Goal: Task Accomplishment & Management: Use online tool/utility

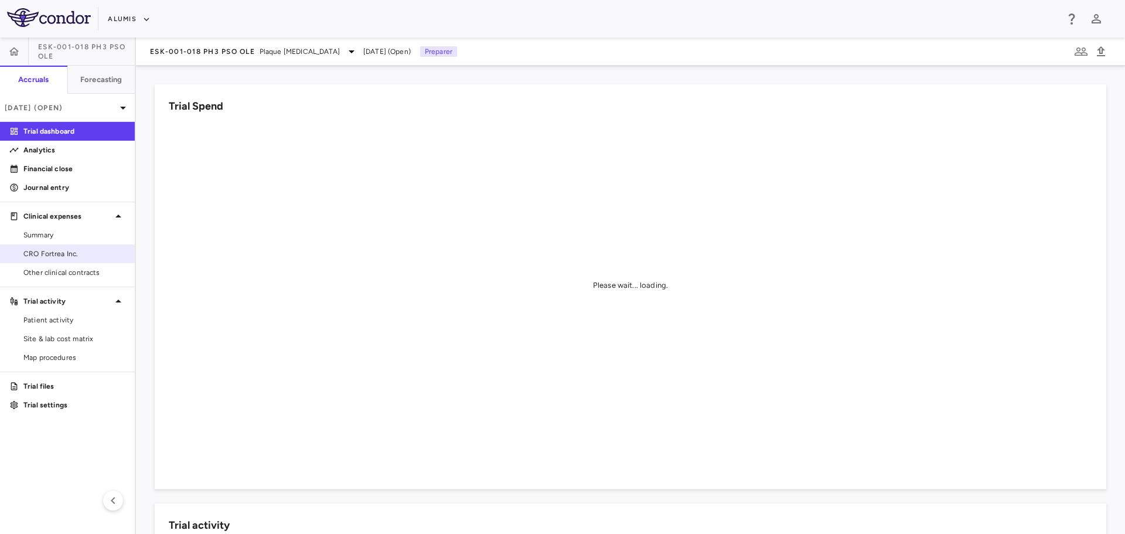
click at [64, 258] on span "CRO Fortrea Inc." at bounding box center [74, 253] width 102 height 11
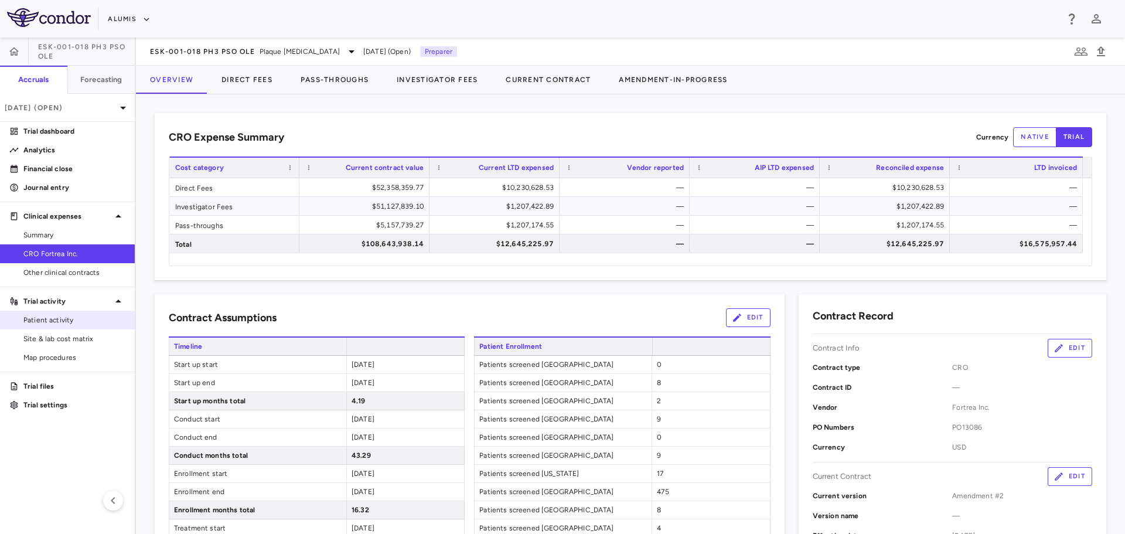
click at [69, 328] on link "Patient activity" at bounding box center [67, 320] width 135 height 18
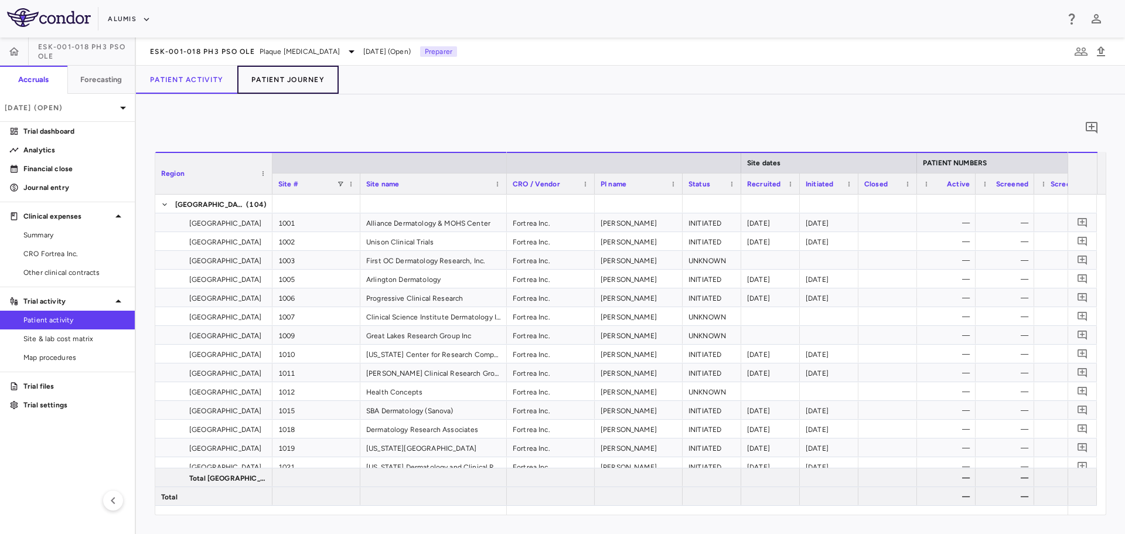
click at [315, 86] on button "Patient Journey" at bounding box center [287, 80] width 101 height 28
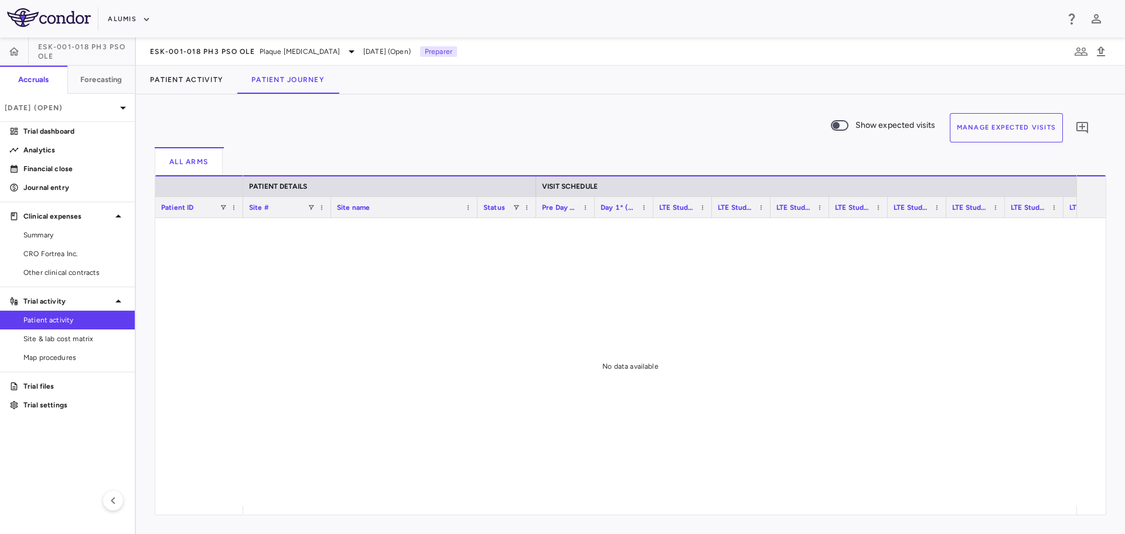
click at [189, 94] on div "Show expected visits Manage Expected Visits 0 All Arms Drag here to set row gro…" at bounding box center [630, 313] width 989 height 439
click at [189, 91] on button "Patient Activity" at bounding box center [186, 80] width 101 height 28
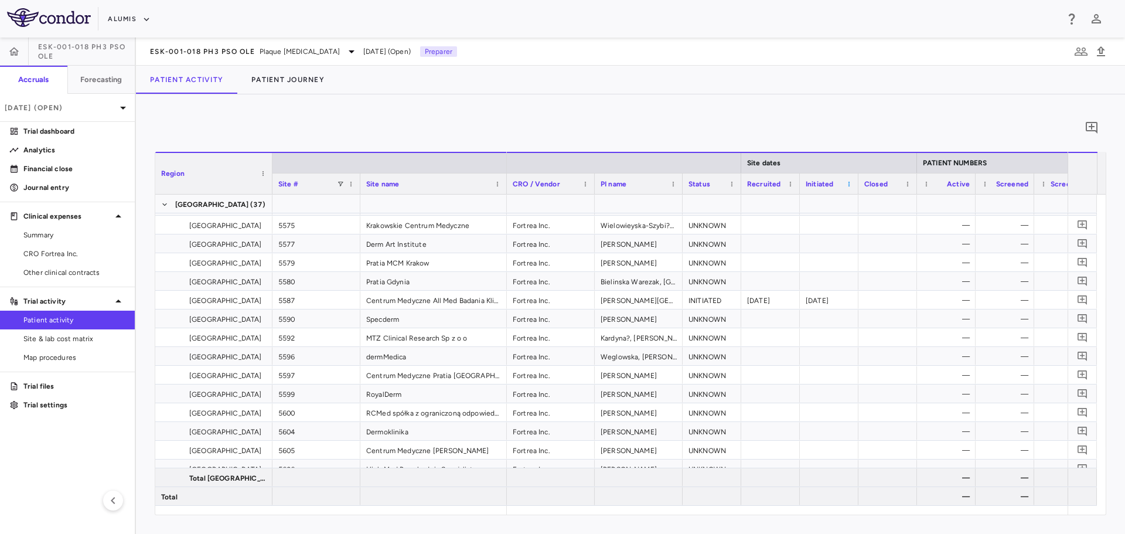
click at [847, 186] on span at bounding box center [849, 183] width 7 height 7
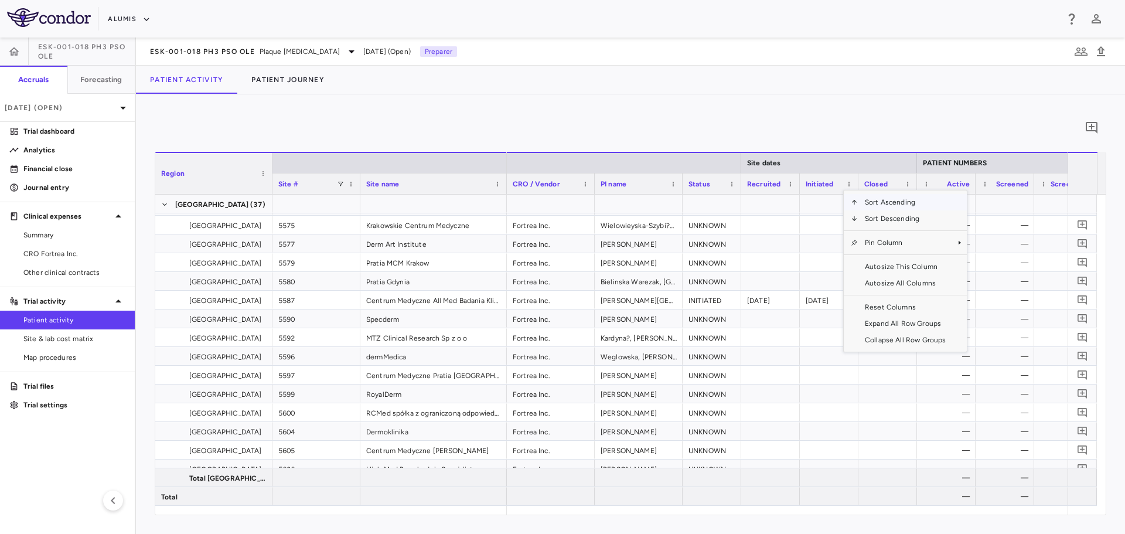
click at [867, 202] on span "Sort Ascending" at bounding box center [905, 202] width 95 height 16
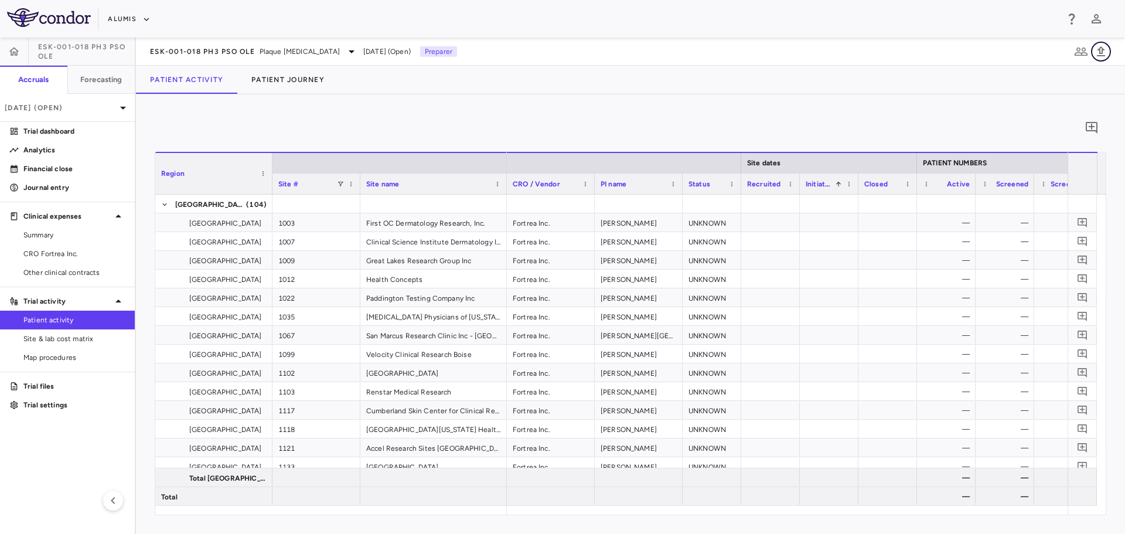
click at [1103, 49] on icon "button" at bounding box center [1101, 51] width 8 height 10
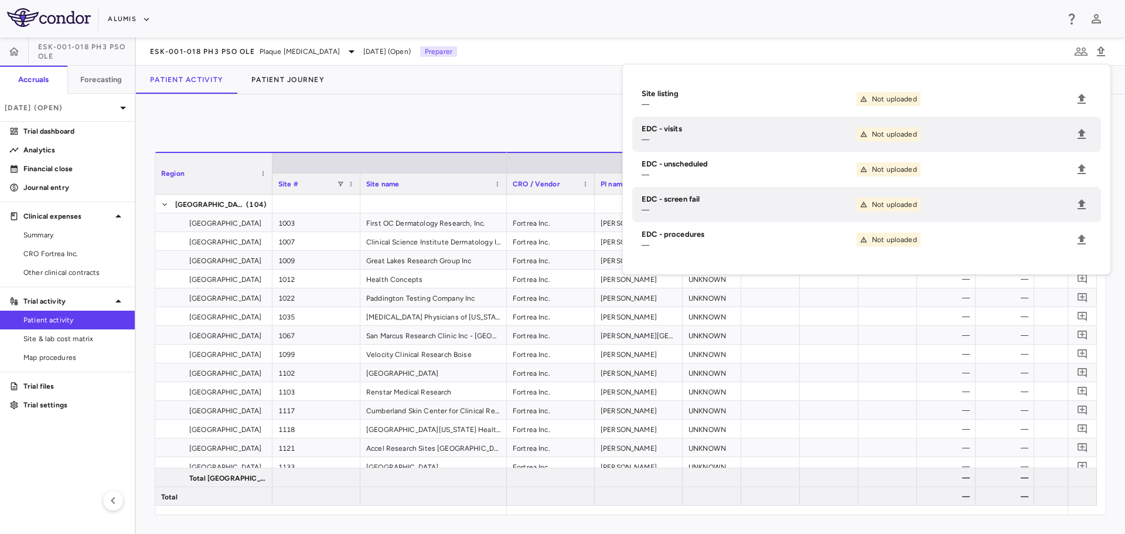
click at [989, 70] on div "Site listing — Not uploaded EDC - visits — Not uploaded EDC - unscheduled — Not…" at bounding box center [867, 169] width 488 height 210
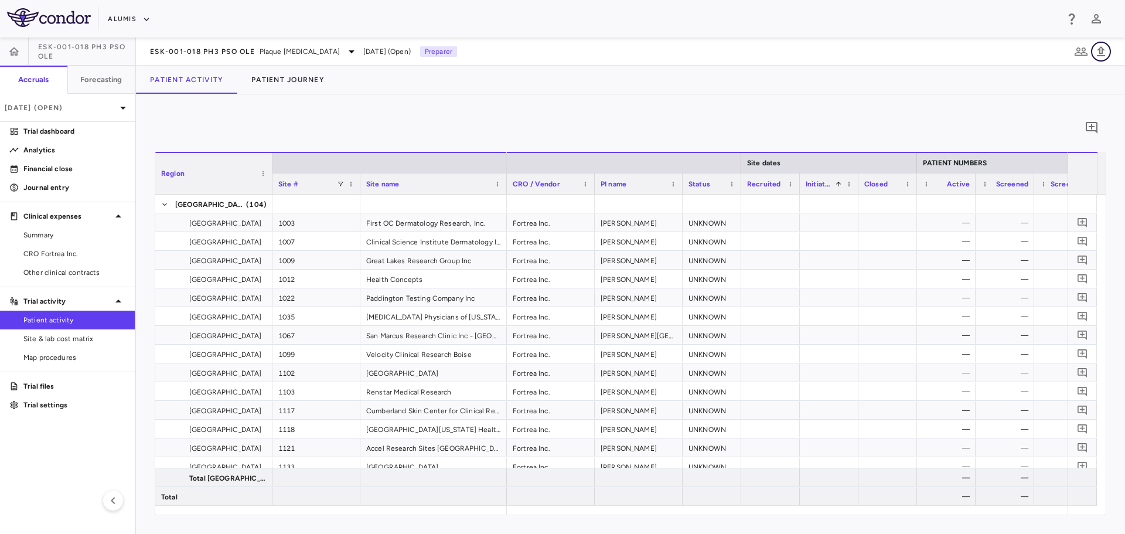
click at [1099, 54] on icon "button" at bounding box center [1101, 52] width 14 height 14
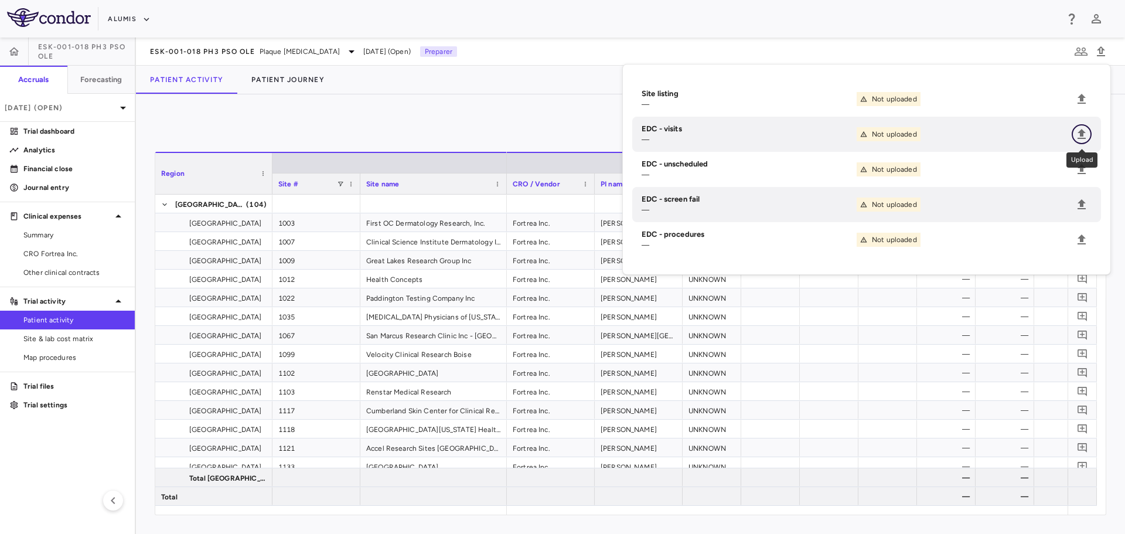
click at [1079, 132] on icon "Upload" at bounding box center [1082, 134] width 14 height 14
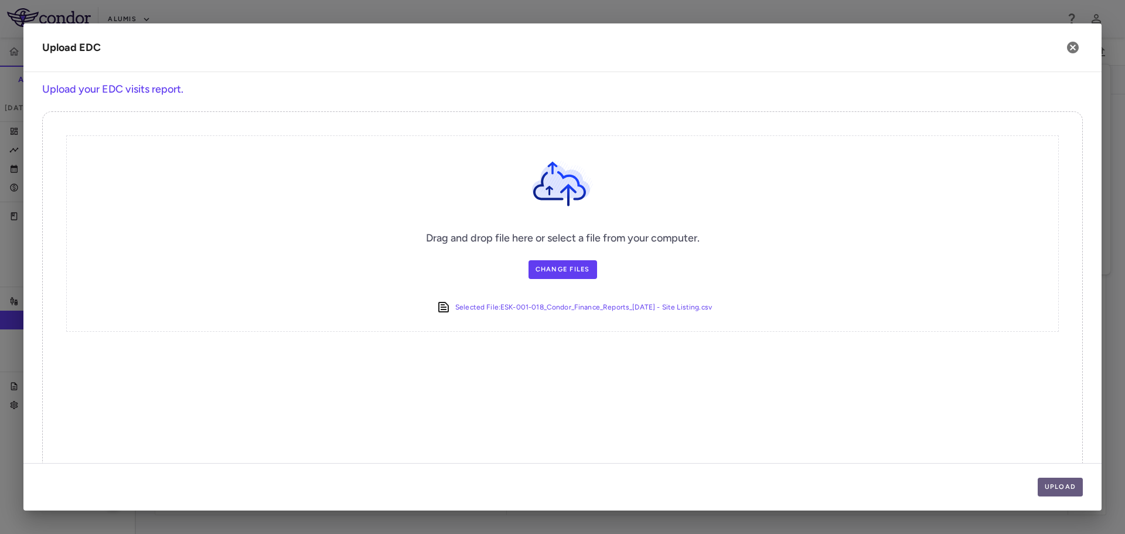
click at [1052, 483] on button "Upload" at bounding box center [1061, 487] width 46 height 19
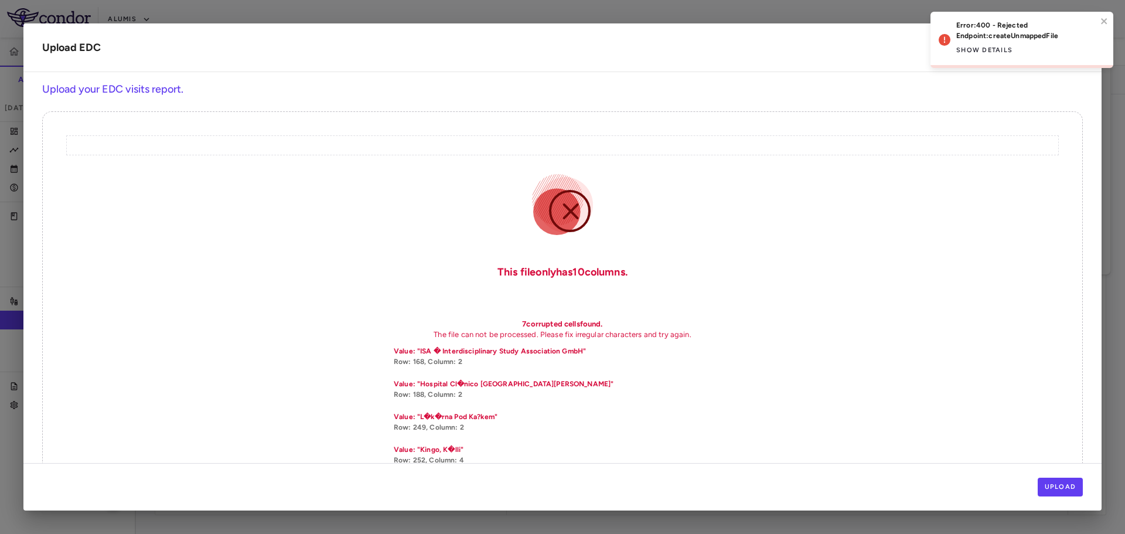
scroll to position [30, 0]
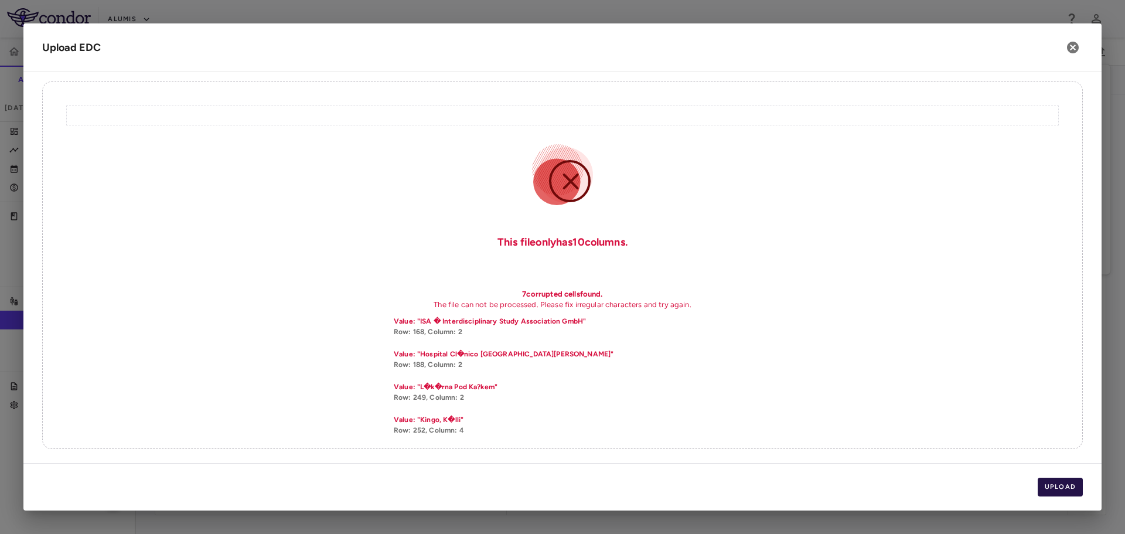
click at [1067, 487] on button "Upload" at bounding box center [1061, 487] width 46 height 19
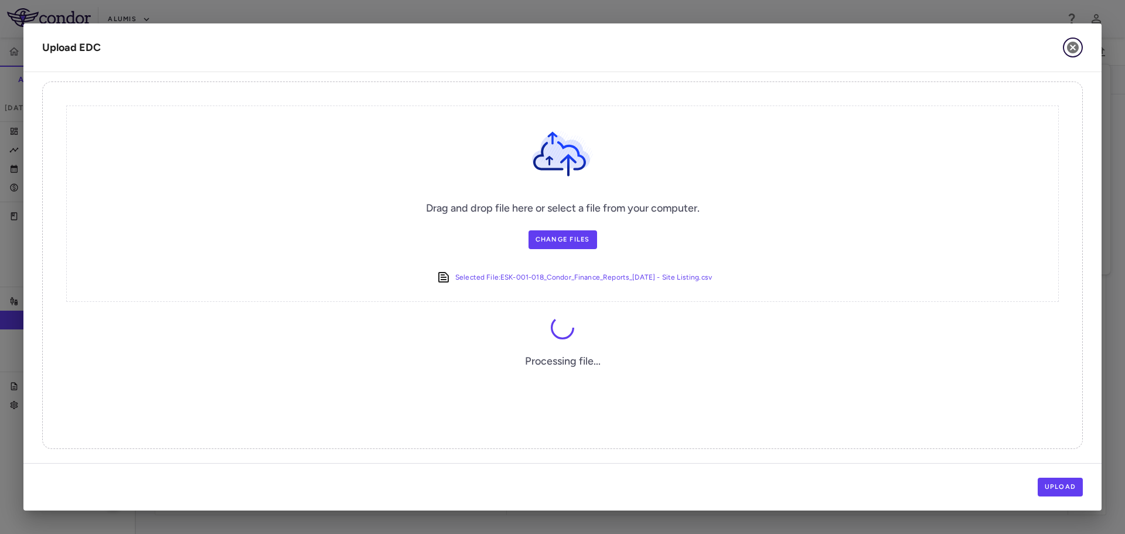
click at [1072, 52] on icon "button" at bounding box center [1073, 48] width 12 height 12
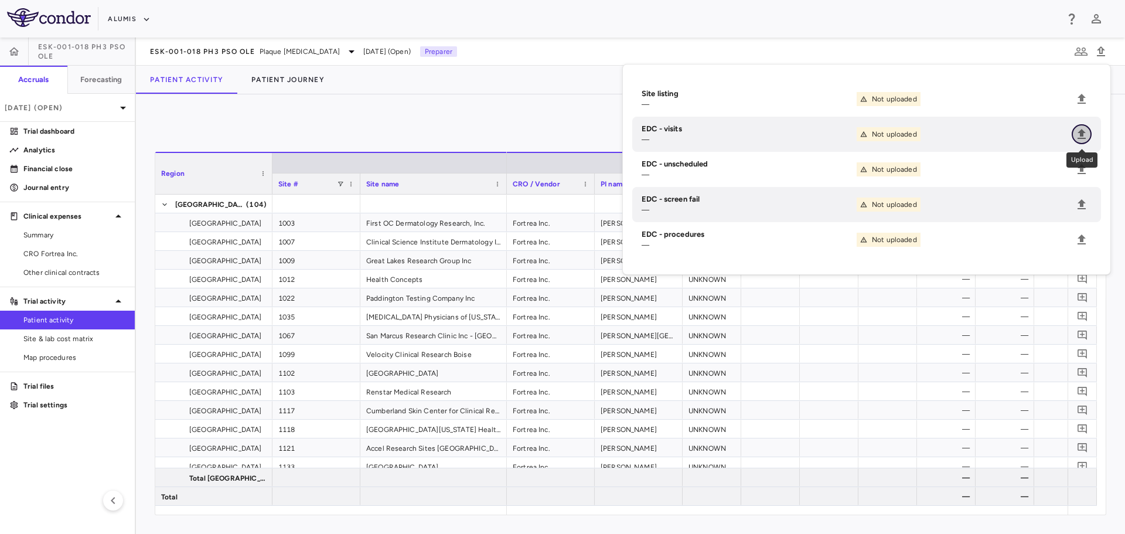
click at [1081, 134] on icon "Upload" at bounding box center [1082, 134] width 8 height 10
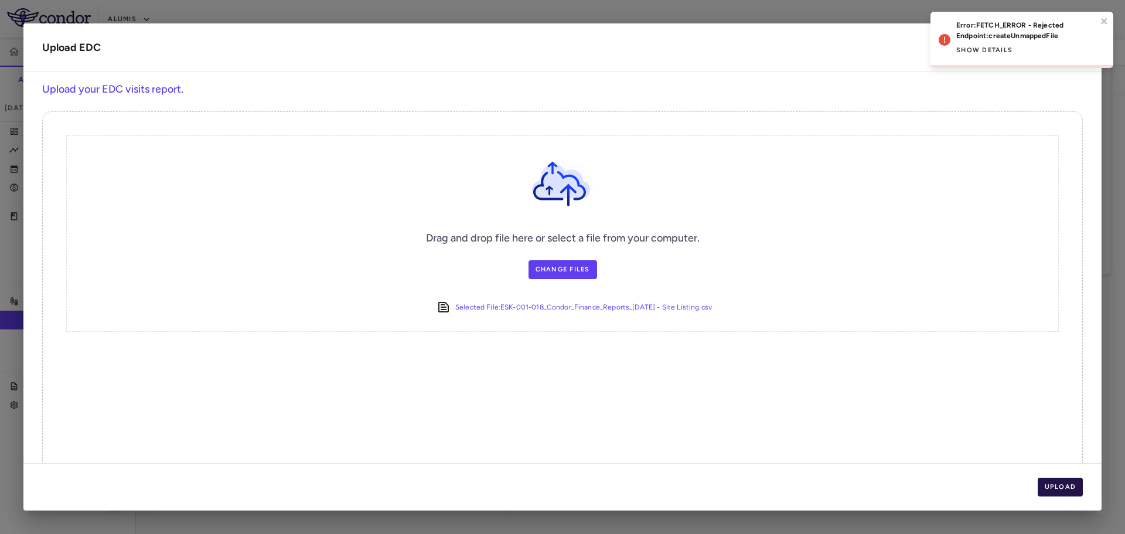
click at [1050, 485] on button "Upload" at bounding box center [1061, 487] width 46 height 19
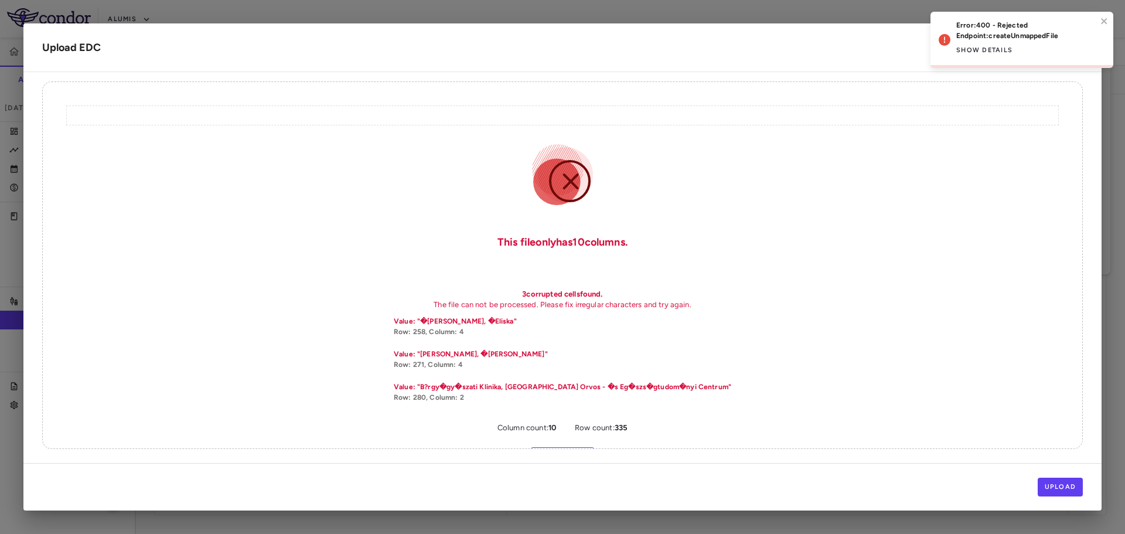
click at [792, 402] on div "This file only has 10 column s . 3 corrupted cell s found. The file can not be …" at bounding box center [562, 264] width 1041 height 367
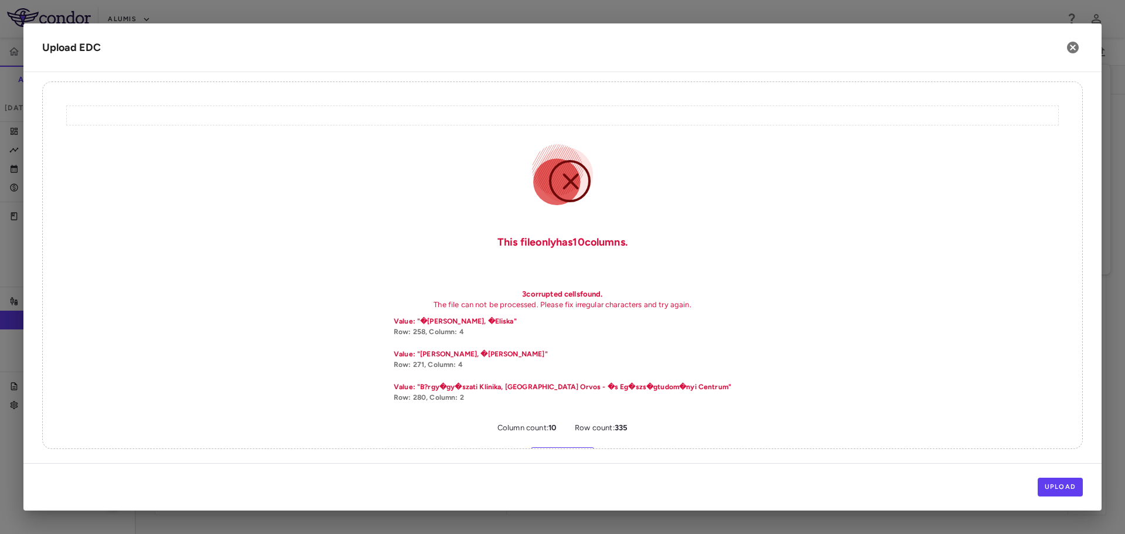
click at [546, 448] on label "Change File" at bounding box center [563, 456] width 64 height 19
click at [0, 0] on input "Change File" at bounding box center [0, 0] width 0 height 0
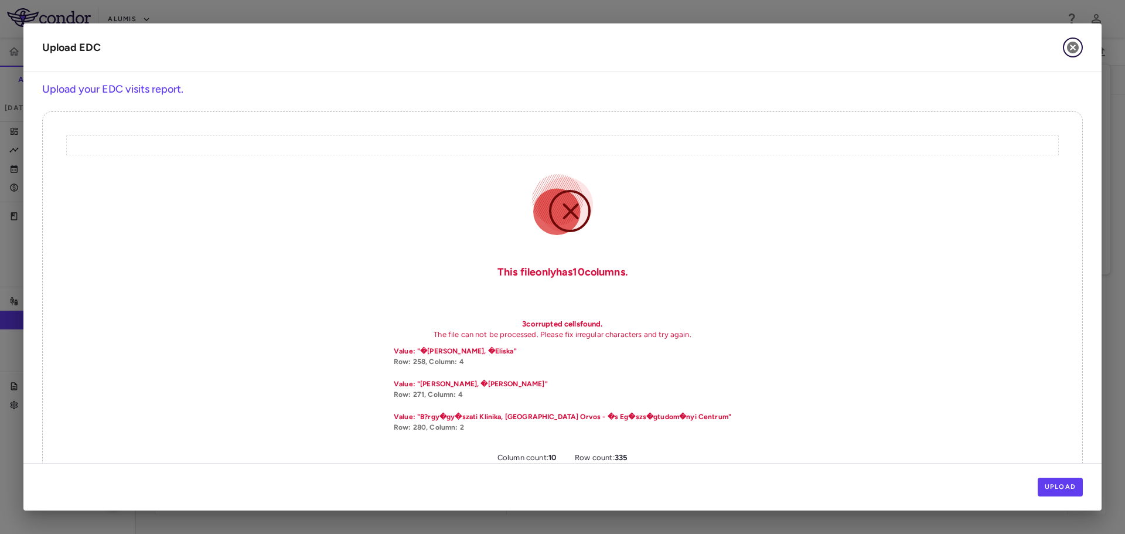
click at [1070, 45] on icon "button" at bounding box center [1073, 48] width 12 height 12
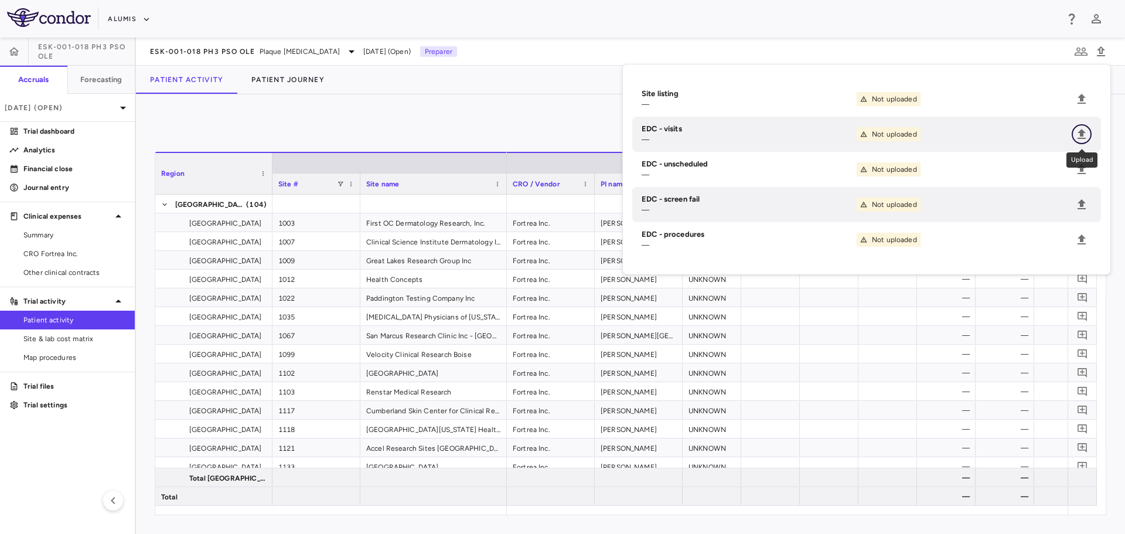
click at [1082, 132] on icon "Upload" at bounding box center [1082, 134] width 8 height 10
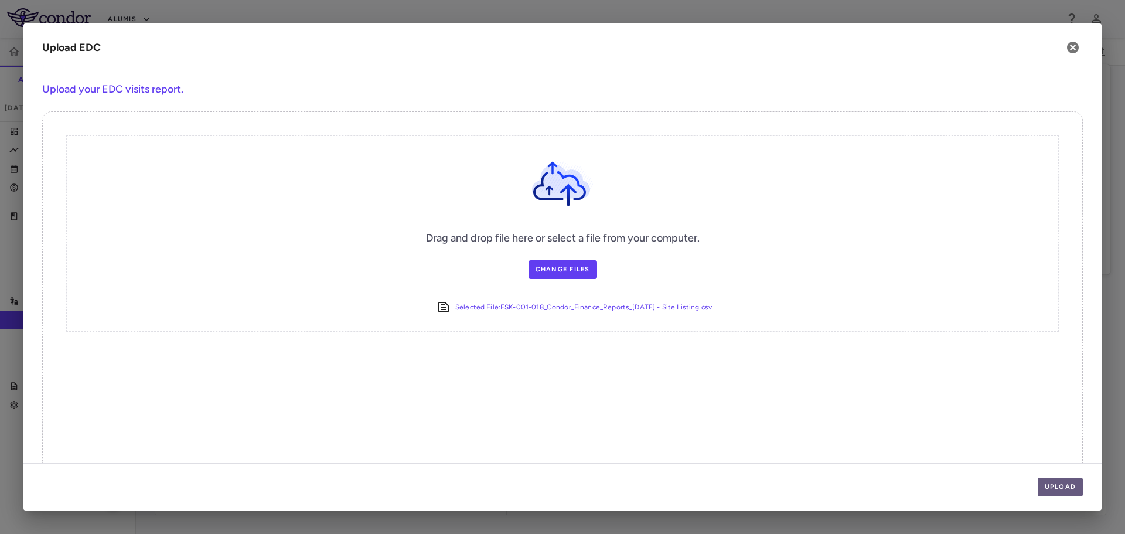
click at [1059, 486] on button "Upload" at bounding box center [1061, 487] width 46 height 19
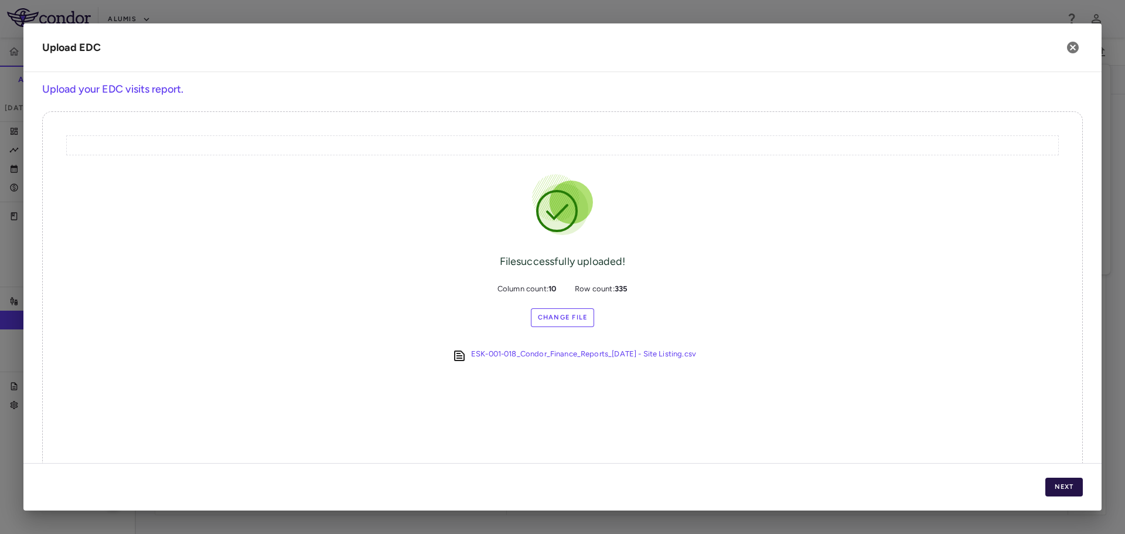
click at [1051, 487] on button "Next" at bounding box center [1064, 487] width 38 height 19
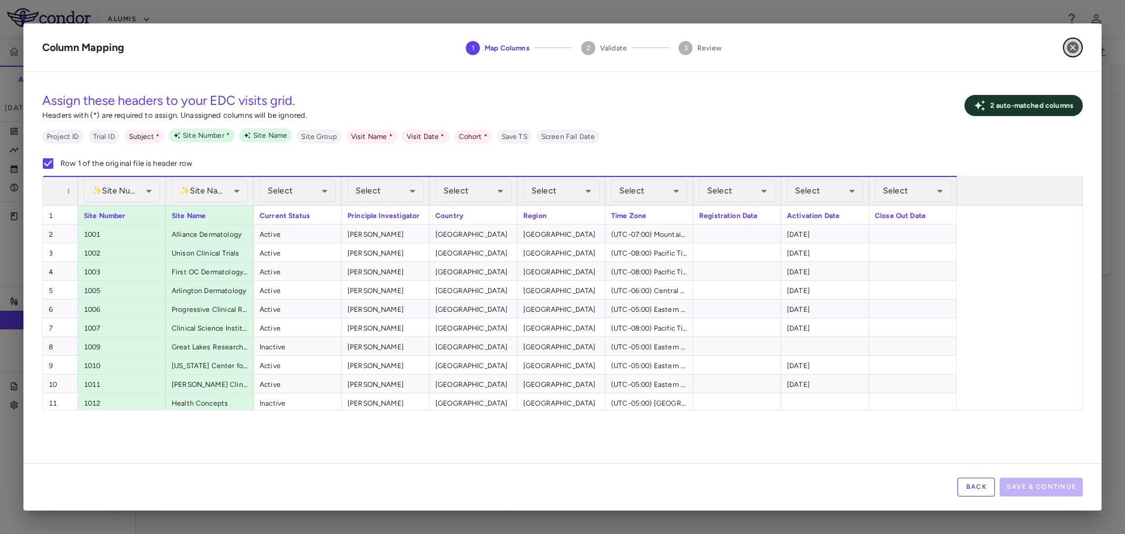
click at [1065, 45] on button "button" at bounding box center [1073, 48] width 20 height 20
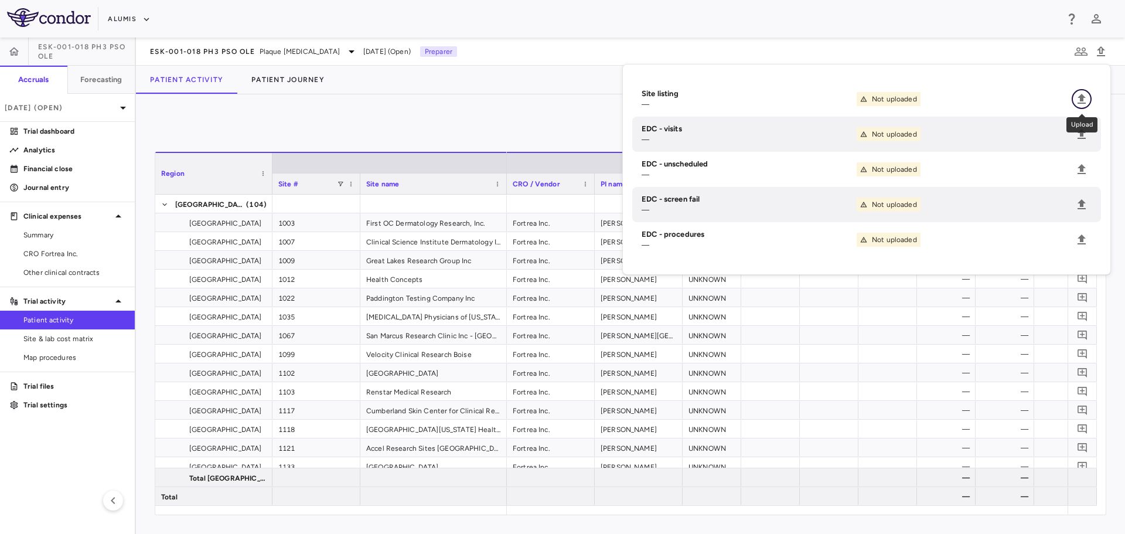
click at [1085, 90] on button "Upload" at bounding box center [1082, 99] width 20 height 20
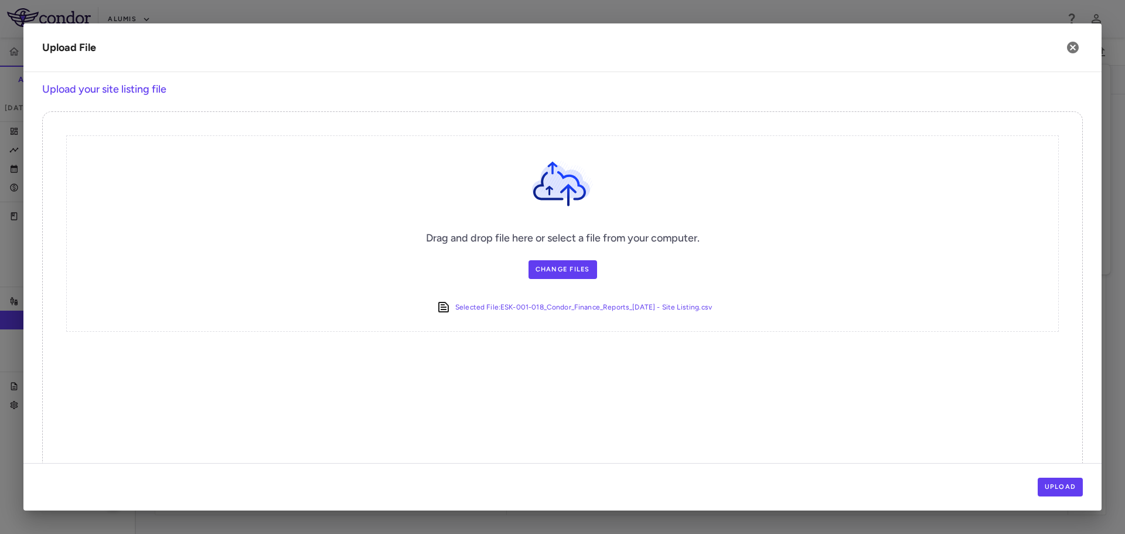
click at [1068, 497] on div "Upload" at bounding box center [562, 486] width 1078 height 47
click at [1066, 487] on button "Upload" at bounding box center [1061, 487] width 46 height 19
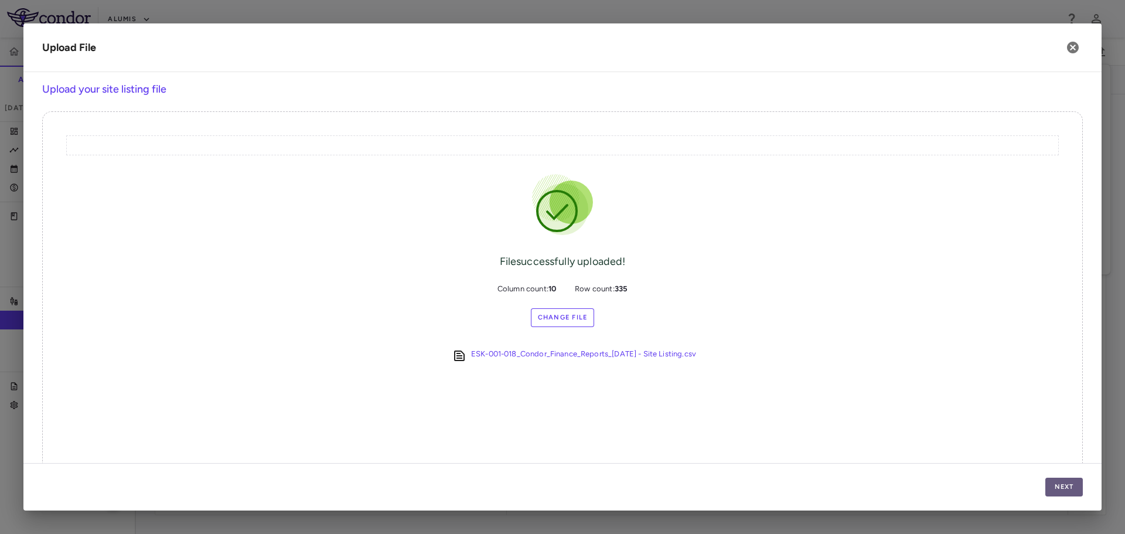
click at [1078, 487] on button "Next" at bounding box center [1064, 487] width 38 height 19
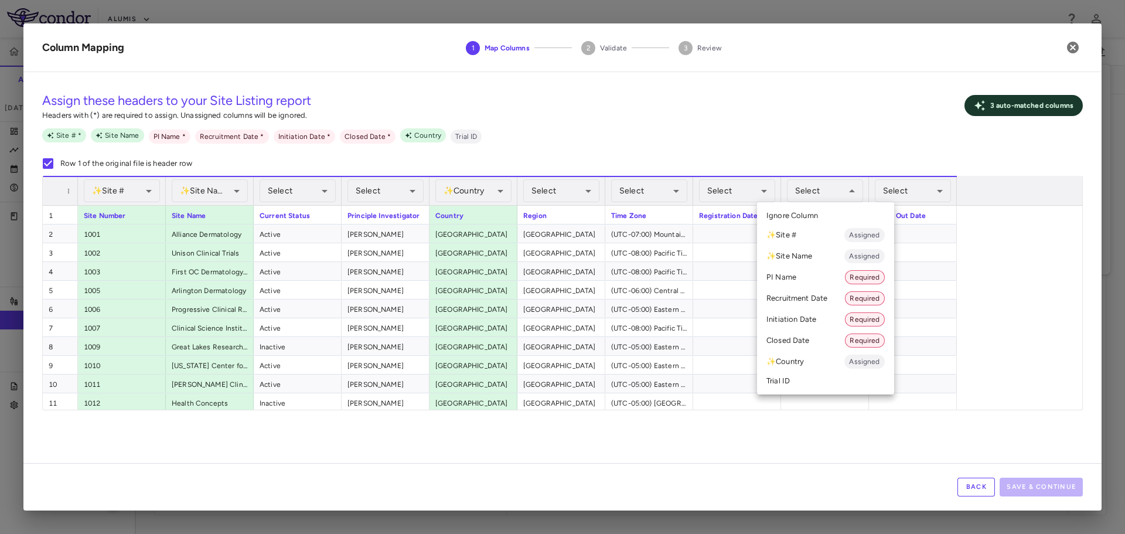
click at [814, 197] on div at bounding box center [562, 267] width 1125 height 534
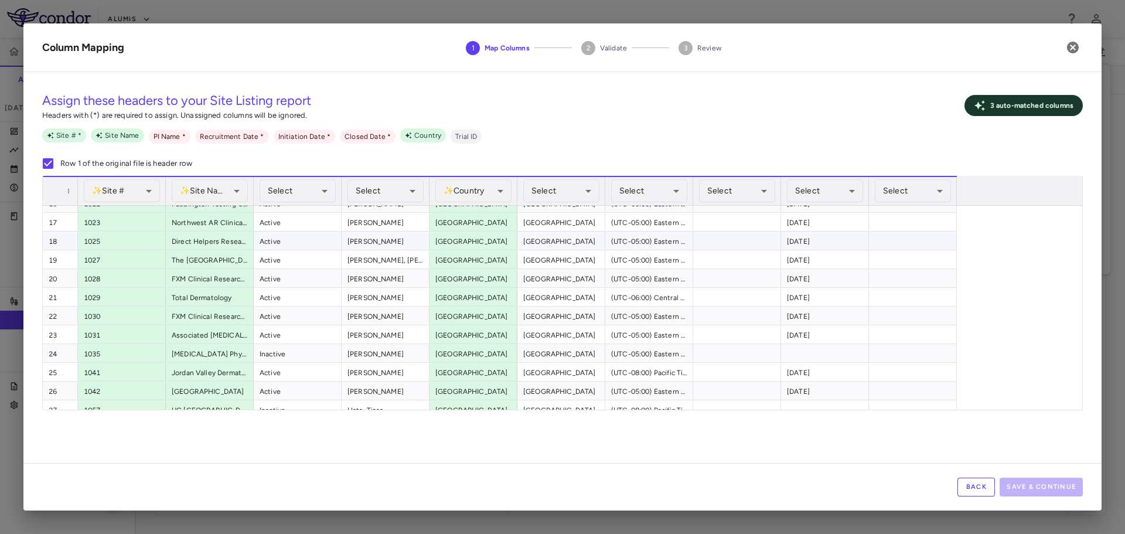
scroll to position [90, 0]
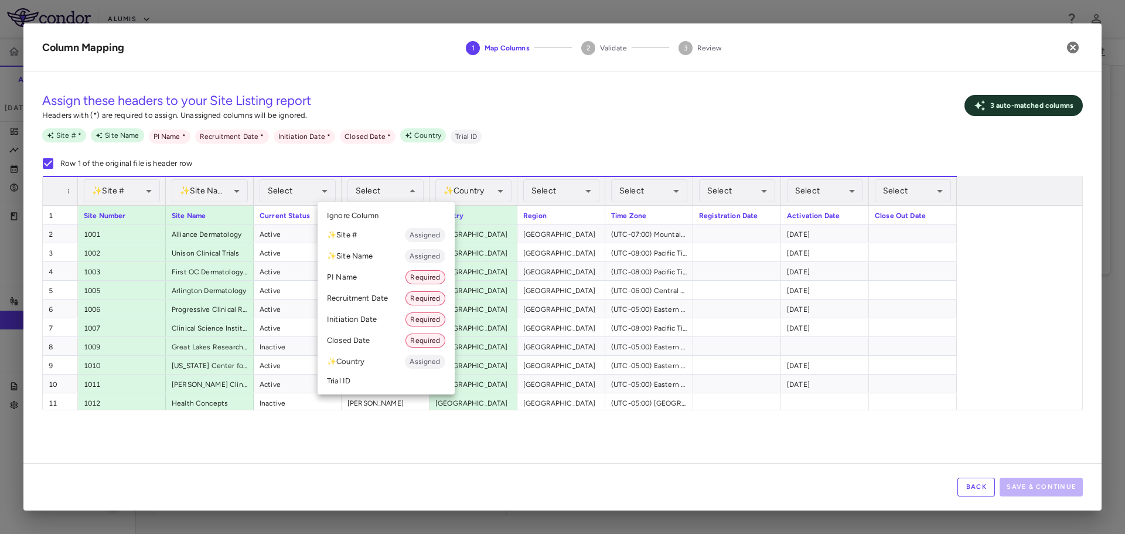
click at [363, 276] on li "PI Name Required" at bounding box center [386, 277] width 137 height 21
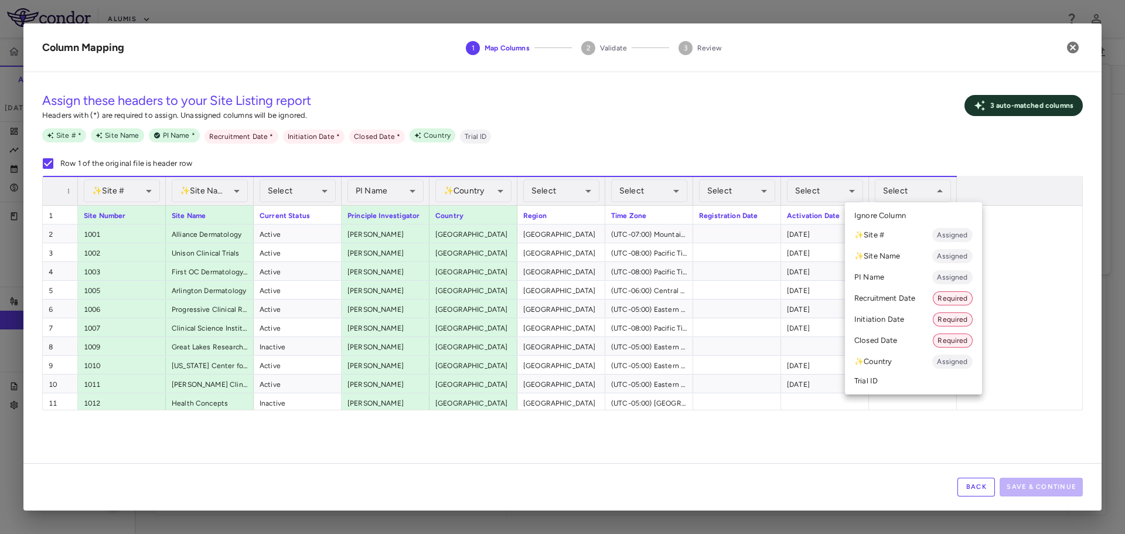
click at [910, 339] on li "Closed Date Required" at bounding box center [913, 340] width 137 height 21
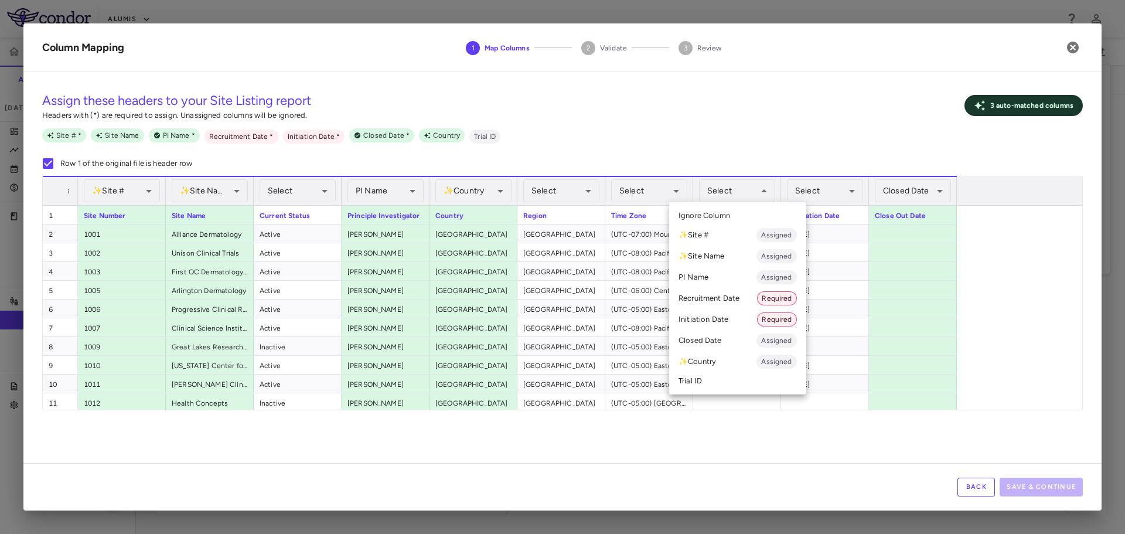
click at [718, 294] on li "Recruitment Date Required" at bounding box center [737, 298] width 137 height 21
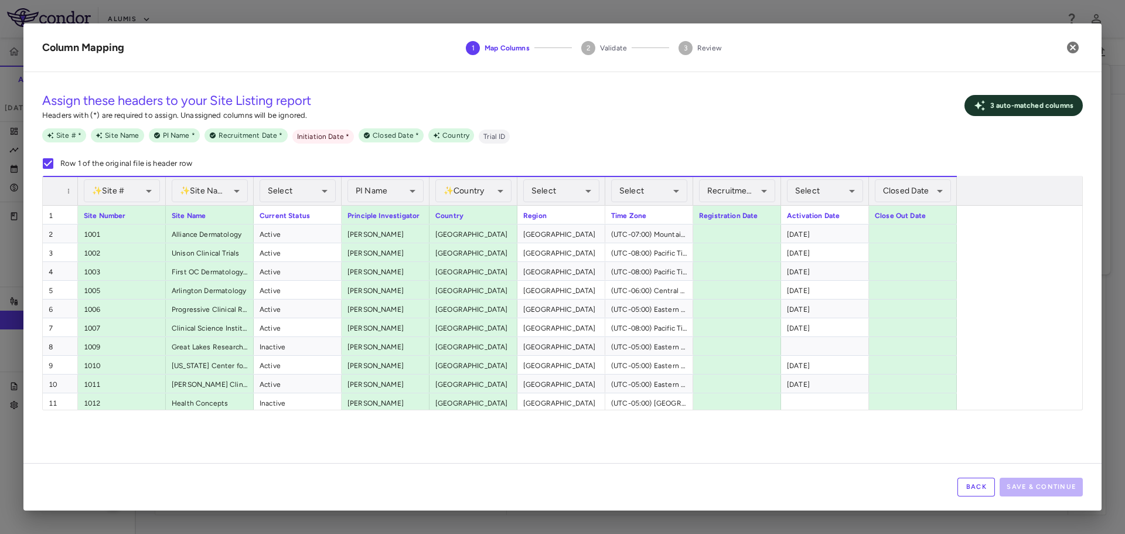
click at [823, 177] on div "Select ​" at bounding box center [825, 191] width 76 height 28
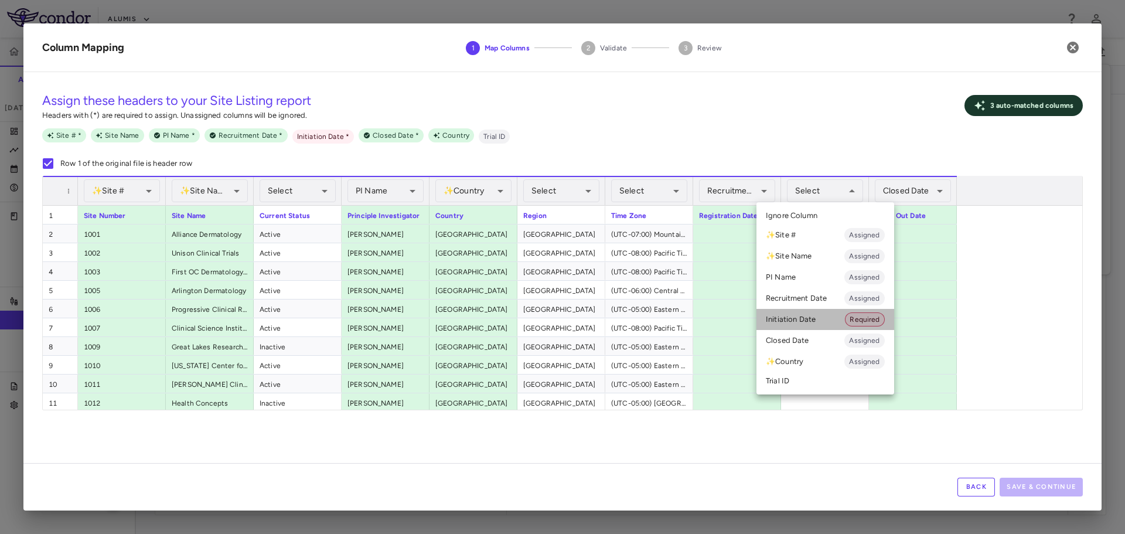
click at [815, 312] on li "Initiation Date Required" at bounding box center [825, 319] width 138 height 21
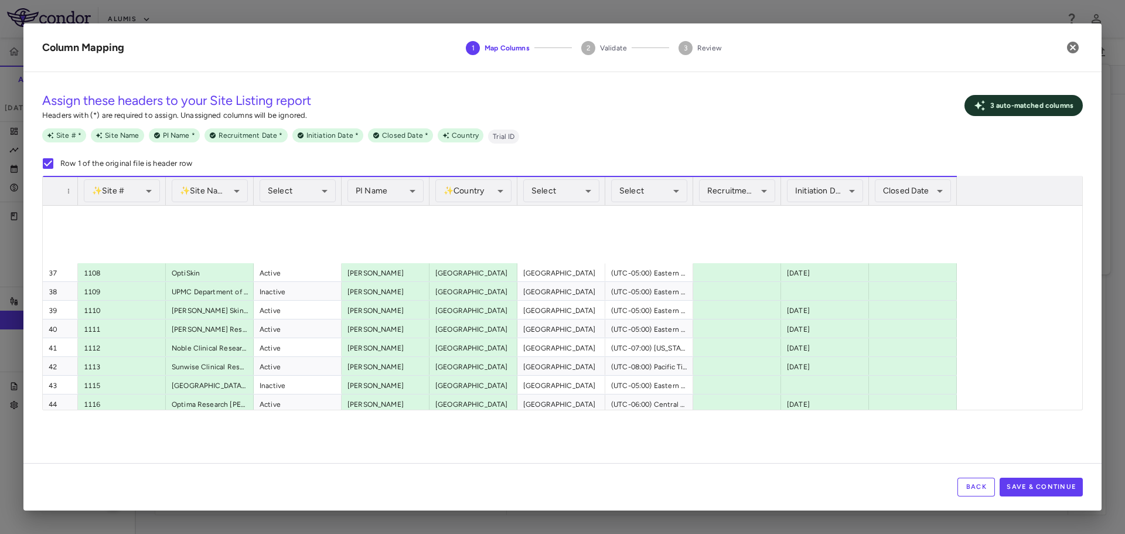
scroll to position [879, 0]
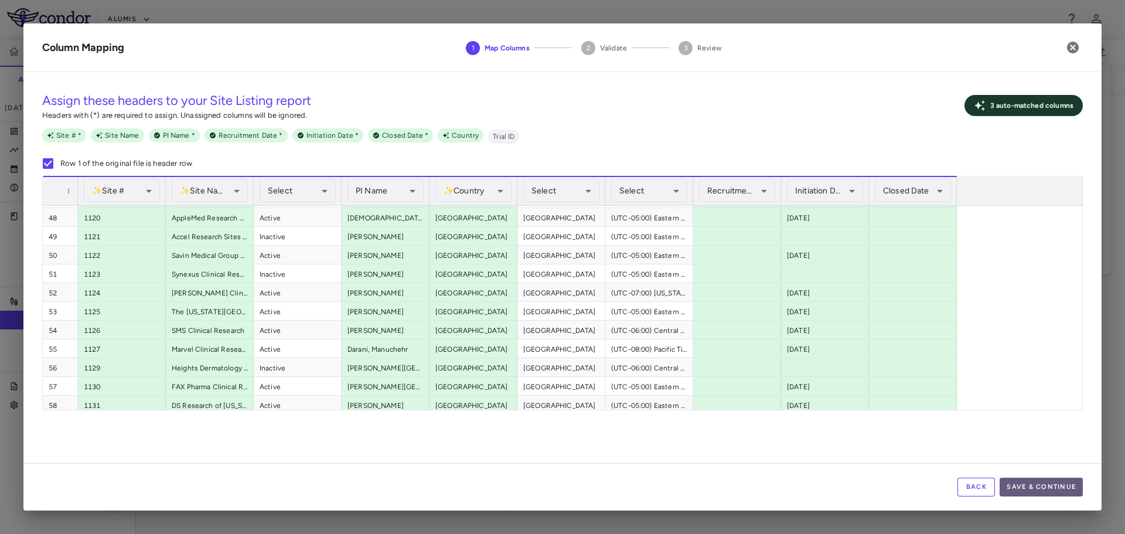
click at [1034, 479] on button "Save & Continue" at bounding box center [1041, 487] width 83 height 19
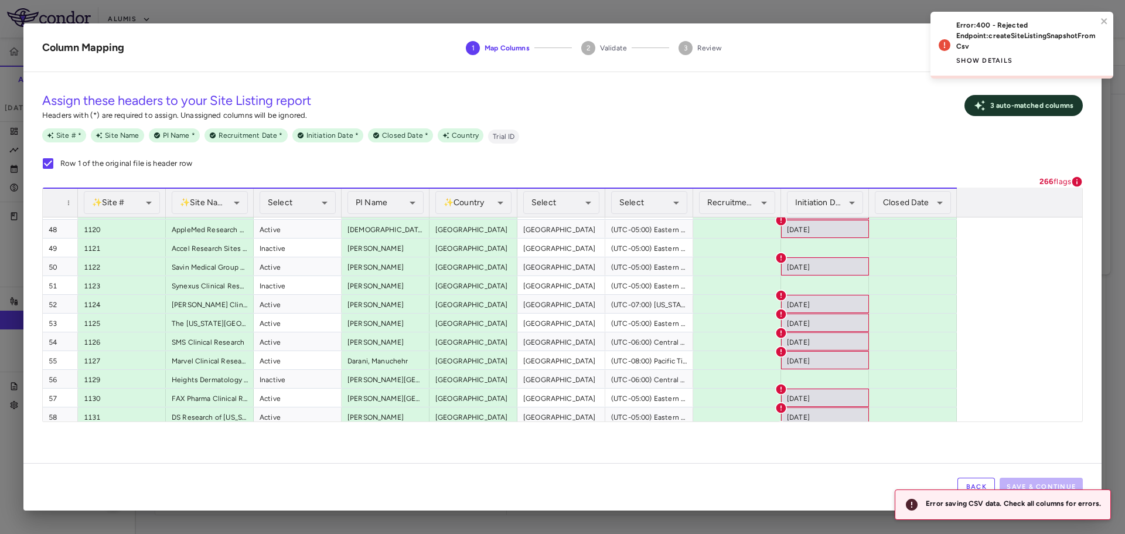
click at [964, 65] on button "Show details" at bounding box center [984, 61] width 56 height 19
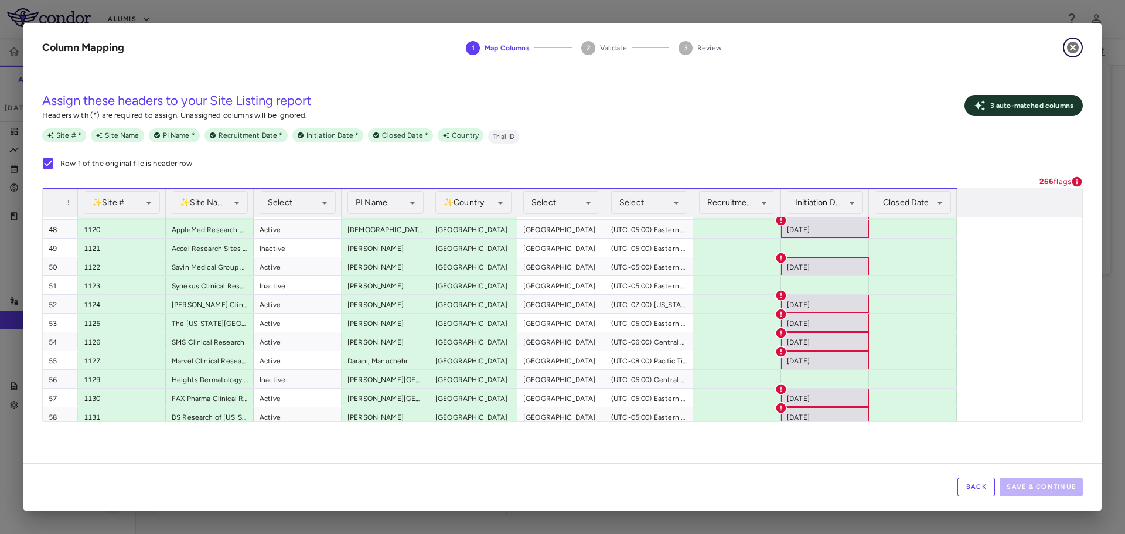
click at [1075, 49] on icon "button" at bounding box center [1073, 47] width 14 height 14
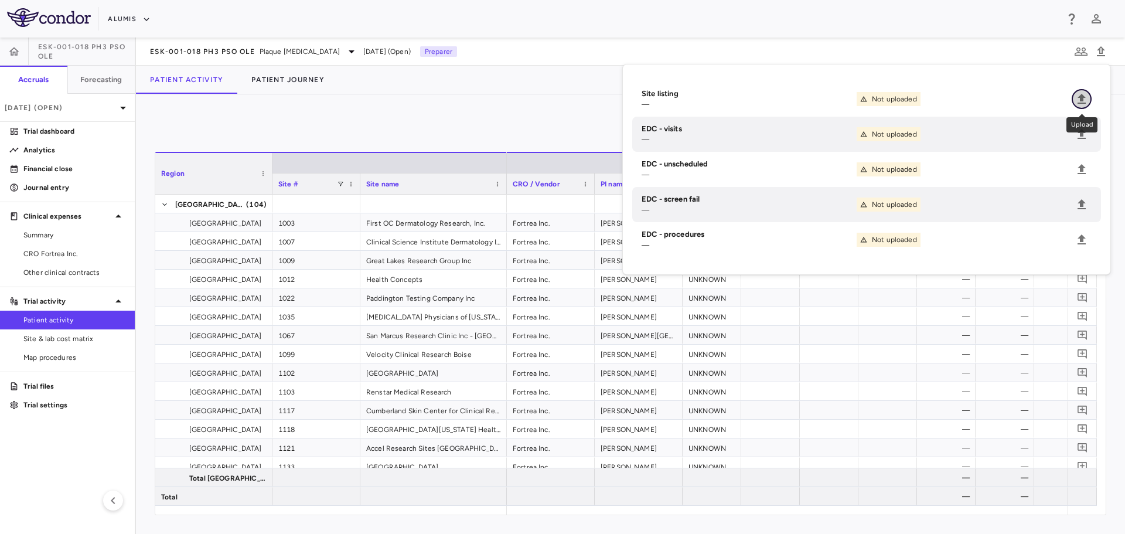
click at [1077, 101] on icon "Upload" at bounding box center [1082, 99] width 14 height 14
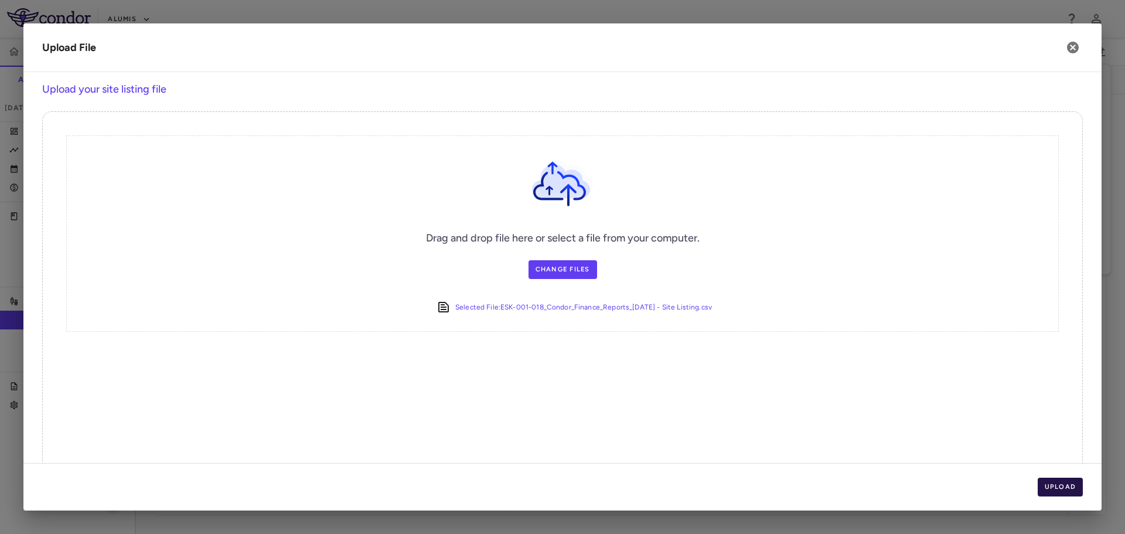
click at [1062, 492] on button "Upload" at bounding box center [1061, 487] width 46 height 19
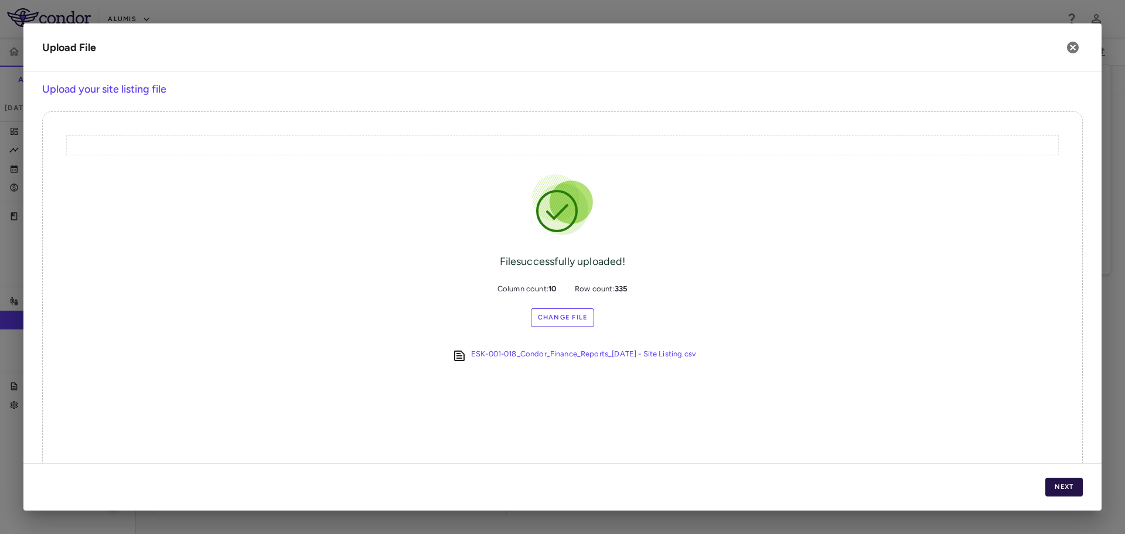
click at [1062, 492] on button "Next" at bounding box center [1064, 487] width 38 height 19
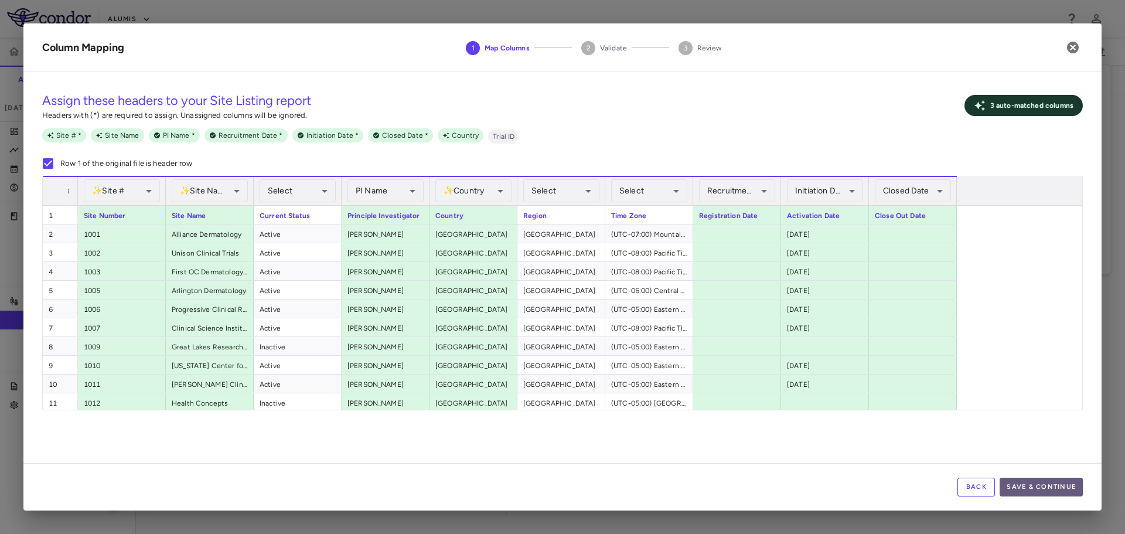
click at [1020, 485] on button "Save & Continue" at bounding box center [1041, 487] width 83 height 19
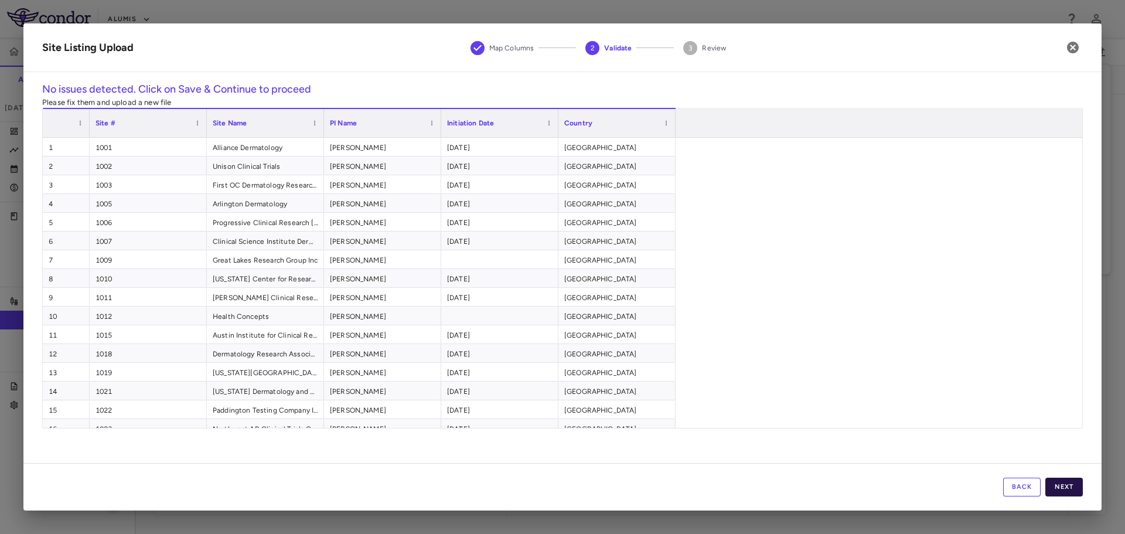
click at [1060, 485] on button "Next" at bounding box center [1064, 487] width 38 height 19
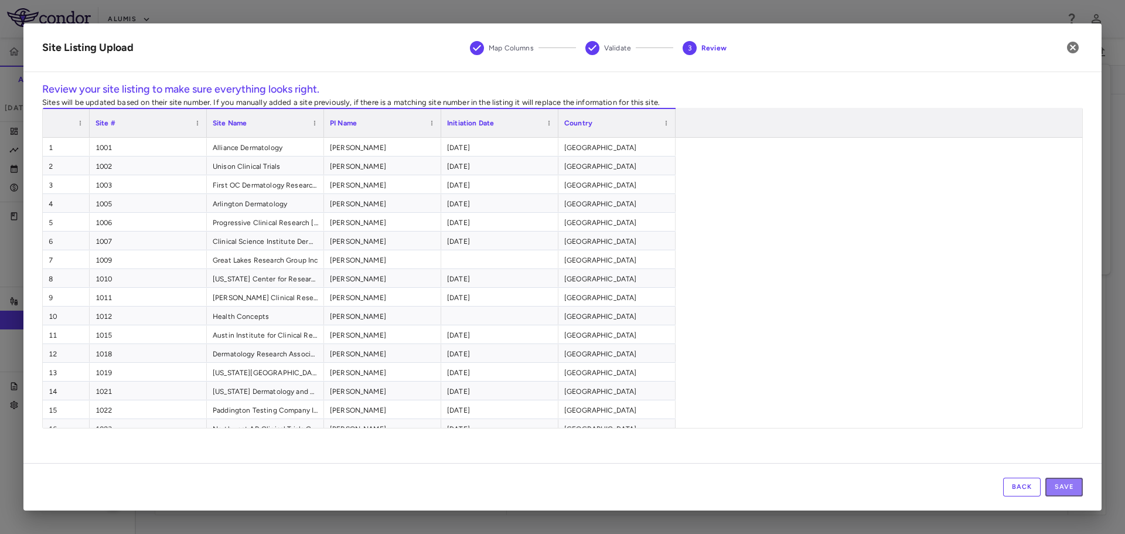
click at [1060, 485] on button "Save" at bounding box center [1064, 487] width 38 height 19
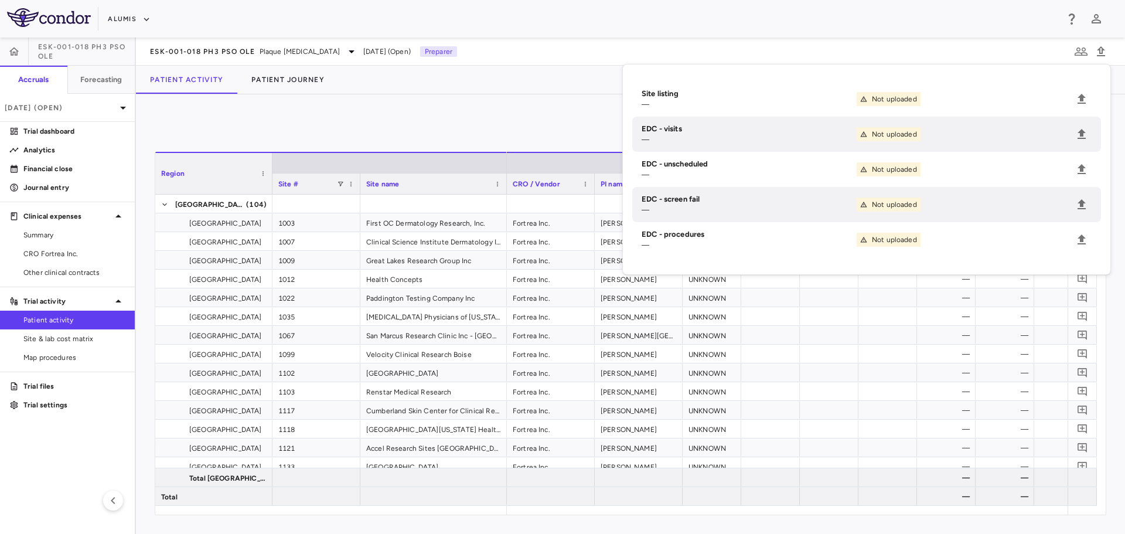
click at [445, 95] on div "0 Press ENTER to sort. Press ALT DOWN to open column menu Region Drag here to s…" at bounding box center [630, 313] width 989 height 439
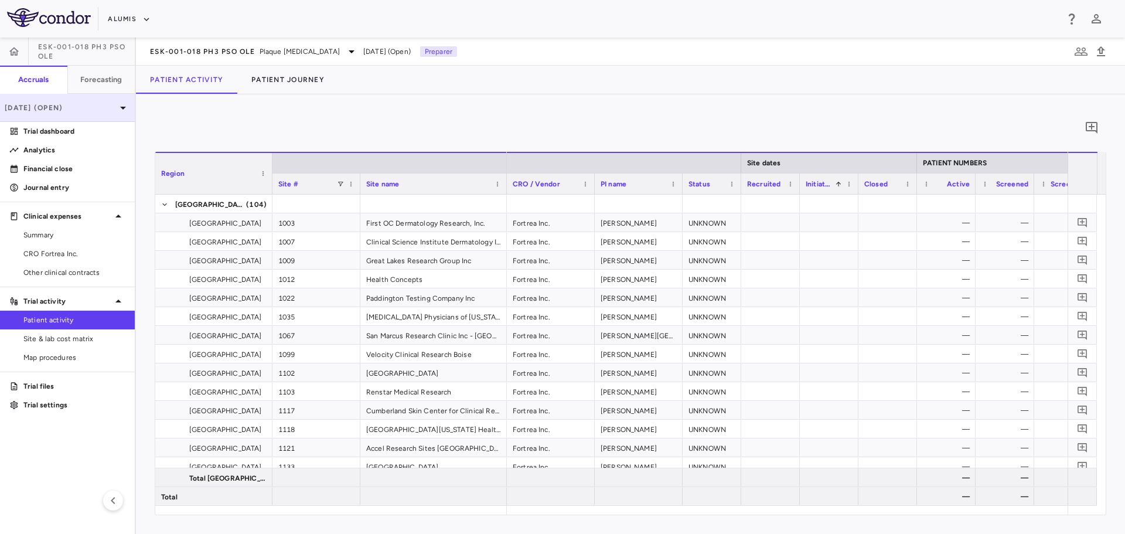
click at [73, 108] on p "[DATE] (Open)" at bounding box center [60, 108] width 111 height 11
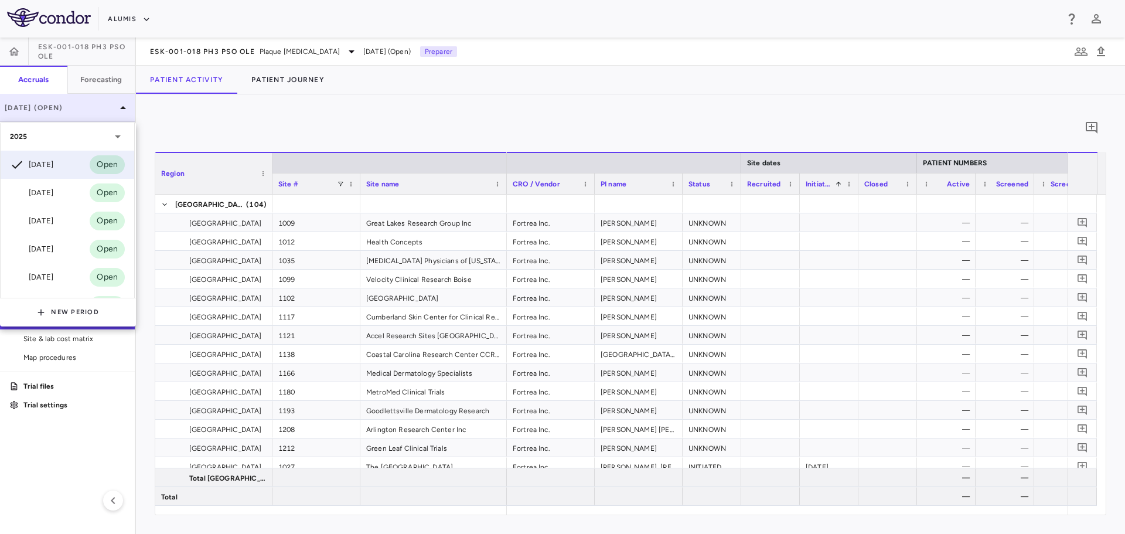
click at [73, 108] on div at bounding box center [562, 267] width 1125 height 534
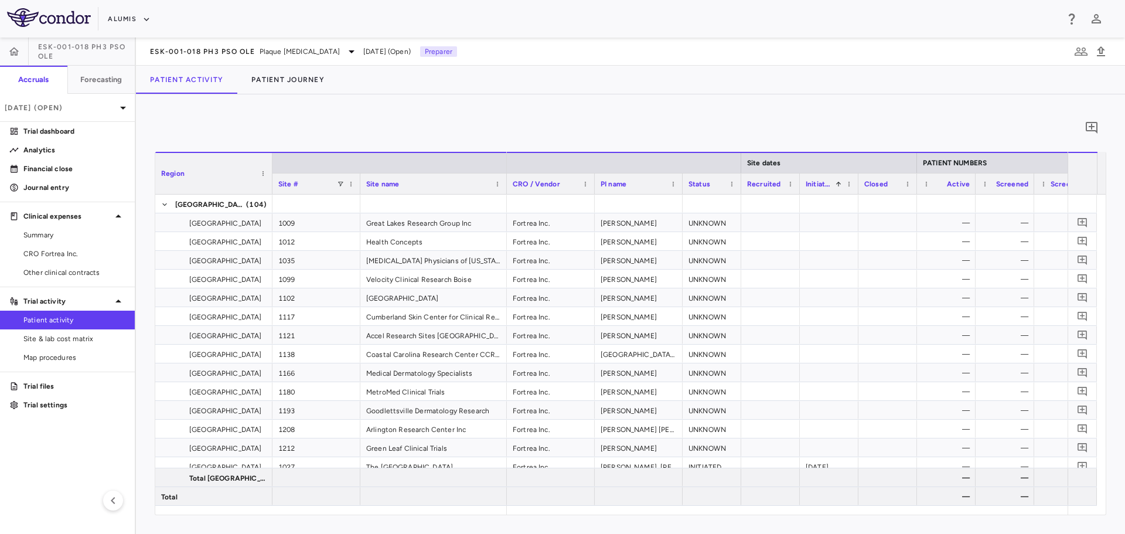
click at [743, 129] on div "0" at bounding box center [631, 127] width 952 height 29
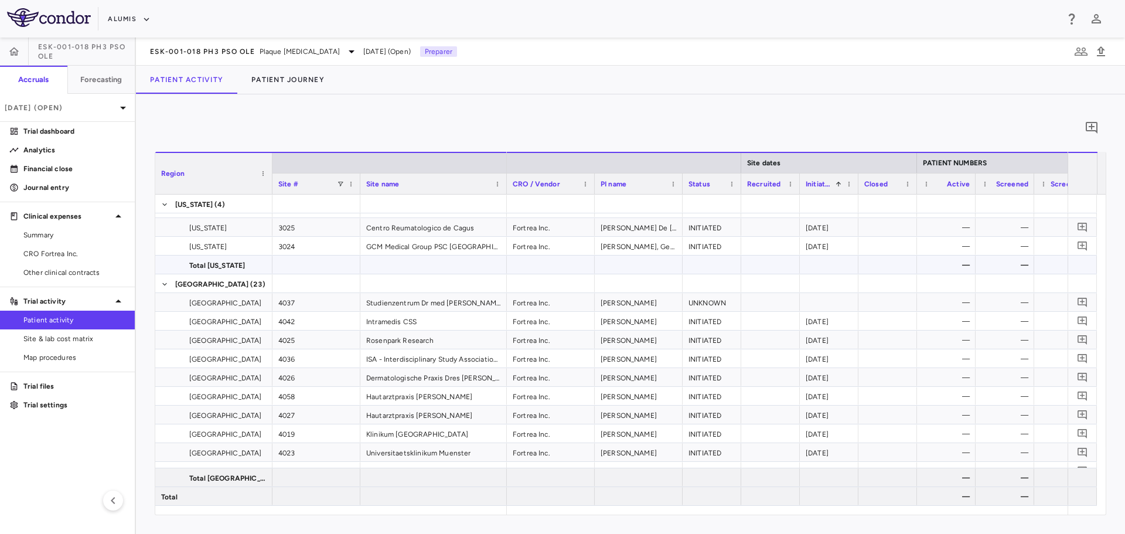
scroll to position [2559, 0]
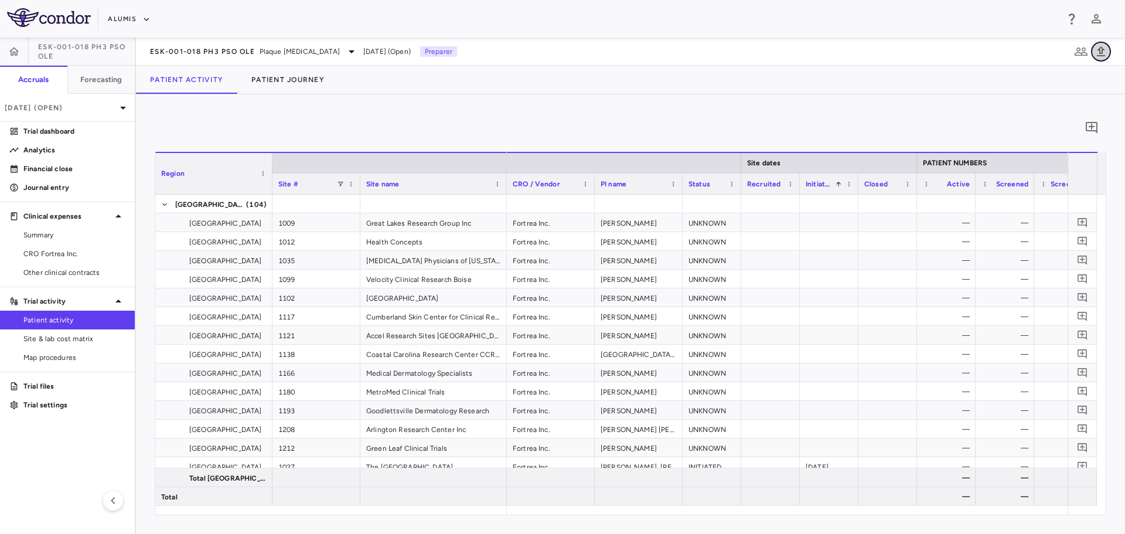
click at [1103, 46] on icon "button" at bounding box center [1101, 52] width 14 height 14
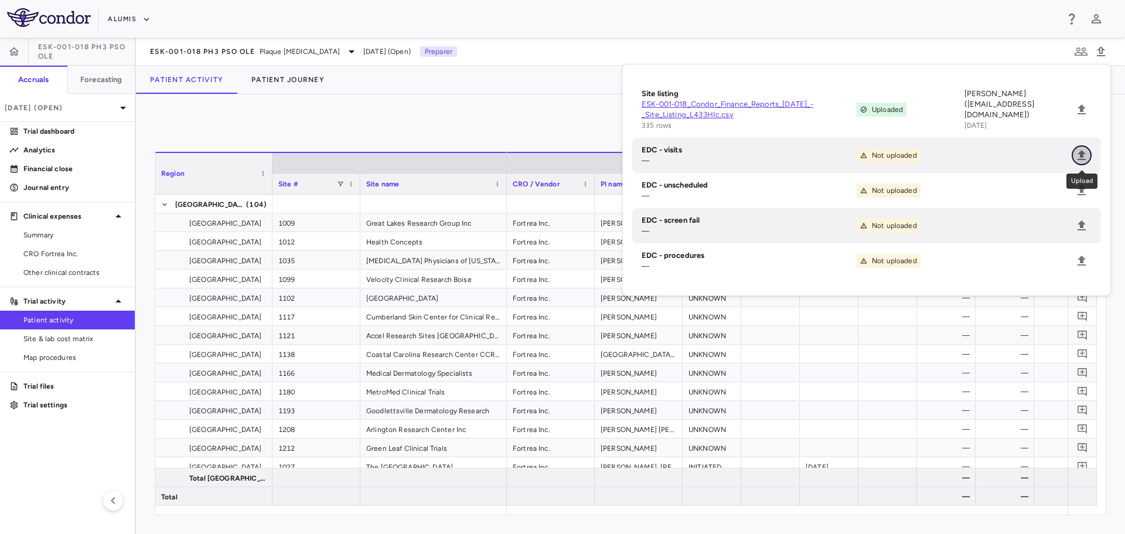
click at [1083, 156] on icon "Upload" at bounding box center [1082, 155] width 8 height 10
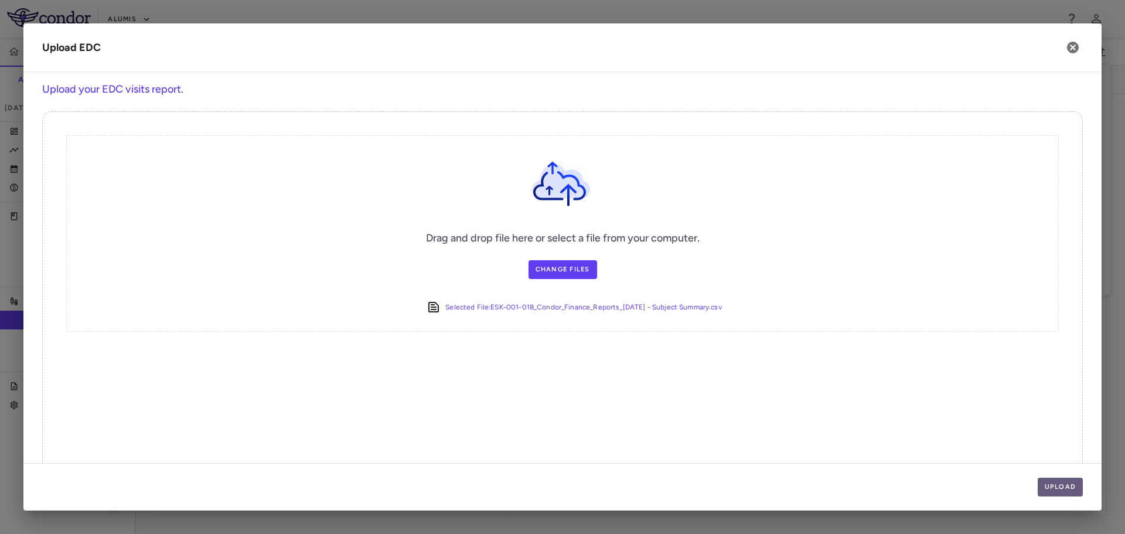
click at [1059, 490] on button "Upload" at bounding box center [1061, 487] width 46 height 19
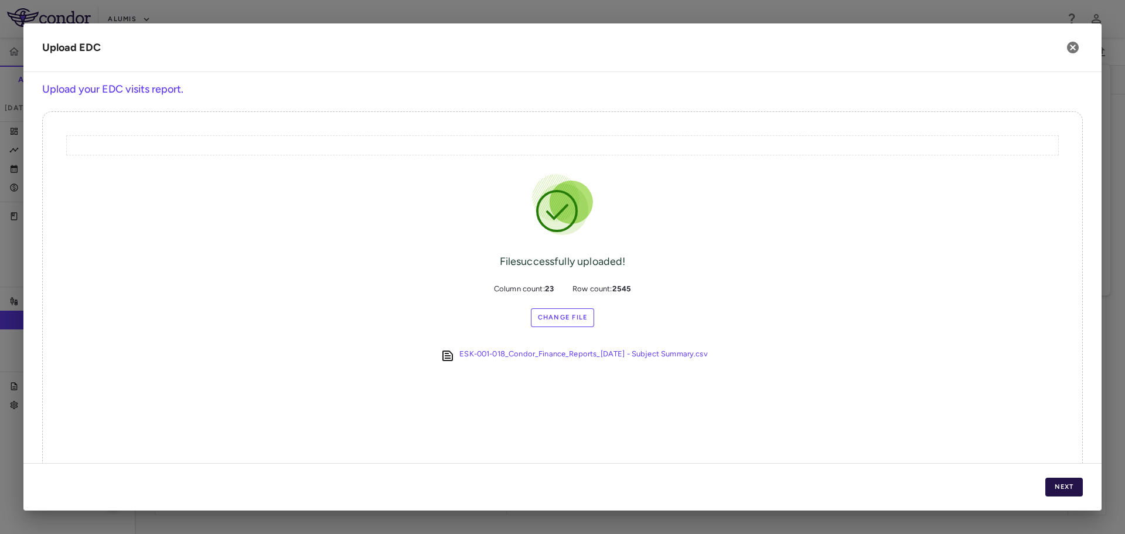
click at [1069, 479] on button "Next" at bounding box center [1064, 487] width 38 height 19
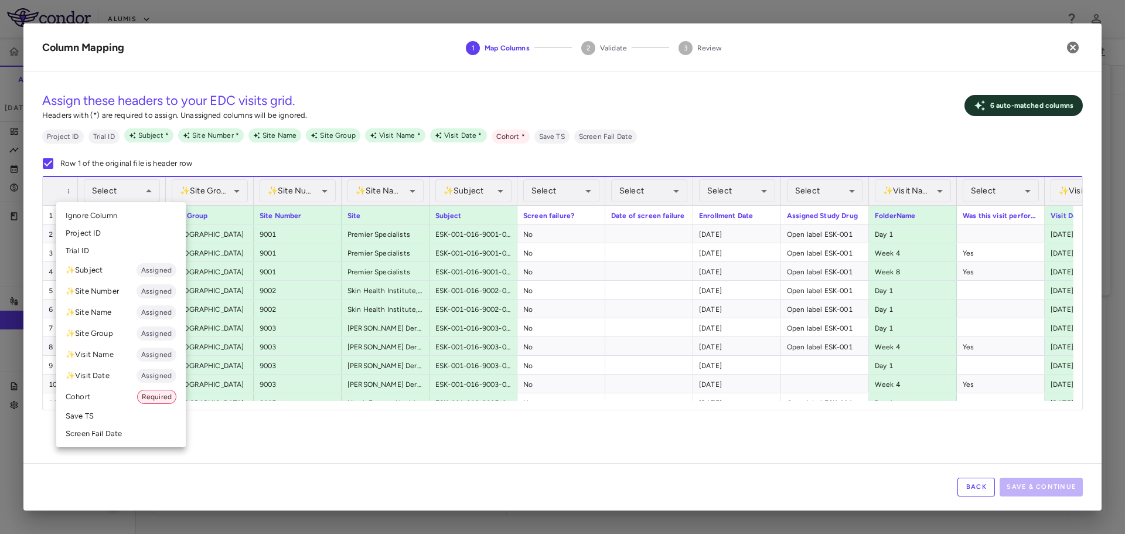
click at [117, 391] on li "Cohort Required" at bounding box center [120, 396] width 129 height 21
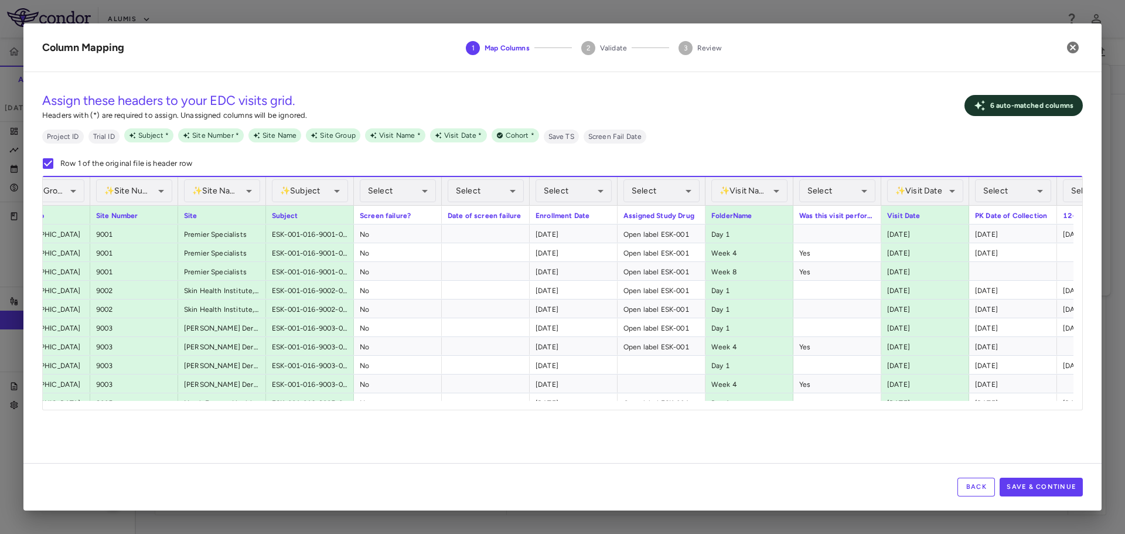
scroll to position [0, 276]
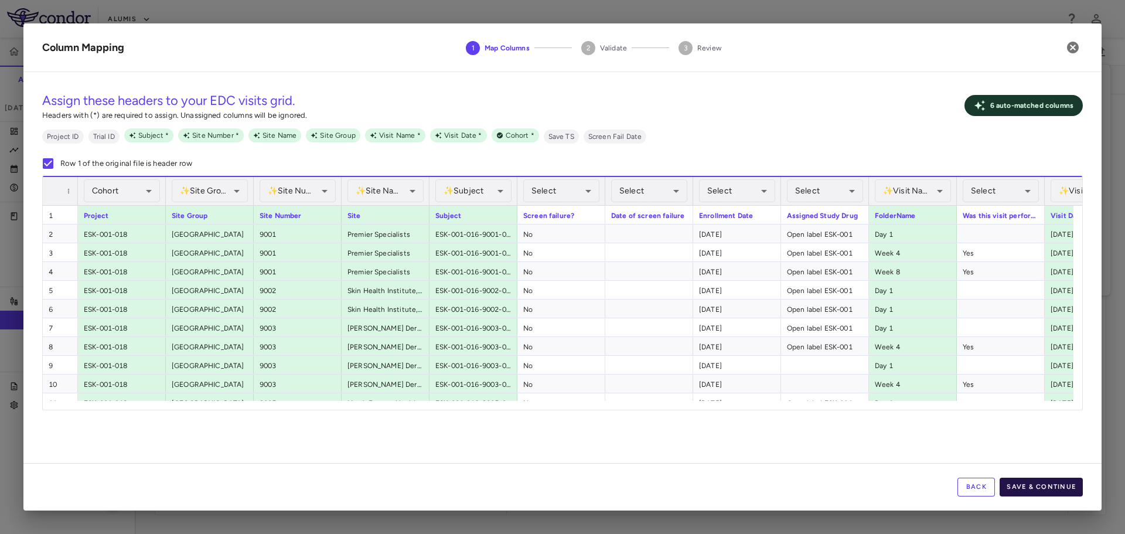
click at [1033, 482] on button "Save & Continue" at bounding box center [1041, 487] width 83 height 19
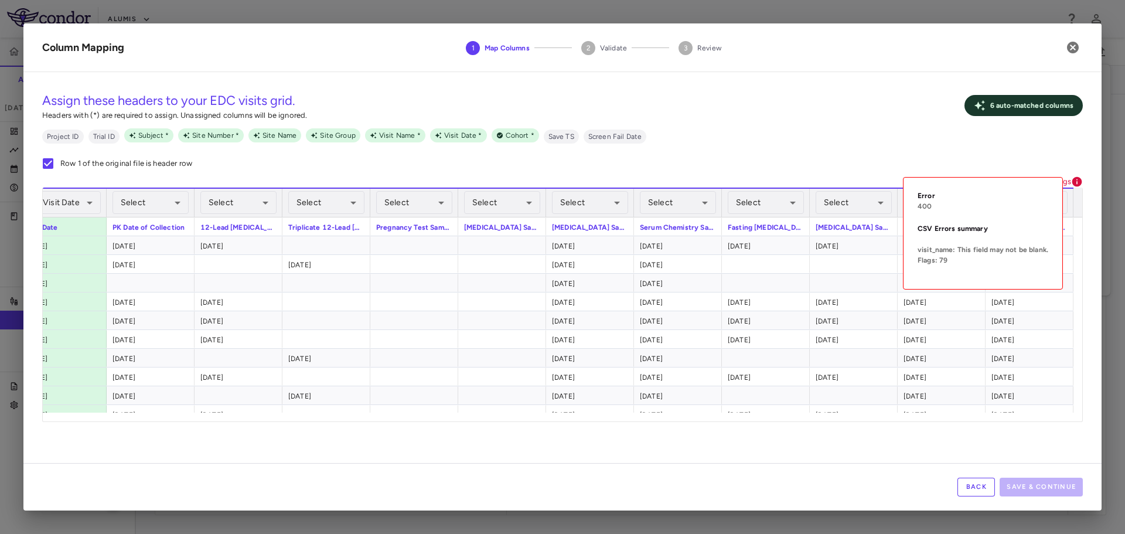
click at [1074, 186] on icon at bounding box center [1077, 182] width 12 height 12
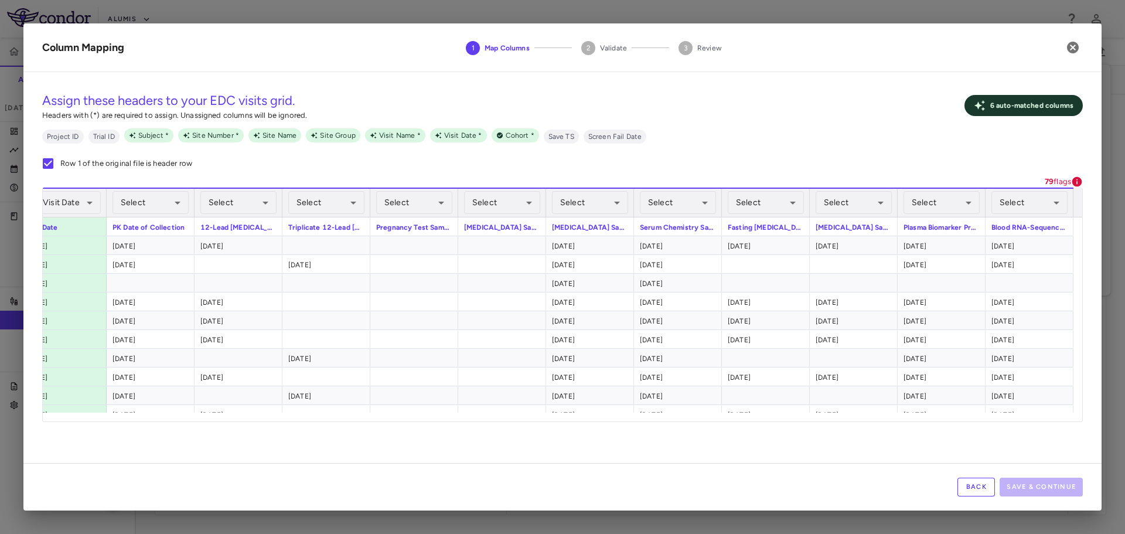
click at [984, 483] on button "Back" at bounding box center [976, 487] width 38 height 19
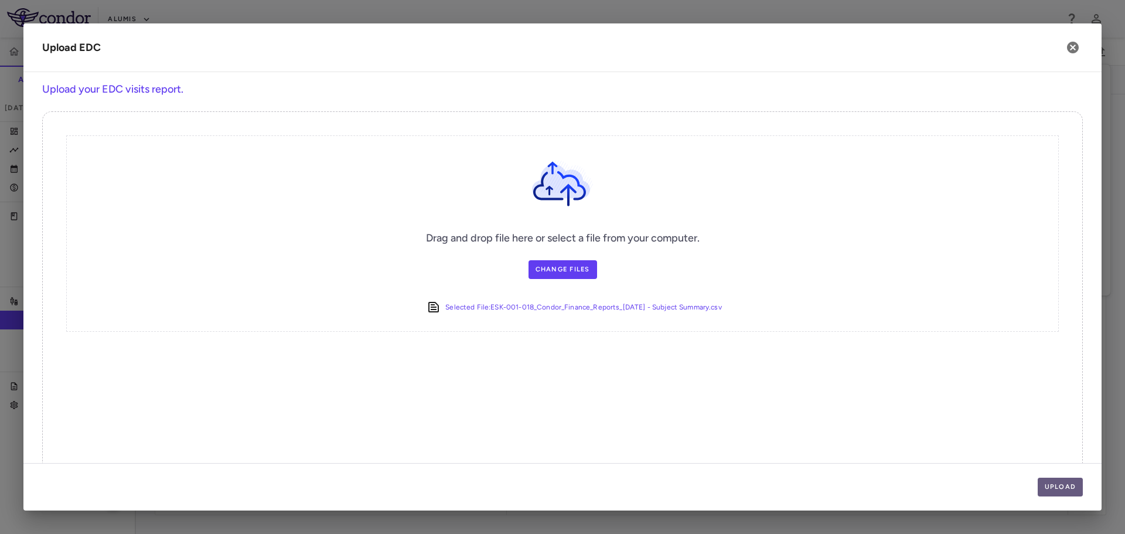
click at [1073, 489] on button "Upload" at bounding box center [1061, 487] width 46 height 19
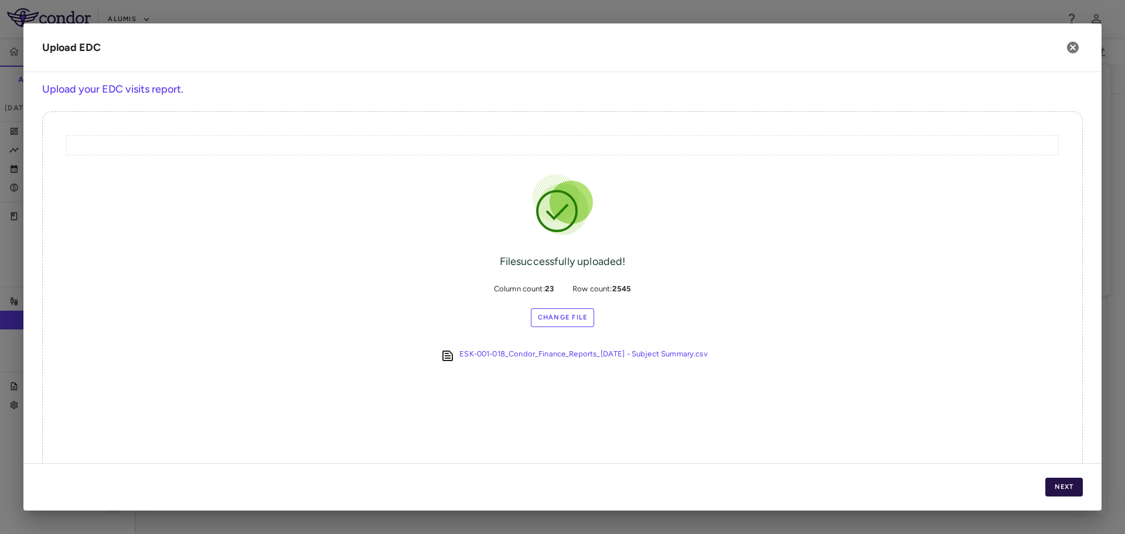
click at [1073, 489] on button "Next" at bounding box center [1064, 487] width 38 height 19
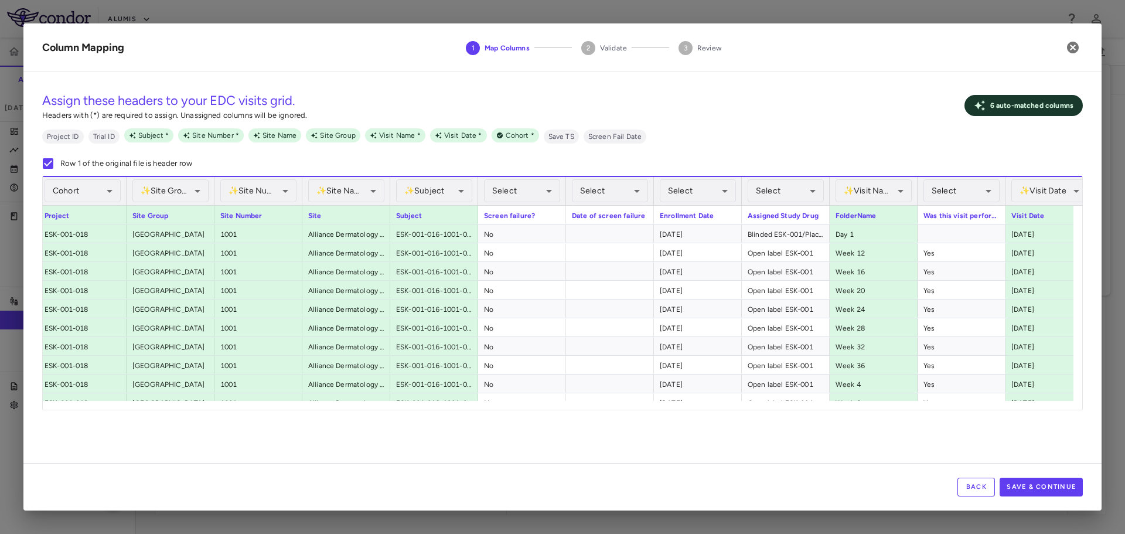
scroll to position [0, 43]
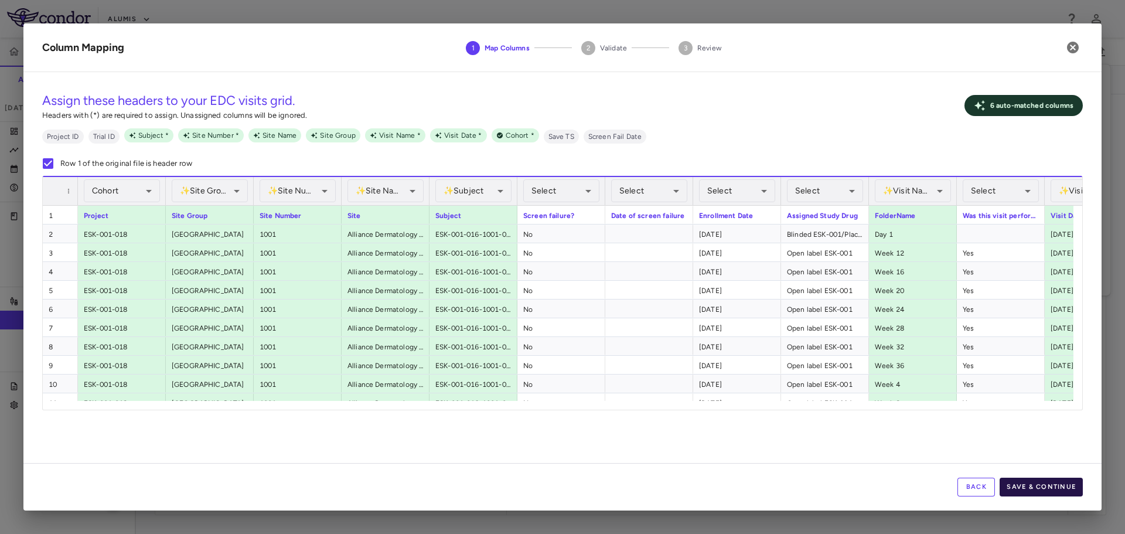
click at [1026, 482] on button "Save & Continue" at bounding box center [1041, 487] width 83 height 19
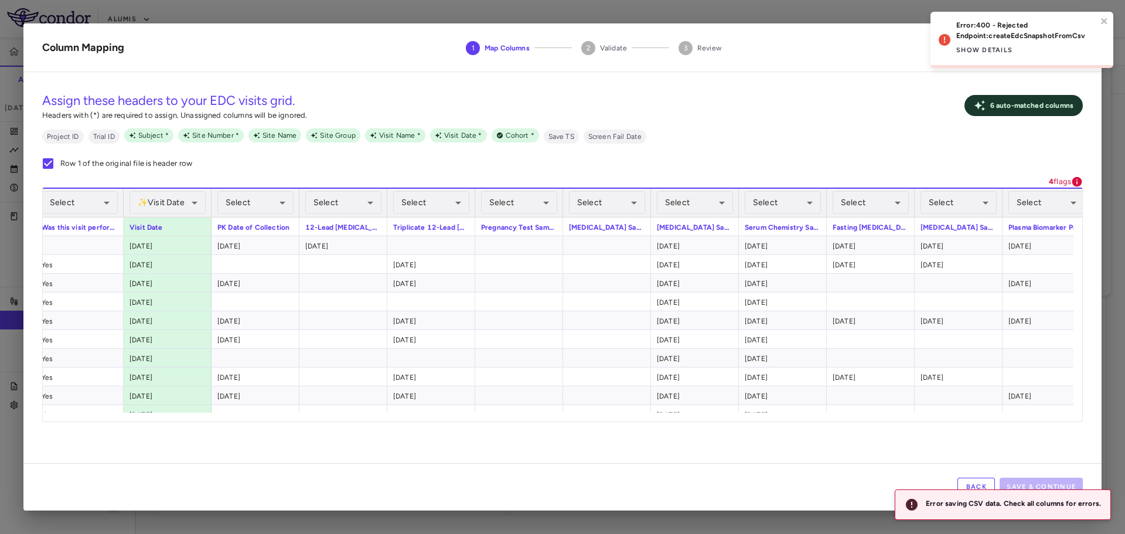
click at [1060, 183] on p "4 flags" at bounding box center [1060, 181] width 22 height 11
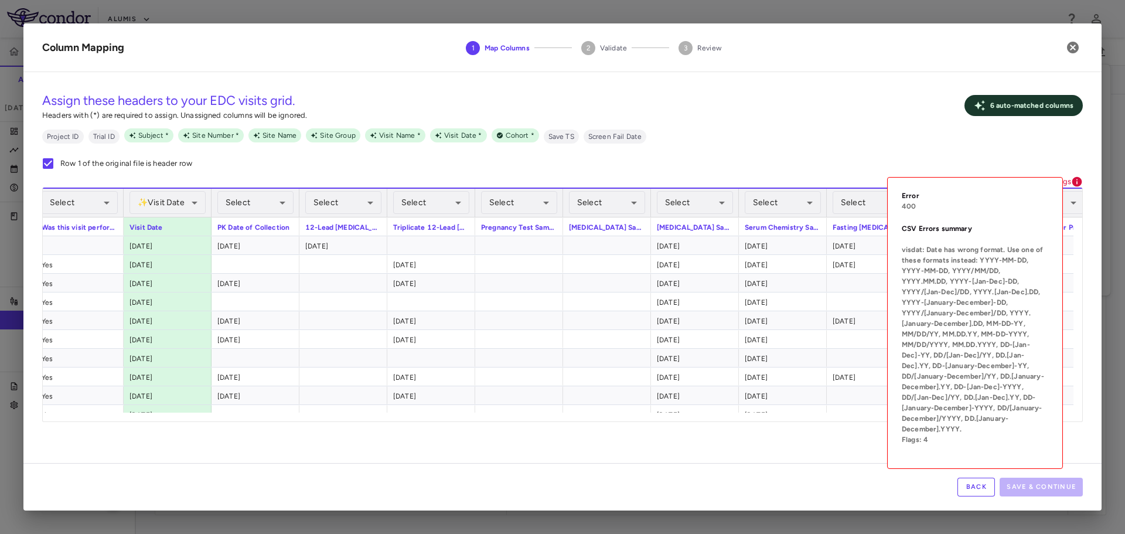
click at [1078, 179] on icon at bounding box center [1077, 182] width 10 height 10
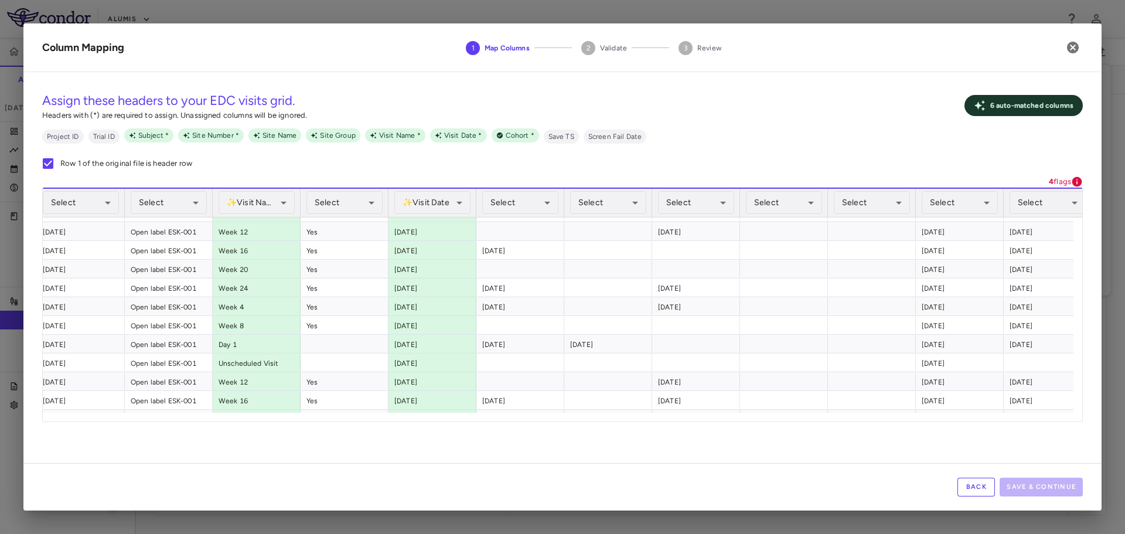
click at [984, 486] on button "Back" at bounding box center [976, 487] width 38 height 19
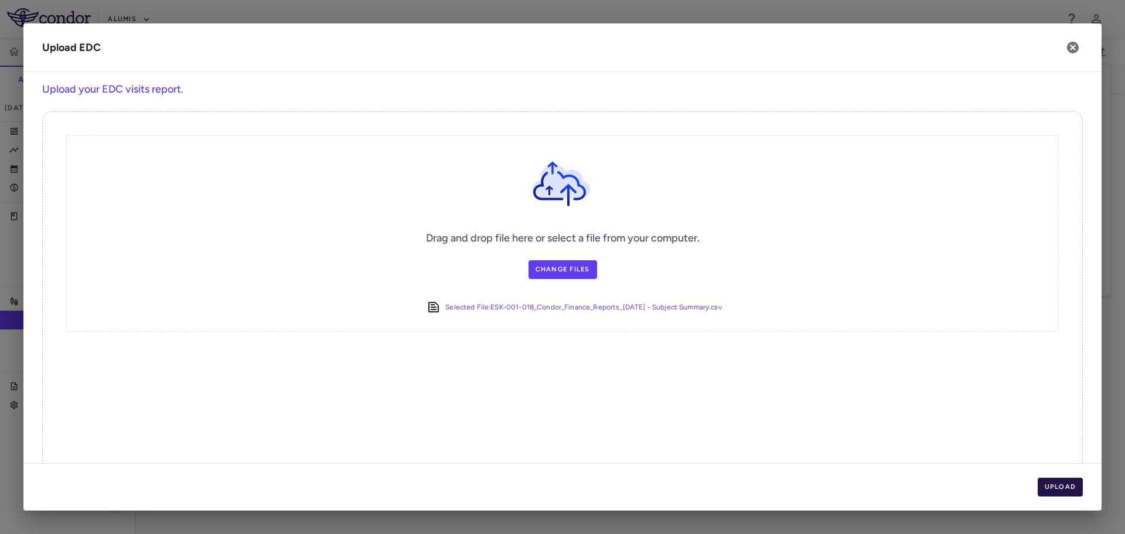
click at [1055, 488] on button "Upload" at bounding box center [1061, 487] width 46 height 19
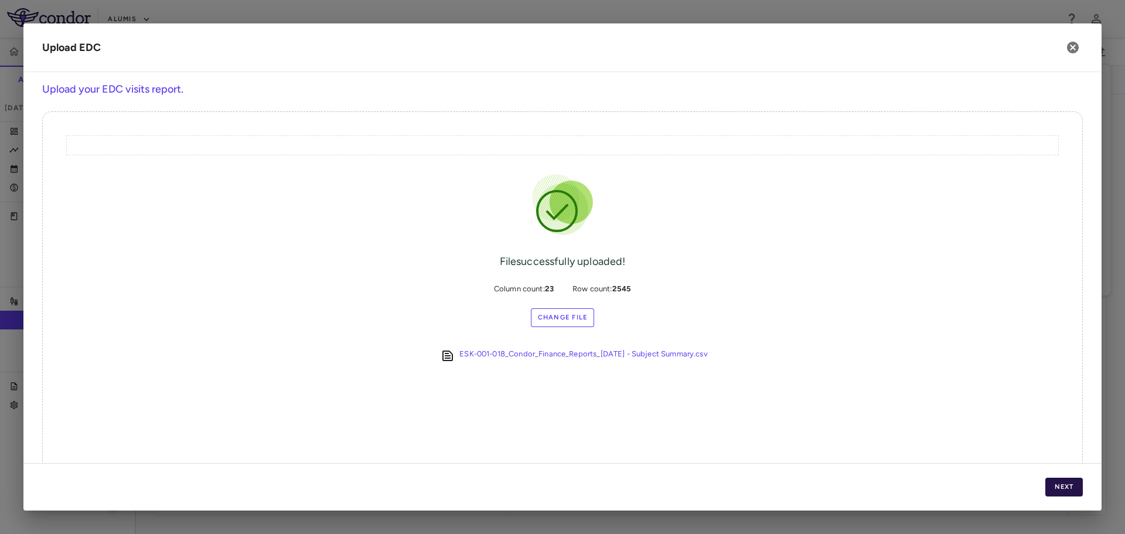
click at [1055, 488] on button "Next" at bounding box center [1064, 487] width 38 height 19
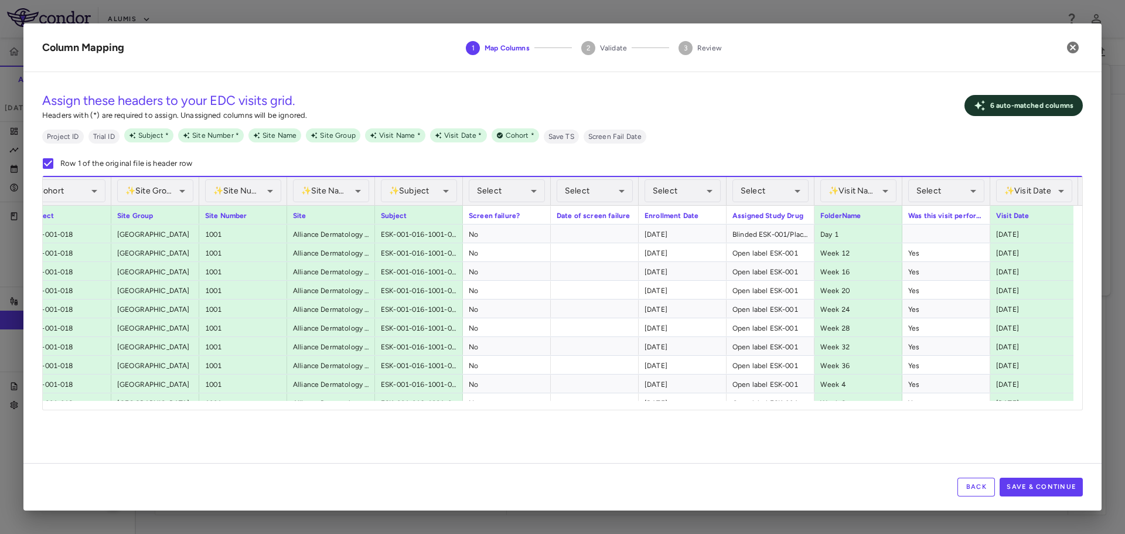
scroll to position [0, 57]
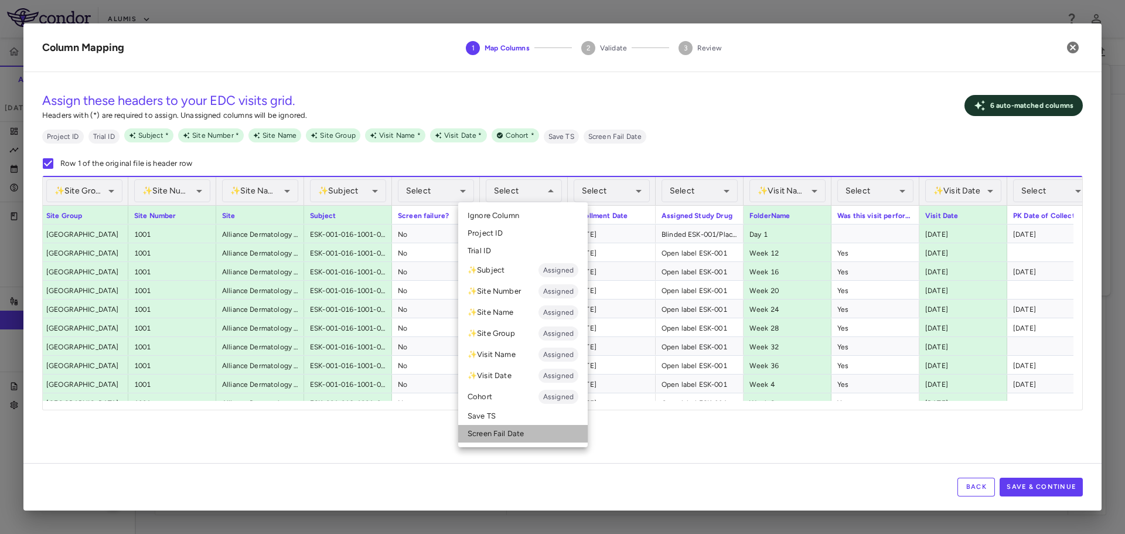
click at [538, 430] on li "Screen Fail Date" at bounding box center [522, 434] width 129 height 18
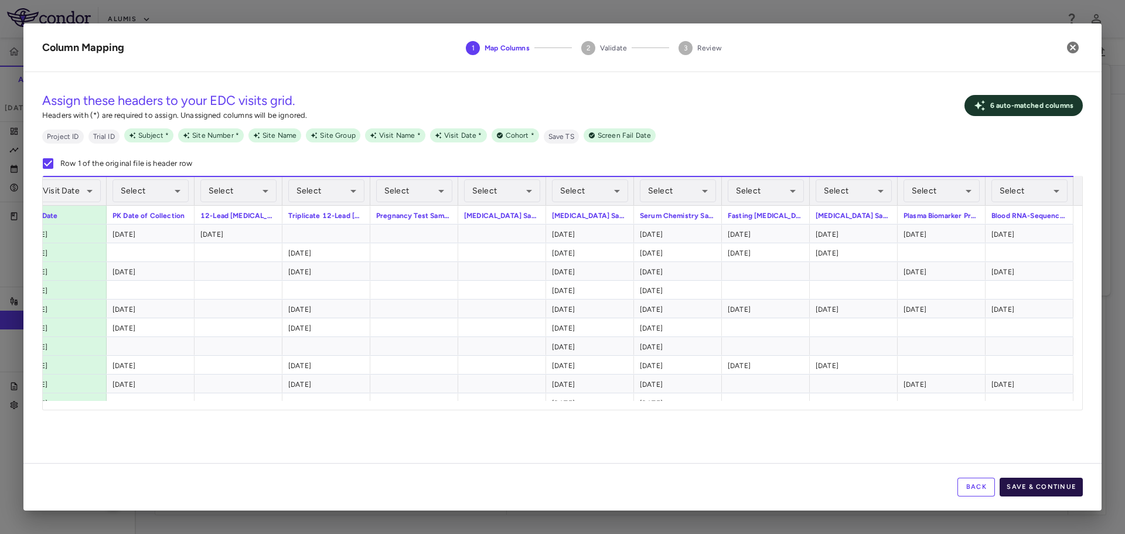
click at [1061, 479] on button "Save & Continue" at bounding box center [1041, 487] width 83 height 19
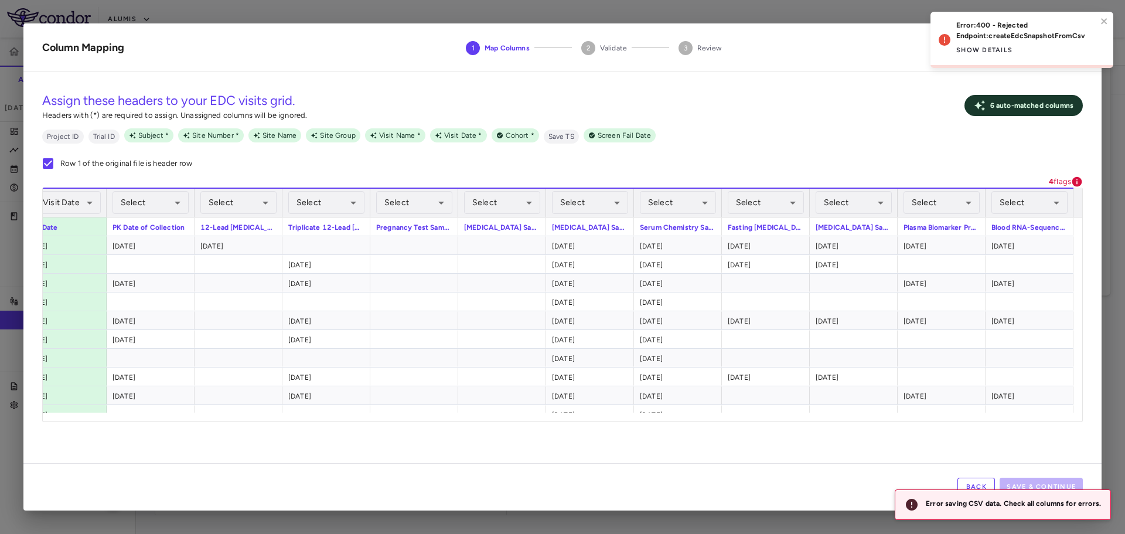
click at [986, 483] on button "Back" at bounding box center [976, 487] width 38 height 19
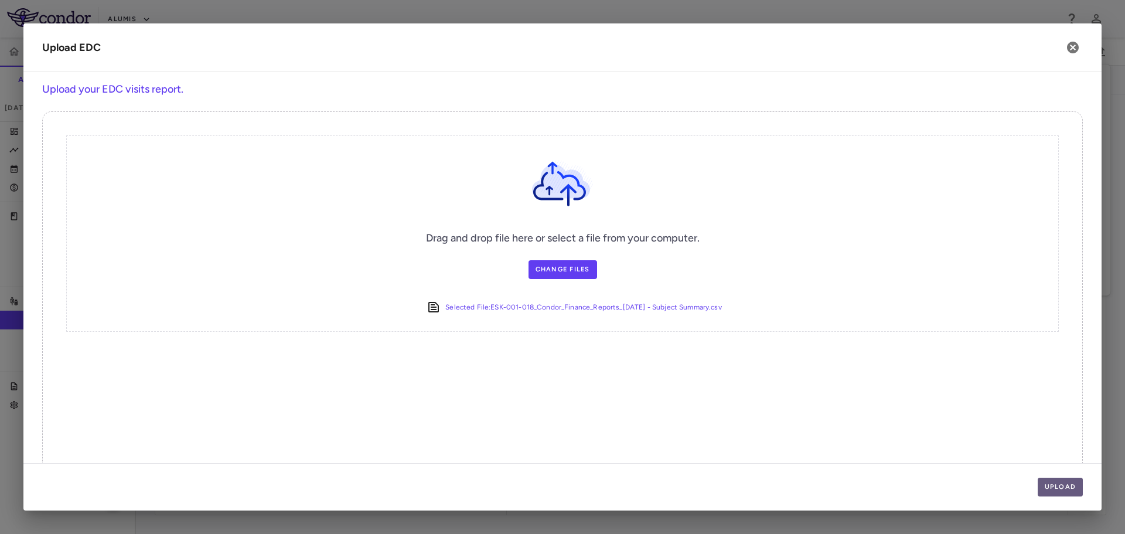
click at [1066, 479] on button "Upload" at bounding box center [1061, 487] width 46 height 19
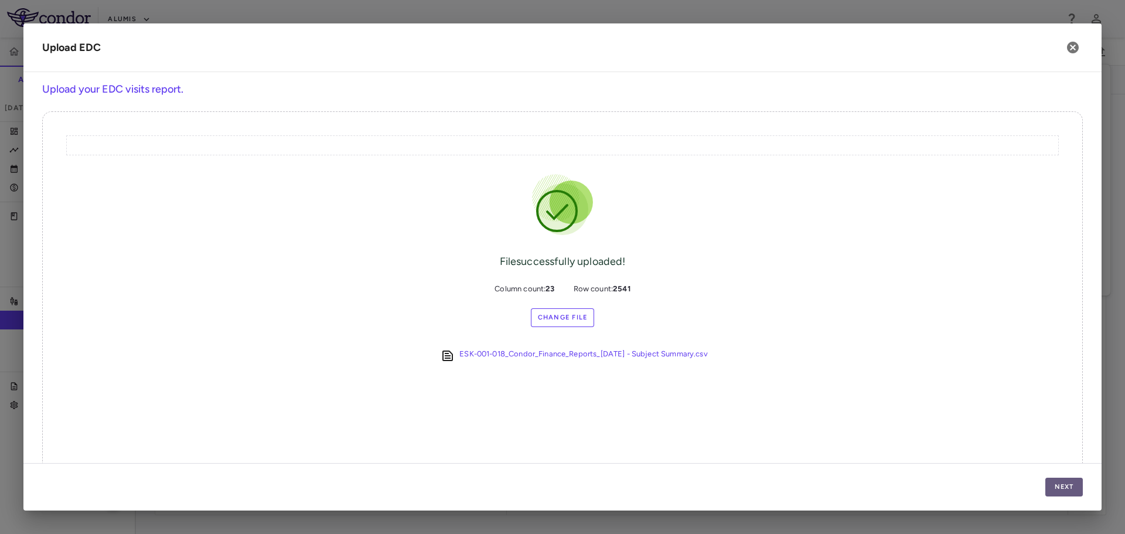
click at [1066, 490] on button "Next" at bounding box center [1064, 487] width 38 height 19
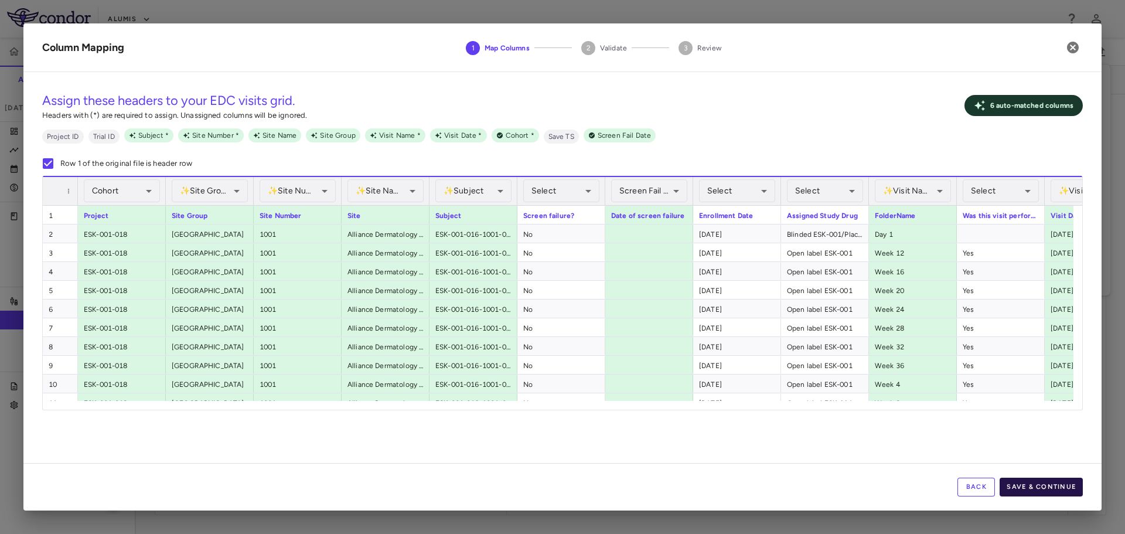
click at [1069, 489] on button "Save & Continue" at bounding box center [1041, 487] width 83 height 19
click at [946, 414] on div "**********" at bounding box center [562, 271] width 1078 height 381
click at [981, 490] on button "Back" at bounding box center [976, 487] width 38 height 19
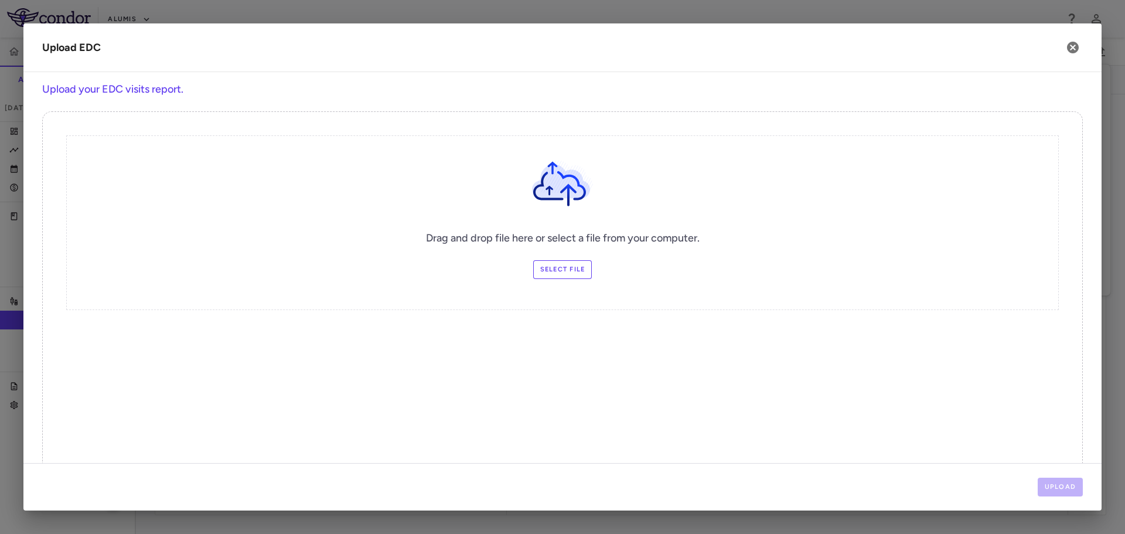
click at [557, 275] on label "Select file" at bounding box center [562, 269] width 59 height 19
click at [0, 0] on input "Select file" at bounding box center [0, 0] width 0 height 0
click at [1066, 483] on button "Upload" at bounding box center [1061, 487] width 46 height 19
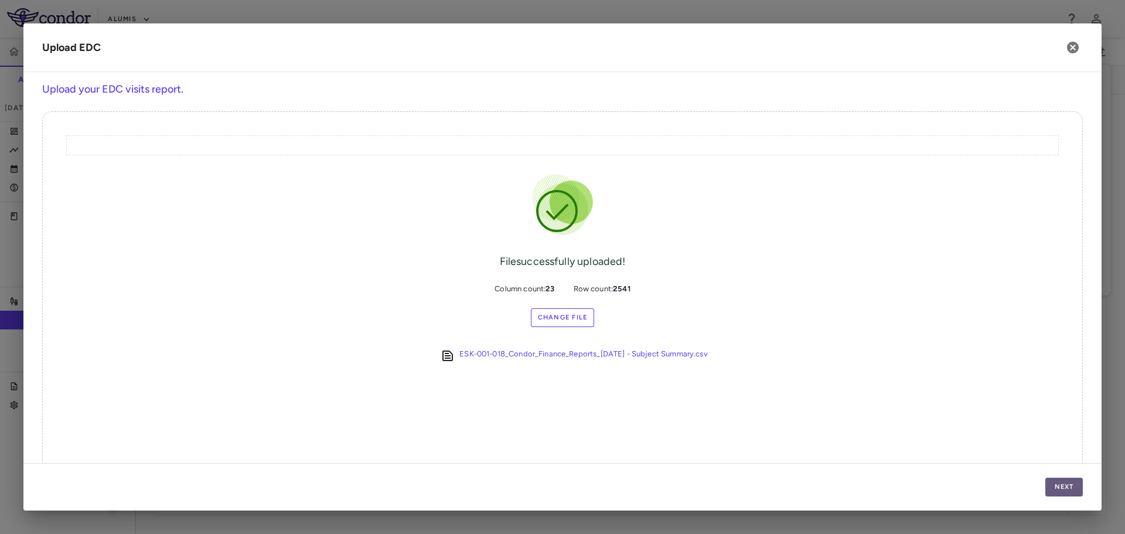
click at [1066, 483] on button "Next" at bounding box center [1064, 487] width 38 height 19
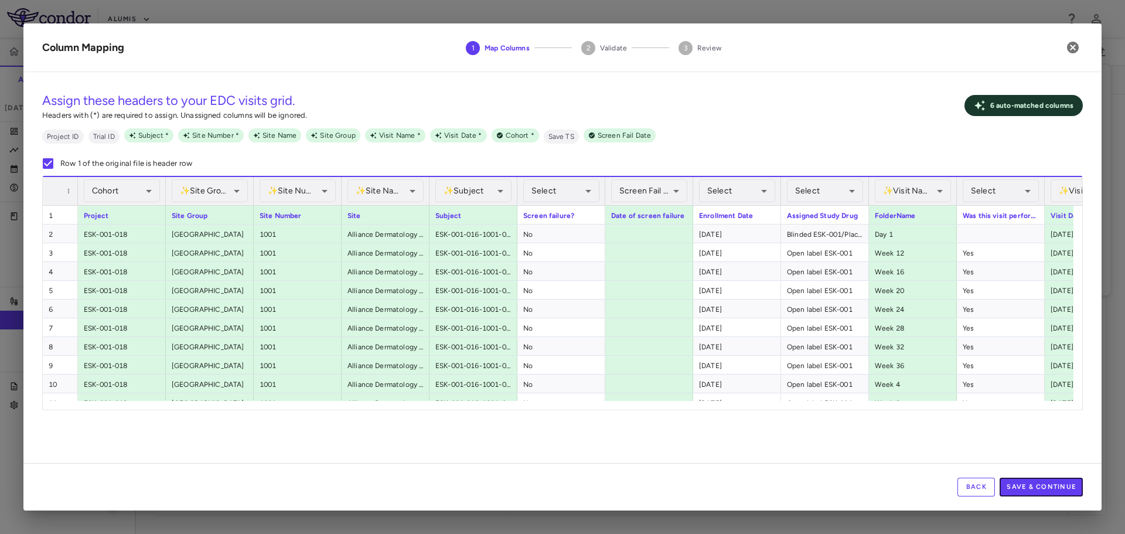
click at [1066, 483] on button "Save & Continue" at bounding box center [1041, 487] width 83 height 19
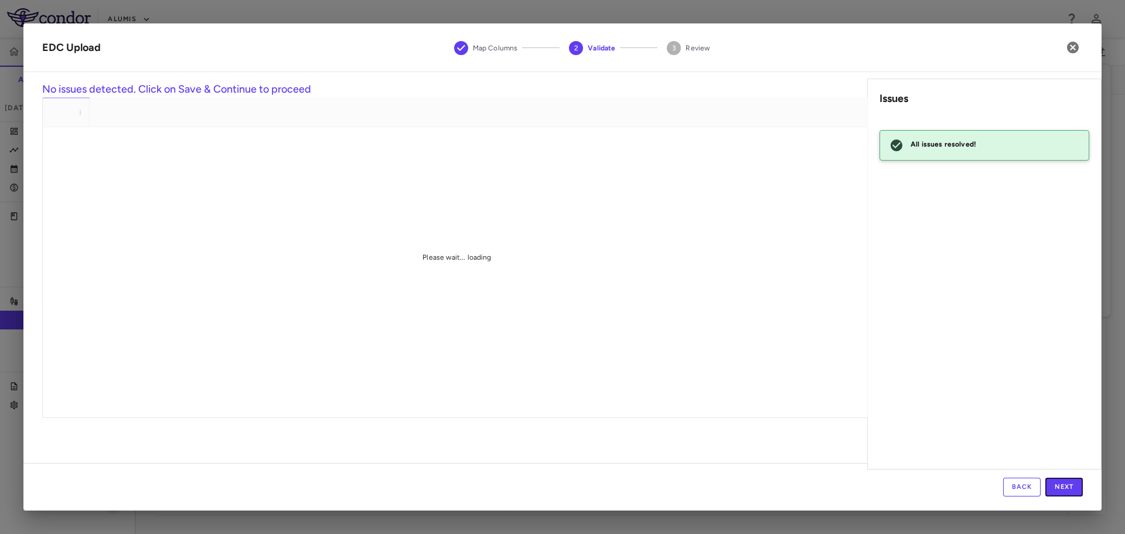
click at [1066, 483] on button "Next" at bounding box center [1064, 487] width 38 height 19
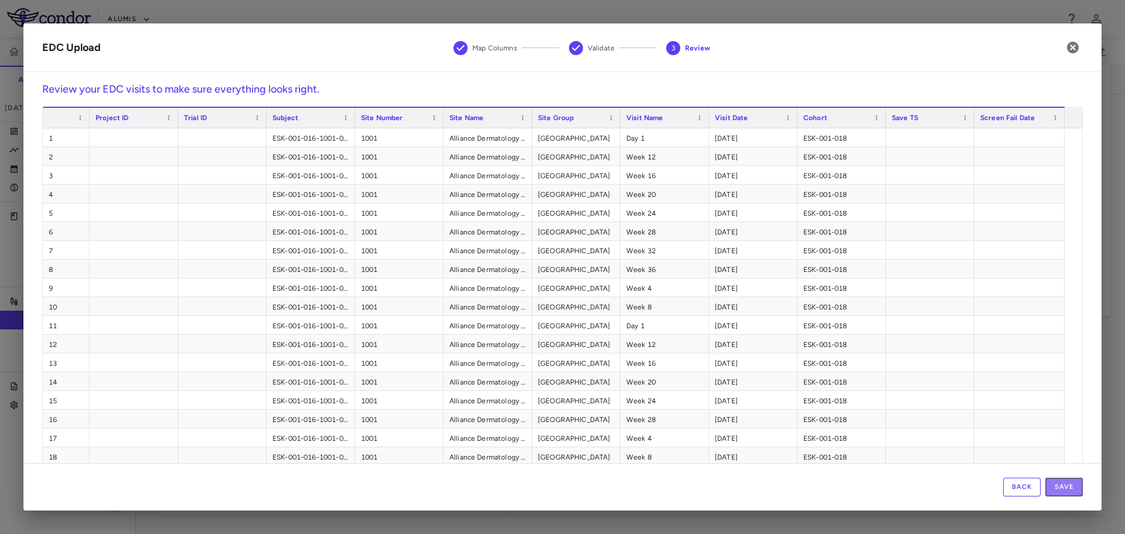
click at [1066, 483] on button "Save" at bounding box center [1064, 487] width 38 height 19
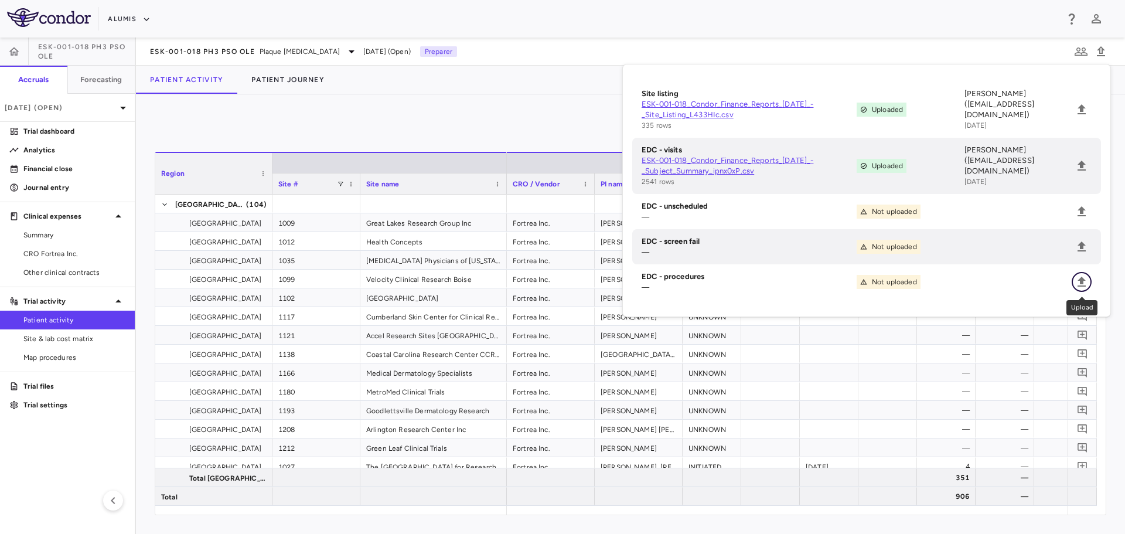
click at [1077, 284] on icon "Upload" at bounding box center [1082, 282] width 14 height 14
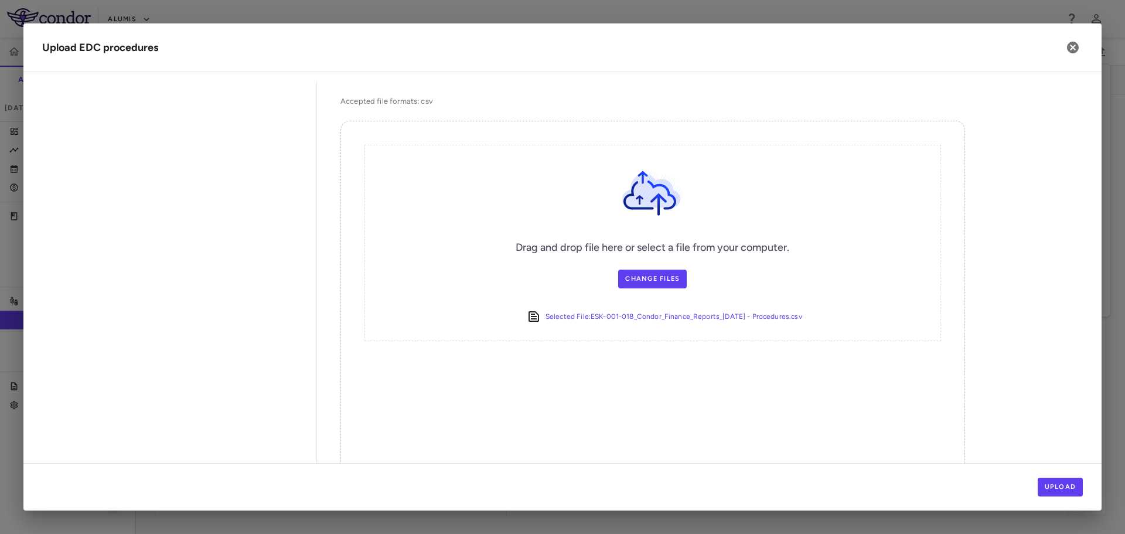
scroll to position [217, 0]
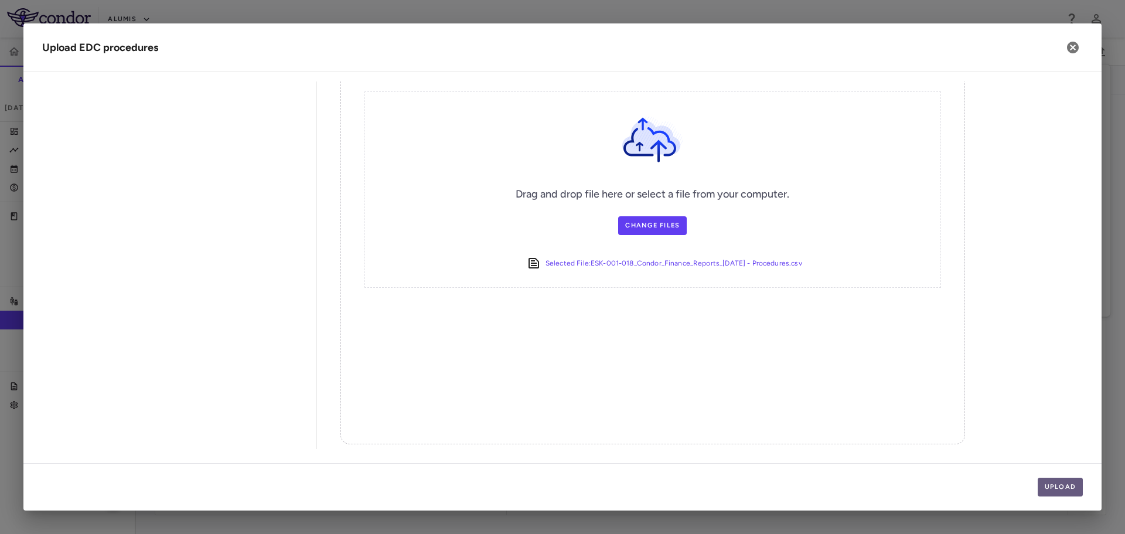
click at [1072, 478] on button "Upload" at bounding box center [1061, 487] width 46 height 19
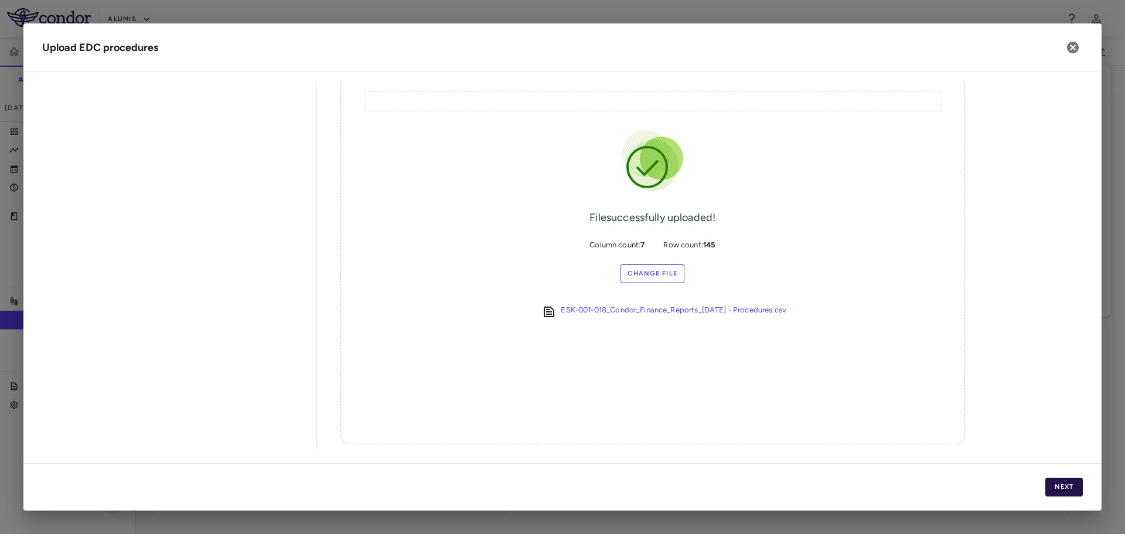
click at [1071, 488] on button "Next" at bounding box center [1064, 487] width 38 height 19
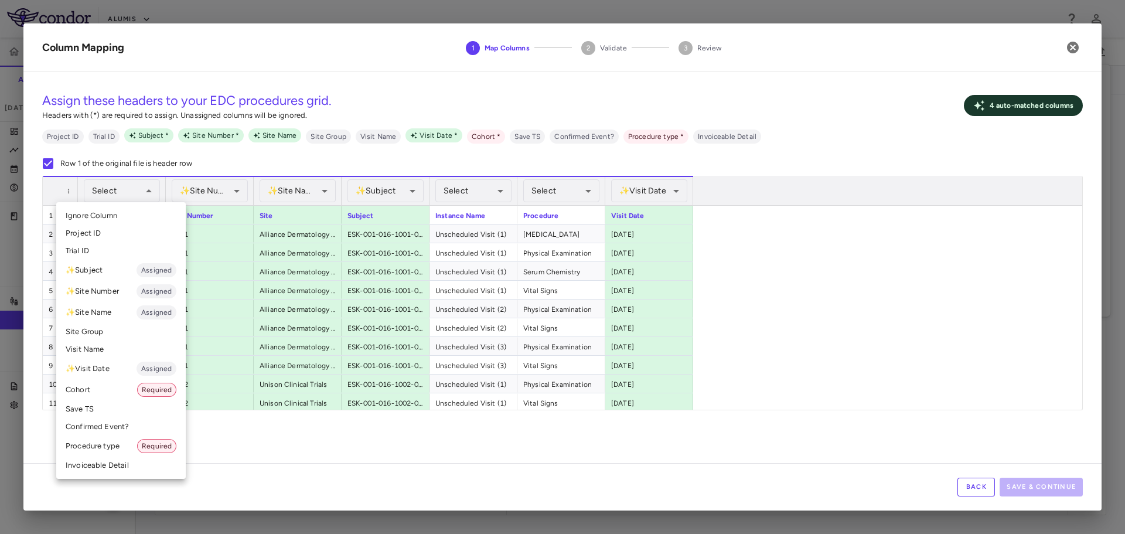
click at [125, 389] on li "Cohort Required" at bounding box center [120, 389] width 129 height 21
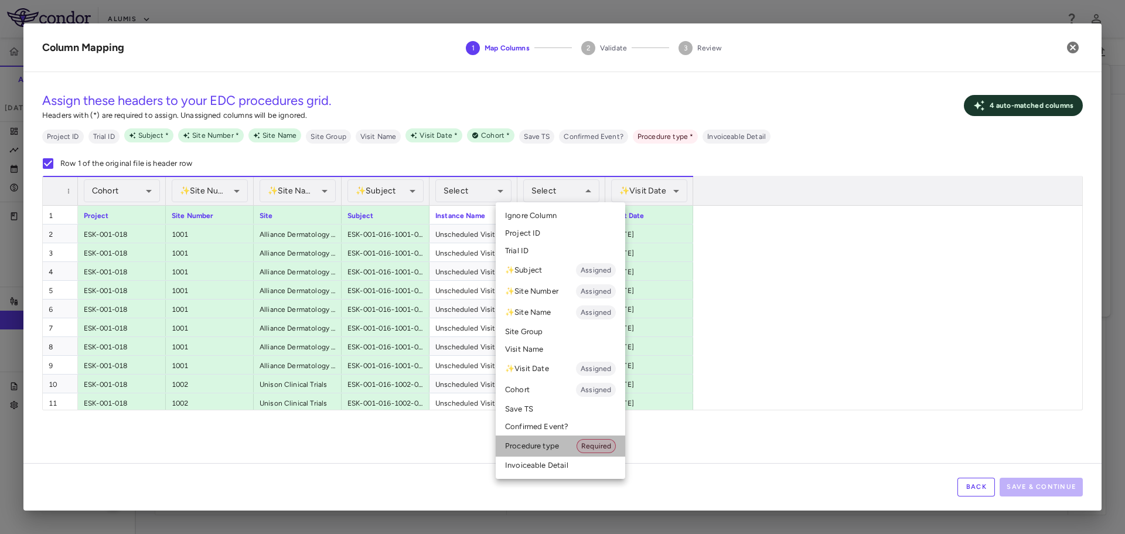
click at [547, 448] on li "Procedure type Required" at bounding box center [560, 445] width 129 height 21
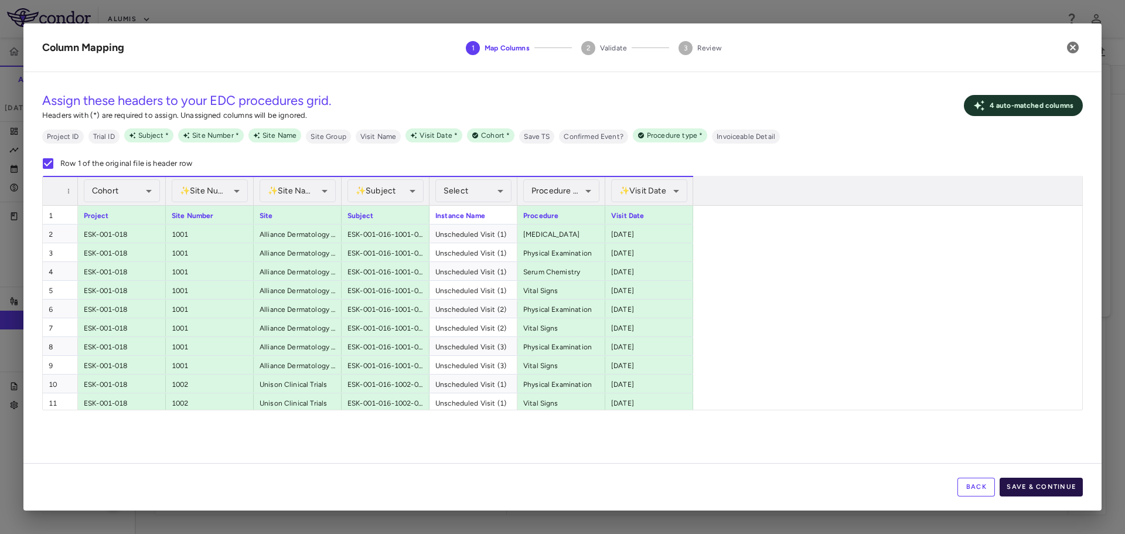
click at [1022, 490] on button "Save & Continue" at bounding box center [1041, 487] width 83 height 19
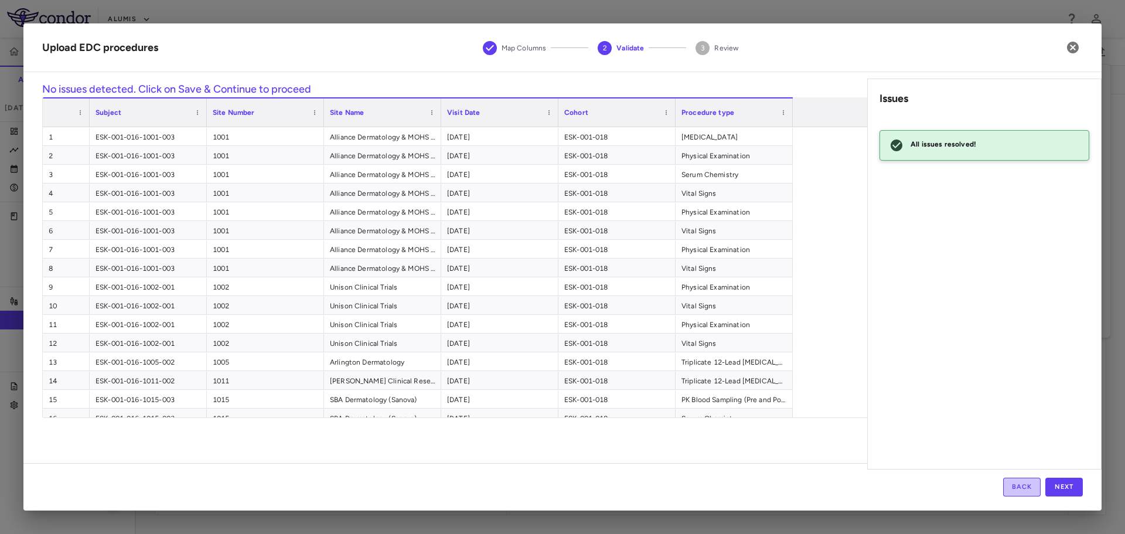
click at [1030, 486] on button "Back" at bounding box center [1022, 487] width 38 height 19
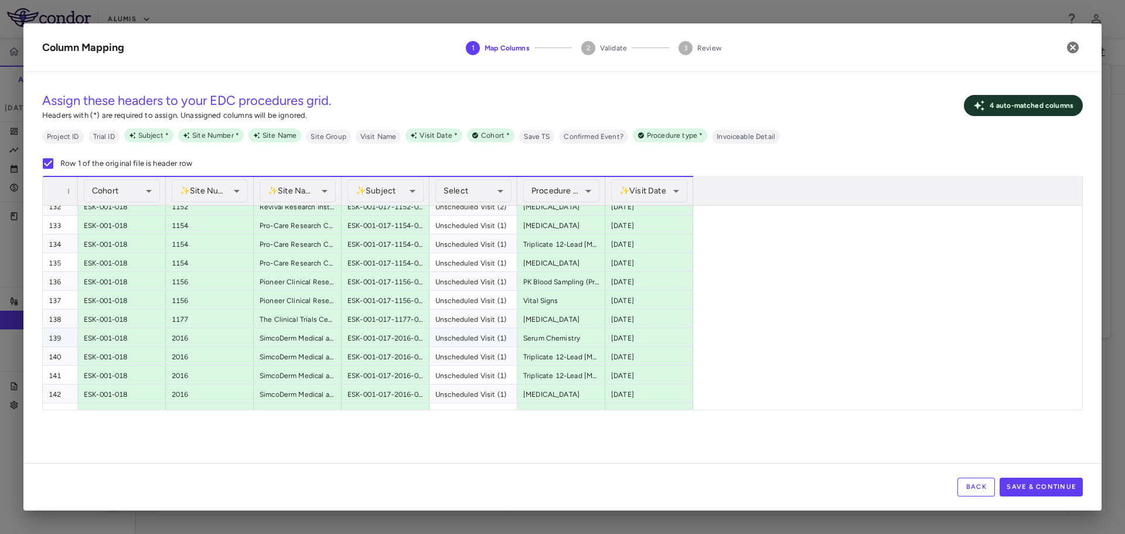
scroll to position [2515, 0]
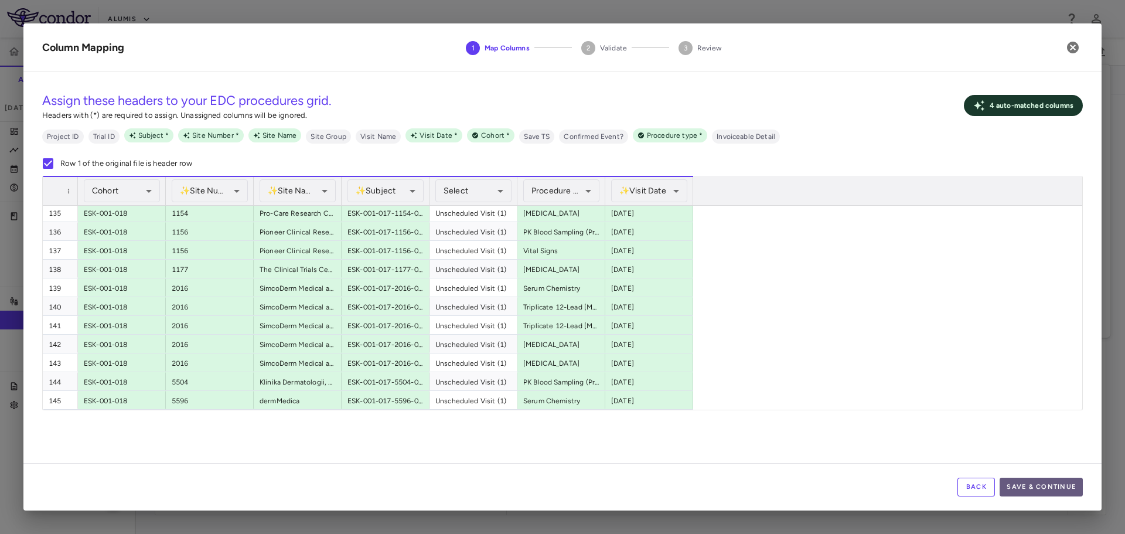
click at [1037, 479] on button "Save & Continue" at bounding box center [1041, 487] width 83 height 19
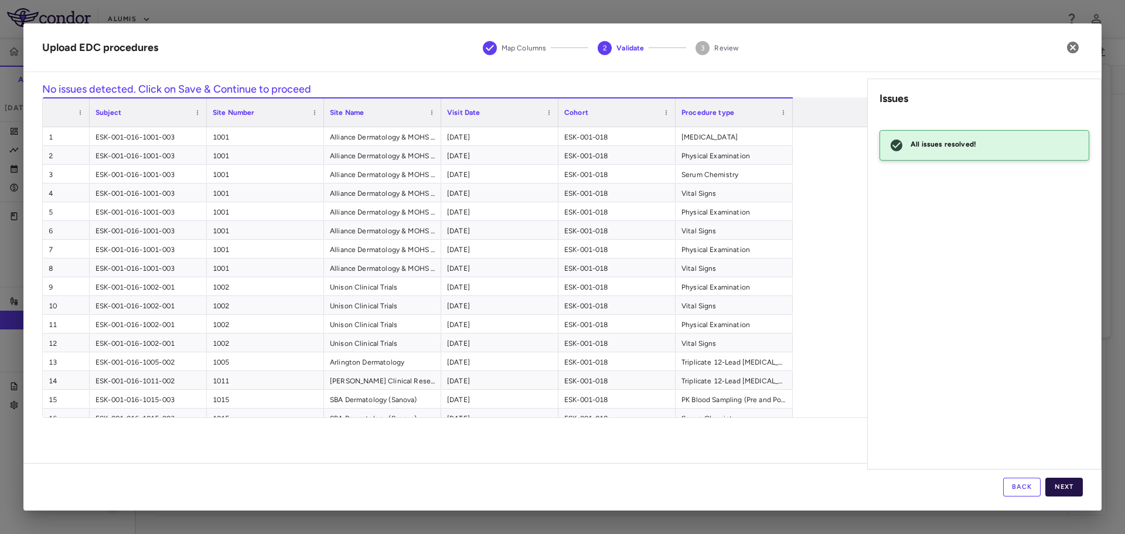
click at [1065, 485] on button "Next" at bounding box center [1064, 487] width 38 height 19
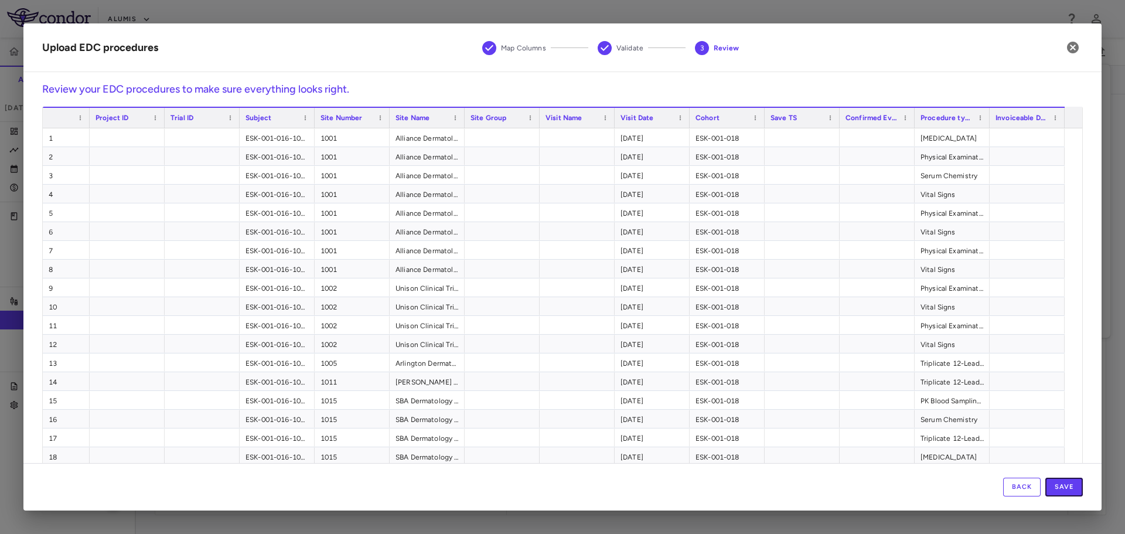
click at [1065, 485] on button "Save" at bounding box center [1064, 487] width 38 height 19
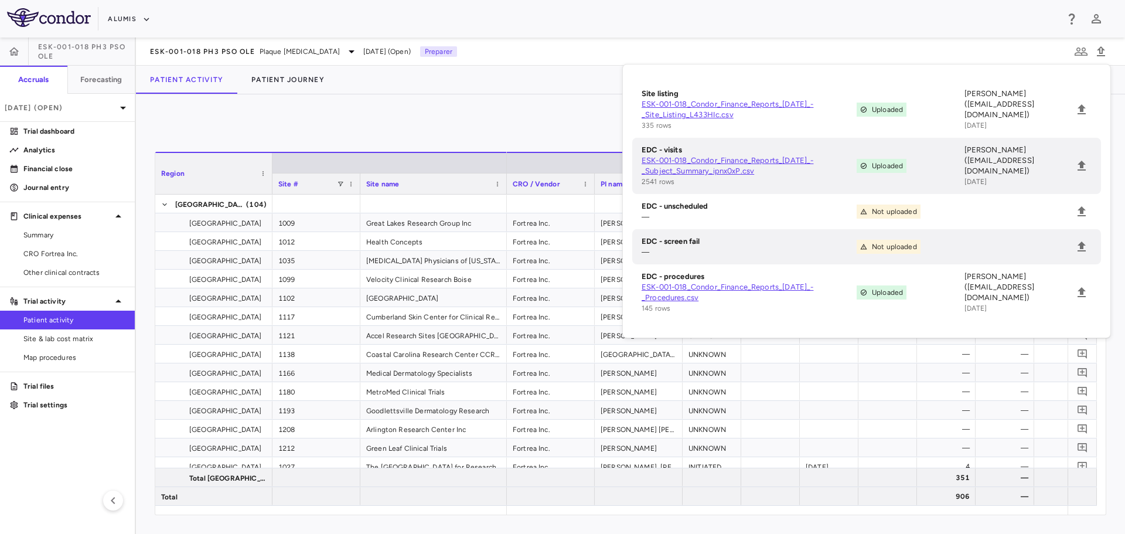
click at [552, 97] on div "0 Press ENTER to sort. Press ALT DOWN to open column menu Region Drag here to s…" at bounding box center [630, 313] width 989 height 439
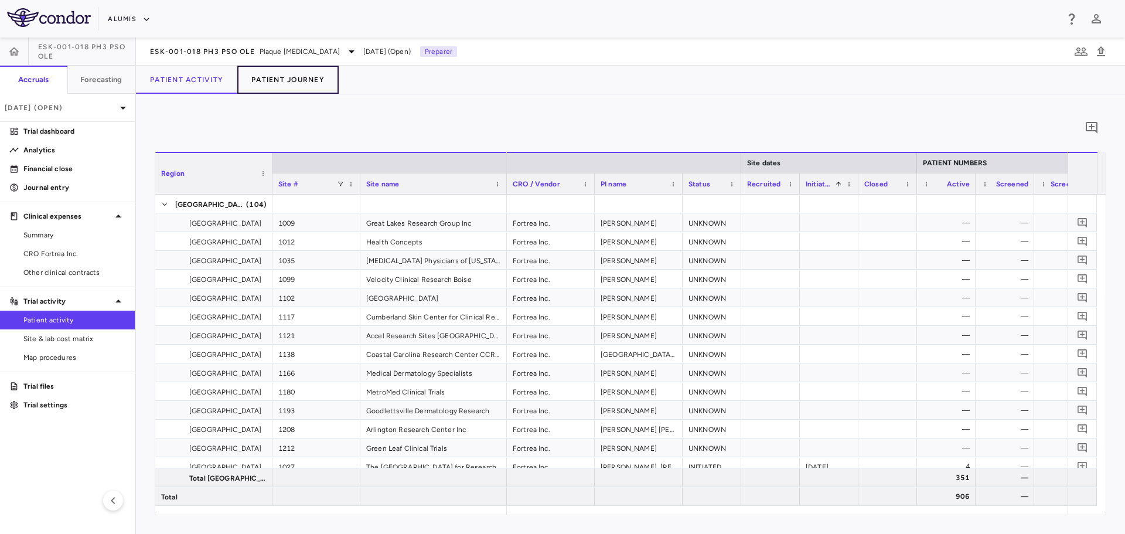
click at [307, 84] on button "Patient Journey" at bounding box center [287, 80] width 101 height 28
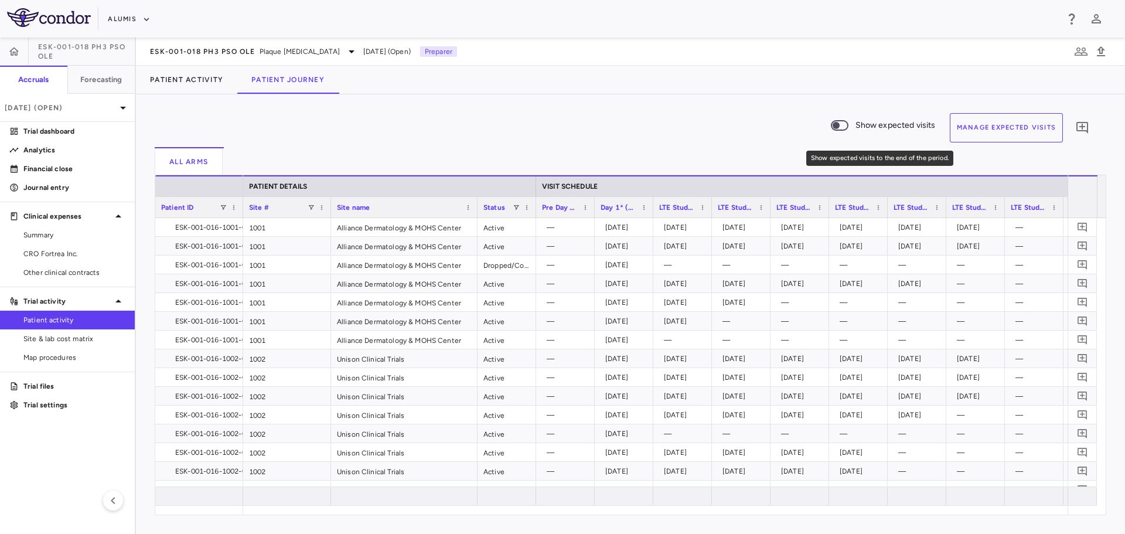
click at [855, 127] on span "Show expected visits to the end of the period." at bounding box center [840, 125] width 32 height 25
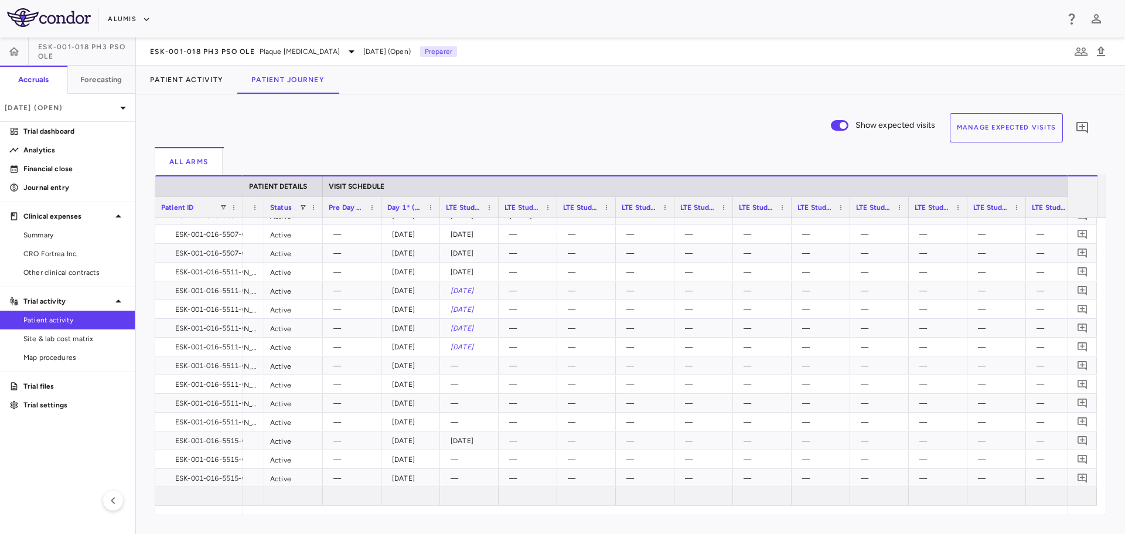
click at [1001, 122] on button "Manage Expected Visits" at bounding box center [1007, 127] width 114 height 29
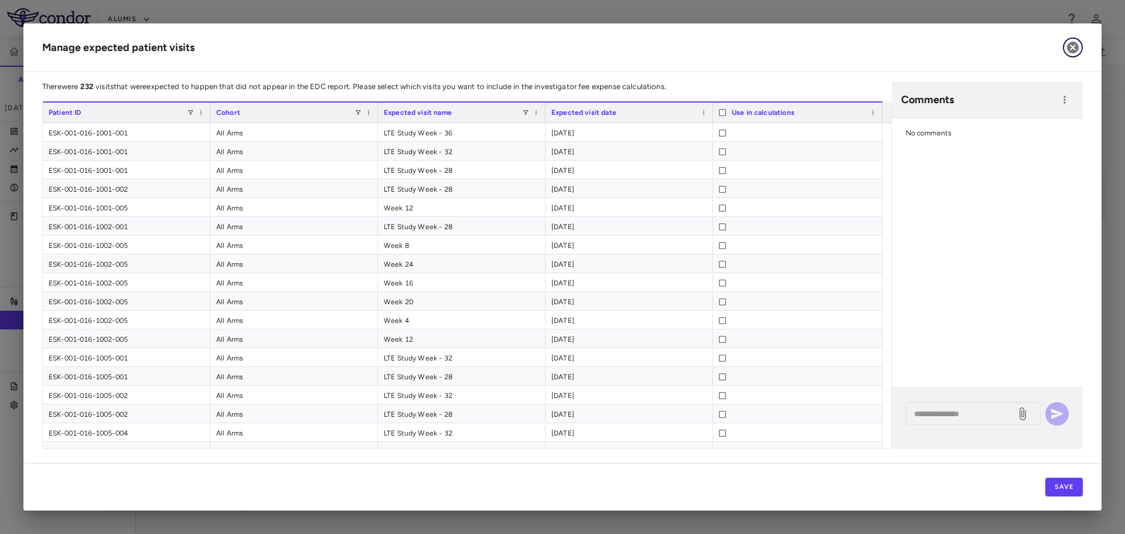
click at [1072, 45] on icon "button" at bounding box center [1073, 48] width 12 height 12
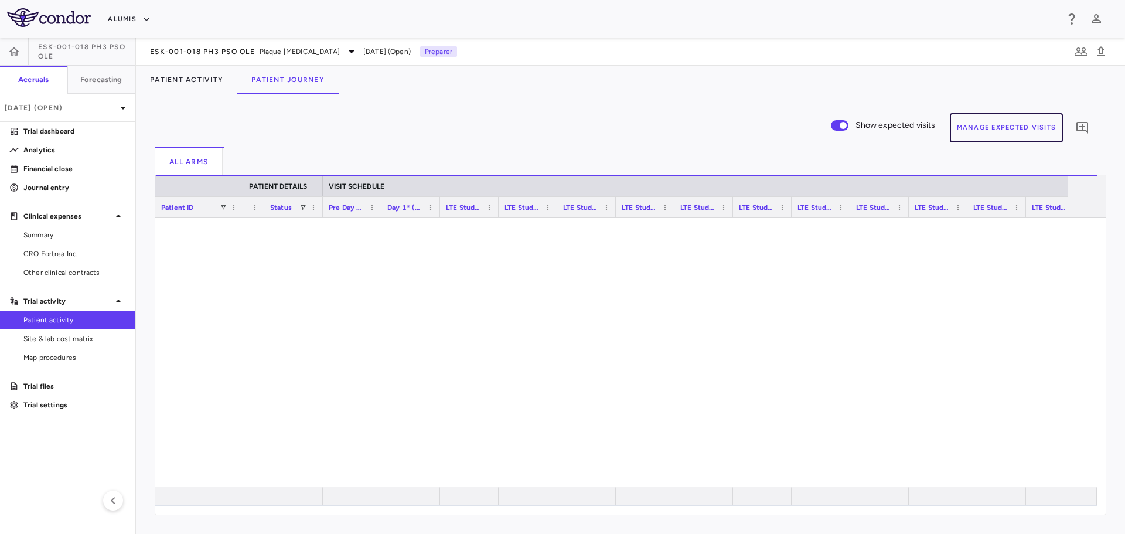
scroll to position [0, 0]
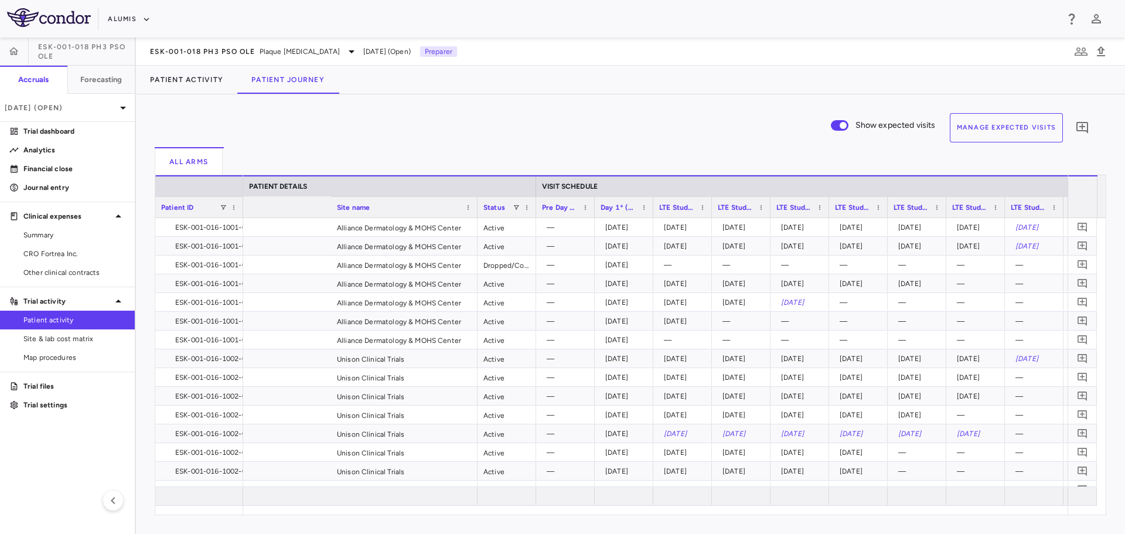
scroll to position [0, 213]
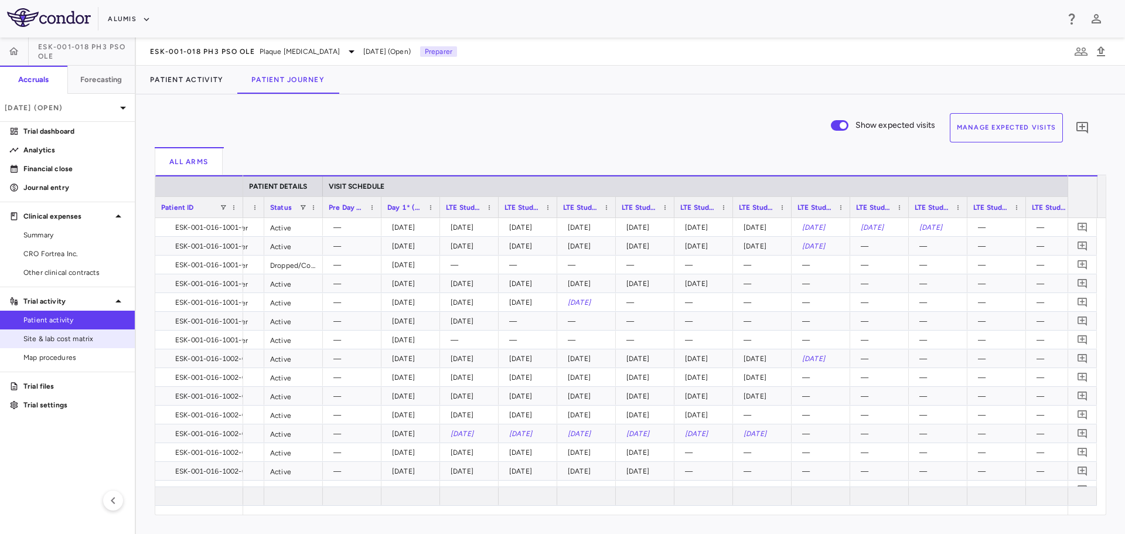
click at [71, 343] on span "Site & lab cost matrix" at bounding box center [74, 338] width 102 height 11
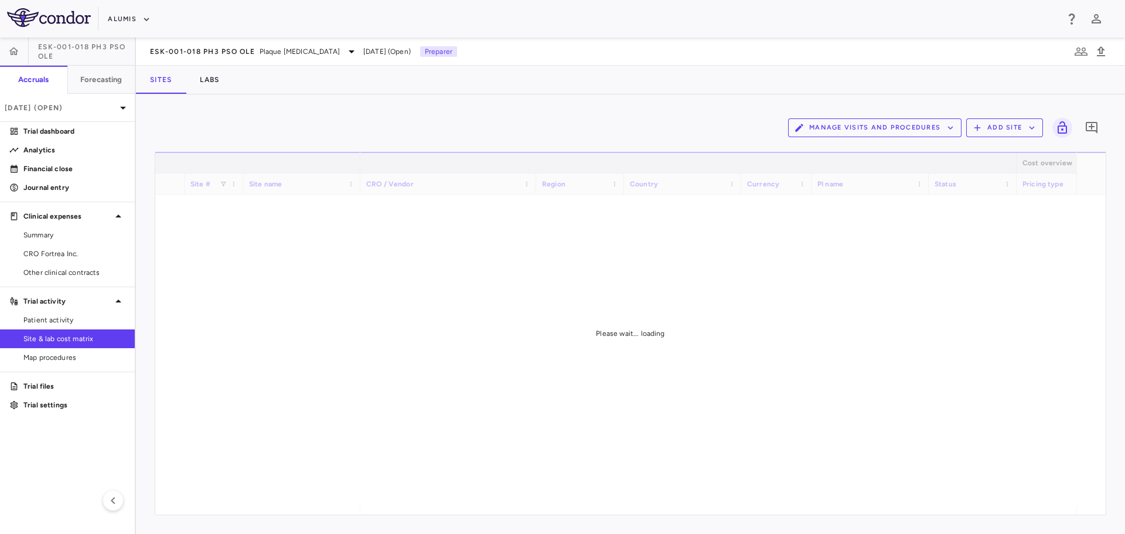
click at [904, 127] on button "Manage Visits and Procedures" at bounding box center [874, 127] width 173 height 19
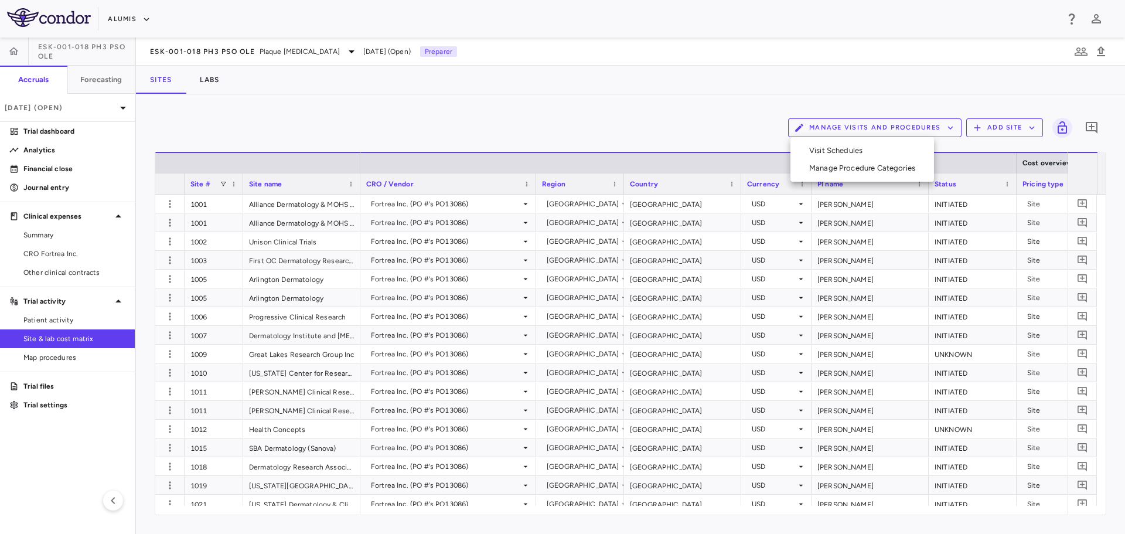
click at [858, 152] on li "Visit Schedules" at bounding box center [862, 151] width 125 height 18
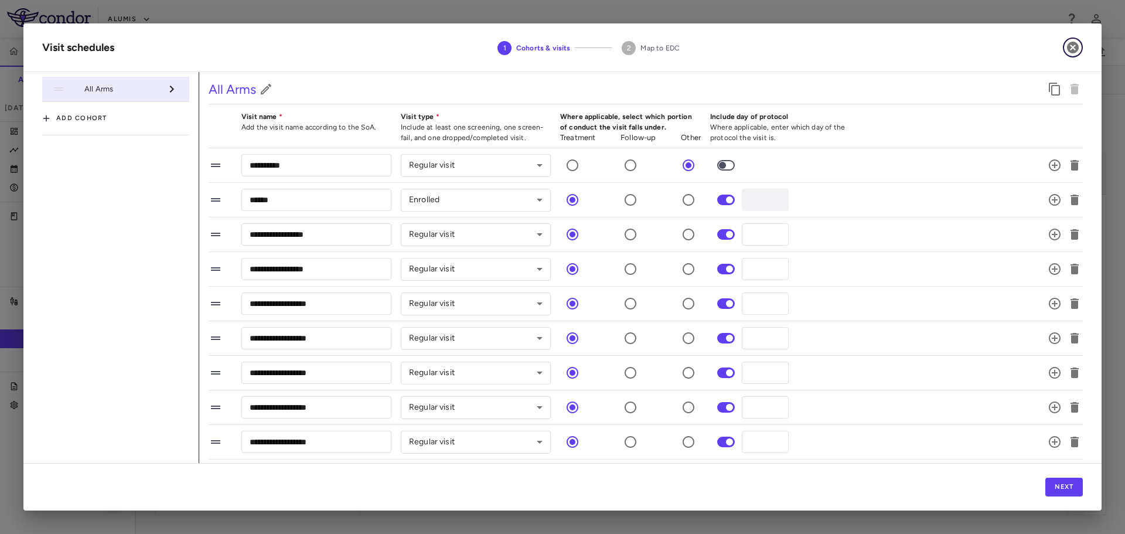
click at [1079, 47] on icon "button" at bounding box center [1073, 47] width 14 height 14
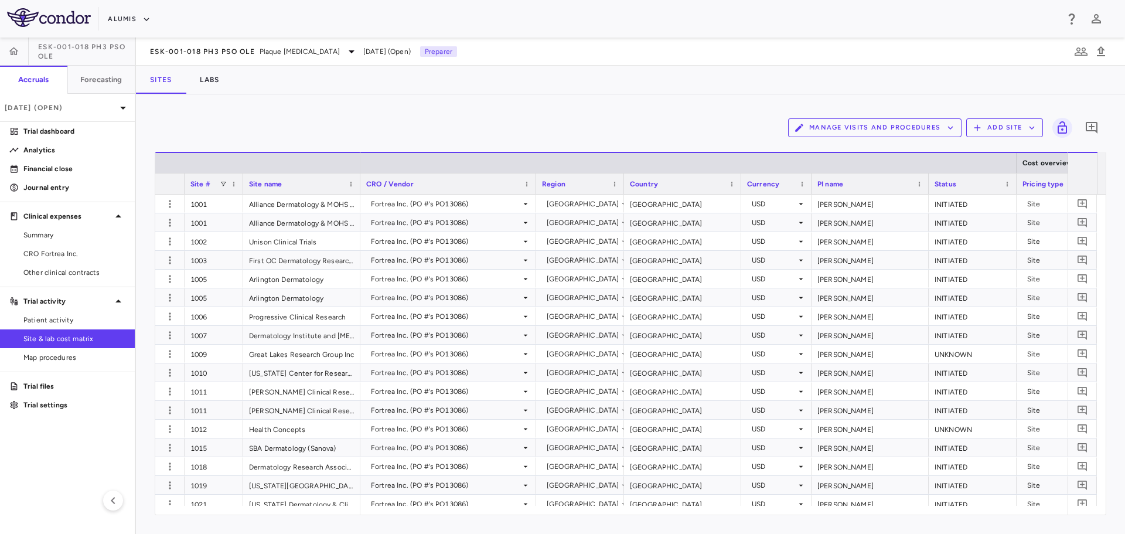
click at [920, 127] on button "Manage Visits and Procedures" at bounding box center [874, 127] width 173 height 19
click at [881, 169] on li "Manage Procedure Categories" at bounding box center [862, 168] width 125 height 18
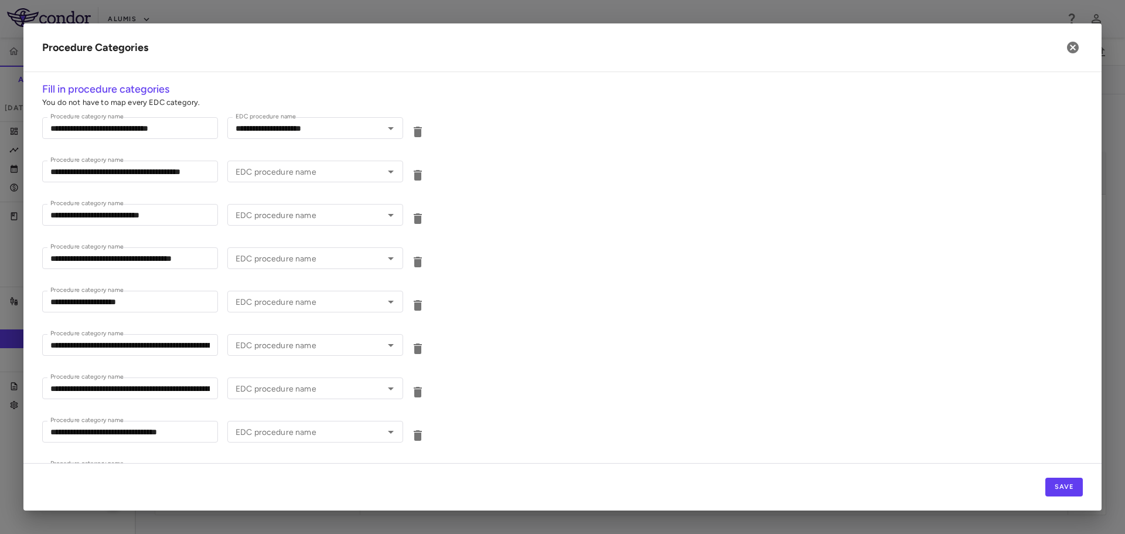
type input "**********"
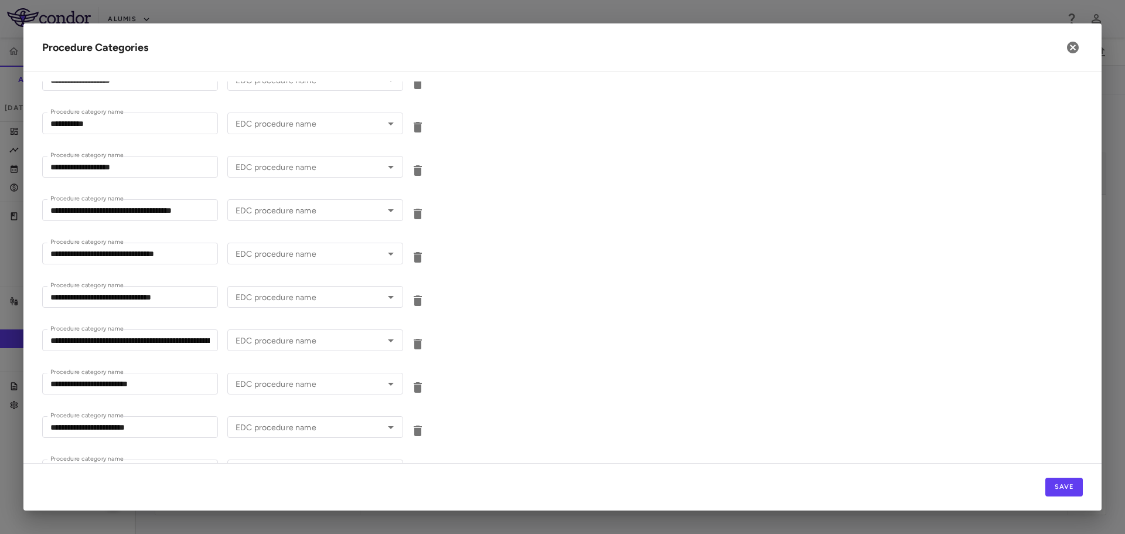
scroll to position [2930, 0]
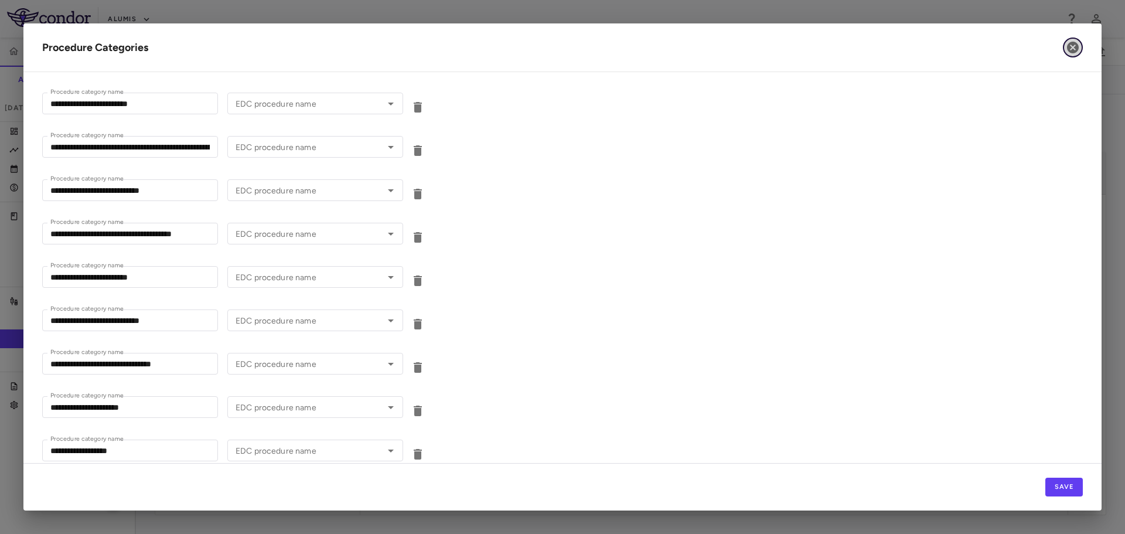
click at [1076, 50] on icon "button" at bounding box center [1073, 48] width 12 height 12
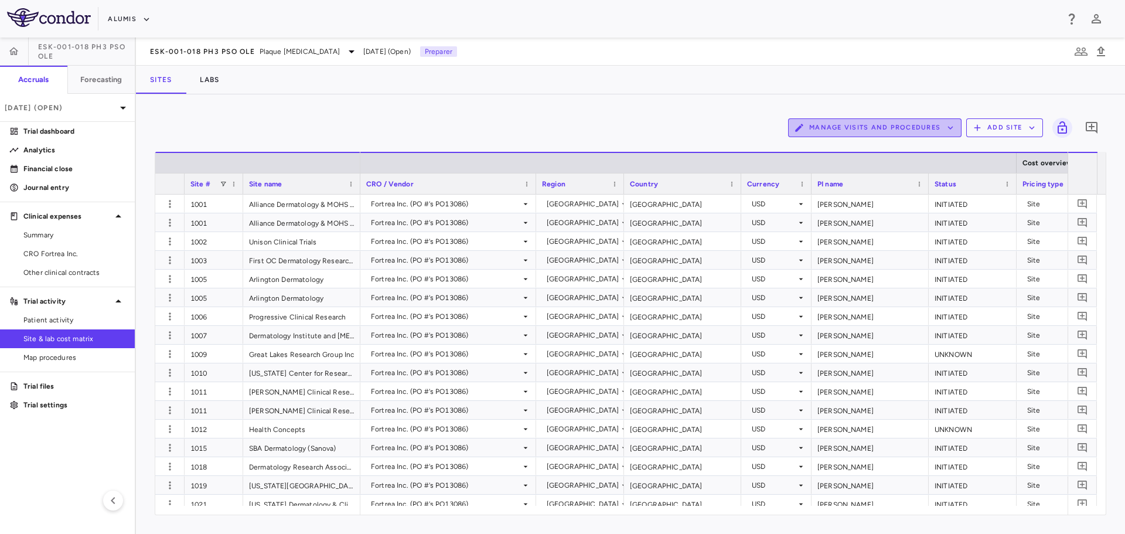
click at [915, 125] on button "Manage Visits and Procedures" at bounding box center [874, 127] width 173 height 19
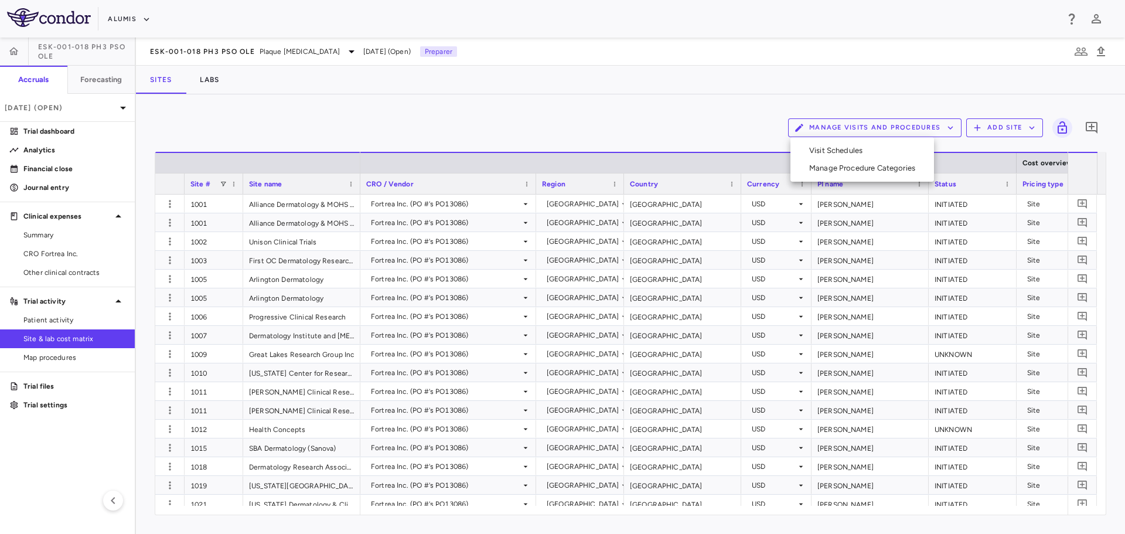
click at [875, 154] on li "Visit Schedules" at bounding box center [862, 151] width 125 height 18
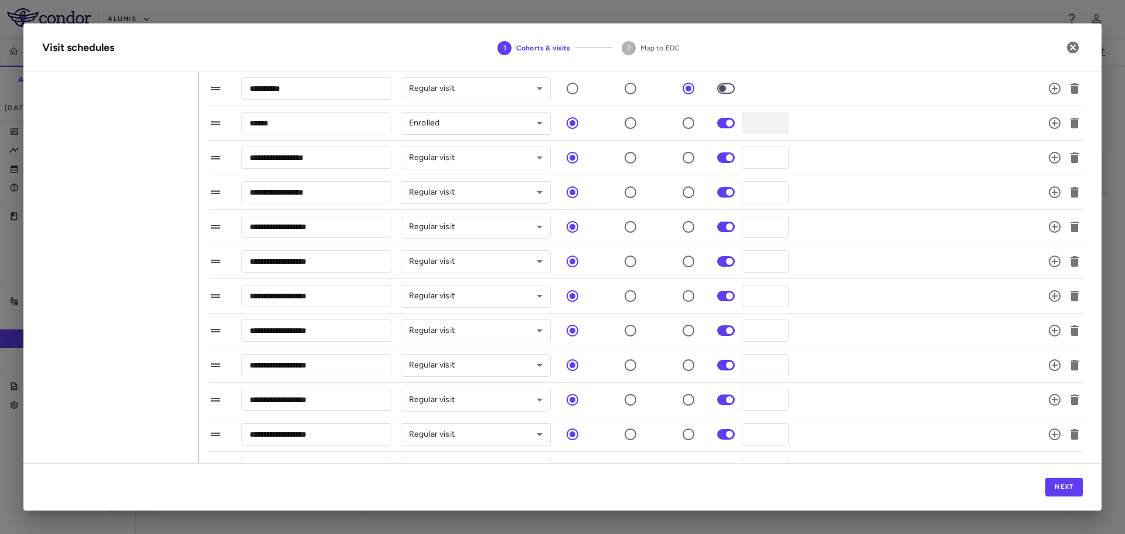
scroll to position [0, 0]
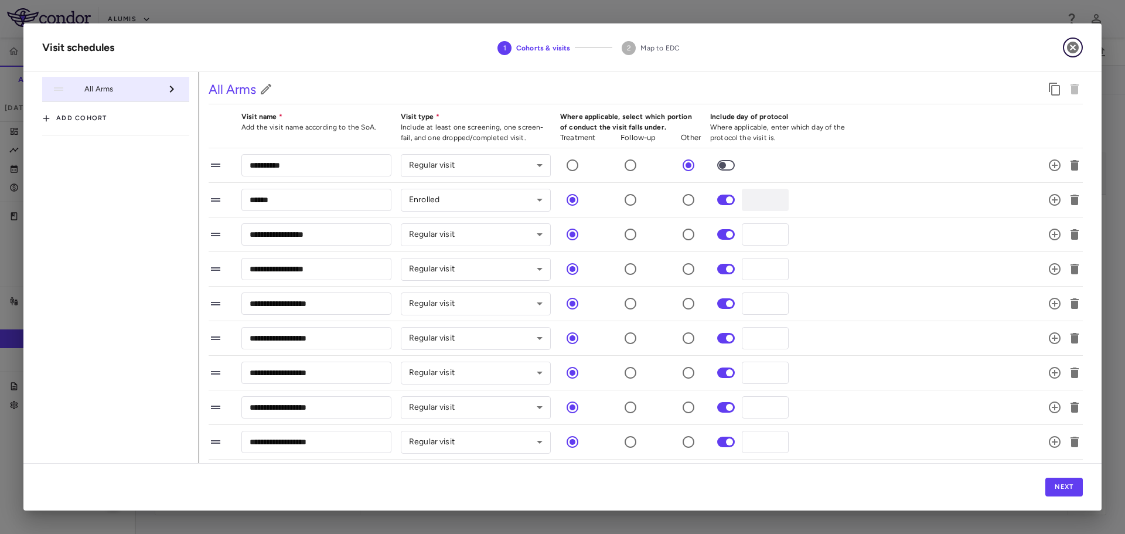
click at [1076, 38] on button "button" at bounding box center [1073, 48] width 20 height 20
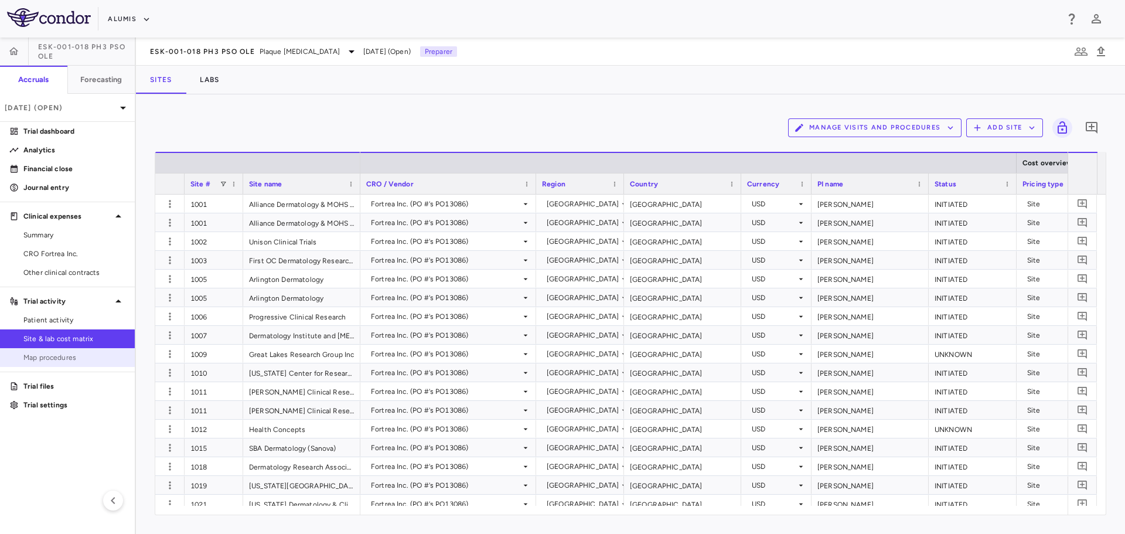
click at [71, 358] on span "Map procedures" at bounding box center [74, 357] width 102 height 11
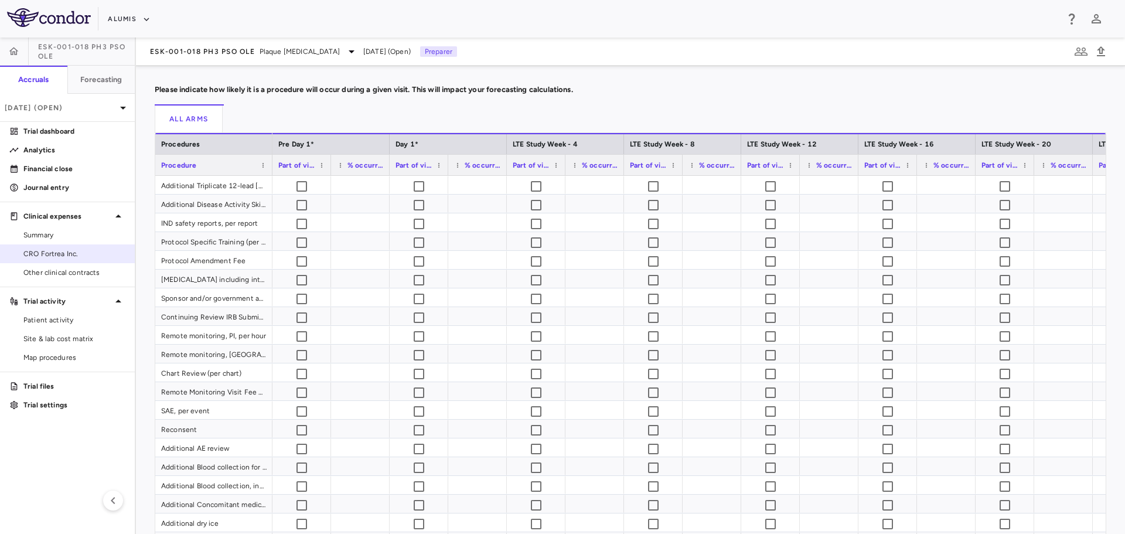
click at [67, 254] on span "CRO Fortrea Inc." at bounding box center [74, 253] width 102 height 11
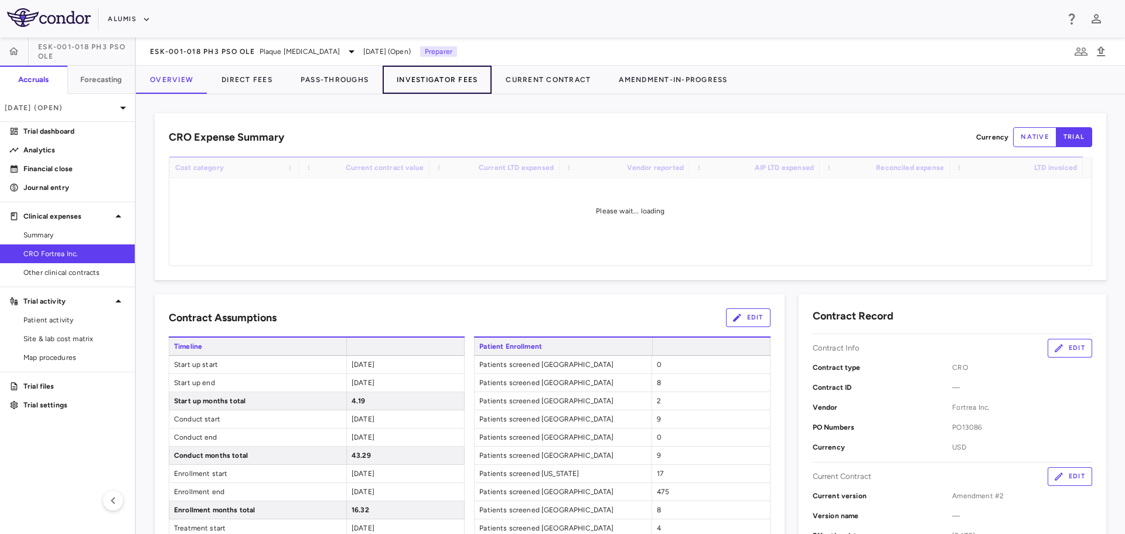
click at [439, 76] on button "Investigator Fees" at bounding box center [437, 80] width 109 height 28
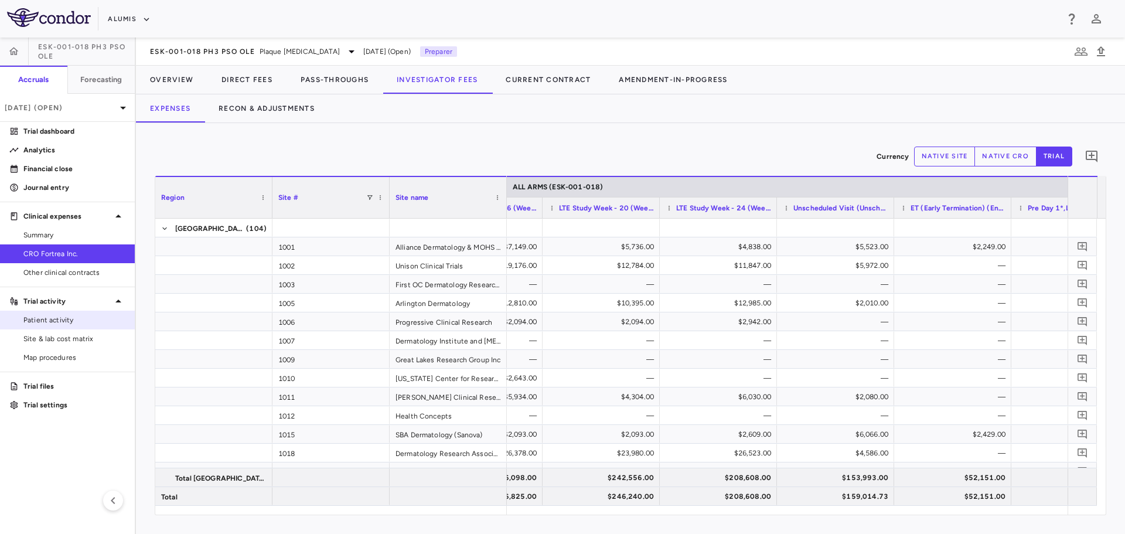
click at [77, 329] on div "Patient activity" at bounding box center [67, 320] width 135 height 19
click at [73, 340] on span "Site & lab cost matrix" at bounding box center [74, 338] width 102 height 11
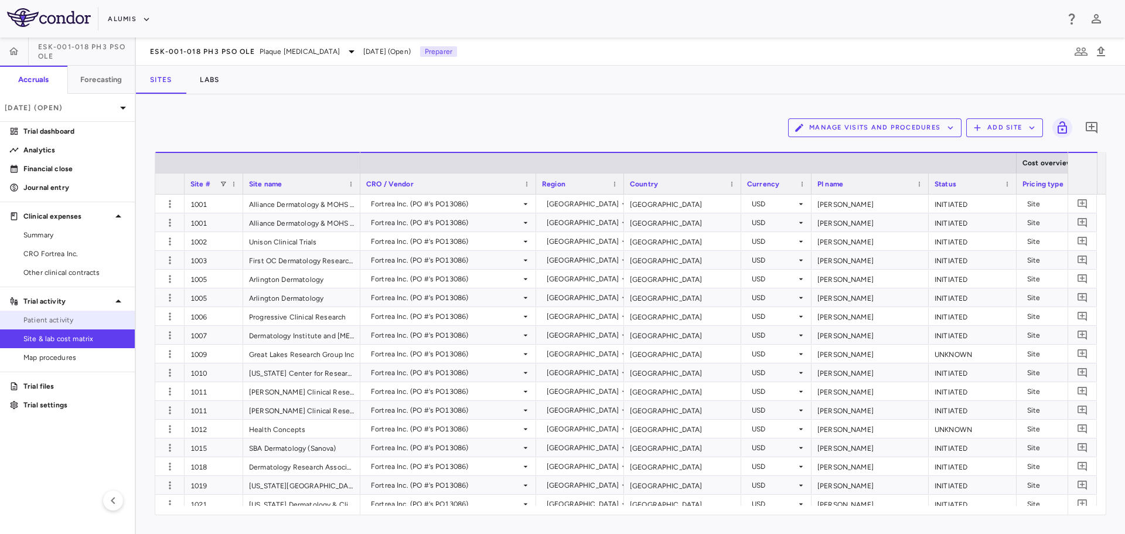
click at [70, 322] on span "Patient activity" at bounding box center [74, 320] width 102 height 11
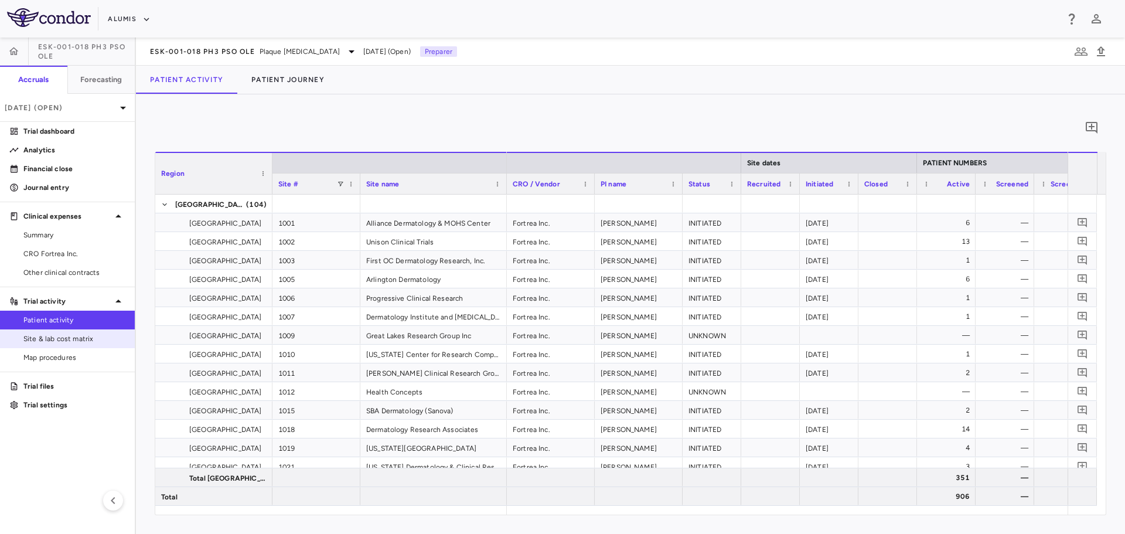
click at [66, 341] on span "Site & lab cost matrix" at bounding box center [74, 338] width 102 height 11
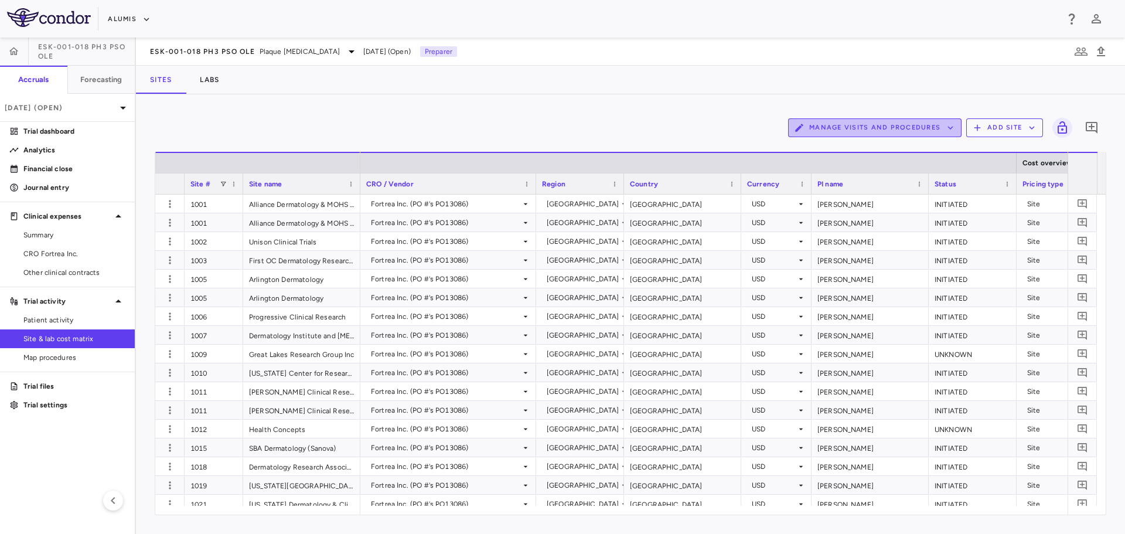
click at [885, 129] on button "Manage Visits and Procedures" at bounding box center [874, 127] width 173 height 19
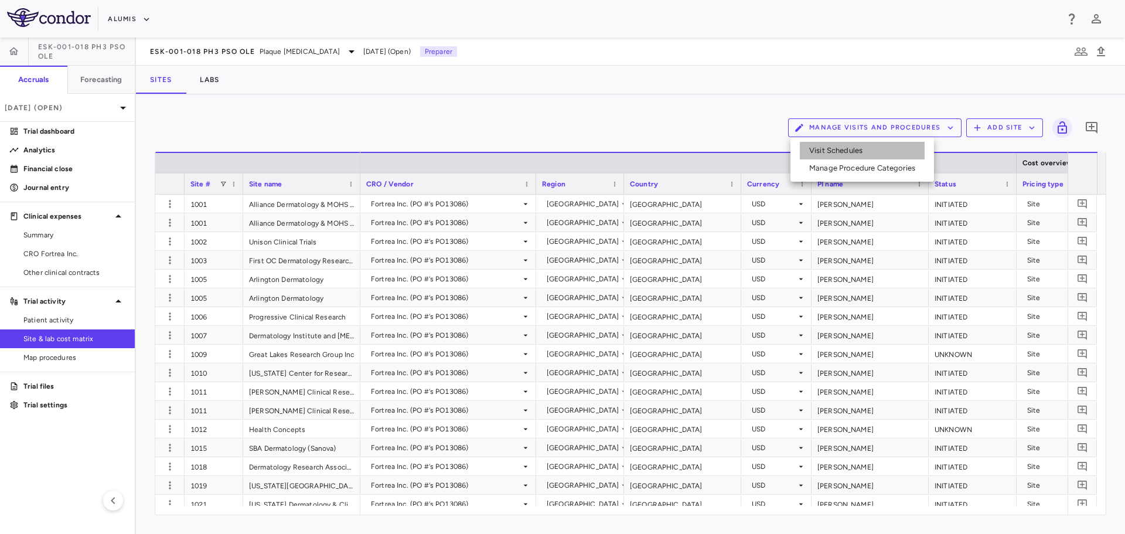
click at [847, 152] on li "Visit Schedules" at bounding box center [862, 151] width 125 height 18
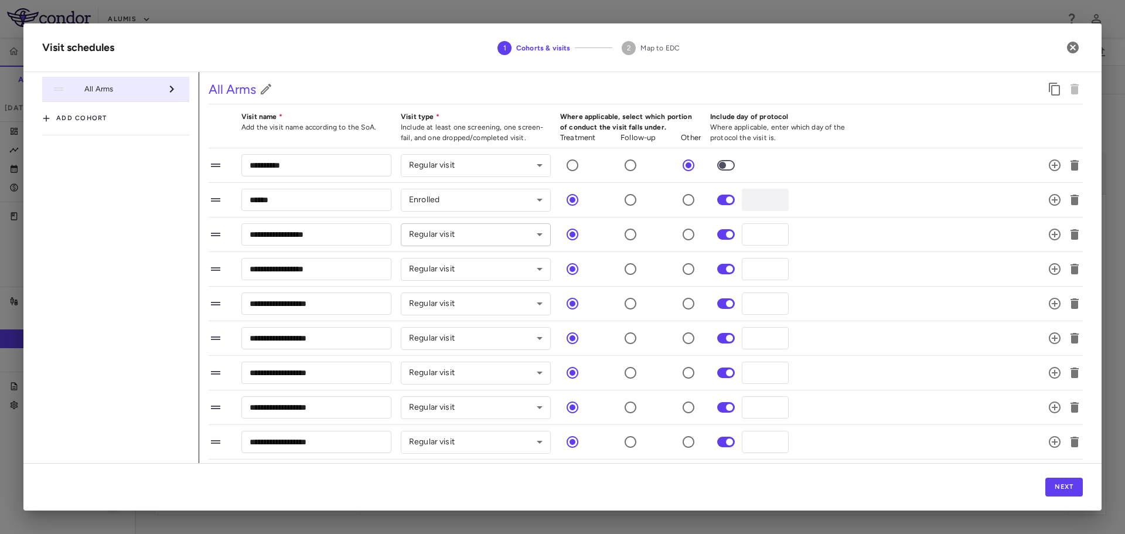
click at [526, 230] on body "Skip to sidebar Skip to main content Alumis ESK-001-018 Ph3 PsO OLE Accruals Fo…" at bounding box center [562, 267] width 1125 height 534
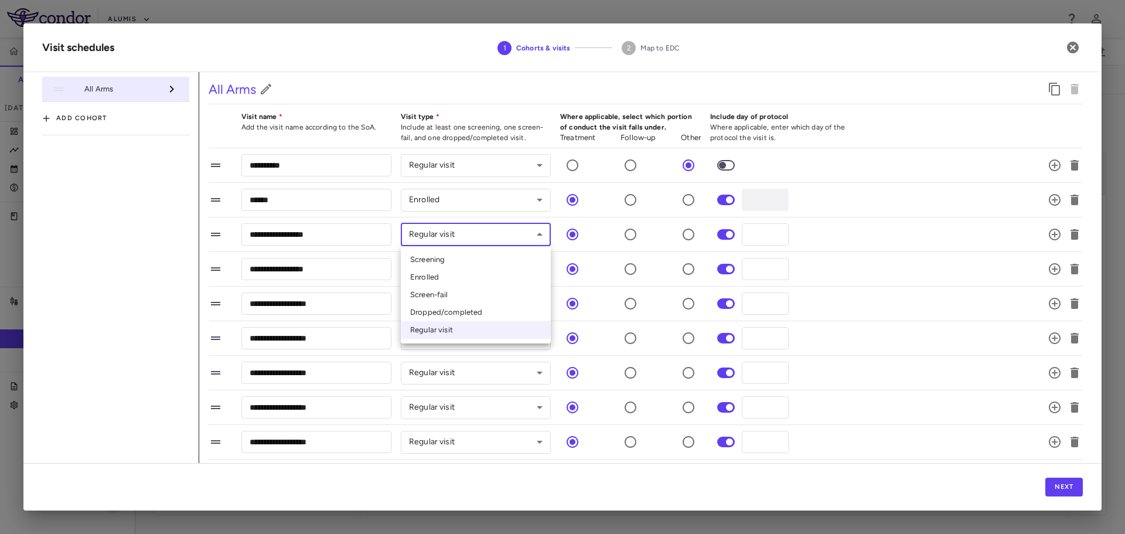
click at [525, 230] on div at bounding box center [562, 267] width 1125 height 534
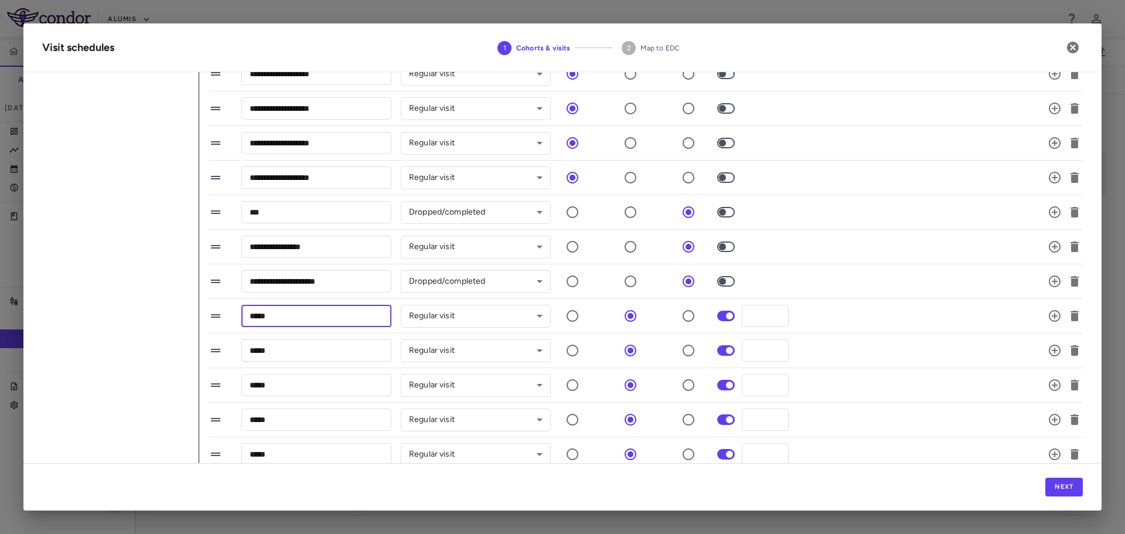
click at [359, 318] on input "*****" at bounding box center [316, 316] width 150 height 22
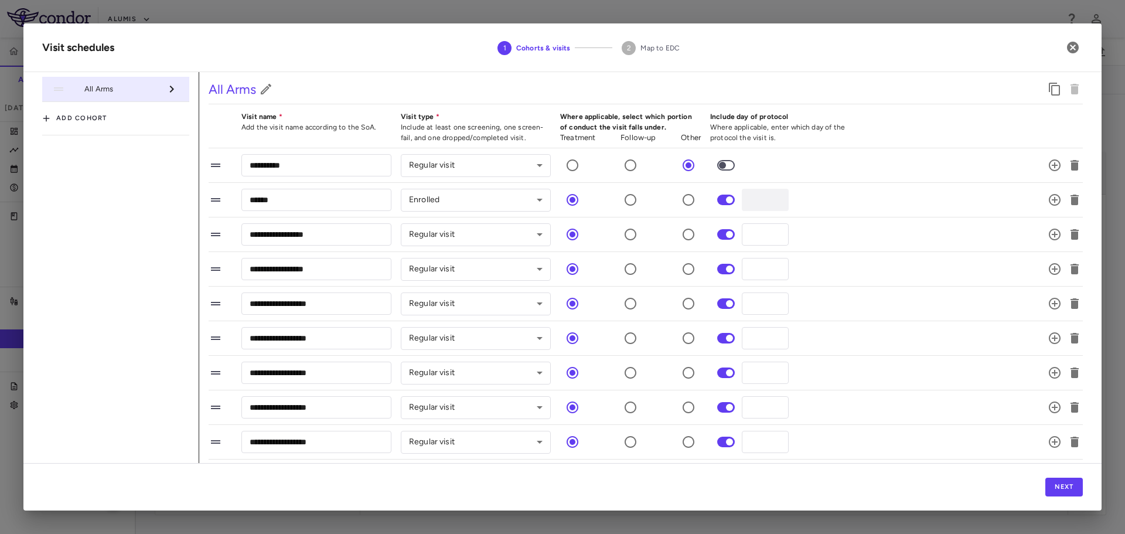
click at [175, 90] on div at bounding box center [171, 89] width 18 height 20
click at [1078, 485] on button "Next" at bounding box center [1064, 487] width 38 height 19
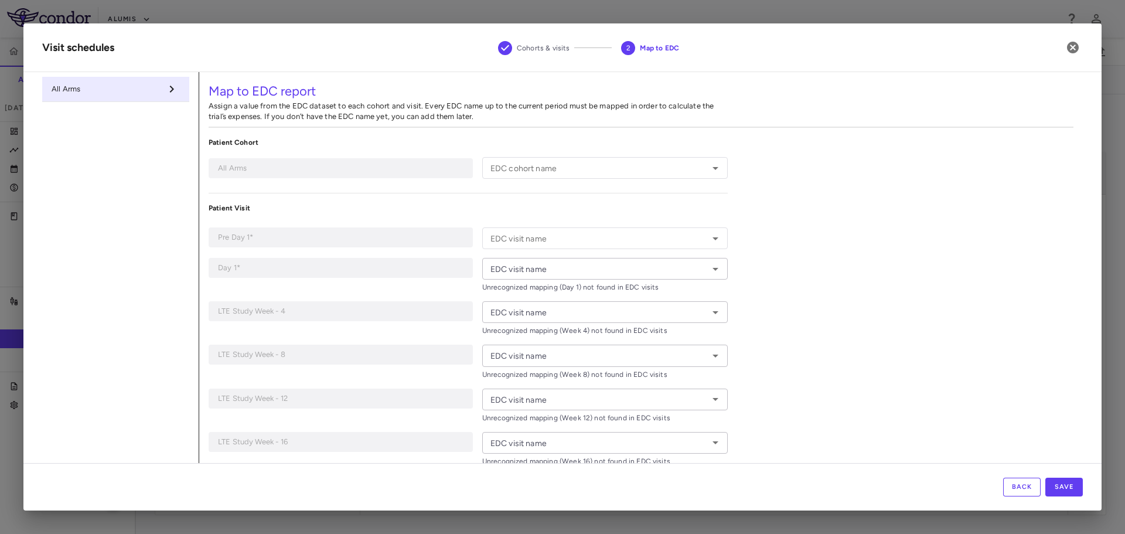
type input "**********"
type input "*****"
type input "******"
type input "*******"
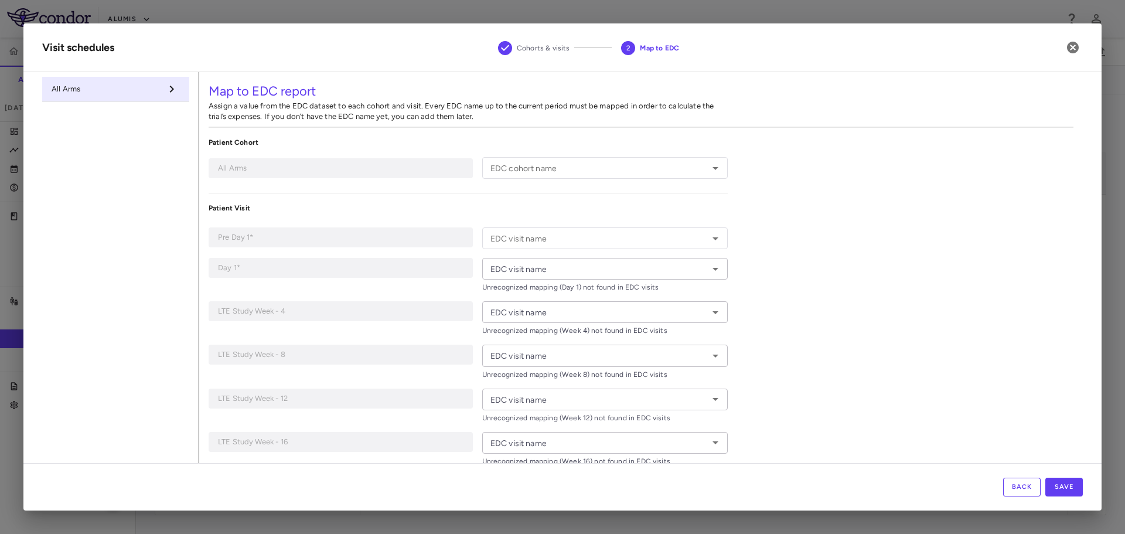
type input "*******"
type input "**********"
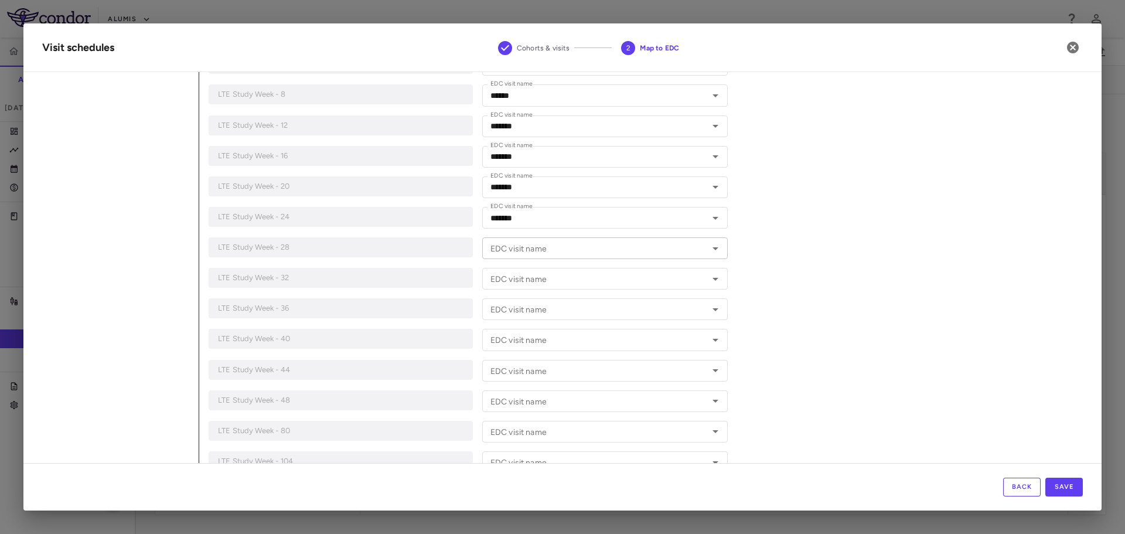
click at [621, 248] on input "EDC visit name" at bounding box center [595, 248] width 219 height 15
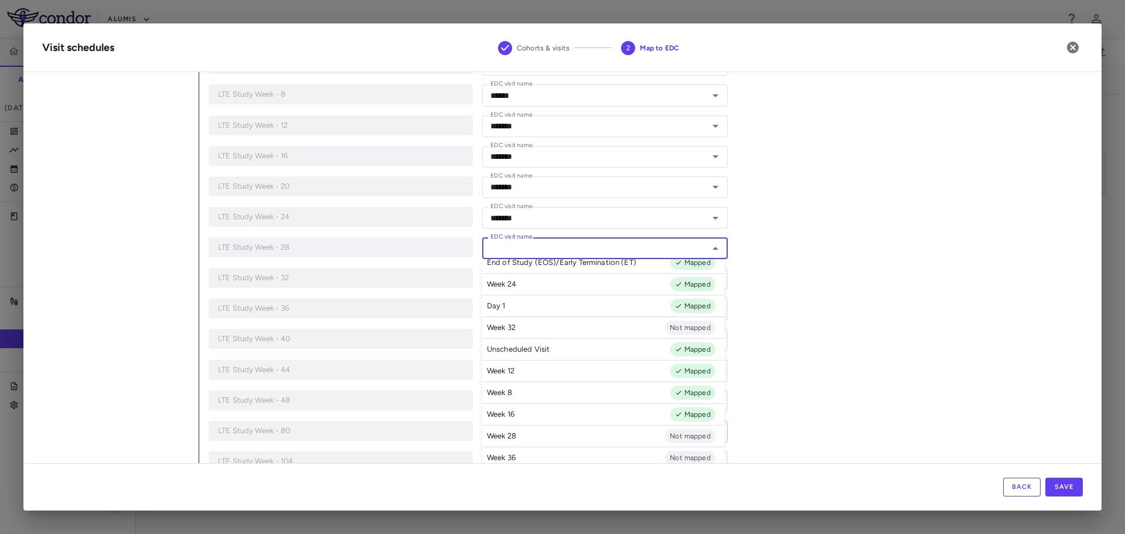
click at [590, 430] on li "Week 28 Not mapped" at bounding box center [603, 436] width 243 height 22
type input "*******"
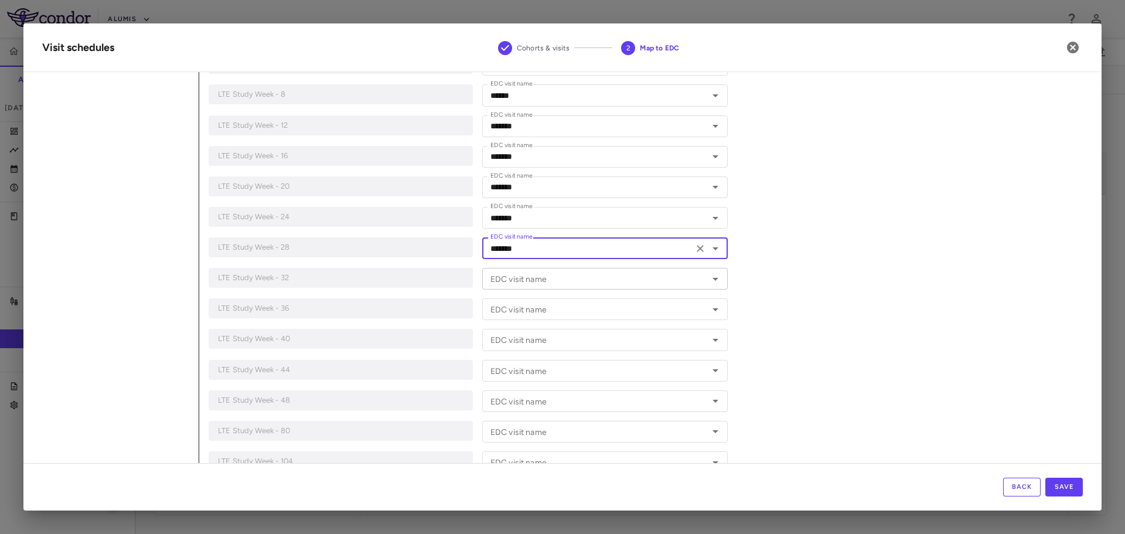
click at [568, 282] on input "EDC visit name" at bounding box center [595, 278] width 219 height 15
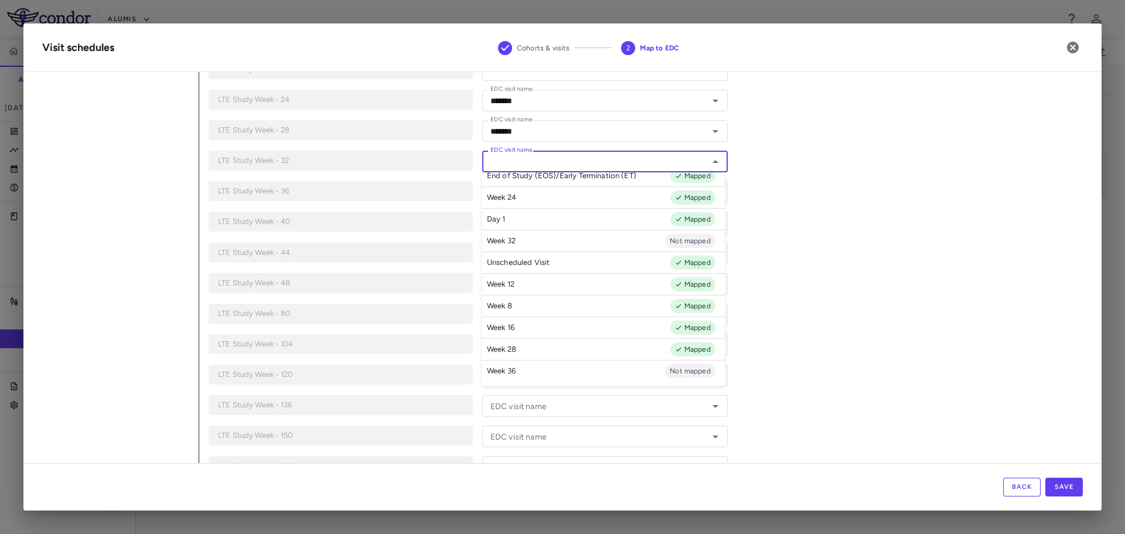
click at [581, 245] on li "Week 32 Not mapped" at bounding box center [603, 241] width 243 height 22
type input "*******"
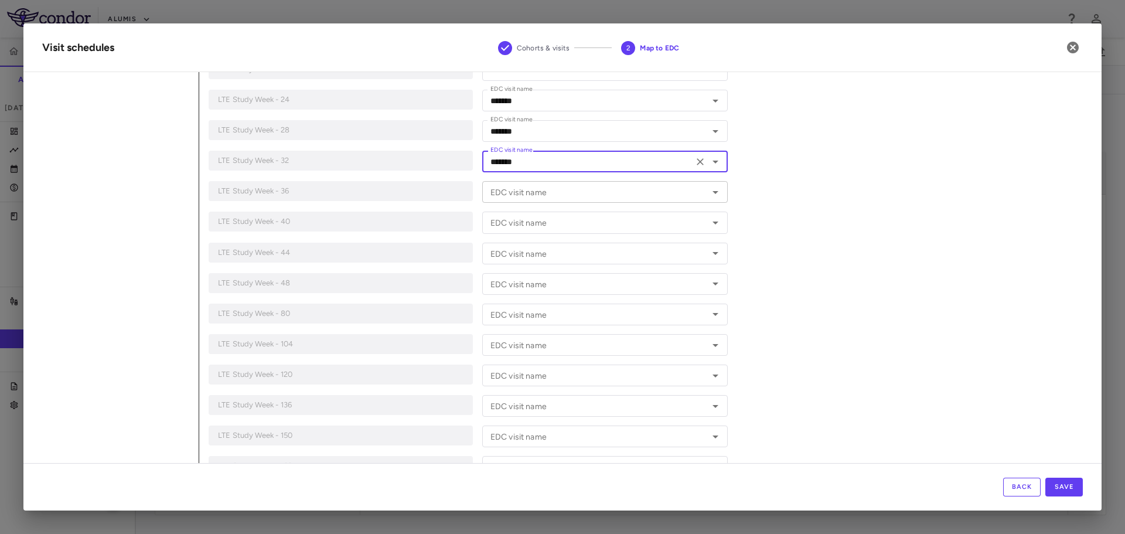
click at [551, 196] on input "EDC visit name" at bounding box center [595, 192] width 219 height 15
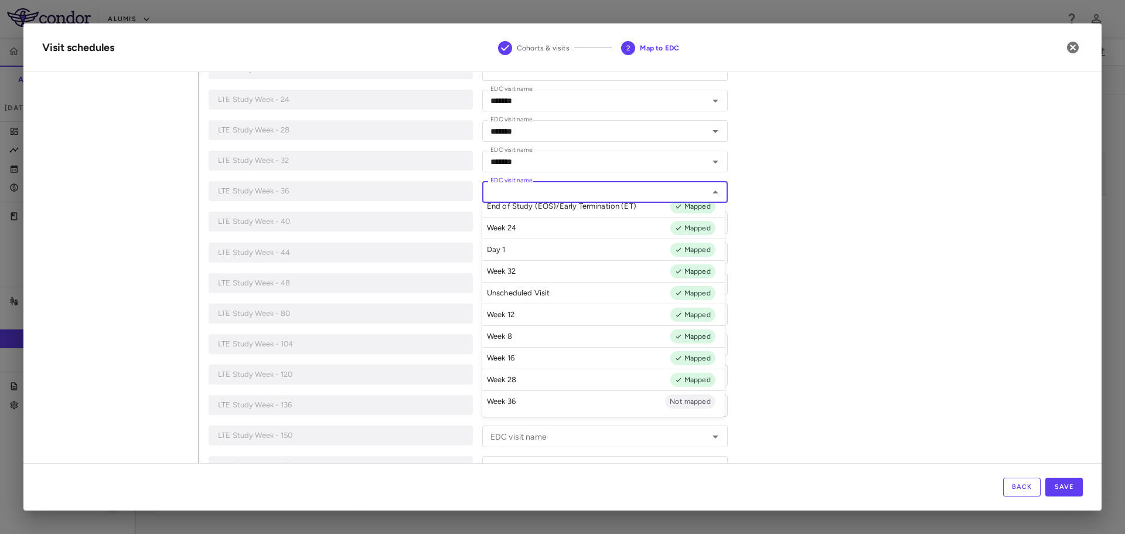
click at [577, 401] on li "Week 36 Not mapped" at bounding box center [603, 401] width 243 height 22
type input "*******"
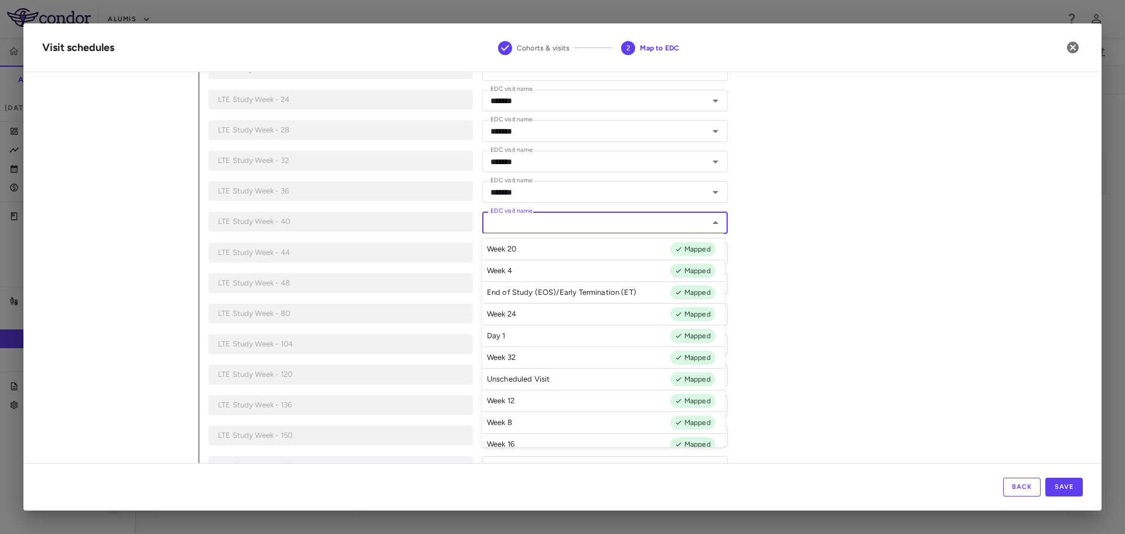
click at [611, 216] on input "EDC visit name" at bounding box center [595, 222] width 219 height 15
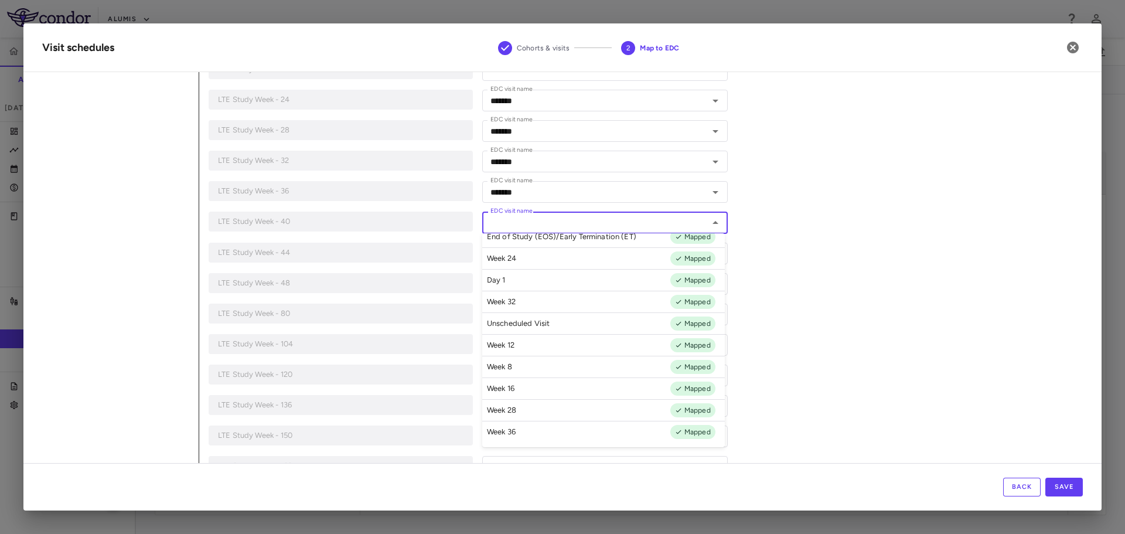
click at [1003, 205] on div "**********" at bounding box center [641, 292] width 884 height 1142
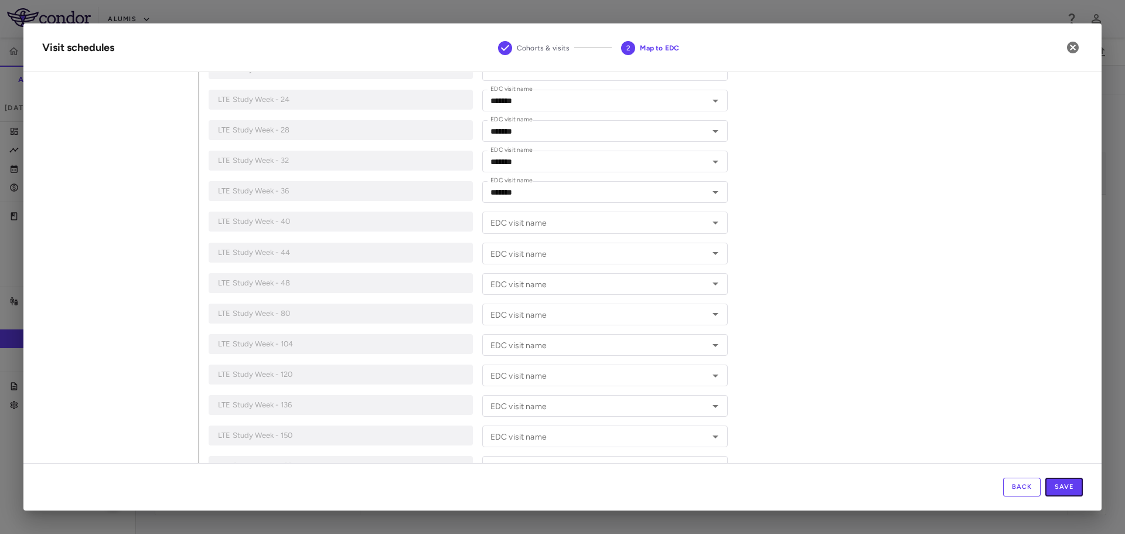
click at [1073, 483] on button "Save" at bounding box center [1064, 487] width 38 height 19
click at [1070, 488] on div "Back Save" at bounding box center [562, 486] width 1078 height 47
click at [1075, 51] on icon "button" at bounding box center [1073, 48] width 12 height 12
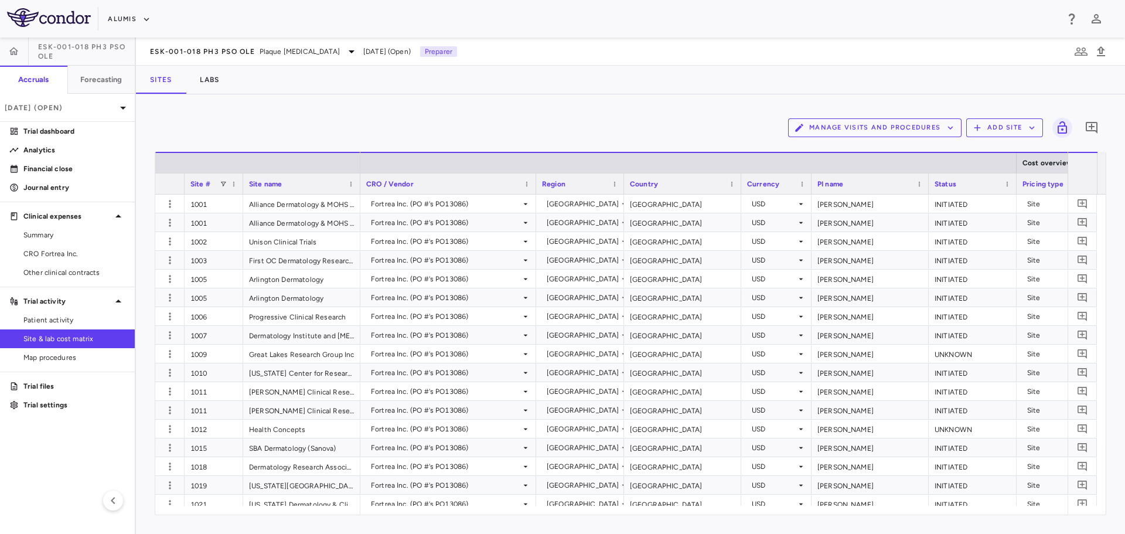
click at [915, 122] on button "Manage Visits and Procedures" at bounding box center [874, 127] width 173 height 19
click at [853, 152] on li "Visit Schedules" at bounding box center [862, 151] width 125 height 18
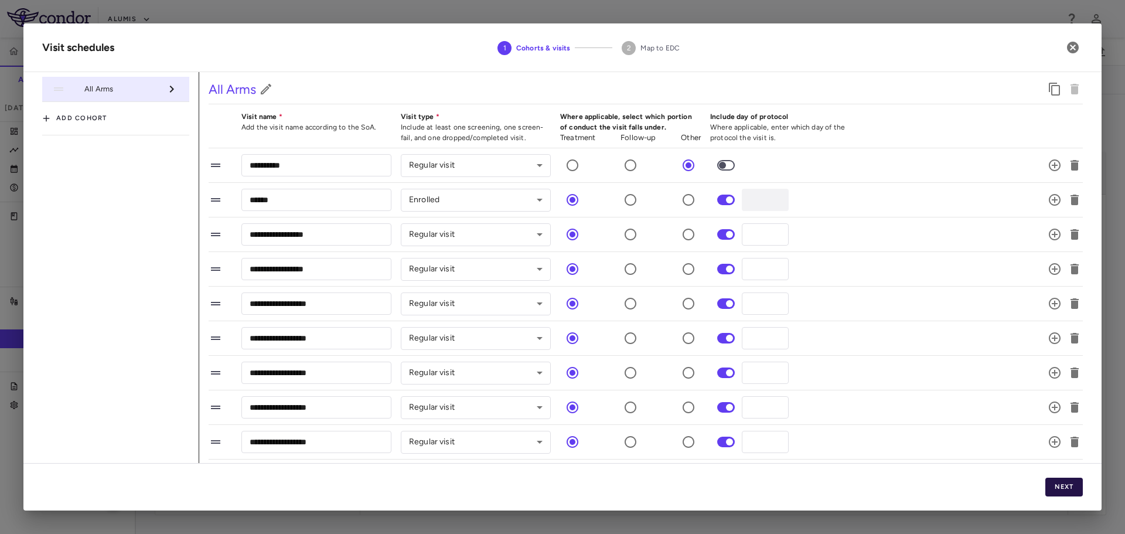
click at [1048, 489] on button "Next" at bounding box center [1064, 487] width 38 height 19
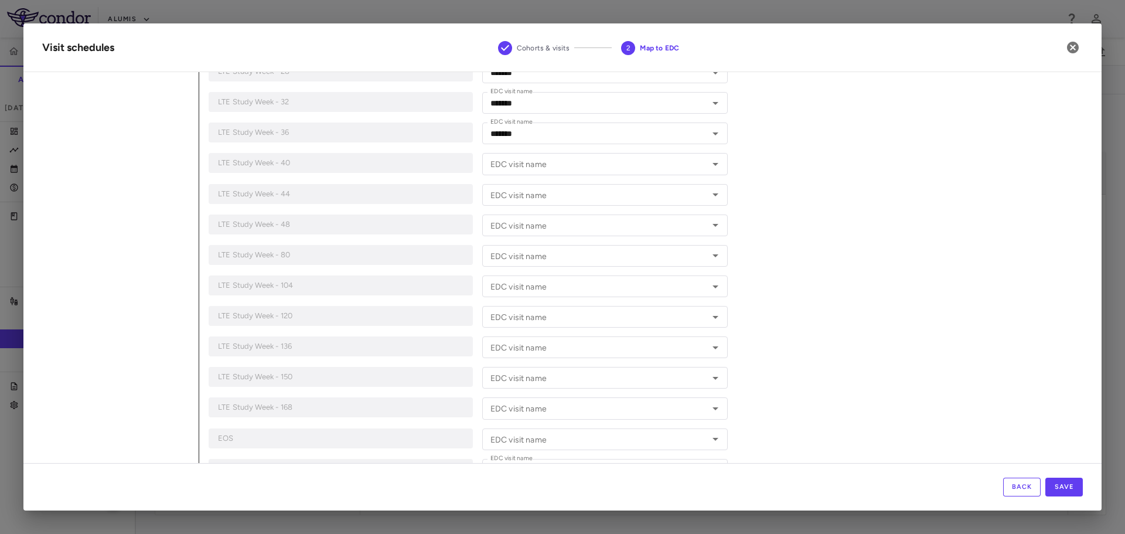
scroll to position [352, 0]
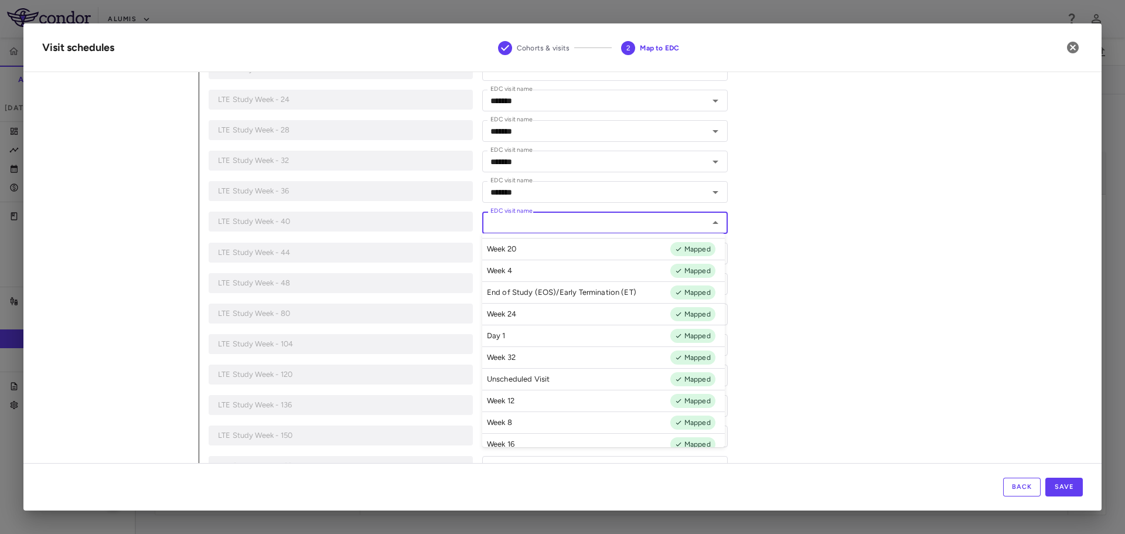
click at [631, 222] on input "EDC visit name" at bounding box center [595, 222] width 219 height 15
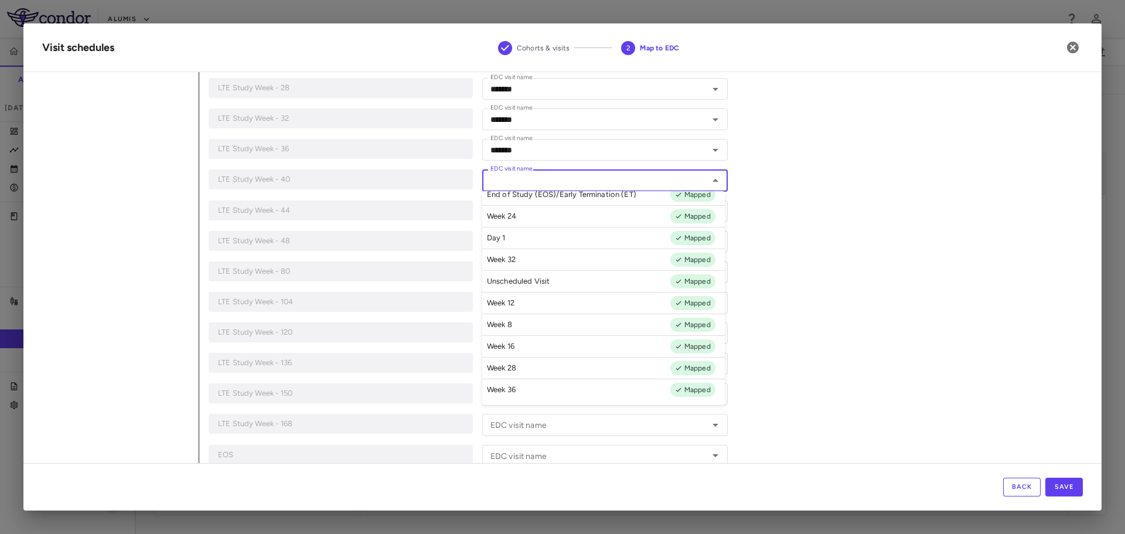
scroll to position [410, 0]
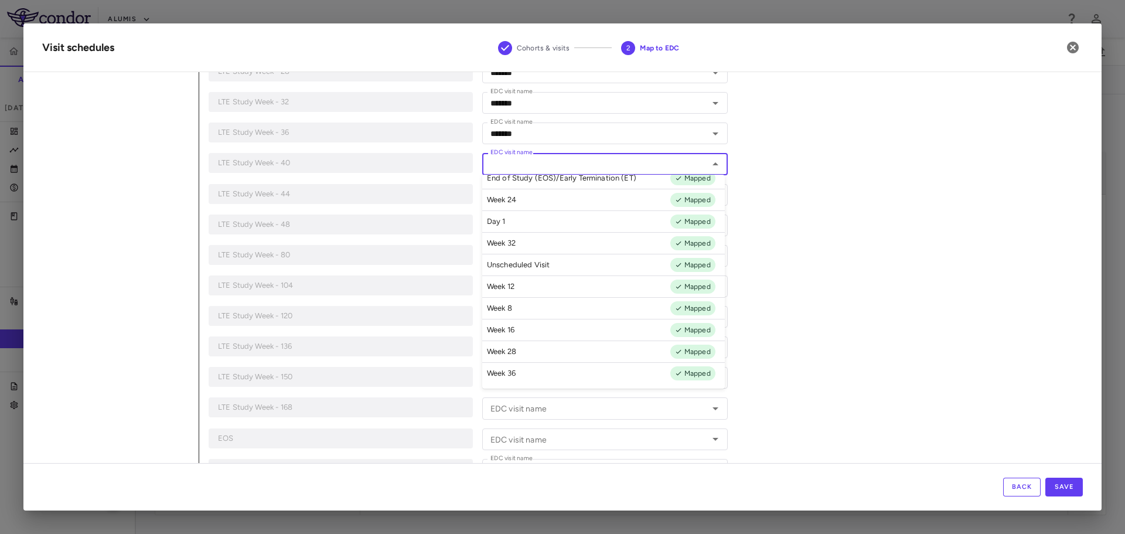
click at [1022, 482] on button "Back" at bounding box center [1022, 487] width 38 height 19
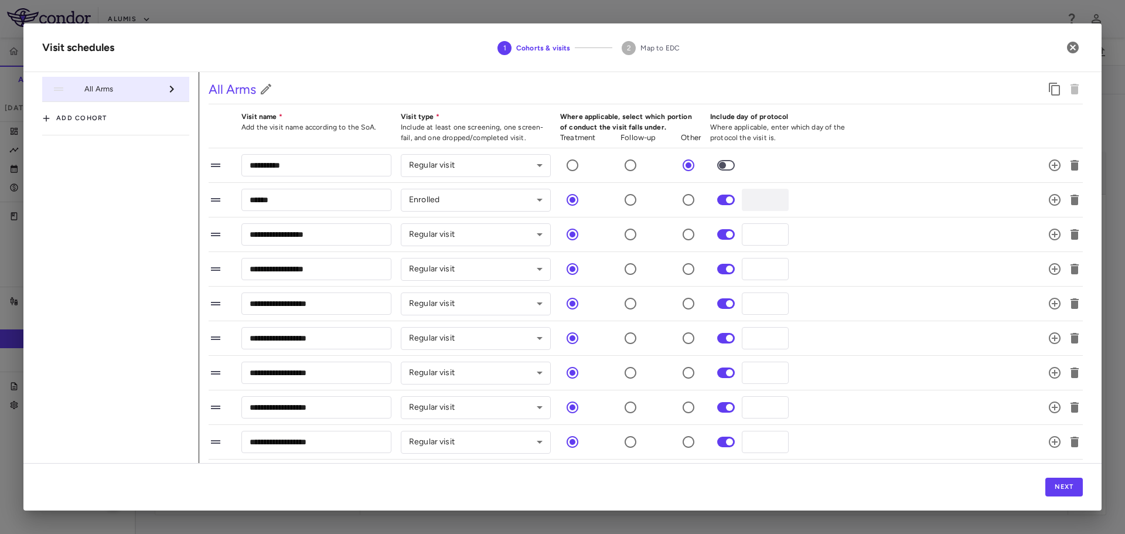
click at [1022, 482] on div "Next" at bounding box center [562, 486] width 1078 height 47
click at [1072, 487] on button "Next" at bounding box center [1064, 487] width 38 height 19
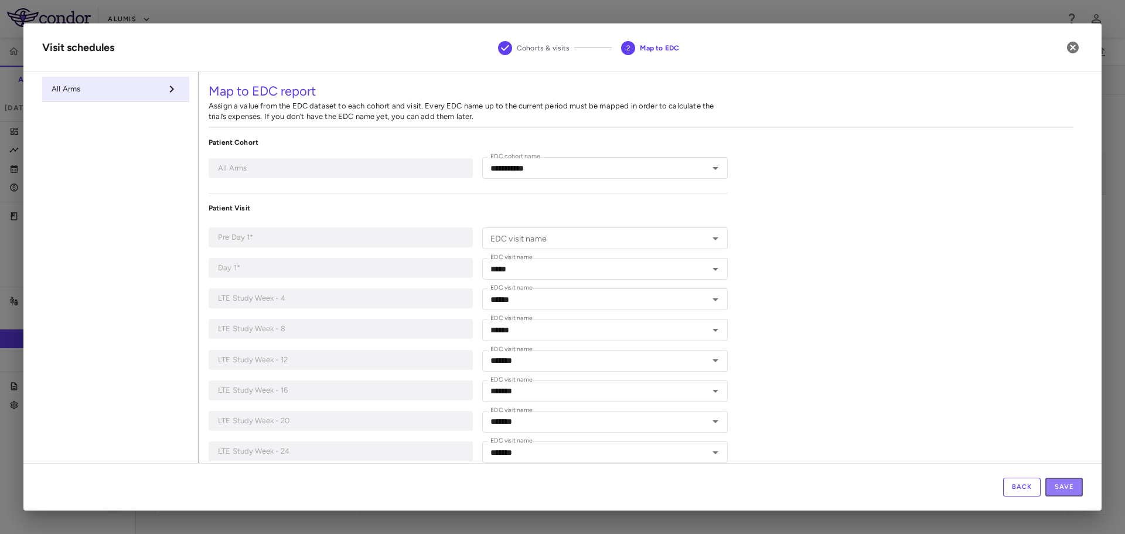
click at [1072, 487] on button "Save" at bounding box center [1064, 487] width 38 height 19
click at [1070, 49] on icon "button" at bounding box center [1073, 48] width 12 height 12
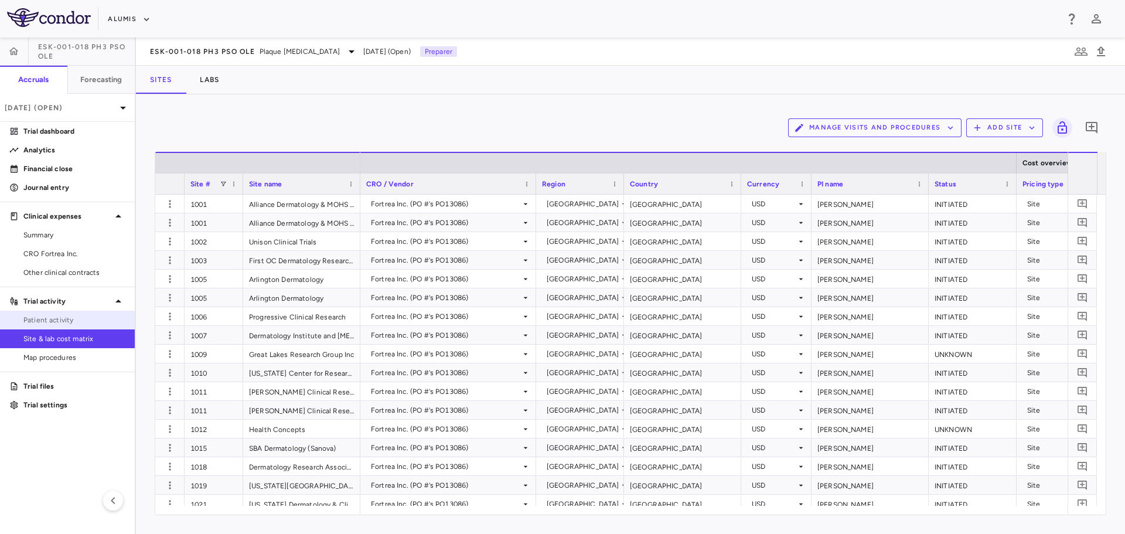
click at [74, 317] on span "Patient activity" at bounding box center [74, 320] width 102 height 11
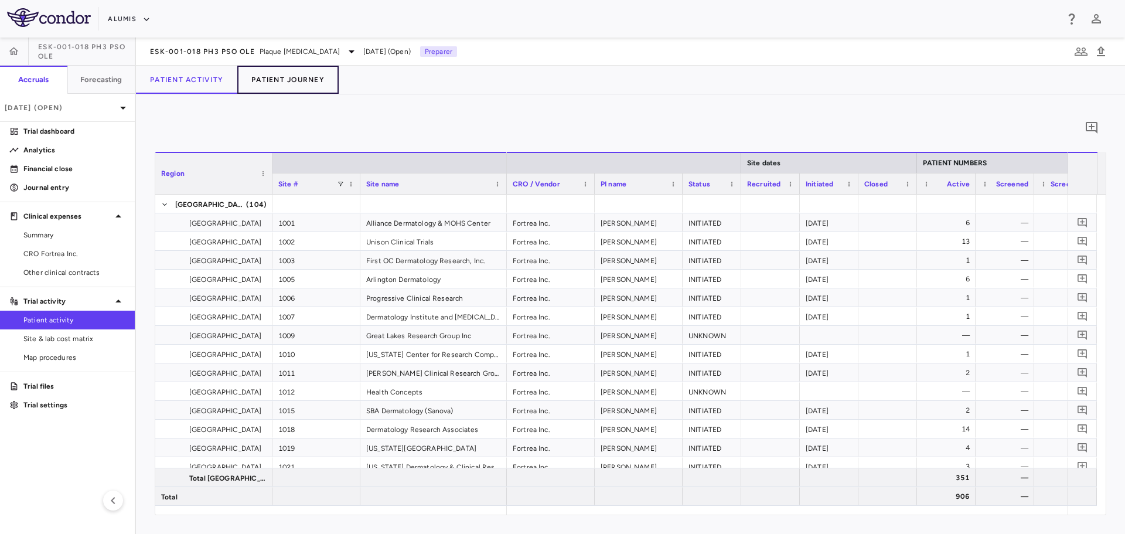
click at [279, 79] on button "Patient Journey" at bounding box center [287, 80] width 101 height 28
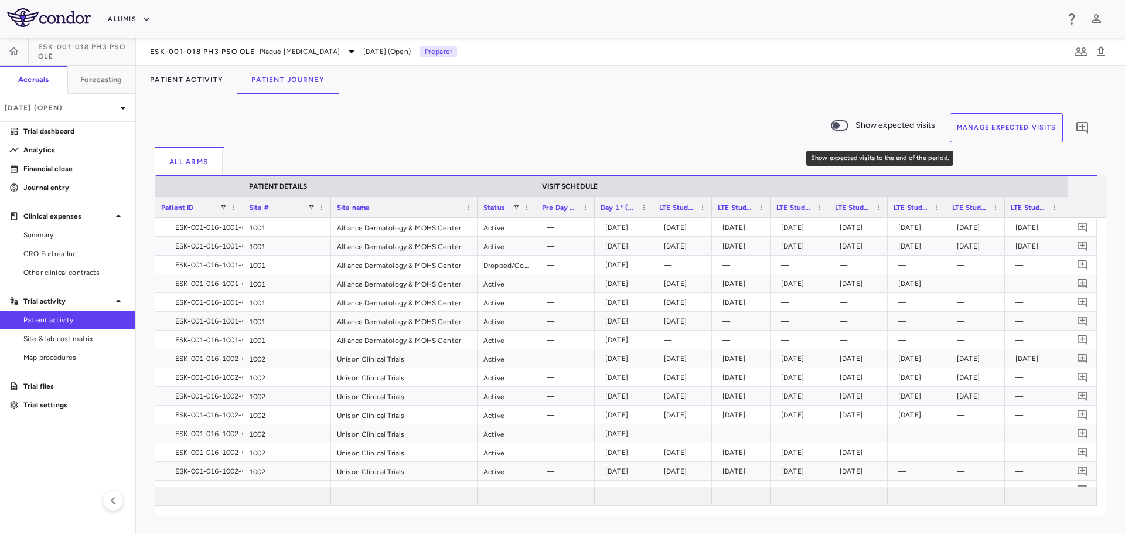
click at [868, 136] on label "Show expected visits" at bounding box center [880, 127] width 112 height 29
click at [986, 130] on button "Manage Expected Visits" at bounding box center [1007, 127] width 114 height 29
click at [1017, 129] on button "Manage Expected Visits" at bounding box center [1007, 127] width 114 height 29
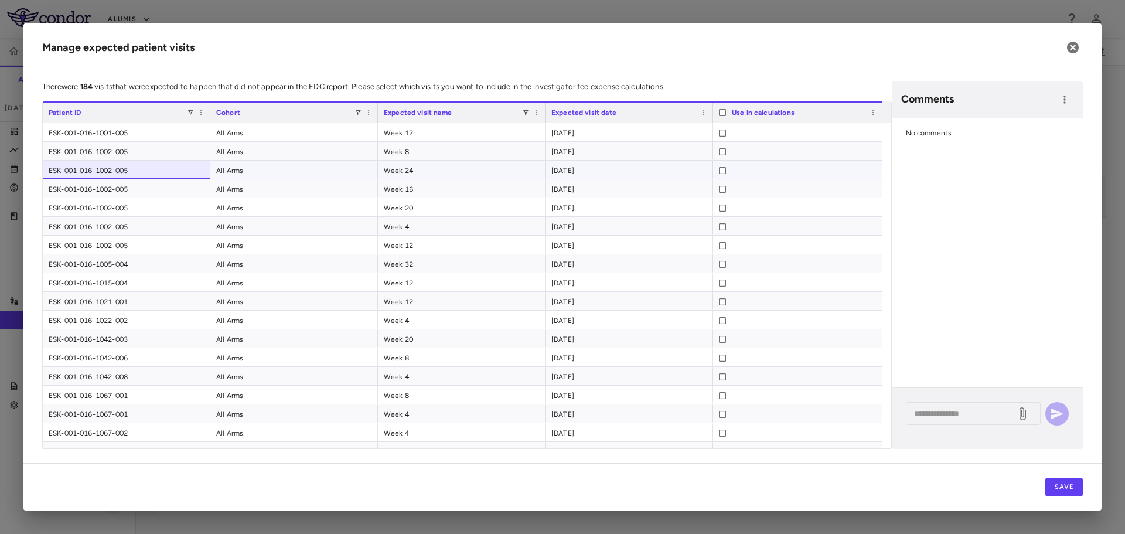
drag, startPoint x: 160, startPoint y: 176, endPoint x: 69, endPoint y: 175, distance: 90.8
click at [69, 175] on div "ESK-001-016-1002-005" at bounding box center [127, 170] width 168 height 18
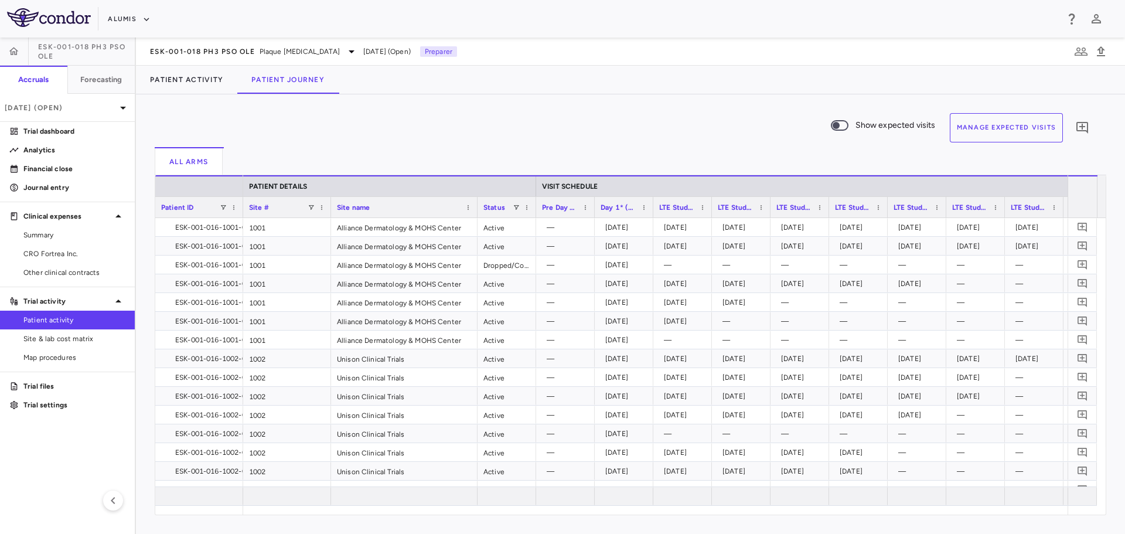
click at [1031, 128] on button "Manage Expected Visits" at bounding box center [1007, 127] width 114 height 29
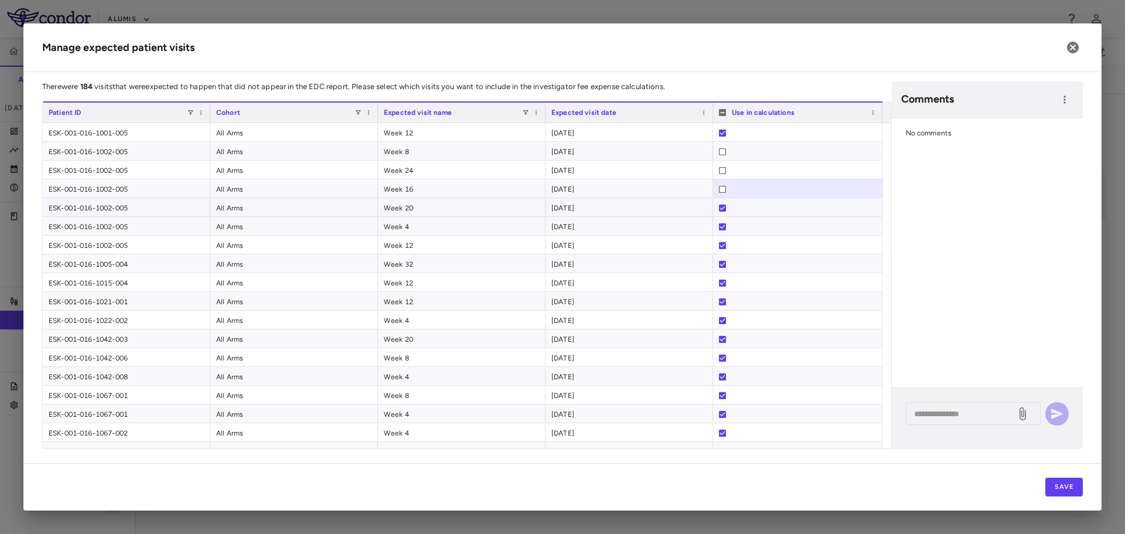
click at [724, 212] on div at bounding box center [722, 208] width 7 height 19
click at [728, 231] on div at bounding box center [798, 226] width 158 height 19
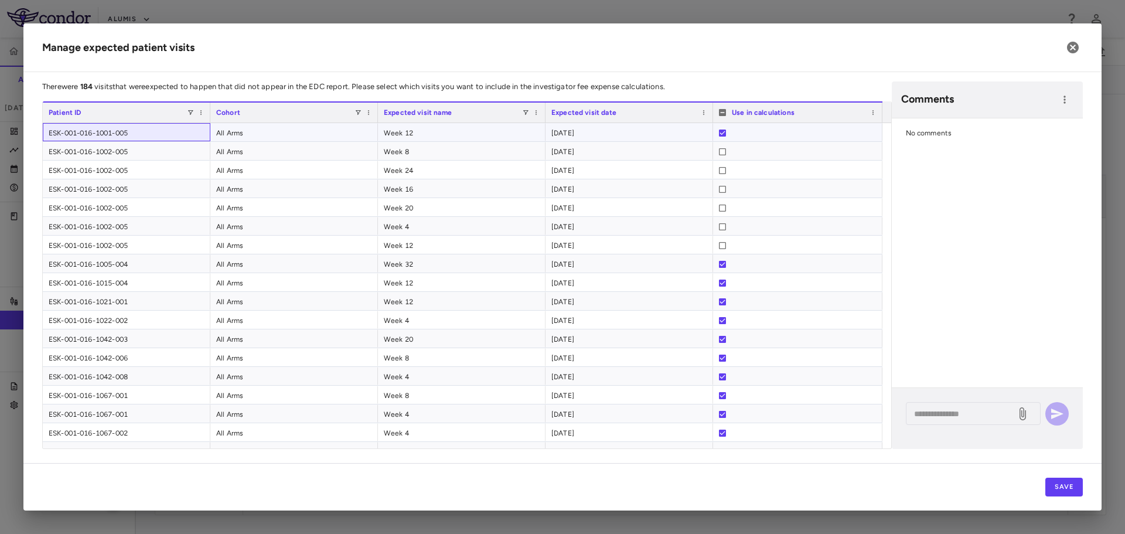
click at [167, 133] on div "ESK-001-016-1001-005" at bounding box center [127, 132] width 168 height 18
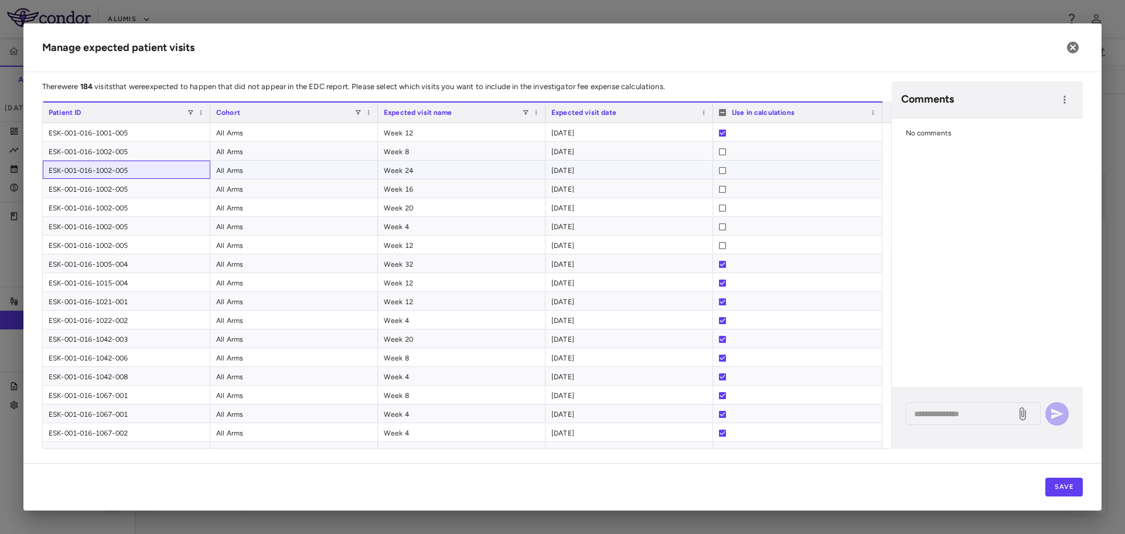
click at [169, 168] on div "ESK-001-016-1002-005" at bounding box center [127, 170] width 168 height 18
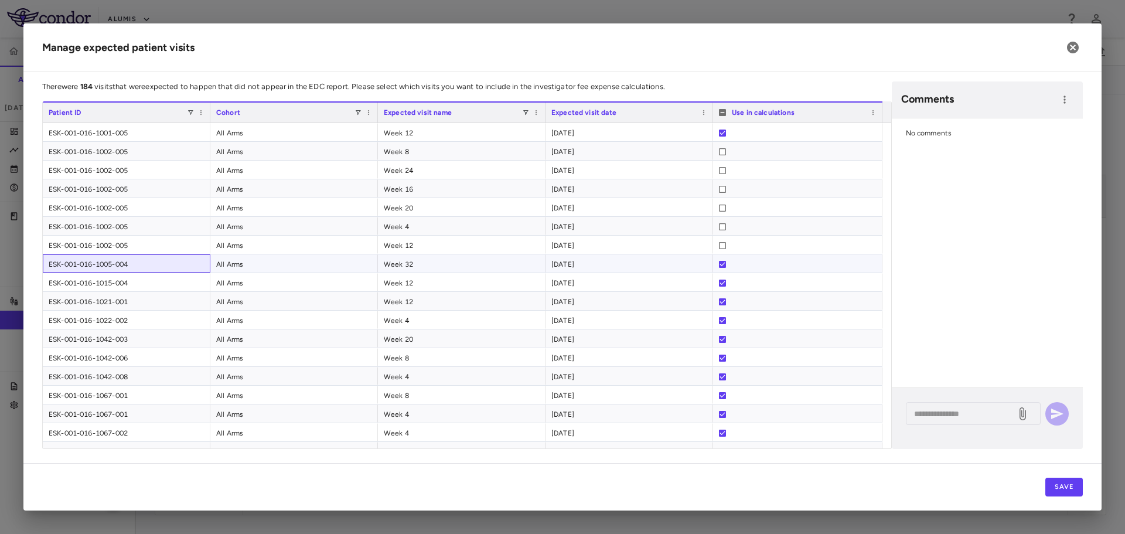
click at [92, 267] on div "ESK-001-016-1005-004" at bounding box center [127, 263] width 168 height 18
click at [162, 286] on div "ESK-001-016-1015-004" at bounding box center [127, 282] width 168 height 18
click at [158, 305] on div "ESK-001-016-1021-001" at bounding box center [127, 301] width 168 height 18
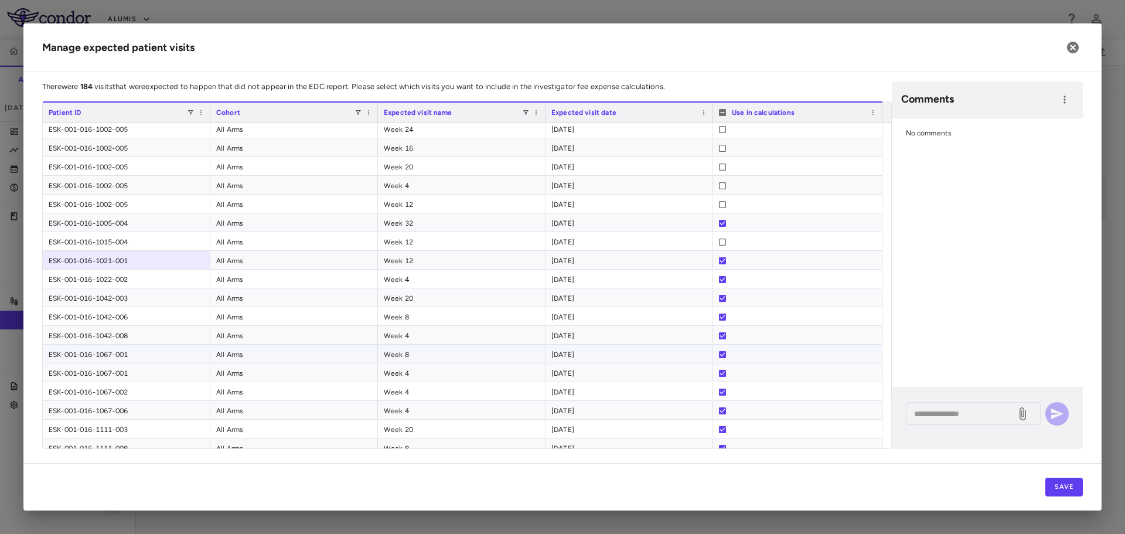
scroll to position [59, 0]
click at [183, 355] on div "ESK-001-016-1067-001" at bounding box center [127, 355] width 168 height 18
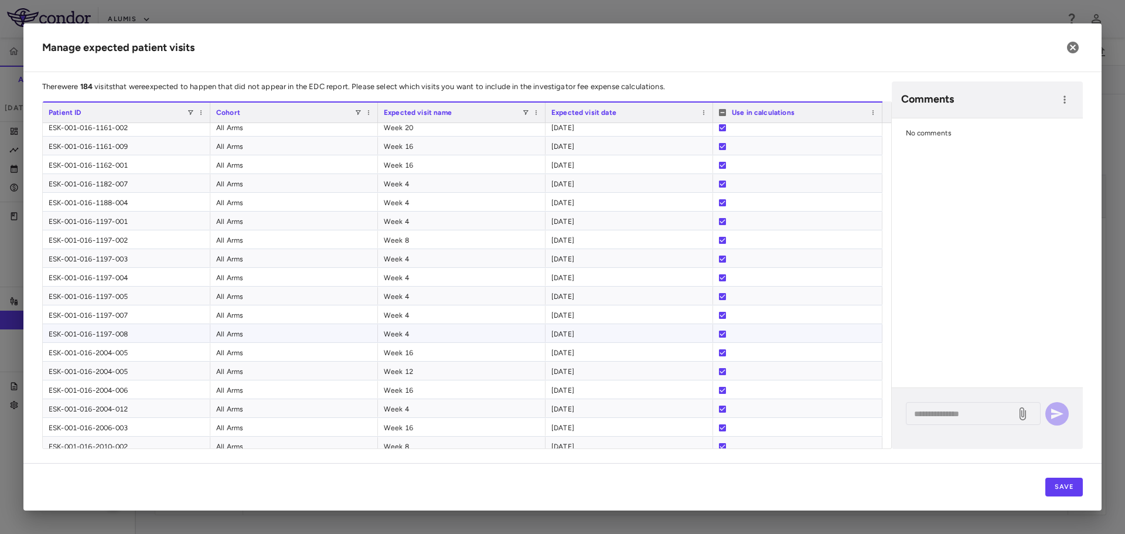
scroll to position [568, 0]
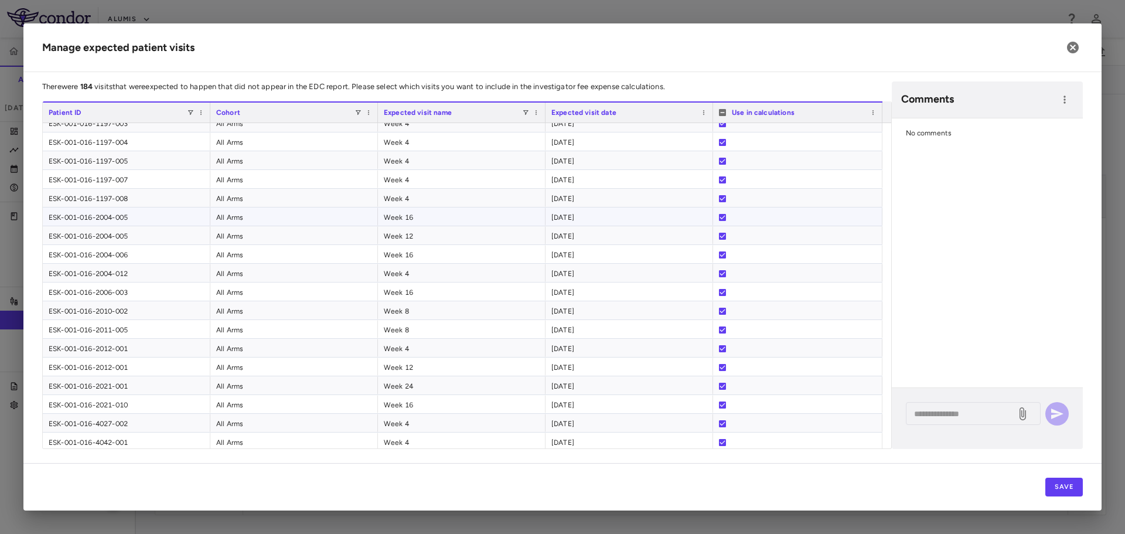
click at [147, 218] on div "ESK-001-016-2004-005" at bounding box center [127, 216] width 168 height 18
click at [165, 351] on div "ESK-001-016-2012-001" at bounding box center [127, 348] width 168 height 18
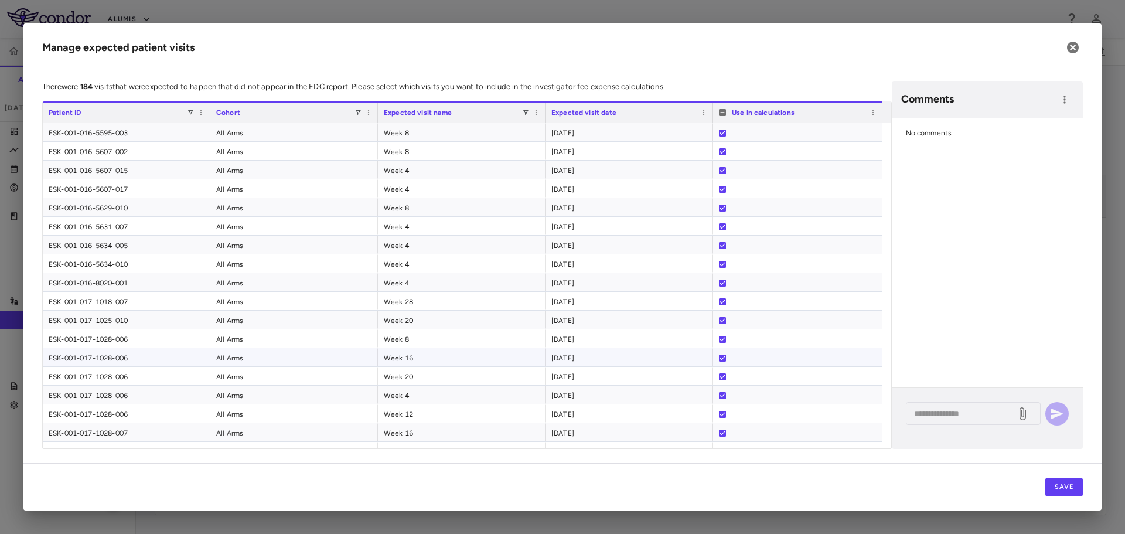
click at [167, 360] on div "ESK-001-017-1028-006" at bounding box center [127, 357] width 168 height 18
click at [722, 352] on div at bounding box center [722, 358] width 7 height 19
click at [726, 356] on div at bounding box center [798, 358] width 158 height 19
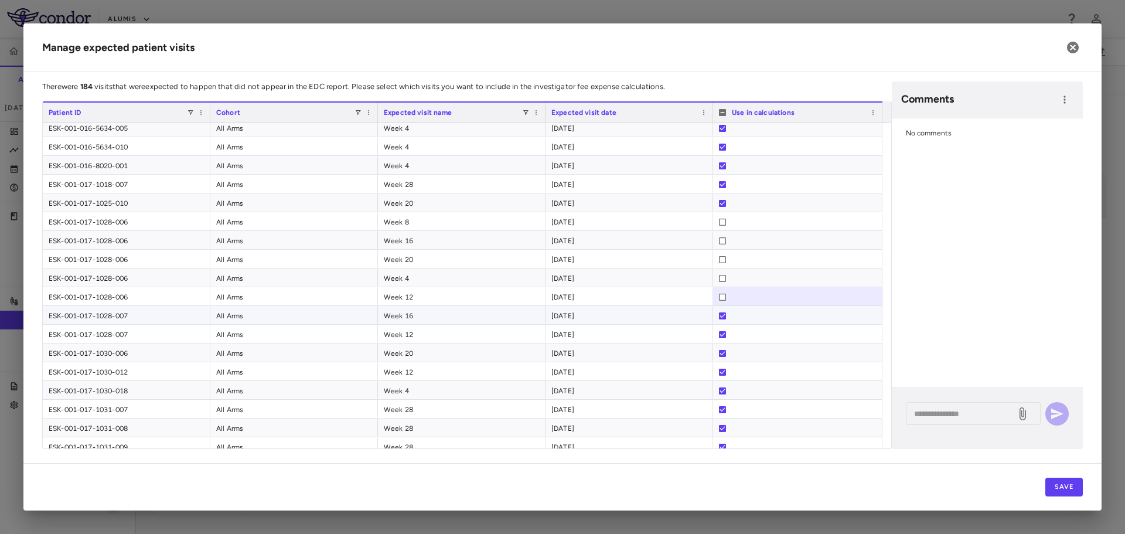
click at [166, 316] on div "ESK-001-017-1028-007" at bounding box center [127, 315] width 168 height 18
click at [724, 330] on div at bounding box center [722, 334] width 7 height 19
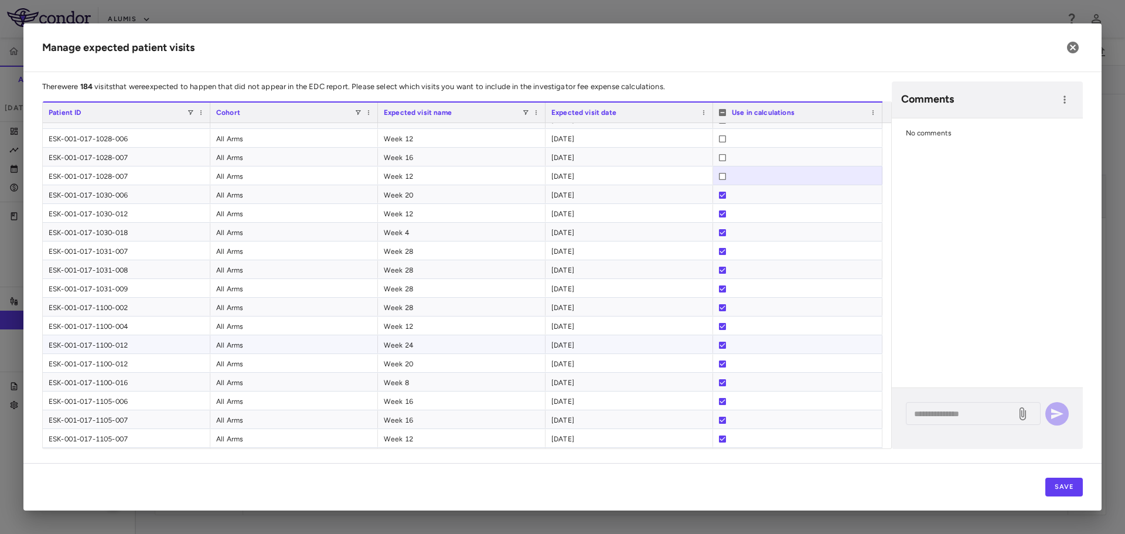
scroll to position [1699, 0]
click at [170, 332] on div "ESK-001-017-1100-012" at bounding box center [127, 327] width 168 height 18
click at [170, 327] on div "ESK-001-017-1100-012" at bounding box center [127, 327] width 168 height 18
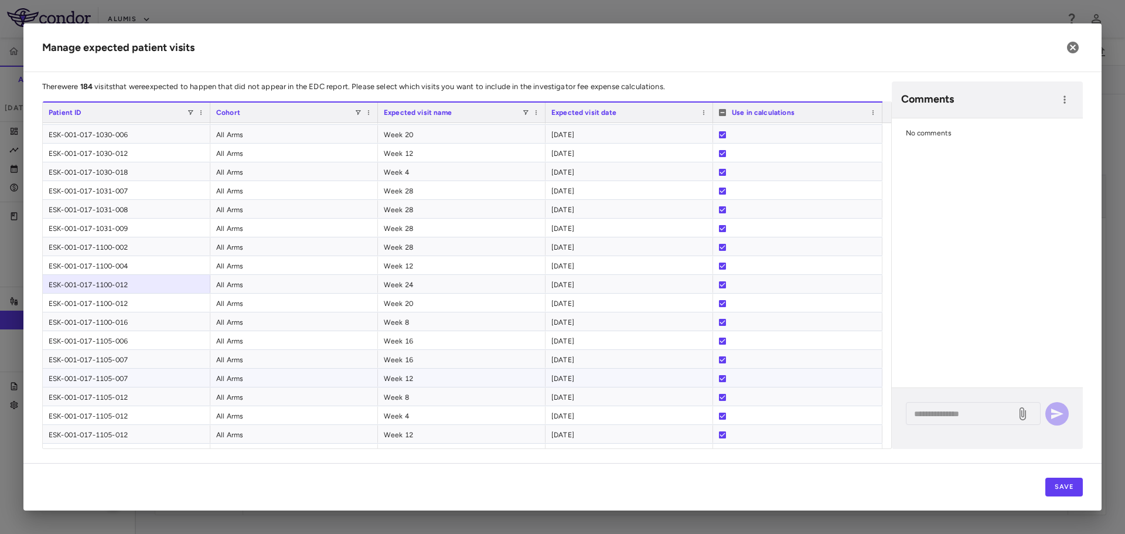
scroll to position [1758, 0]
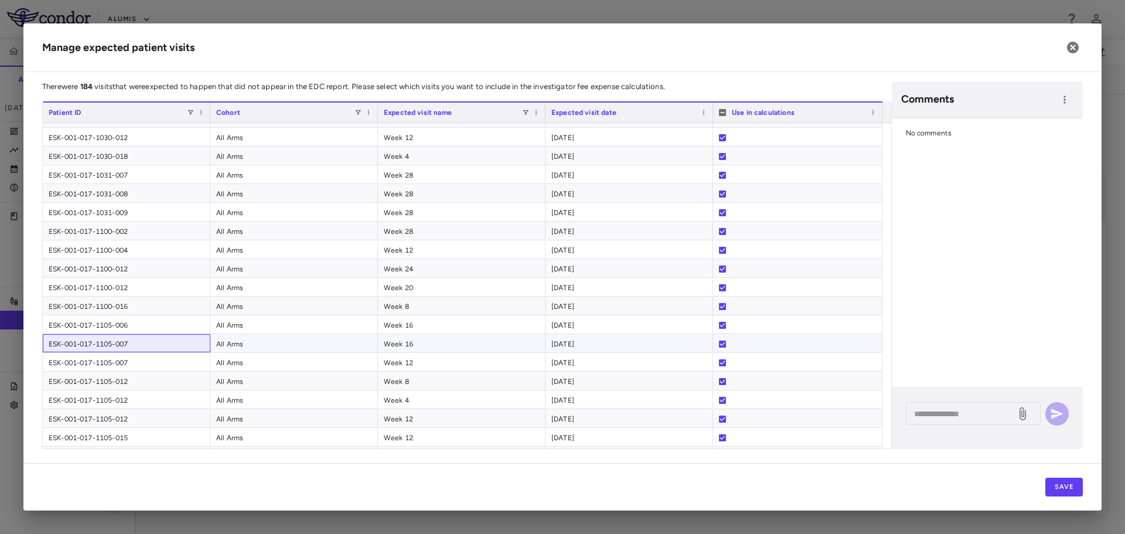
click at [153, 342] on div "ESK-001-017-1105-007" at bounding box center [127, 343] width 168 height 18
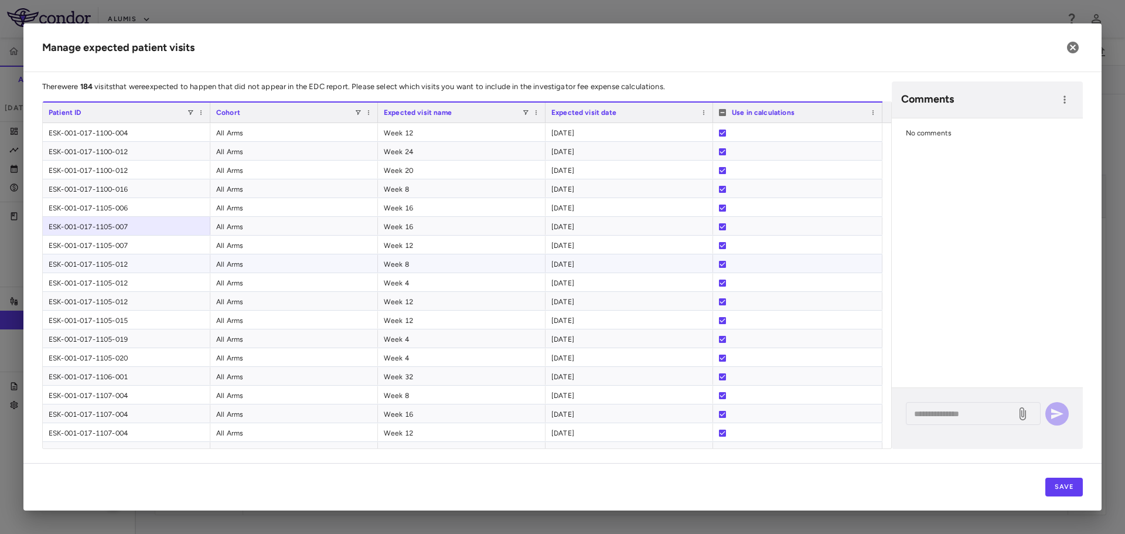
click at [162, 263] on div "ESK-001-017-1105-012" at bounding box center [127, 263] width 168 height 18
click at [148, 398] on div "ESK-001-017-1107-004" at bounding box center [127, 395] width 168 height 18
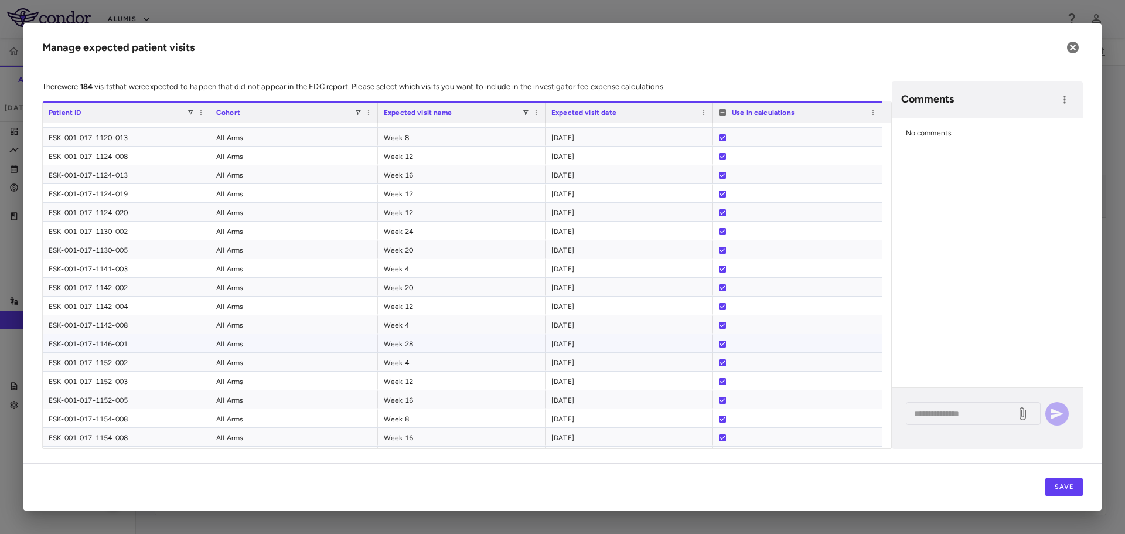
scroll to position [2285, 0]
click at [154, 362] on div "ESK-001-017-1154-008" at bounding box center [127, 359] width 168 height 18
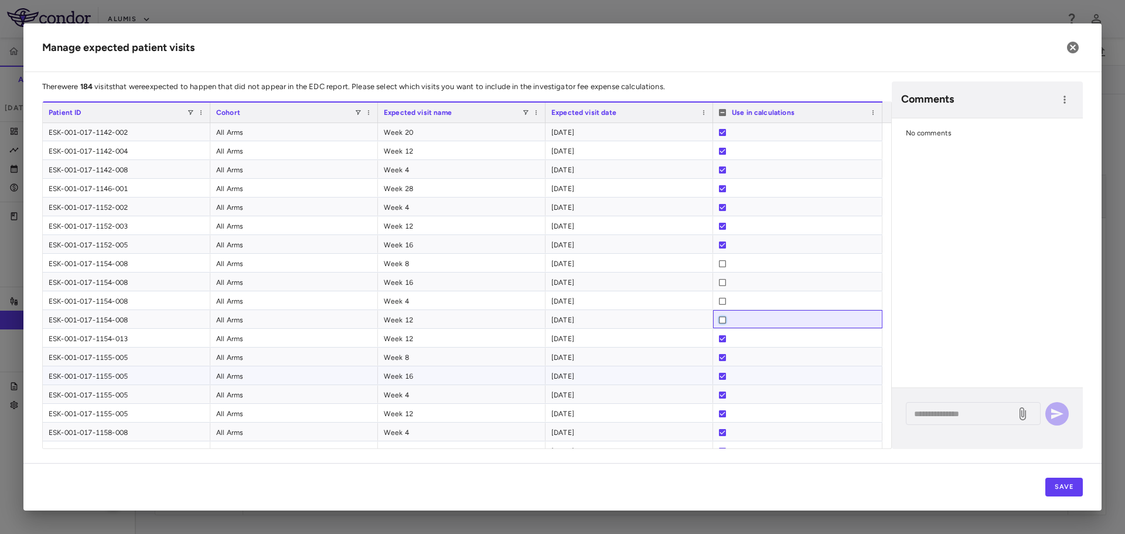
scroll to position [2402, 0]
click at [140, 342] on div "ESK-001-017-1155-005" at bounding box center [127, 336] width 168 height 18
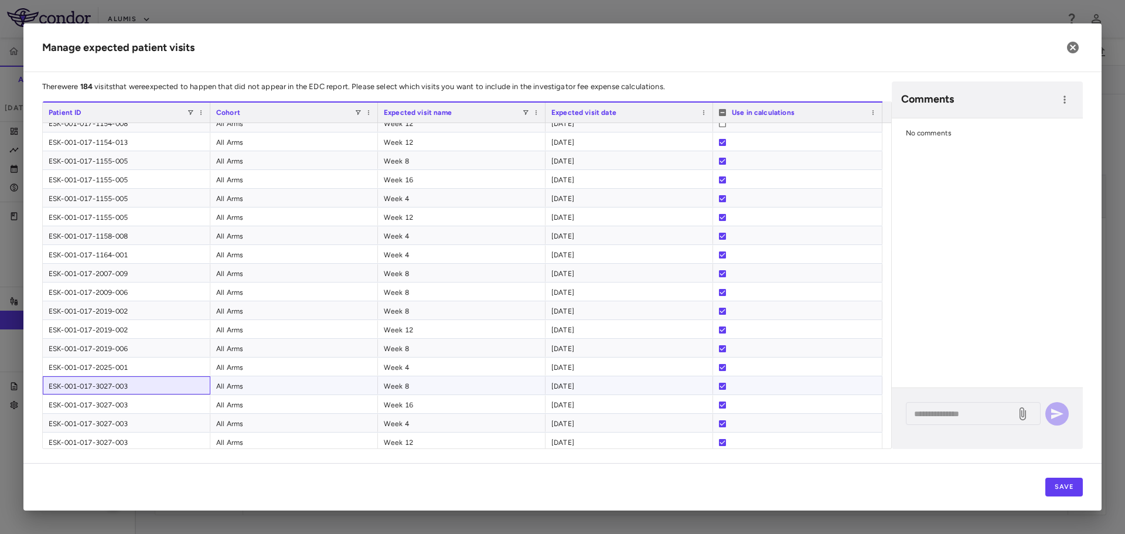
click at [144, 388] on div "ESK-001-017-3027-003" at bounding box center [127, 385] width 168 height 18
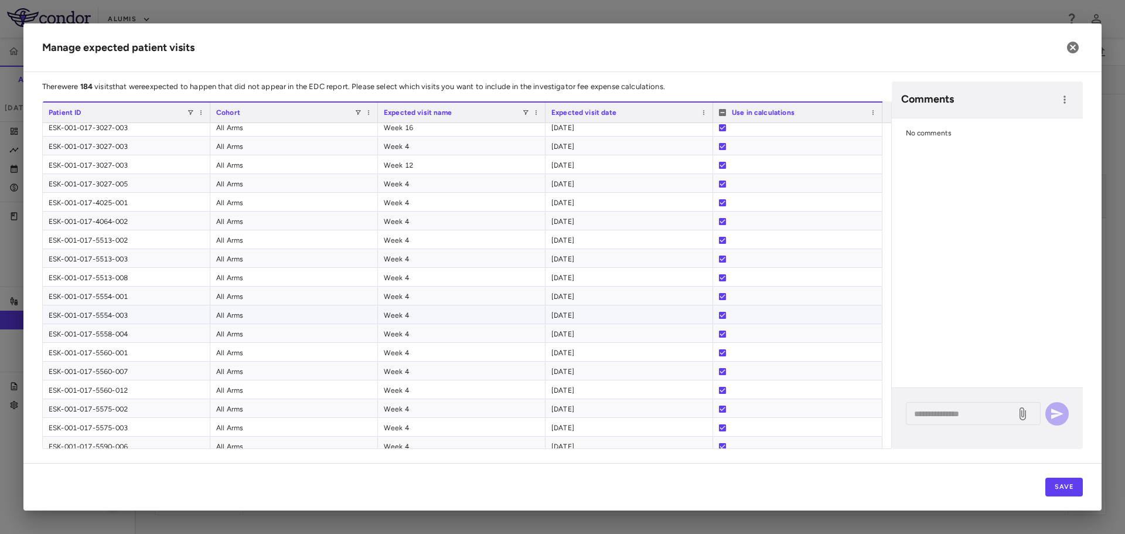
scroll to position [2855, 0]
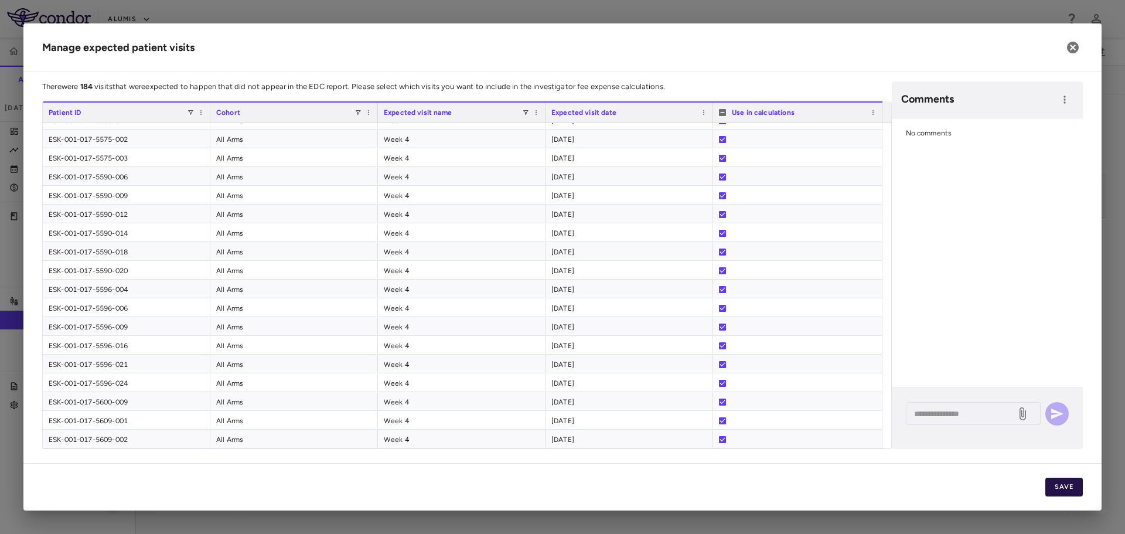
click at [1076, 489] on button "Save" at bounding box center [1064, 487] width 38 height 19
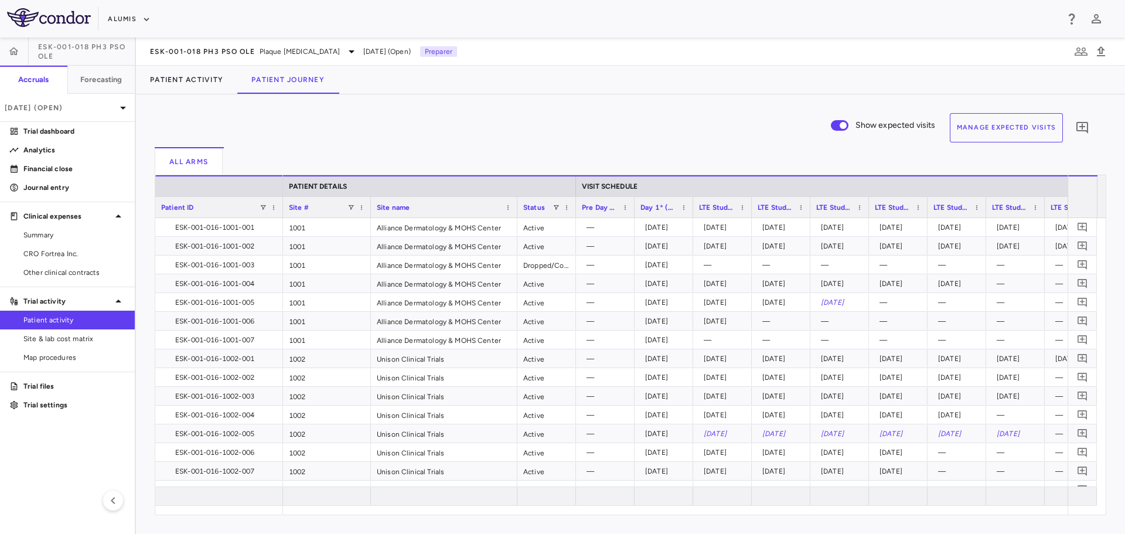
drag, startPoint x: 240, startPoint y: 202, endPoint x: 280, endPoint y: 204, distance: 39.9
click at [280, 204] on div at bounding box center [282, 207] width 5 height 21
click at [996, 119] on button "Manage Expected Visits" at bounding box center [1007, 127] width 114 height 29
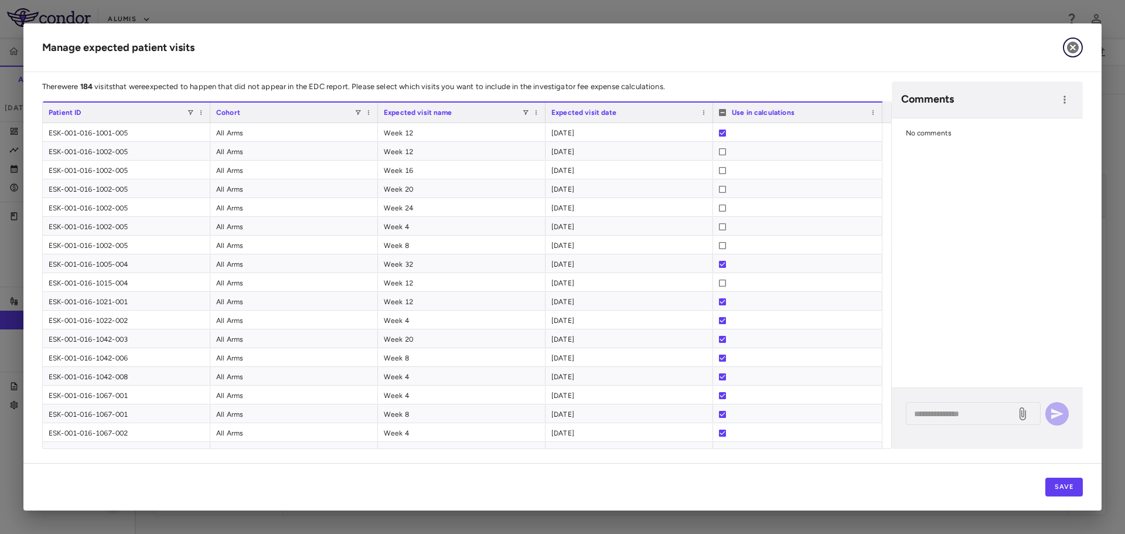
click at [1073, 43] on icon "button" at bounding box center [1073, 48] width 12 height 12
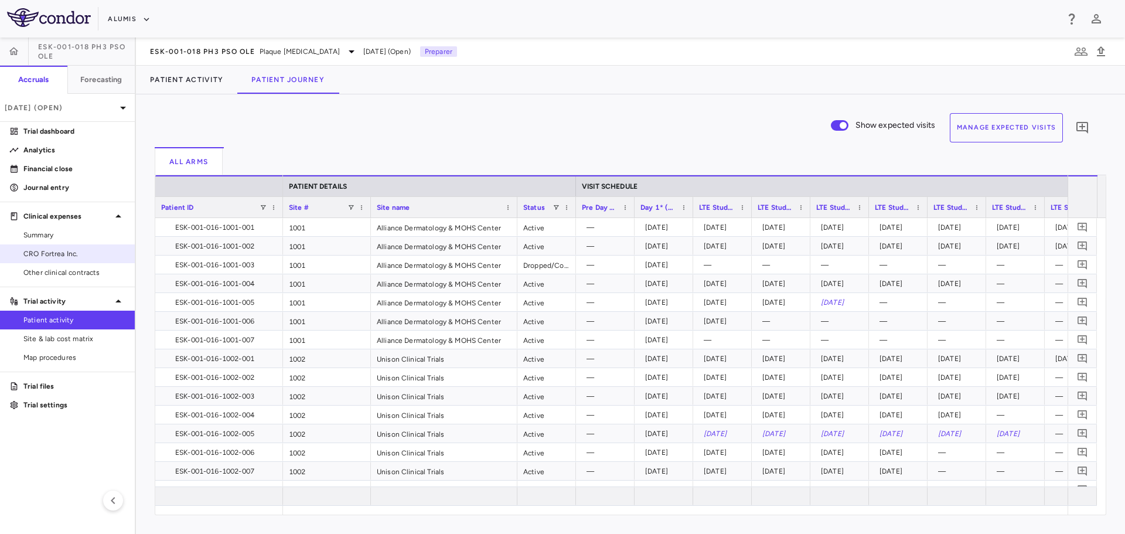
click at [69, 255] on span "CRO Fortrea Inc." at bounding box center [74, 253] width 102 height 11
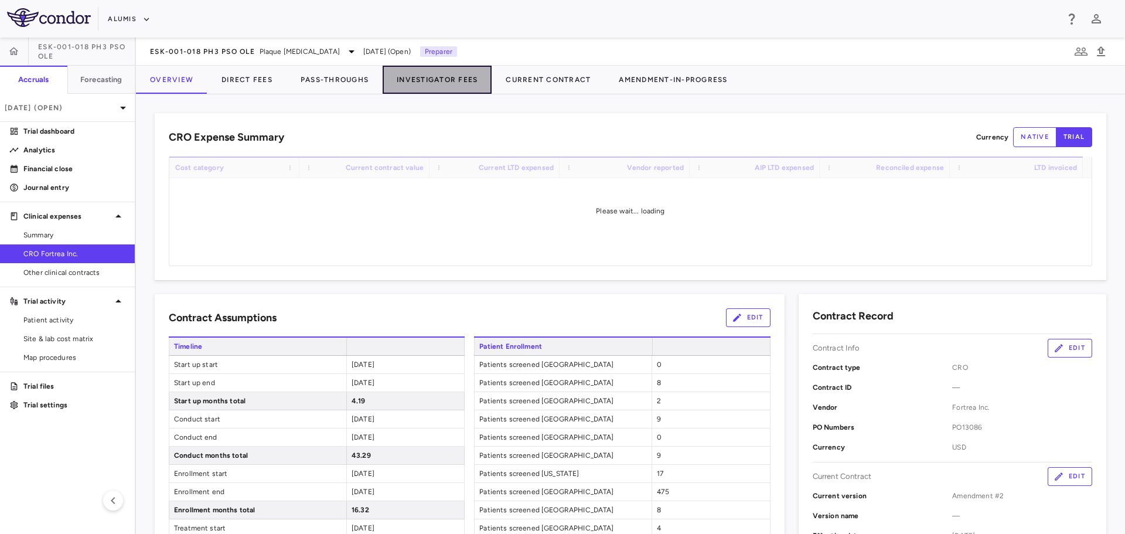
click at [439, 81] on button "Investigator Fees" at bounding box center [437, 80] width 109 height 28
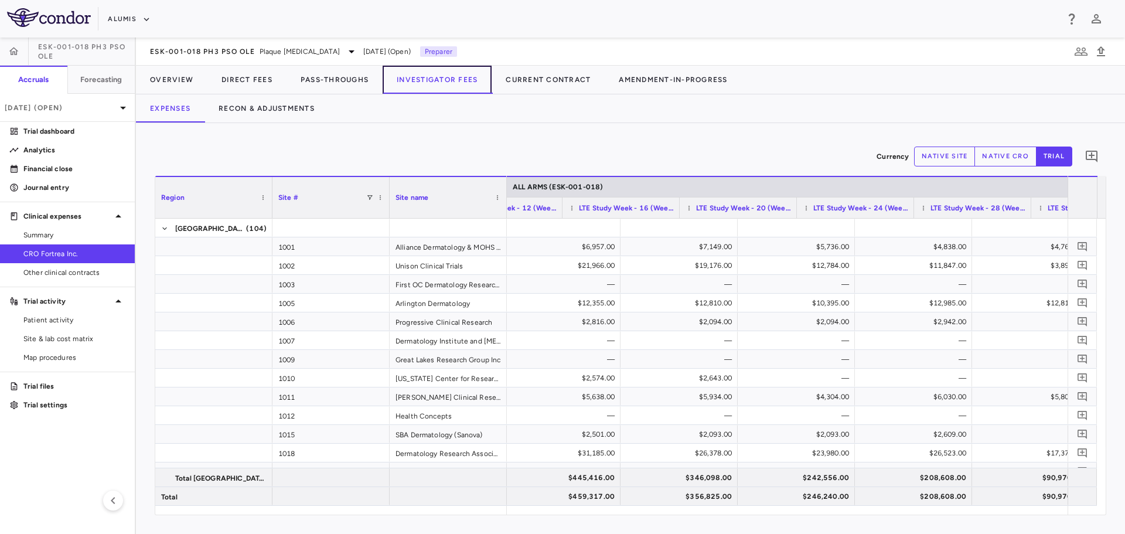
scroll to position [0, 1233]
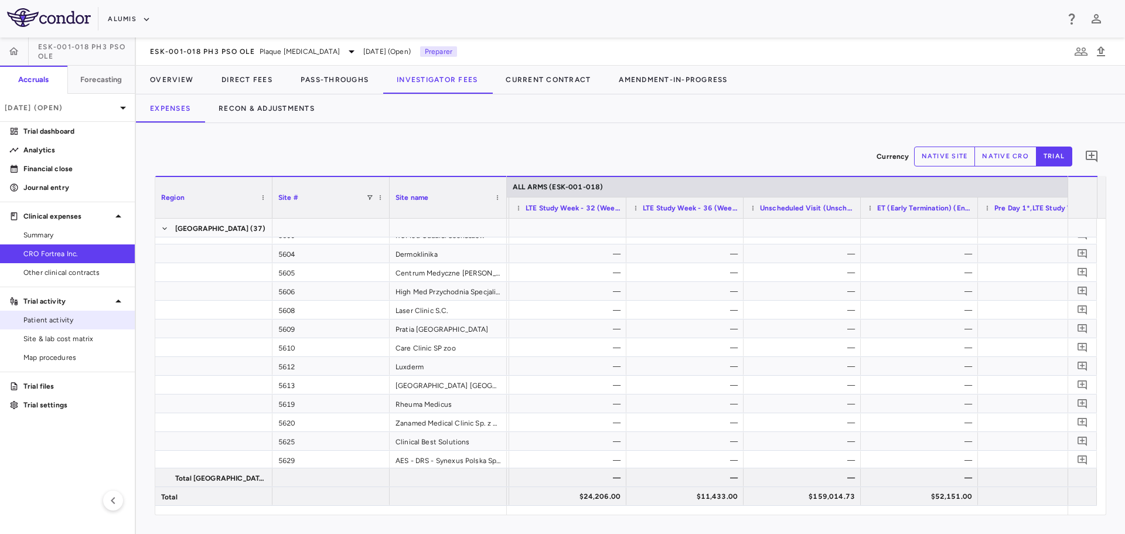
click at [76, 316] on span "Patient activity" at bounding box center [74, 320] width 102 height 11
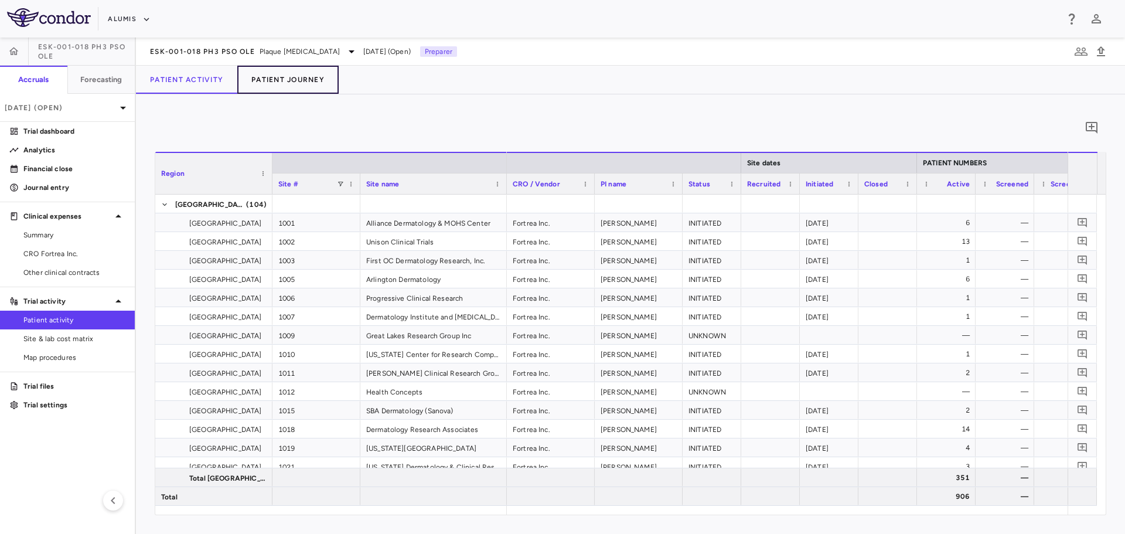
click at [288, 80] on button "Patient Journey" at bounding box center [287, 80] width 101 height 28
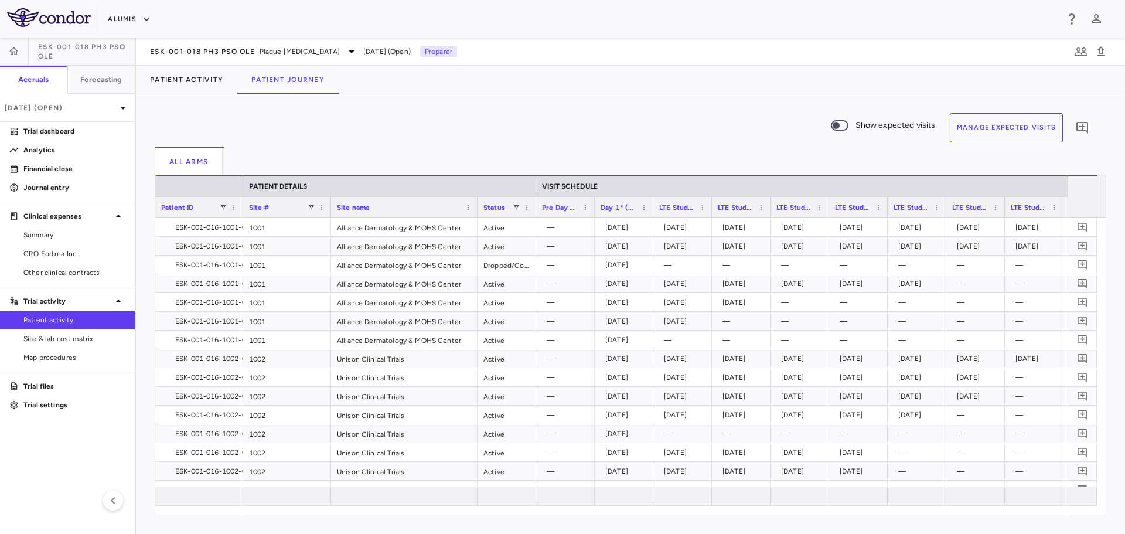
click at [957, 131] on button "Manage Expected Visits" at bounding box center [1007, 127] width 114 height 29
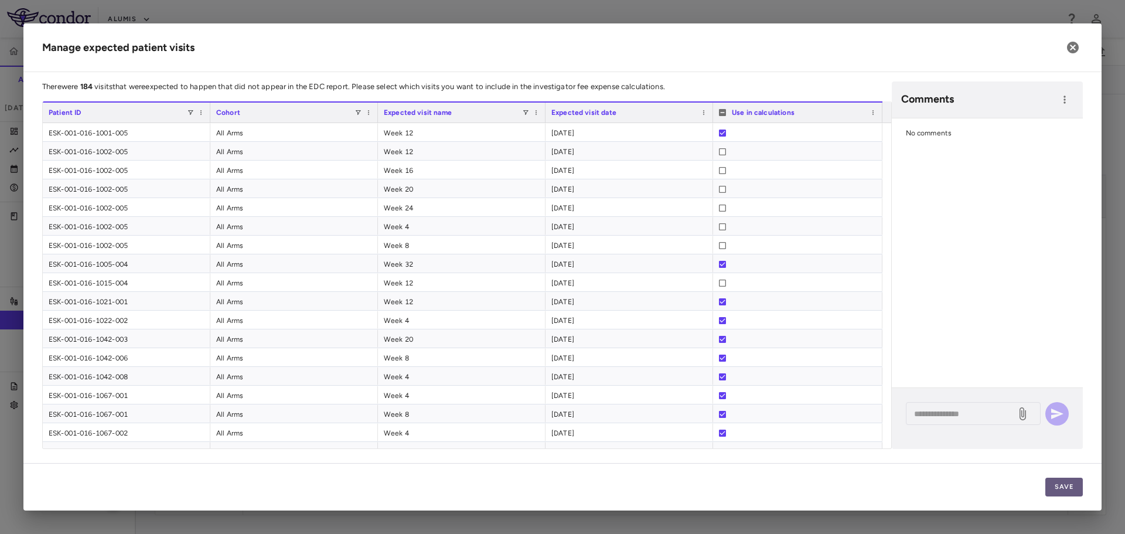
click at [1072, 481] on button "Save" at bounding box center [1064, 487] width 38 height 19
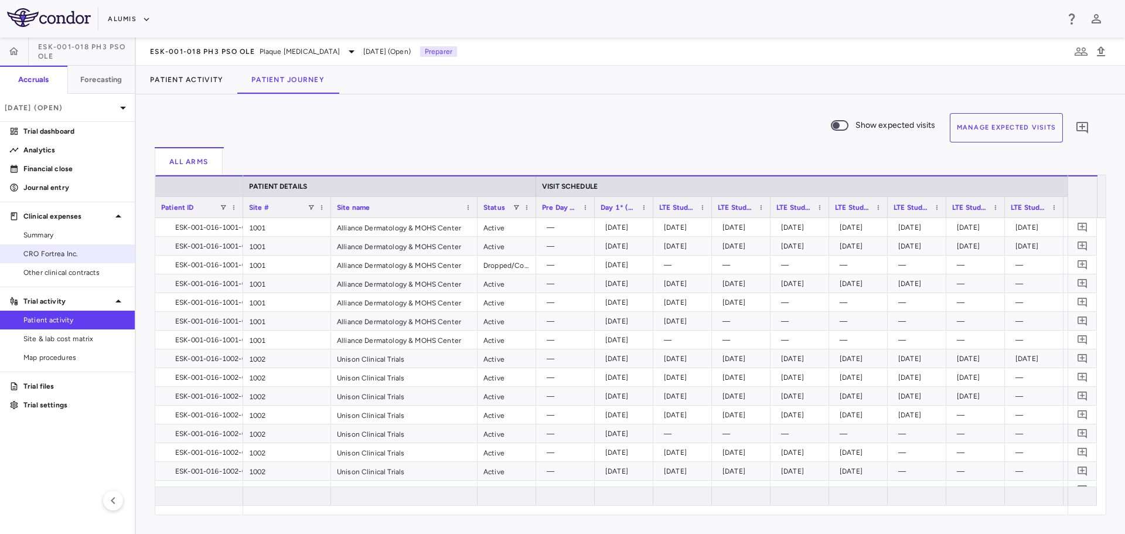
click at [60, 247] on link "CRO Fortrea Inc." at bounding box center [67, 254] width 135 height 18
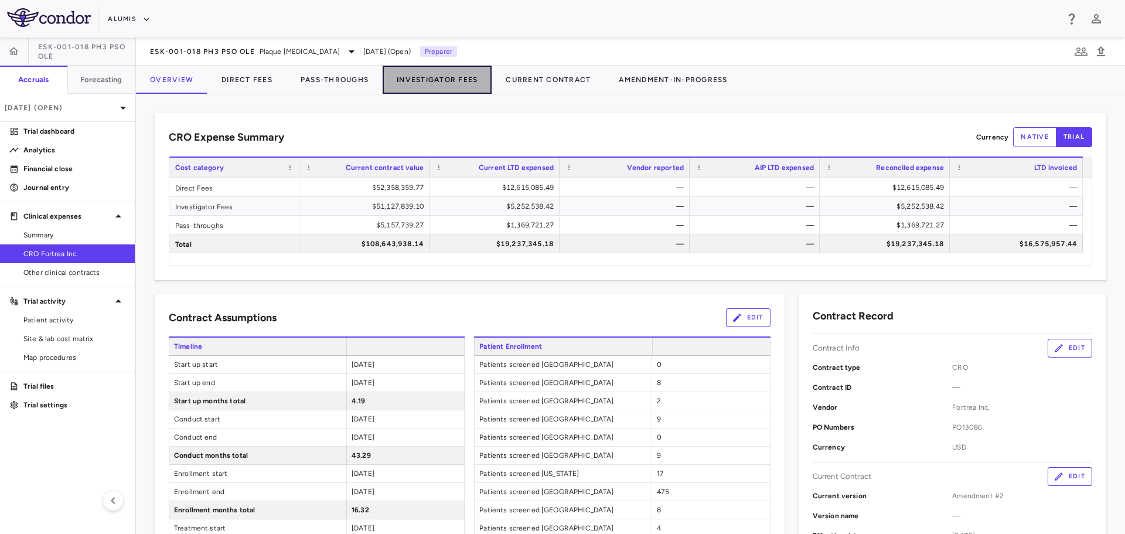
click at [455, 73] on button "Investigator Fees" at bounding box center [437, 80] width 109 height 28
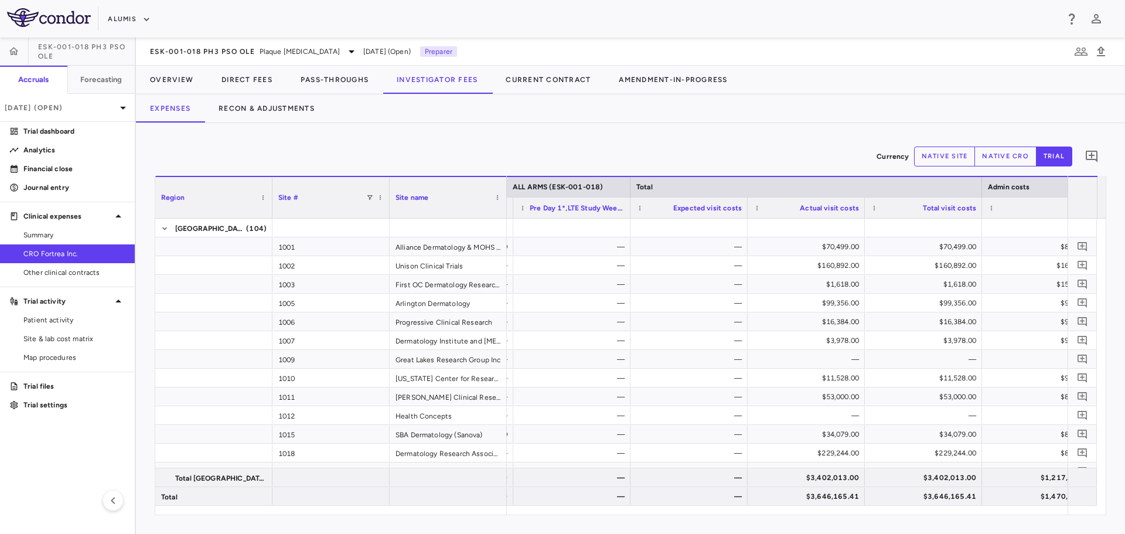
click at [990, 161] on button "native cro" at bounding box center [1005, 156] width 62 height 20
click at [950, 159] on button "native site" at bounding box center [945, 156] width 62 height 20
click at [66, 346] on link "Site & lab cost matrix" at bounding box center [67, 339] width 135 height 18
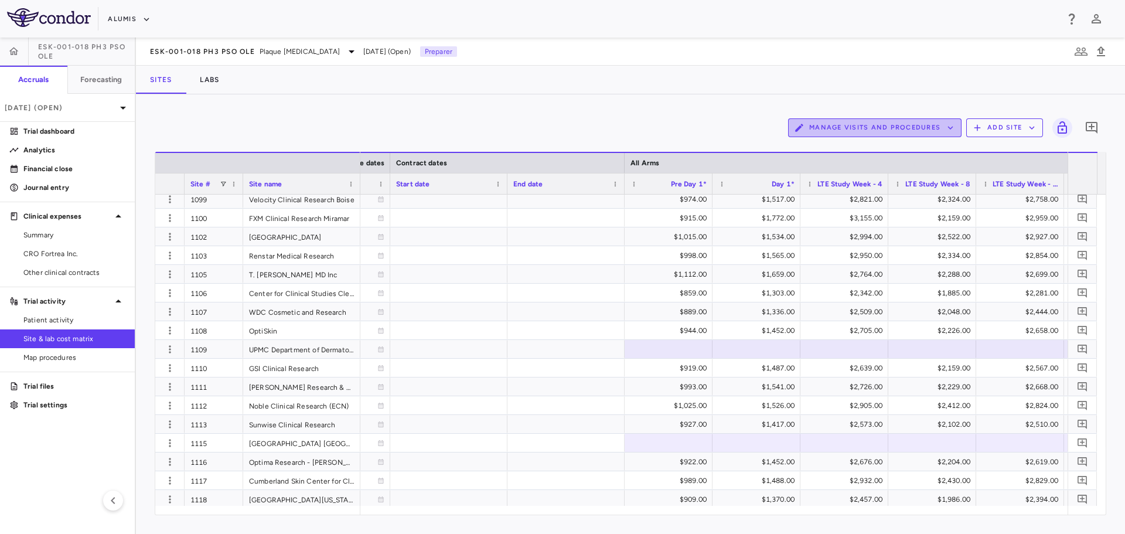
click at [958, 129] on button "Manage Visits and Procedures" at bounding box center [874, 127] width 173 height 19
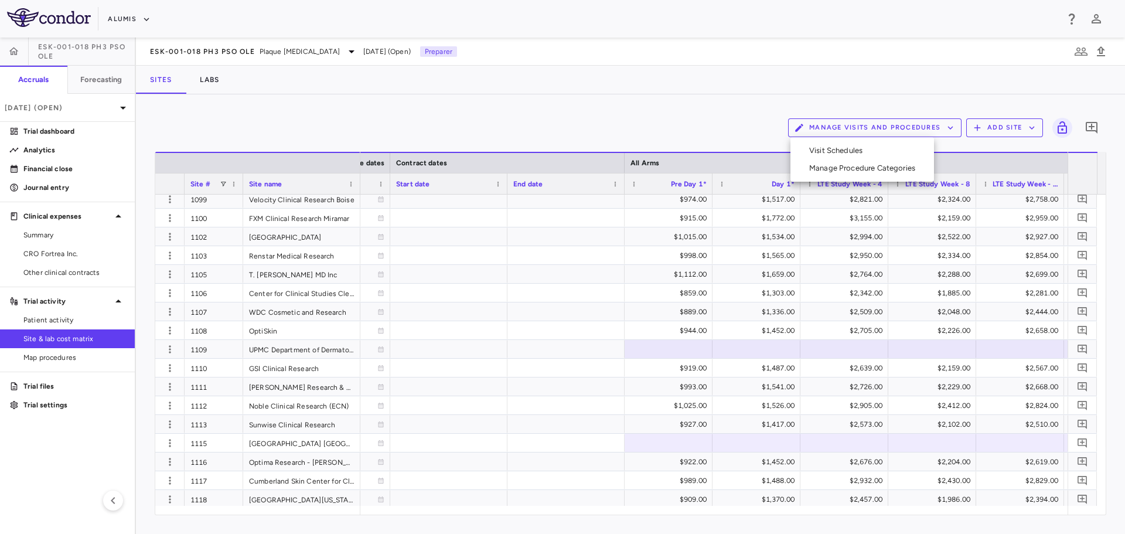
click at [912, 175] on li "Manage Procedure Categories" at bounding box center [862, 168] width 125 height 18
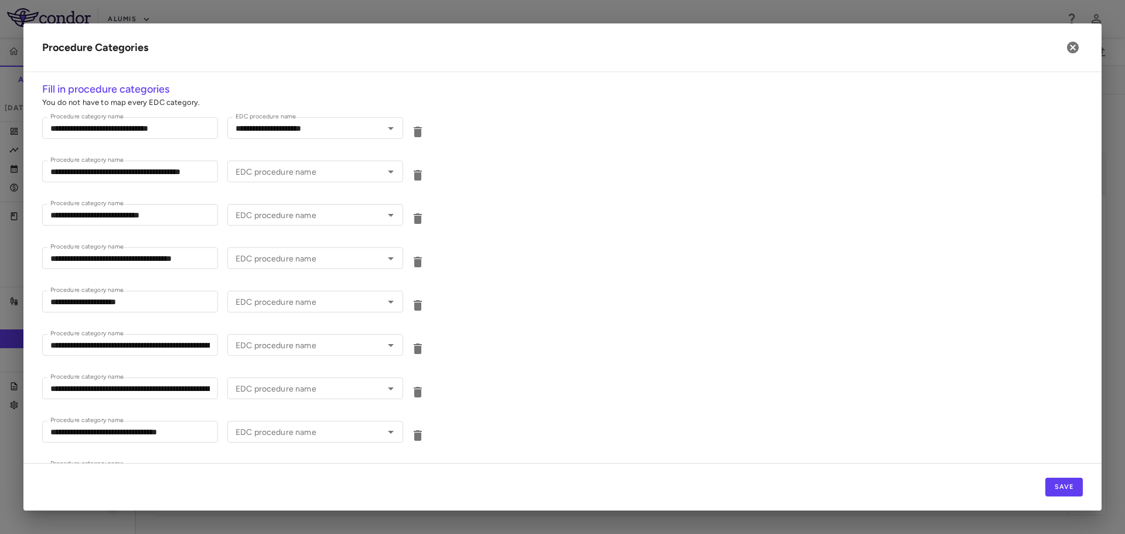
type input "**********"
click at [1077, 51] on icon "button" at bounding box center [1073, 48] width 12 height 12
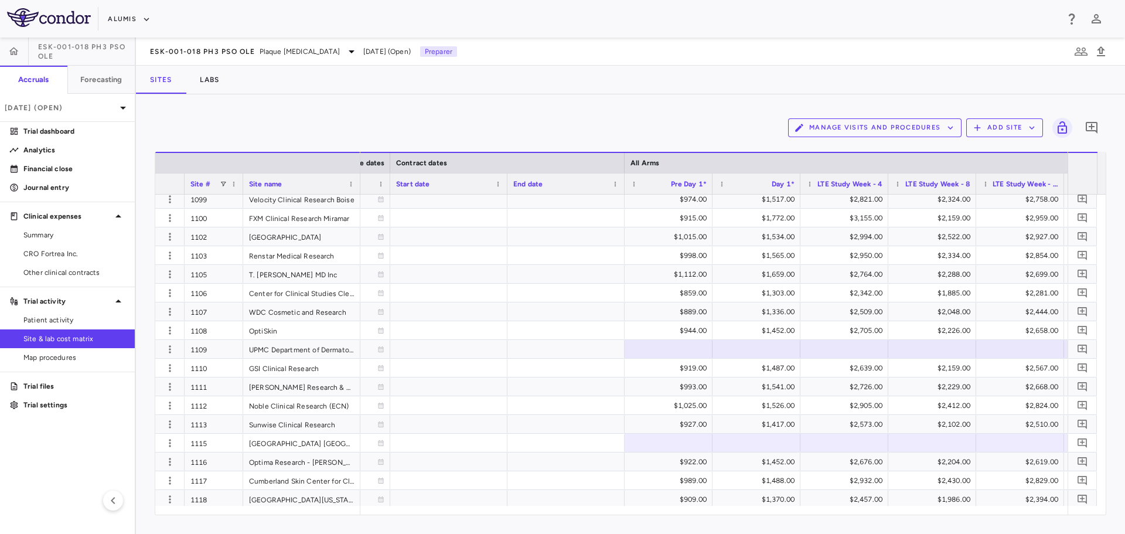
click at [902, 125] on button "Manage Visits and Procedures" at bounding box center [874, 127] width 173 height 19
click at [844, 146] on li "Visit Schedules" at bounding box center [862, 151] width 125 height 18
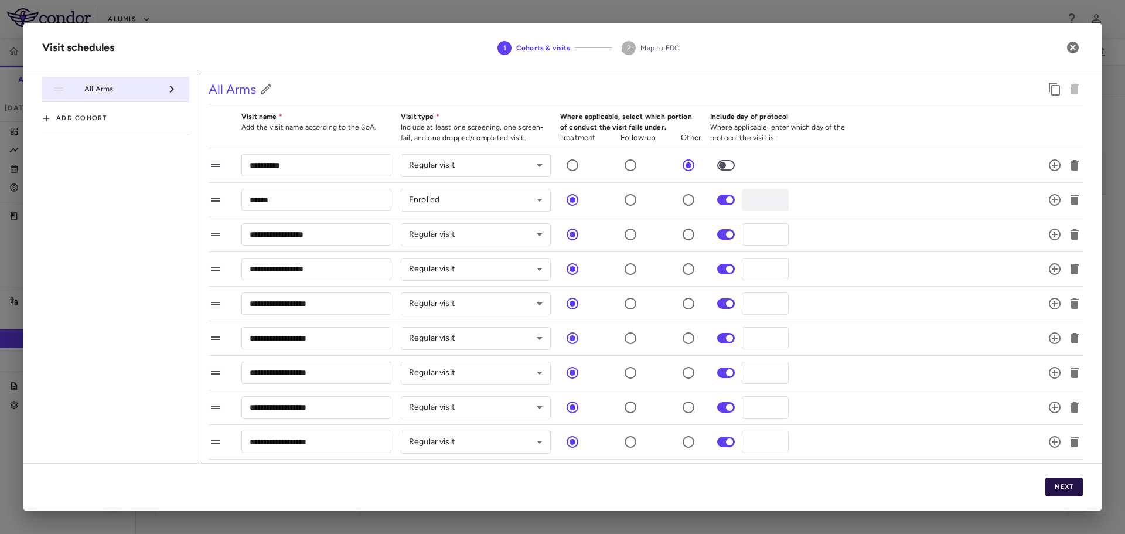
click at [1070, 480] on button "Next" at bounding box center [1064, 487] width 38 height 19
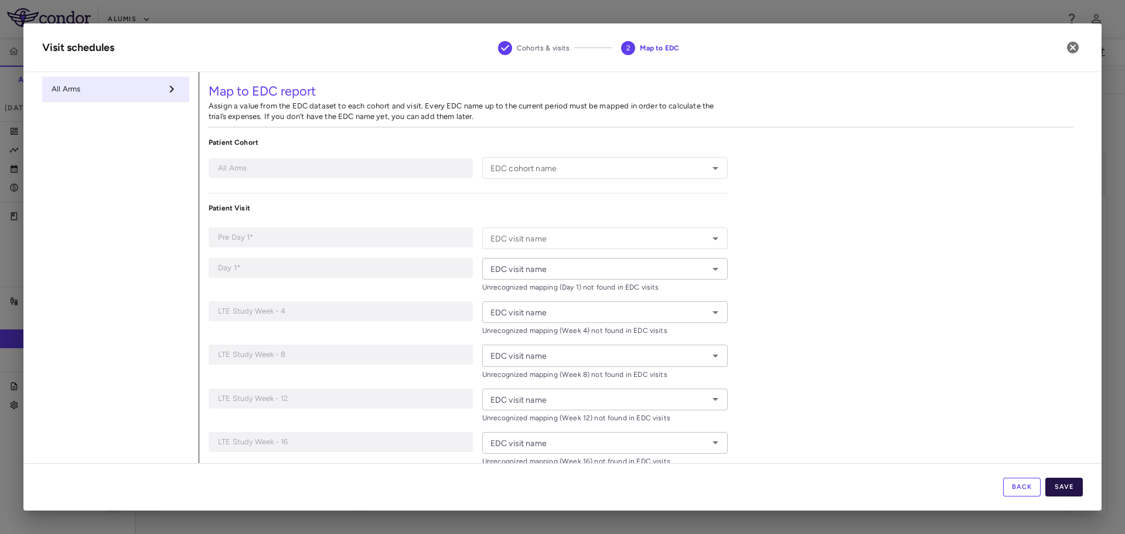
type input "**********"
type input "*****"
type input "******"
type input "*******"
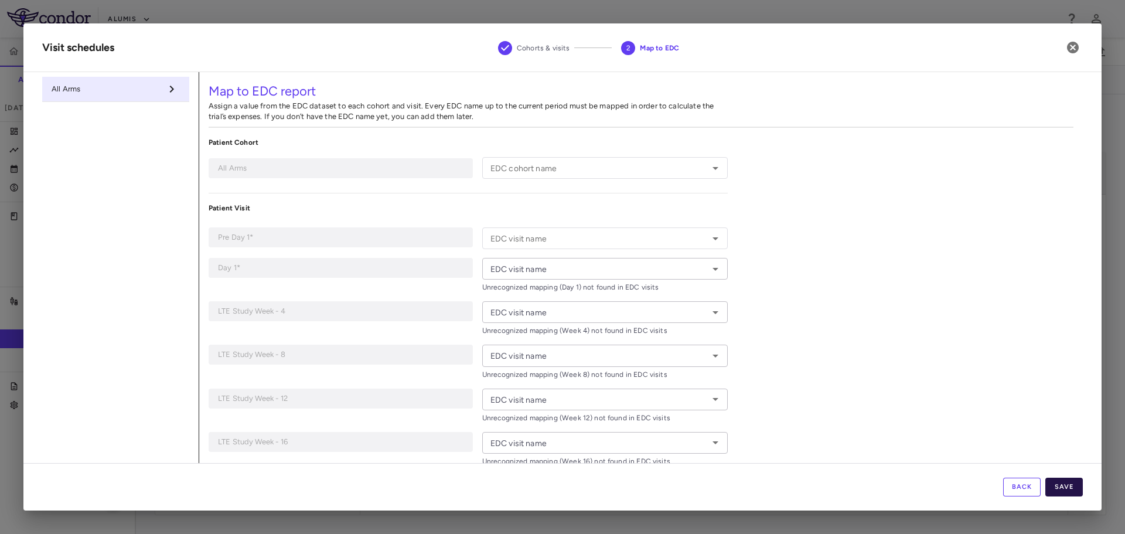
type input "*******"
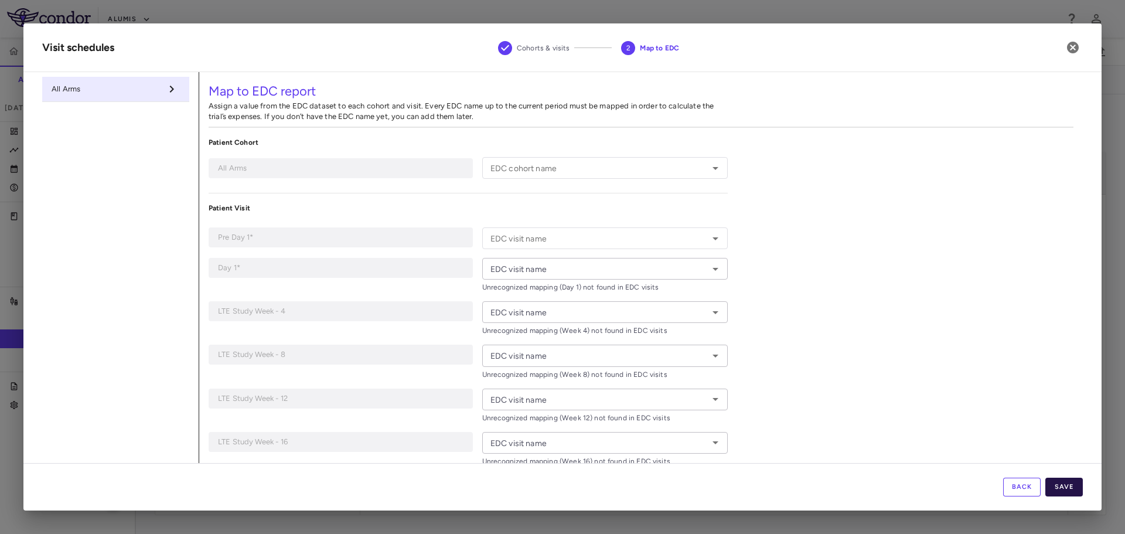
type input "*******"
type input "**********"
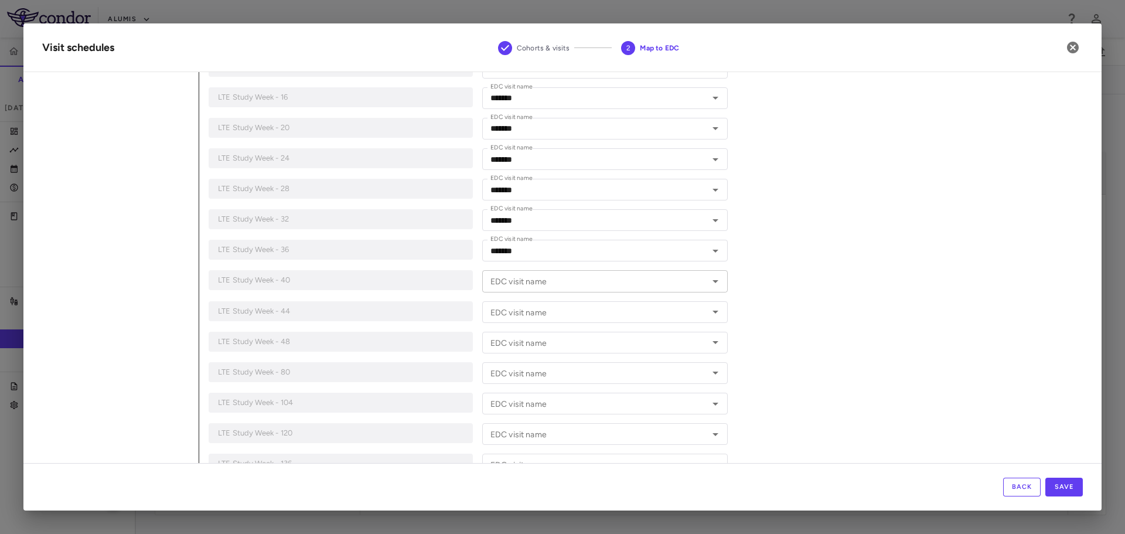
click at [634, 275] on input "EDC visit name" at bounding box center [595, 281] width 219 height 15
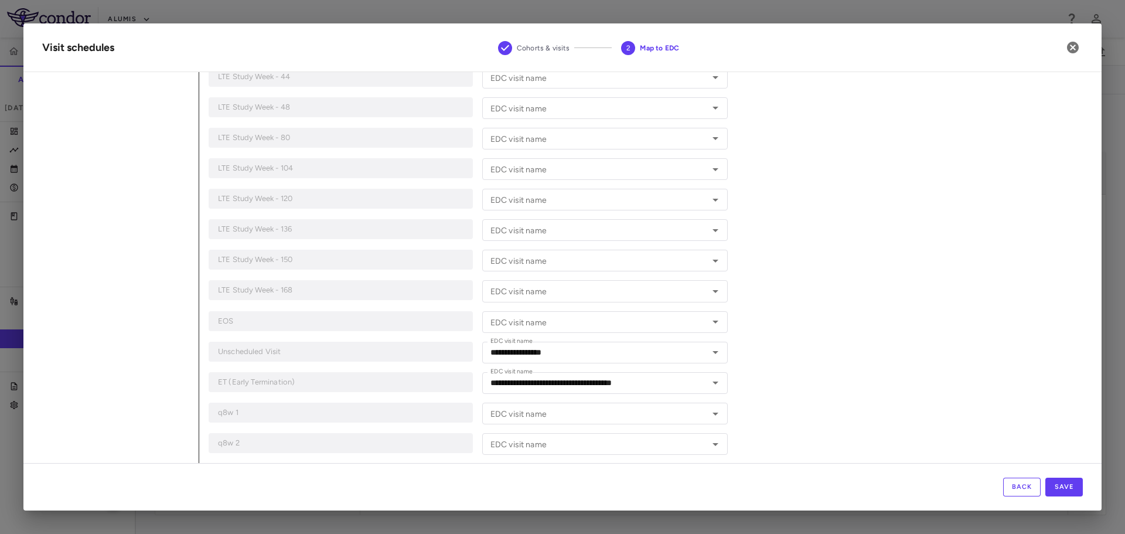
drag, startPoint x: 1044, startPoint y: 411, endPoint x: 1026, endPoint y: 409, distance: 17.7
click at [1042, 408] on div "**********" at bounding box center [641, 116] width 884 height 1142
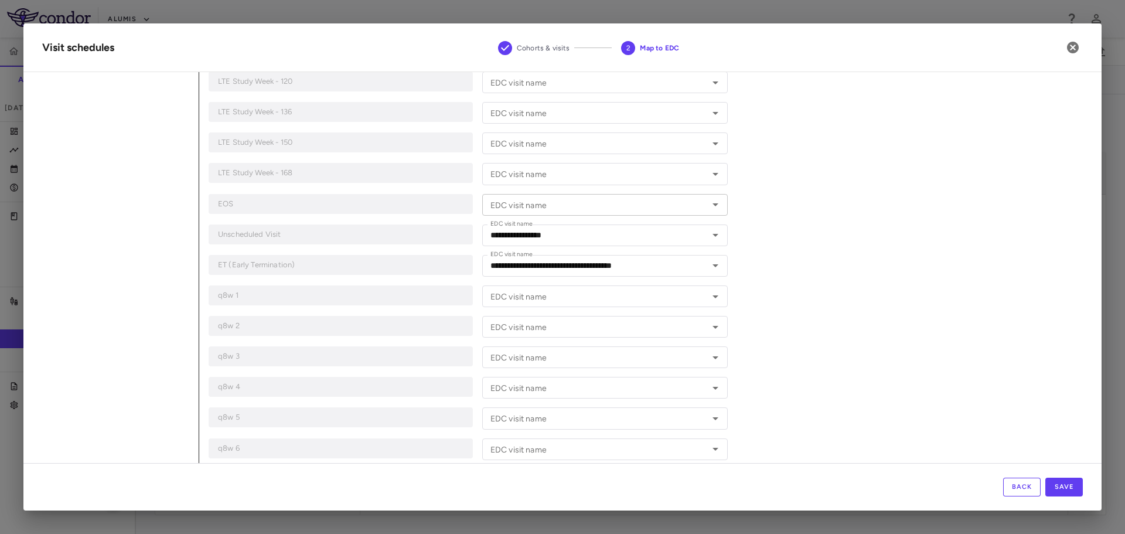
click at [617, 209] on input "EDC visit name" at bounding box center [595, 204] width 219 height 15
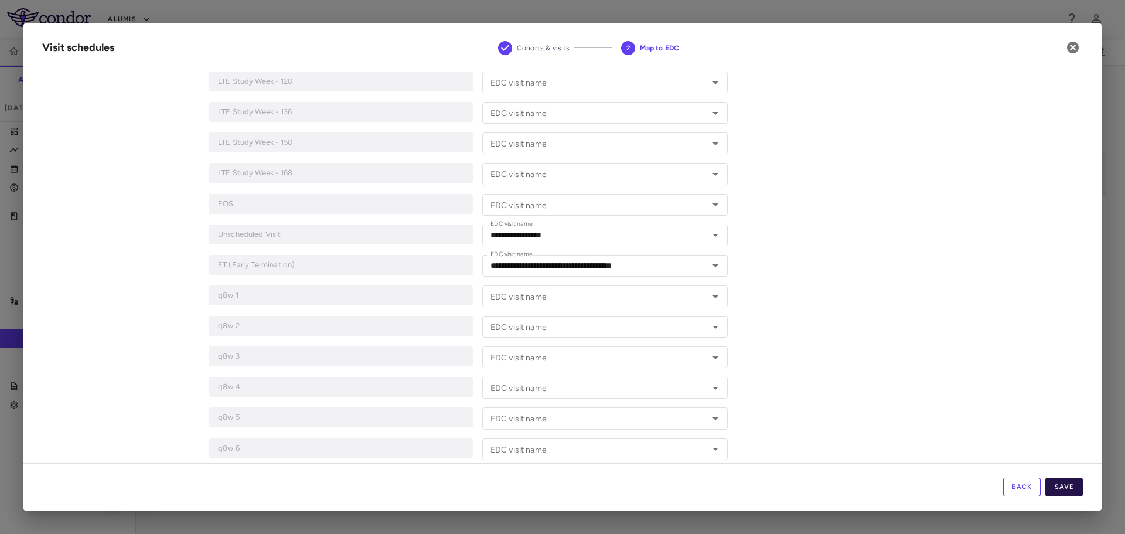
click at [1078, 493] on button "Save" at bounding box center [1064, 487] width 38 height 19
click at [1071, 49] on icon "button" at bounding box center [1073, 47] width 14 height 14
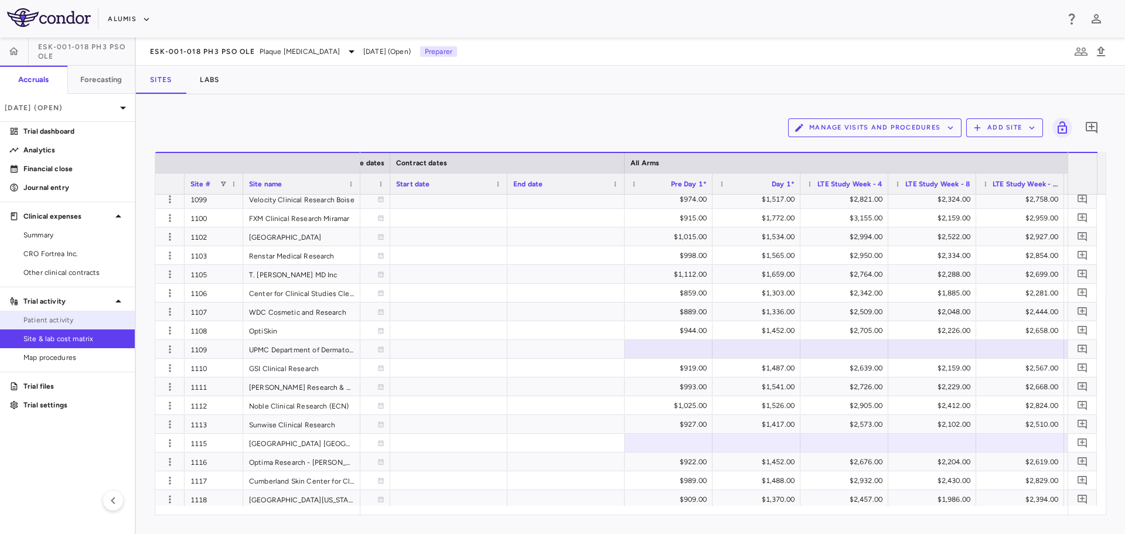
click at [66, 323] on span "Patient activity" at bounding box center [74, 320] width 102 height 11
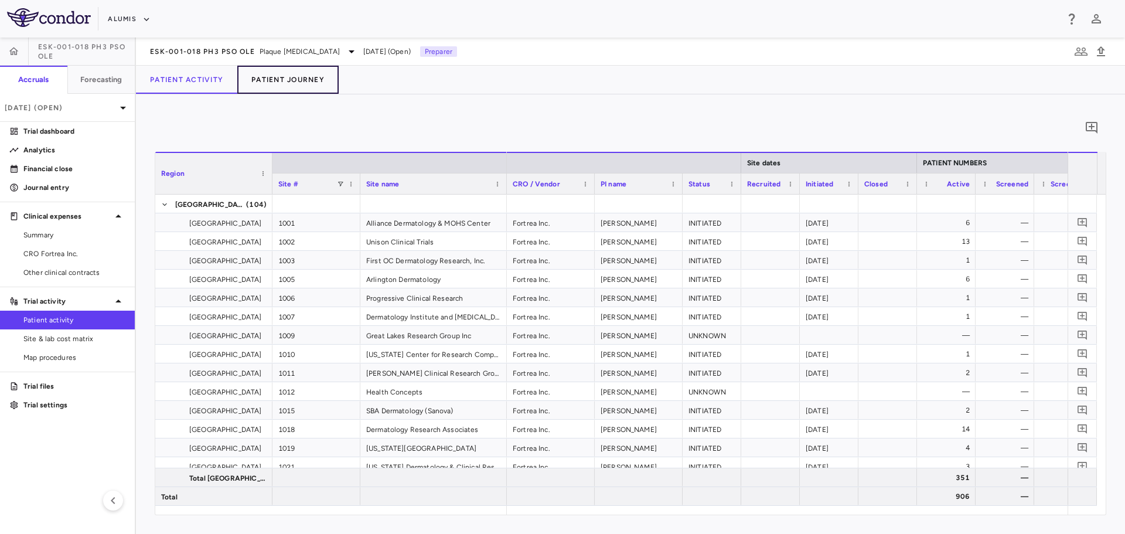
click at [300, 85] on button "Patient Journey" at bounding box center [287, 80] width 101 height 28
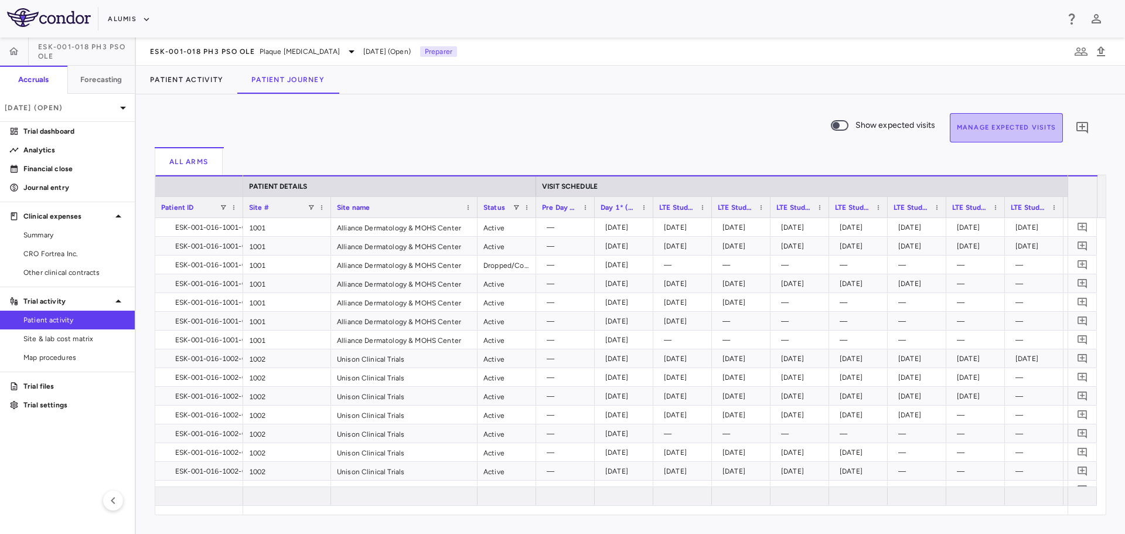
click at [986, 132] on button "Manage Expected Visits" at bounding box center [1007, 127] width 114 height 29
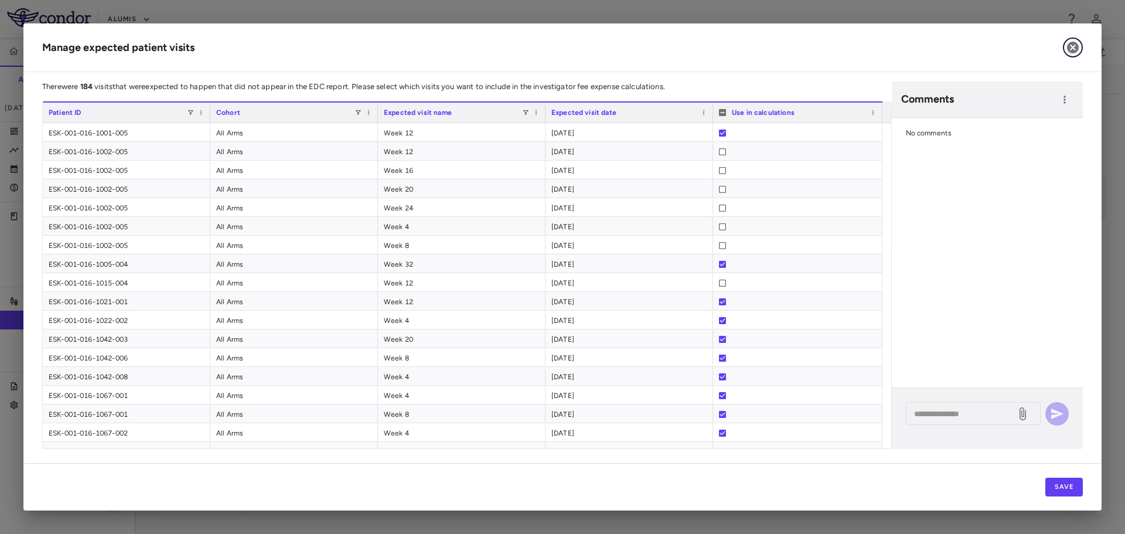
click at [1069, 51] on icon "button" at bounding box center [1073, 48] width 12 height 12
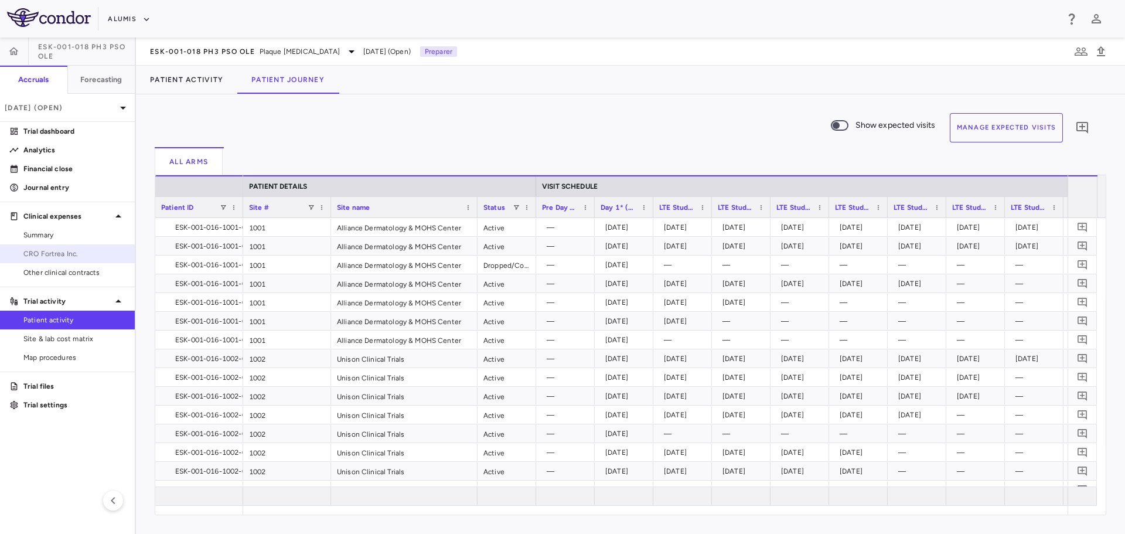
click at [77, 255] on span "CRO Fortrea Inc." at bounding box center [74, 253] width 102 height 11
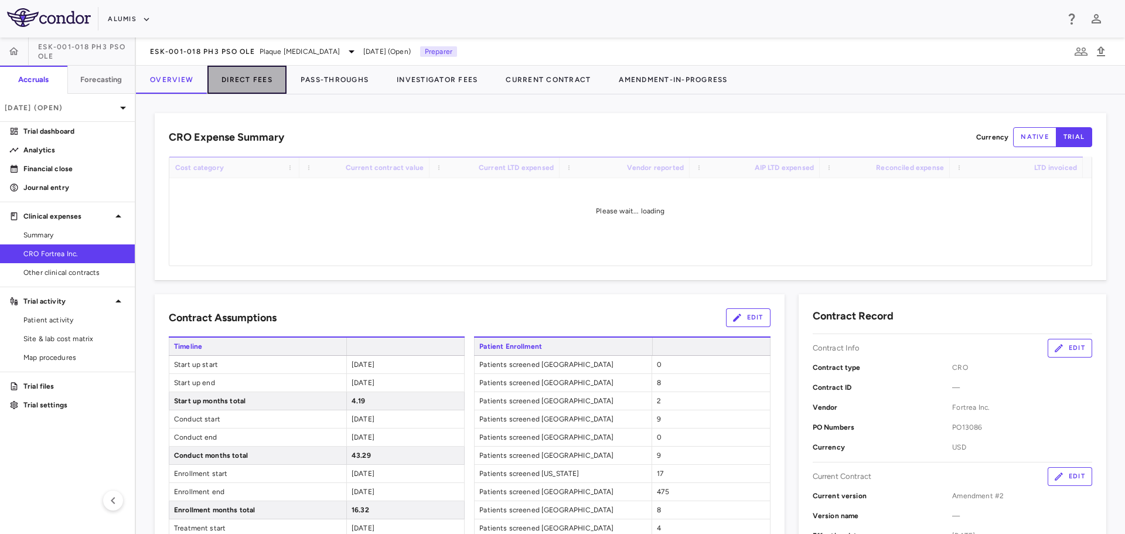
click at [254, 85] on button "Direct Fees" at bounding box center [246, 80] width 79 height 28
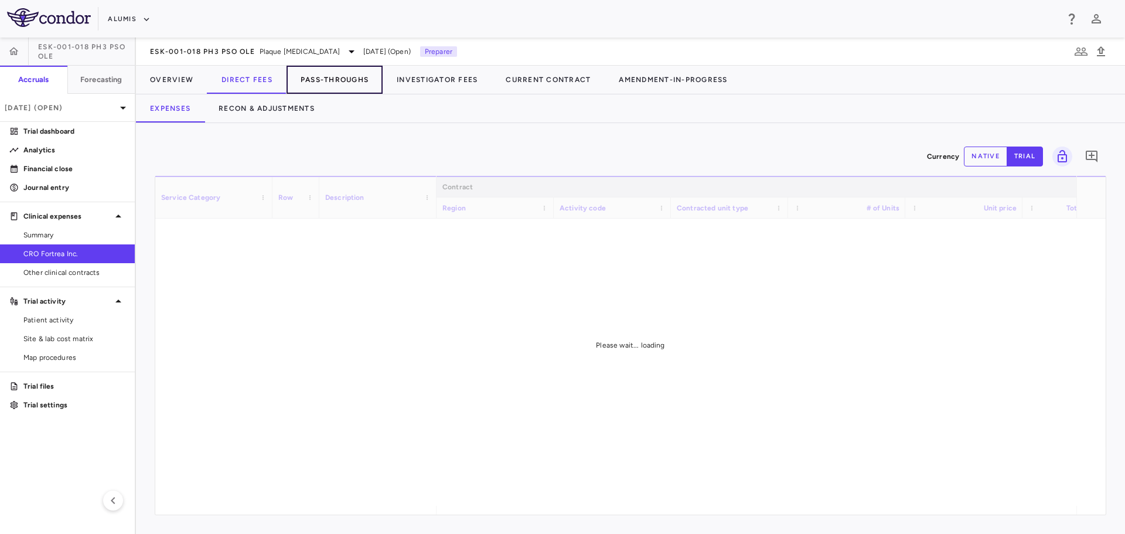
click at [330, 83] on button "Pass-Throughs" at bounding box center [335, 80] width 96 height 28
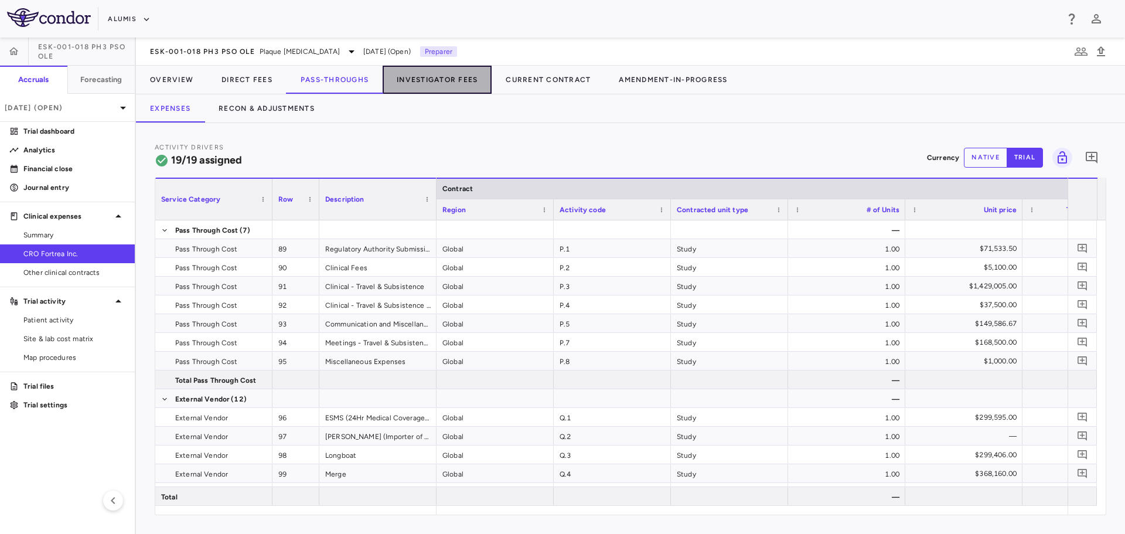
click at [420, 90] on button "Investigator Fees" at bounding box center [437, 80] width 109 height 28
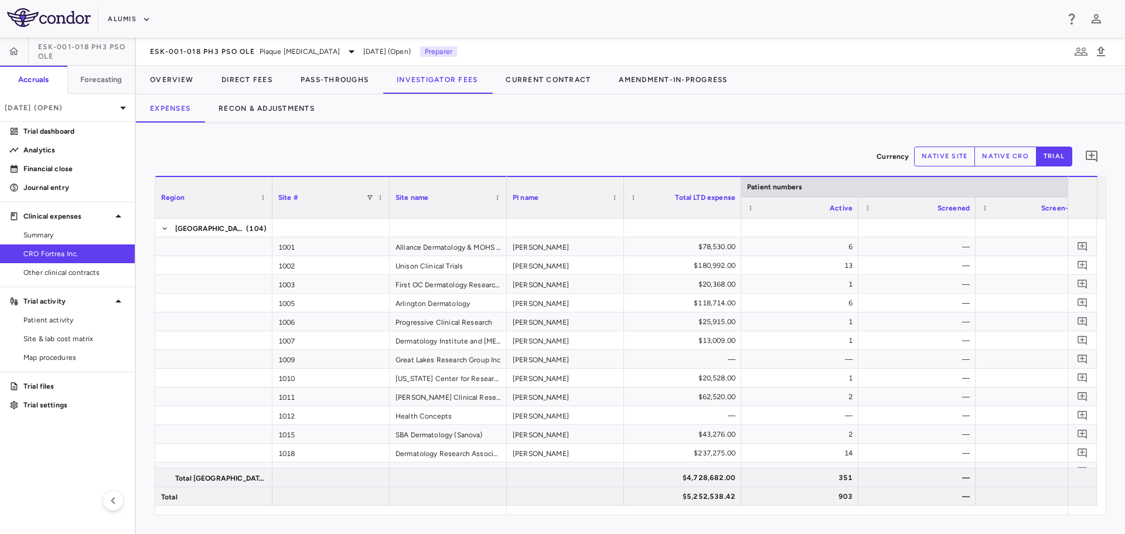
drag, startPoint x: 534, startPoint y: 510, endPoint x: 610, endPoint y: 511, distance: 75.6
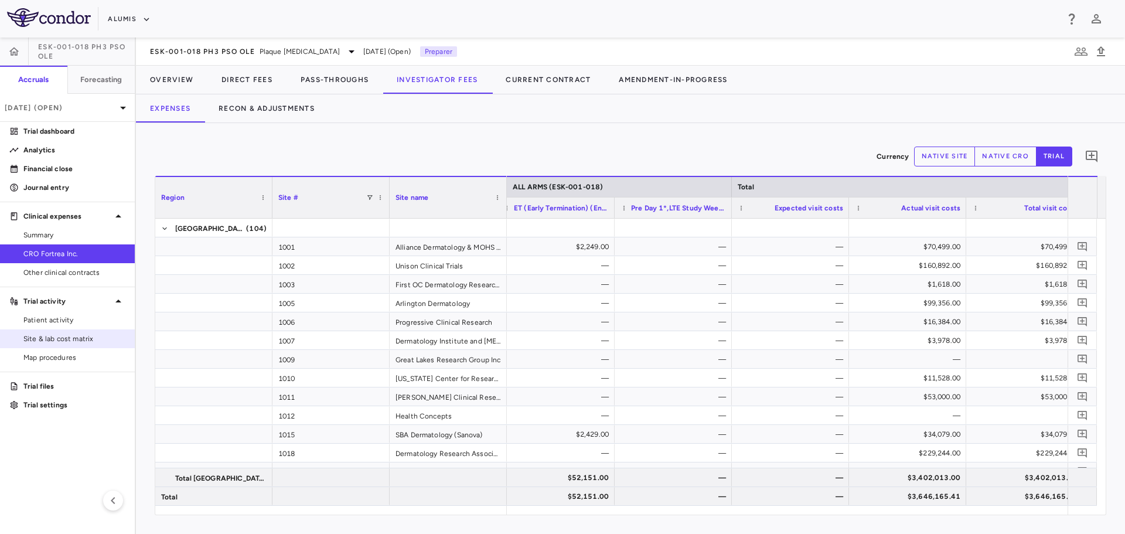
click at [73, 334] on span "Site & lab cost matrix" at bounding box center [74, 338] width 102 height 11
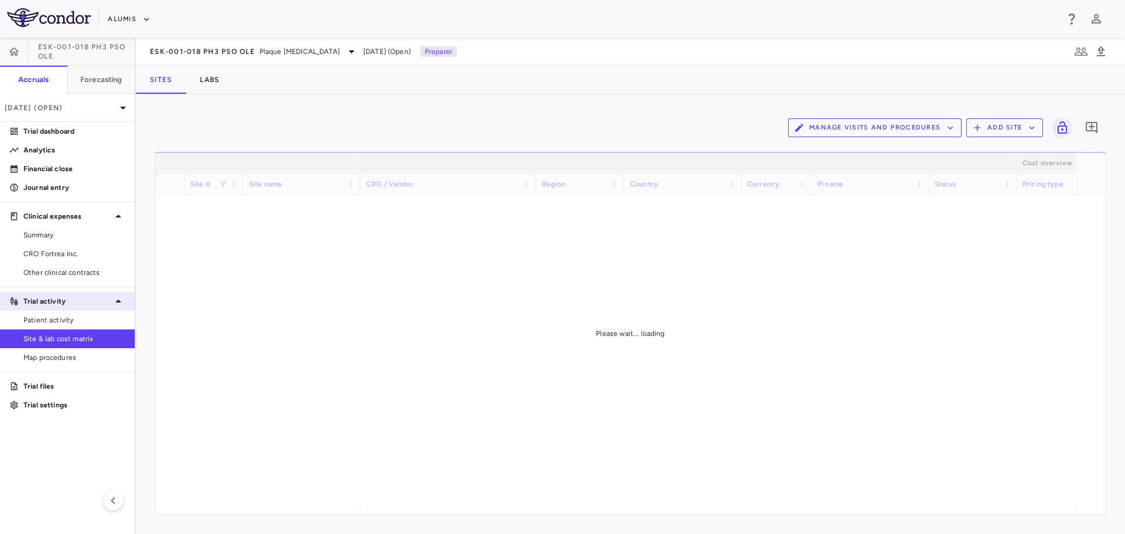
click at [54, 305] on p "Trial activity" at bounding box center [67, 301] width 88 height 11
click at [50, 304] on p "Trial activity" at bounding box center [67, 301] width 88 height 11
click at [50, 320] on span "Patient activity" at bounding box center [74, 320] width 102 height 11
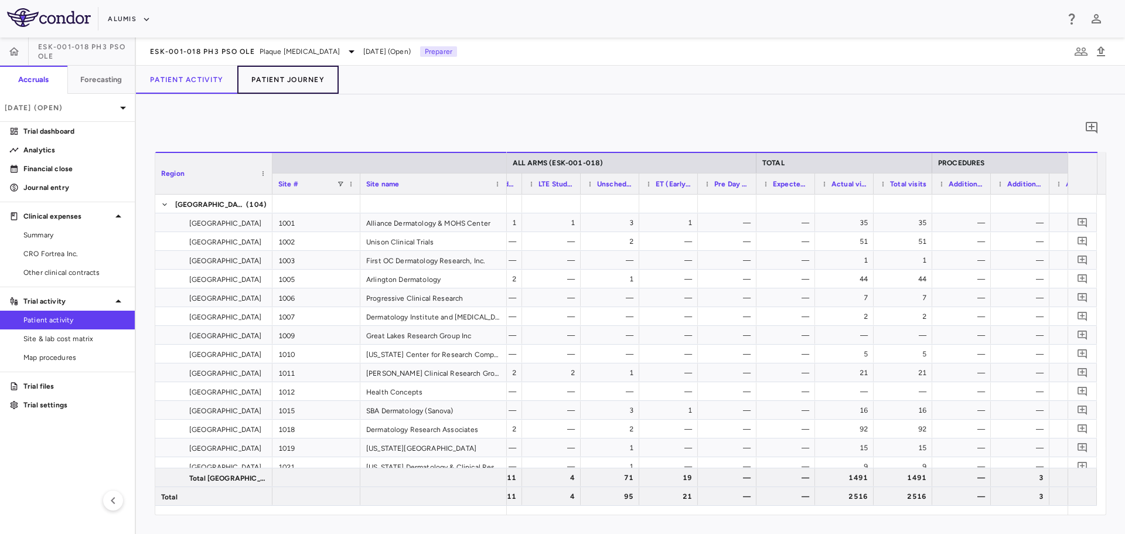
click at [317, 80] on button "Patient Journey" at bounding box center [287, 80] width 101 height 28
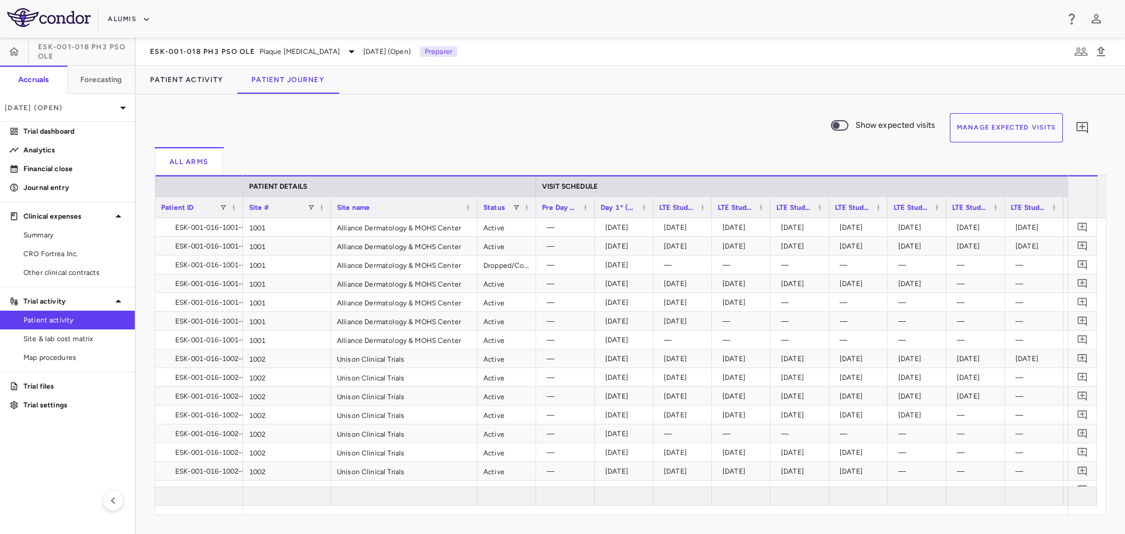
click at [841, 132] on span "Show expected visits to the end of the period." at bounding box center [840, 125] width 32 height 25
click at [997, 137] on button "Manage Expected Visits" at bounding box center [1007, 127] width 114 height 29
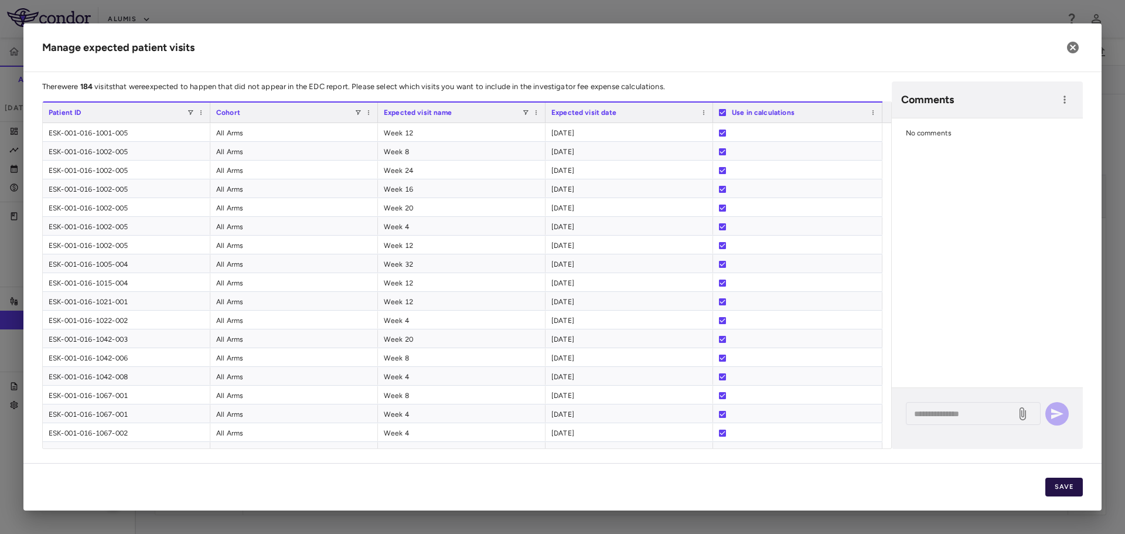
click at [1067, 483] on button "Save" at bounding box center [1064, 487] width 38 height 19
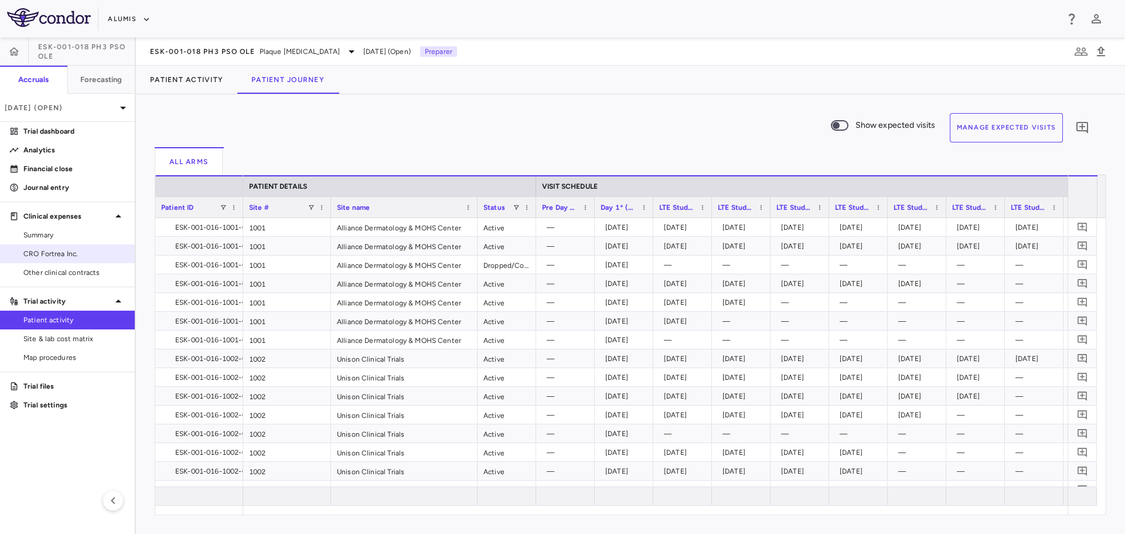
click at [67, 251] on span "CRO Fortrea Inc." at bounding box center [74, 253] width 102 height 11
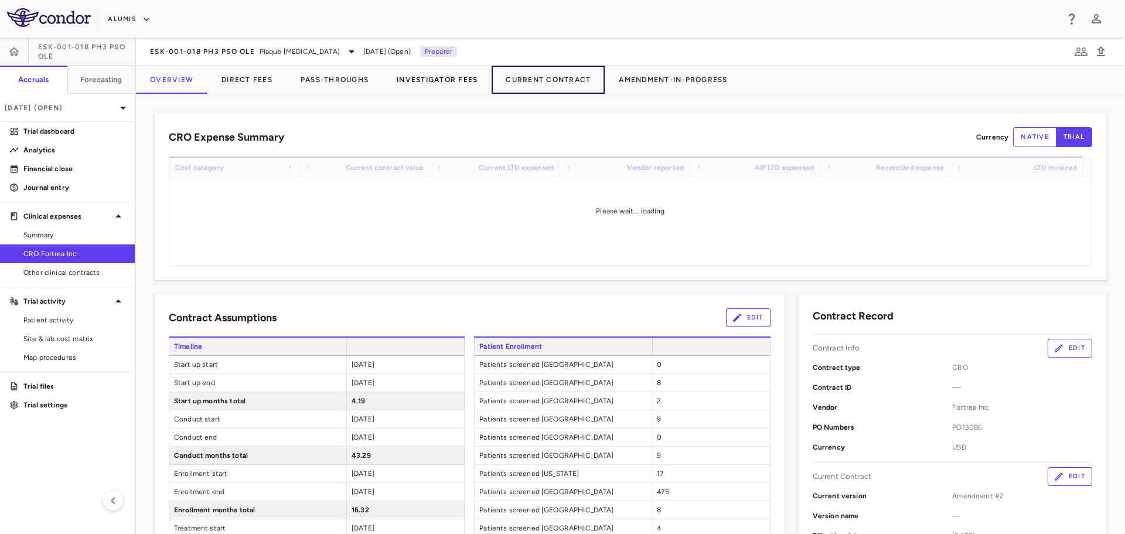
click at [495, 79] on button "Current Contract" at bounding box center [548, 80] width 113 height 28
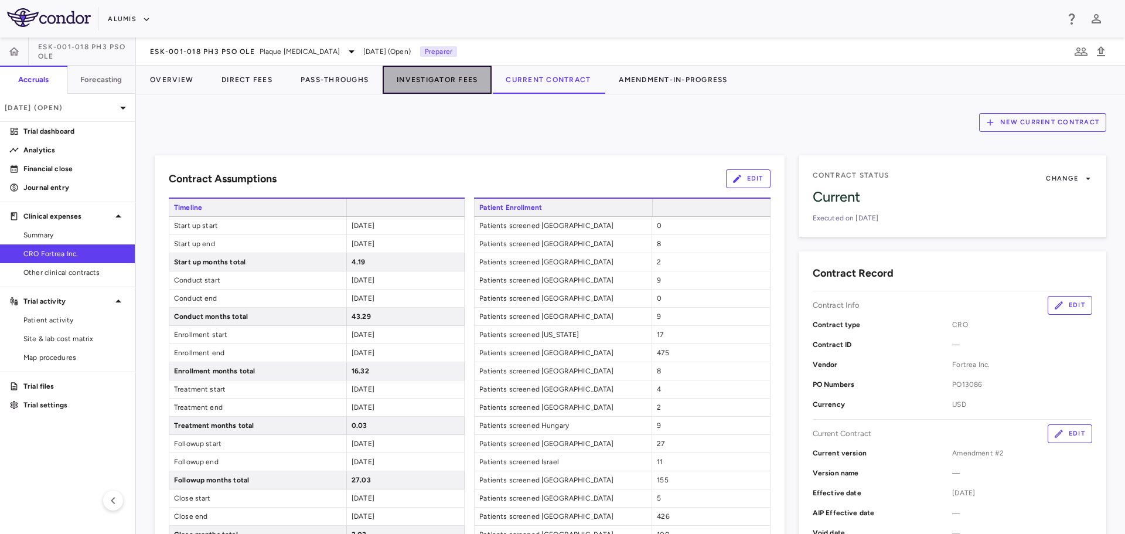
click at [445, 78] on button "Investigator Fees" at bounding box center [437, 80] width 109 height 28
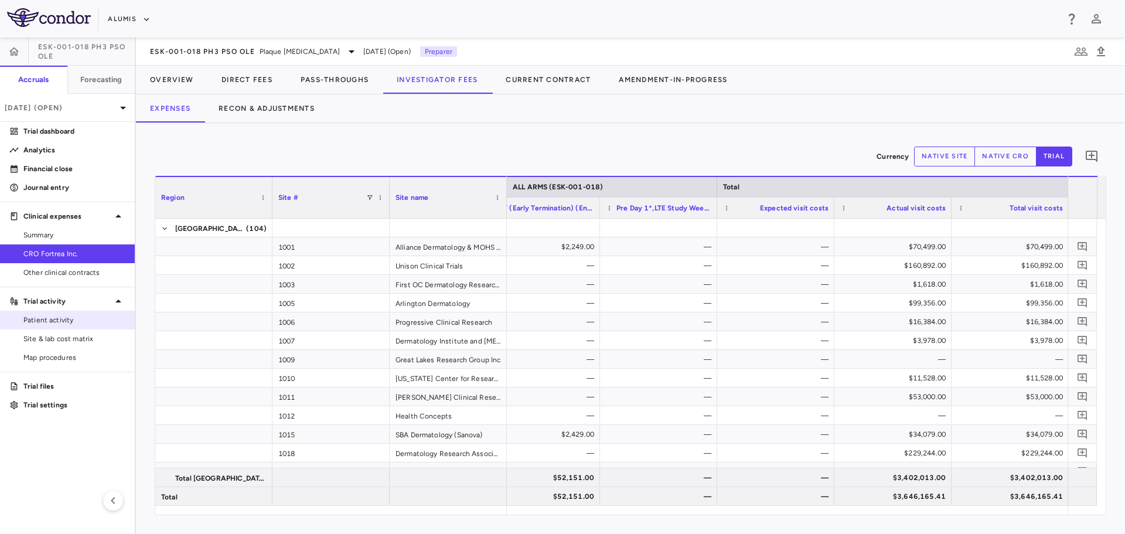
click at [90, 324] on span "Patient activity" at bounding box center [74, 320] width 102 height 11
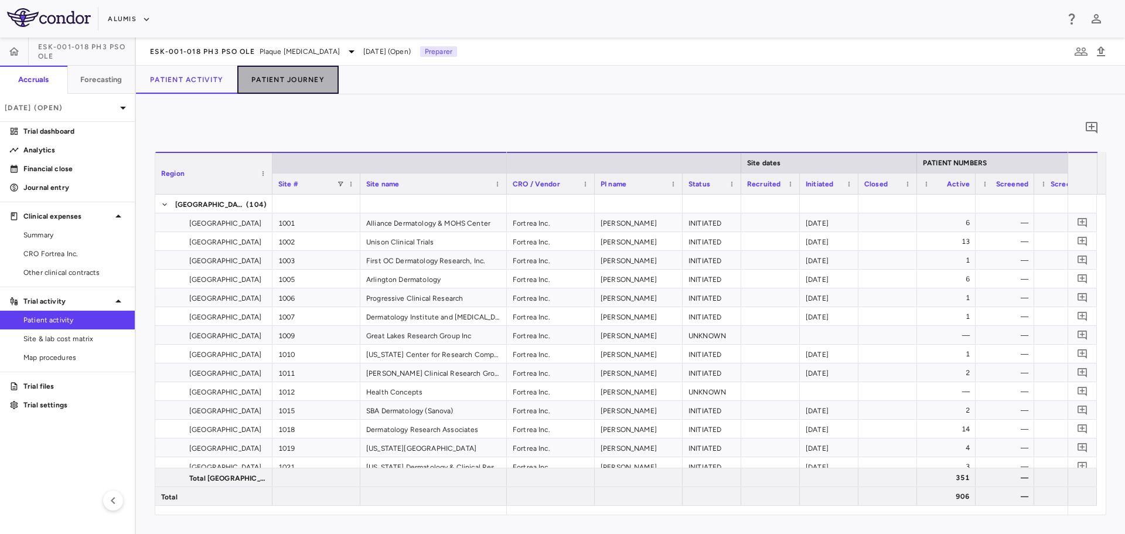
click at [277, 86] on button "Patient Journey" at bounding box center [287, 80] width 101 height 28
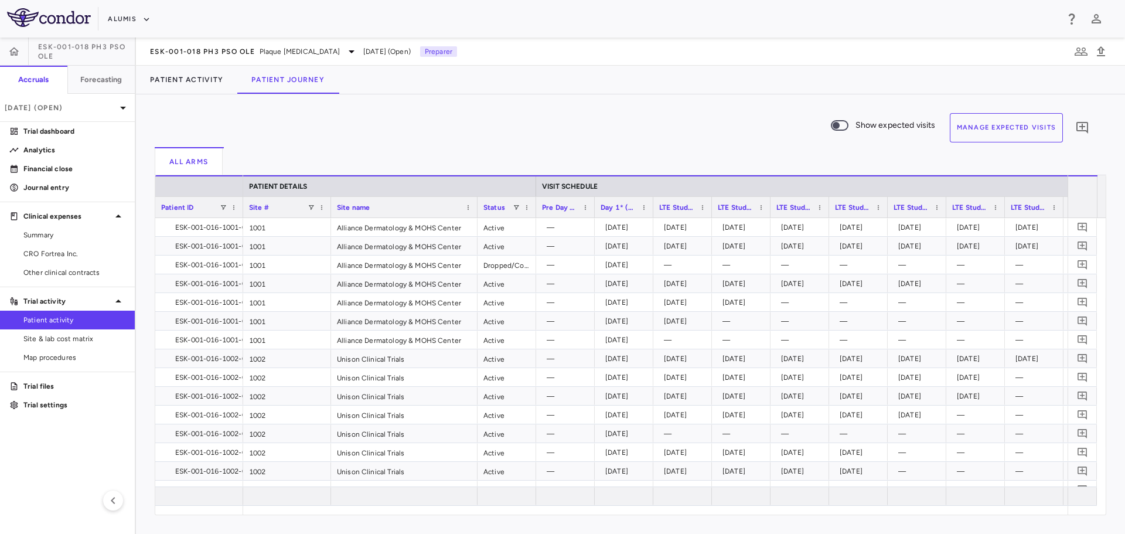
click at [894, 129] on span "Show expected visits" at bounding box center [895, 125] width 80 height 13
click at [1012, 131] on button "Manage Expected Visits" at bounding box center [1007, 127] width 114 height 29
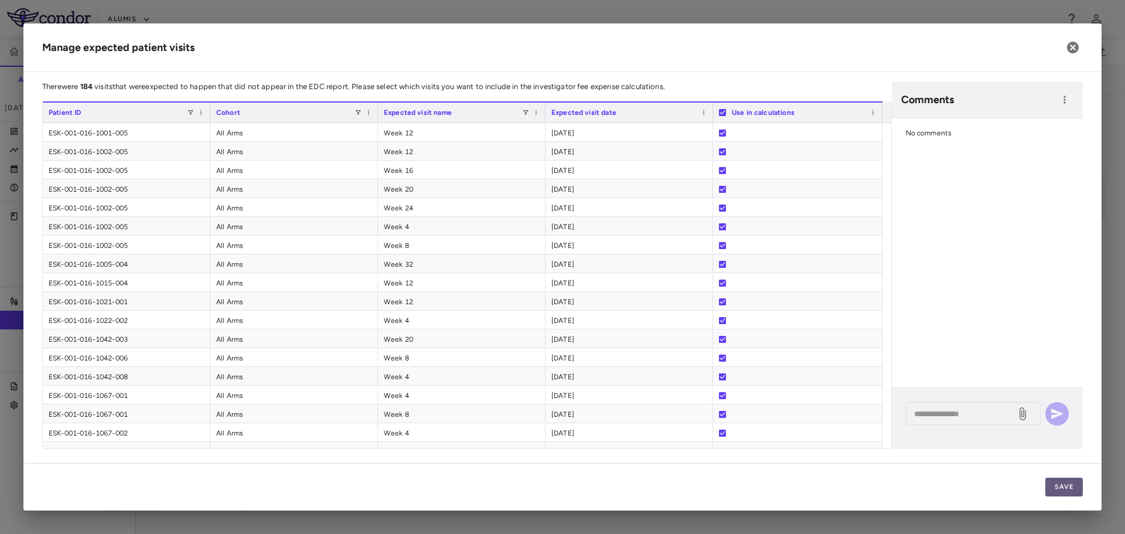
click at [1075, 482] on button "Save" at bounding box center [1064, 487] width 38 height 19
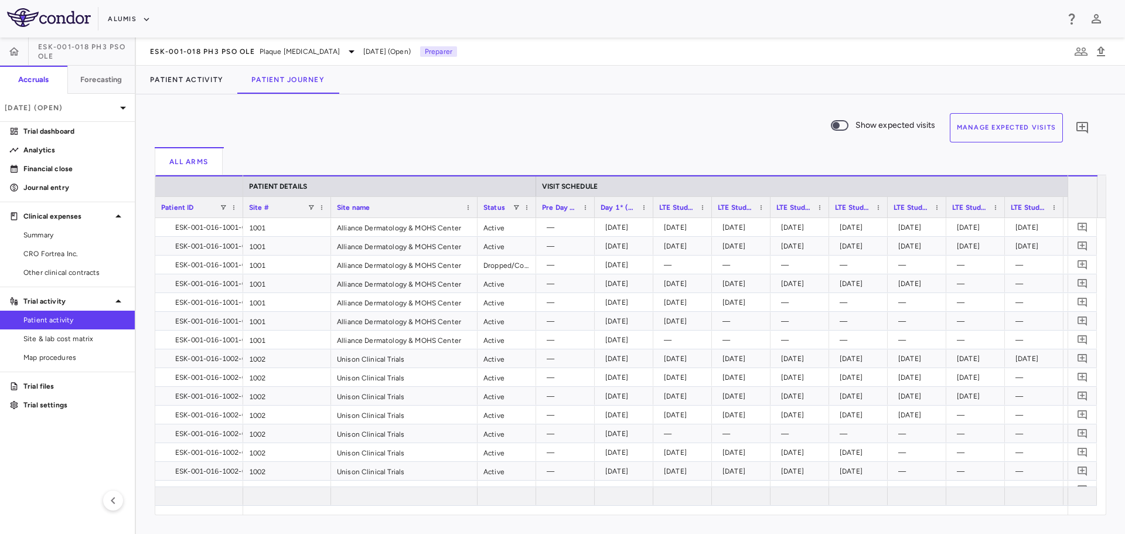
click at [980, 132] on button "Manage Expected Visits" at bounding box center [1007, 127] width 114 height 29
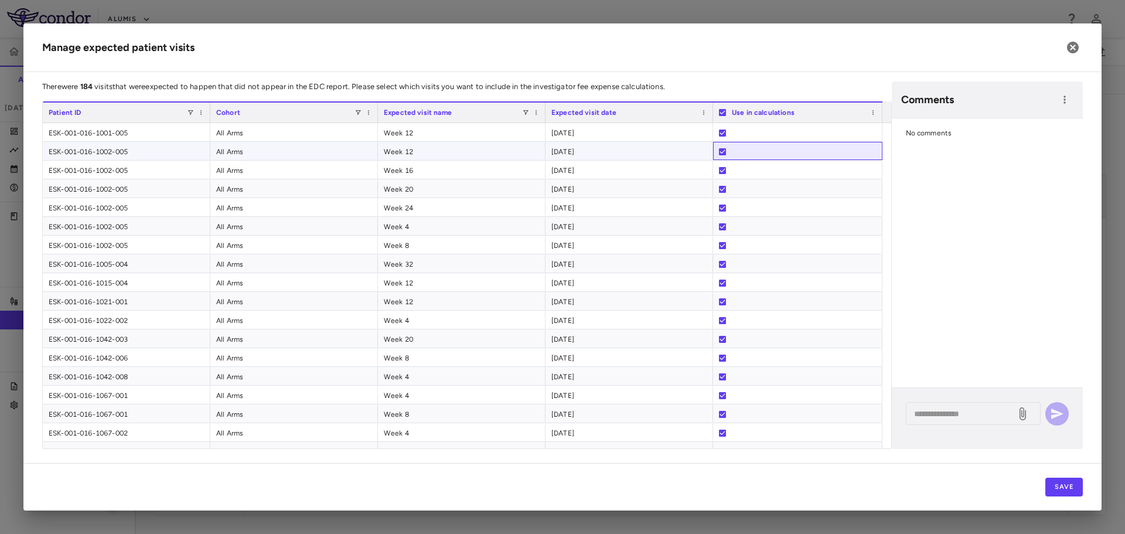
click at [722, 156] on div at bounding box center [722, 151] width 7 height 19
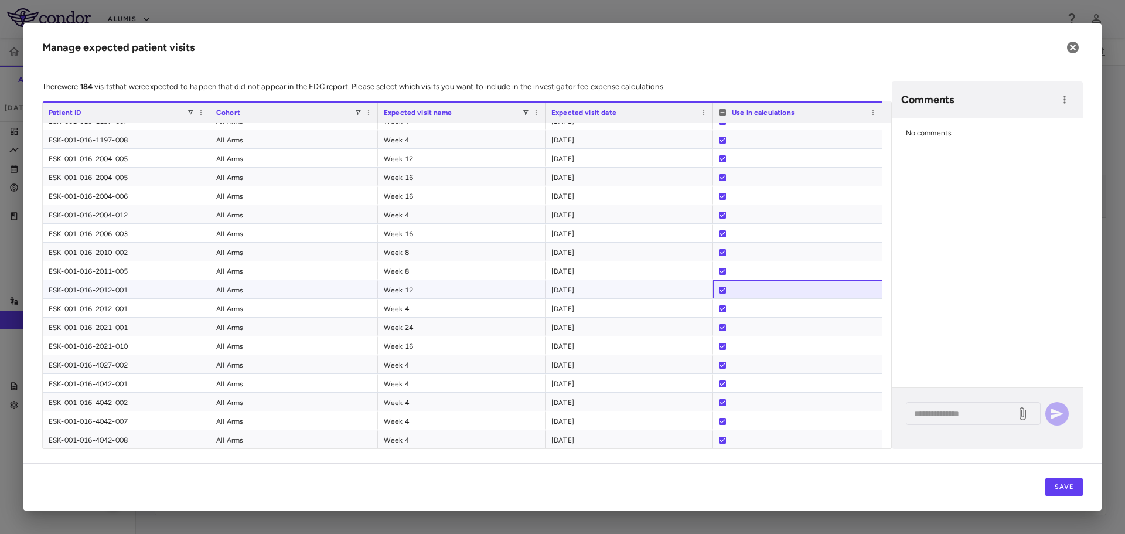
click at [727, 287] on div at bounding box center [798, 290] width 158 height 19
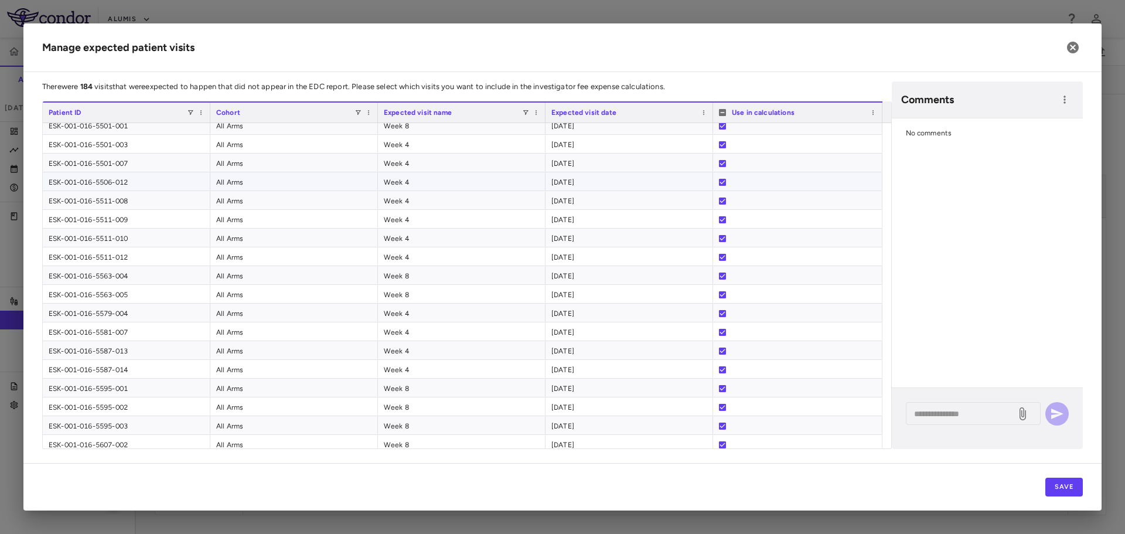
scroll to position [1417, 0]
click at [726, 220] on div at bounding box center [798, 222] width 158 height 19
click at [723, 234] on div at bounding box center [722, 240] width 7 height 19
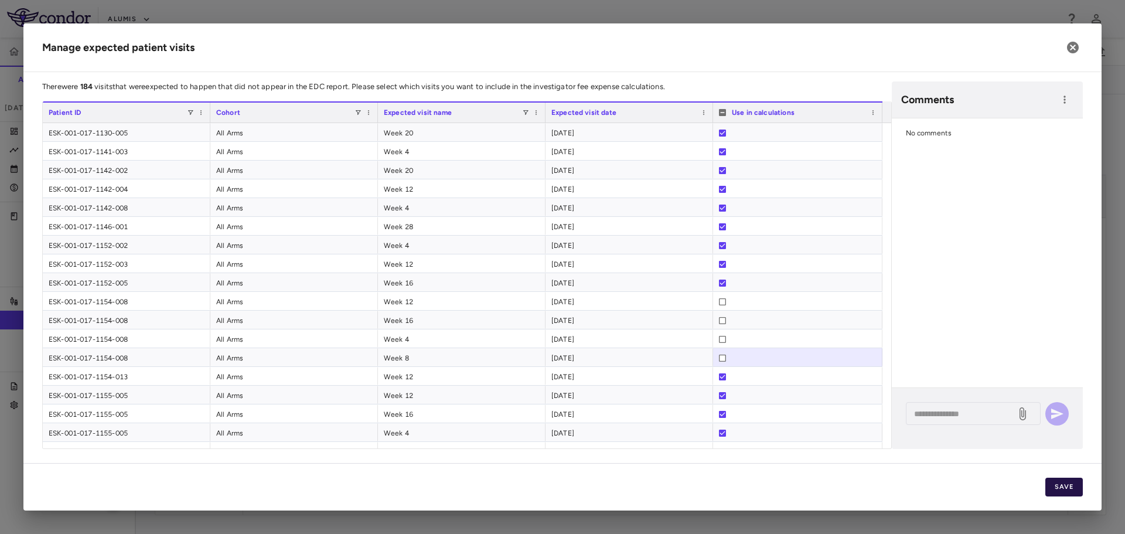
click at [1062, 485] on button "Save" at bounding box center [1064, 487] width 38 height 19
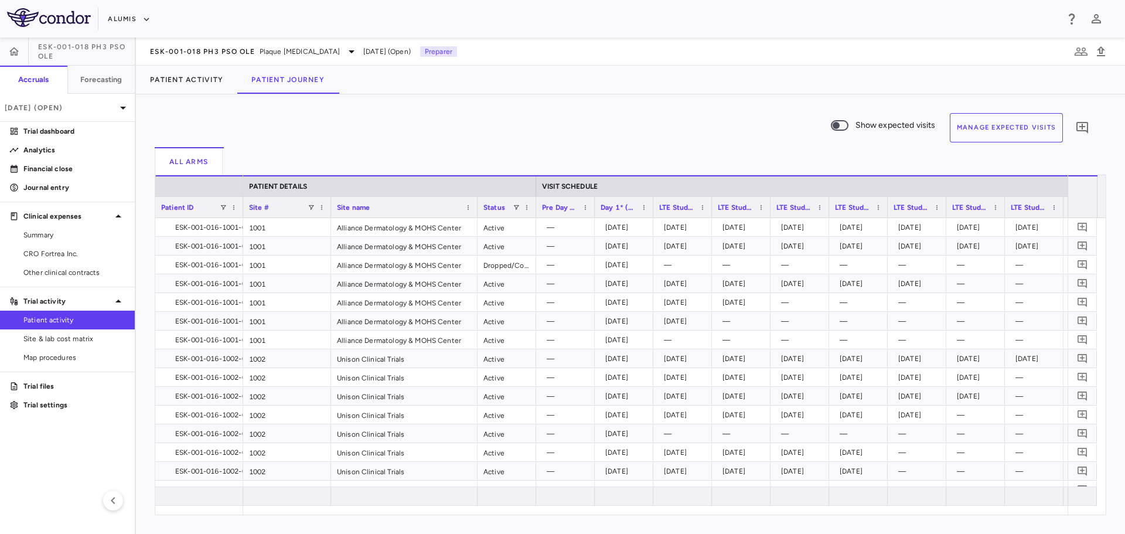
click at [987, 136] on button "Manage Expected Visits" at bounding box center [1007, 127] width 114 height 29
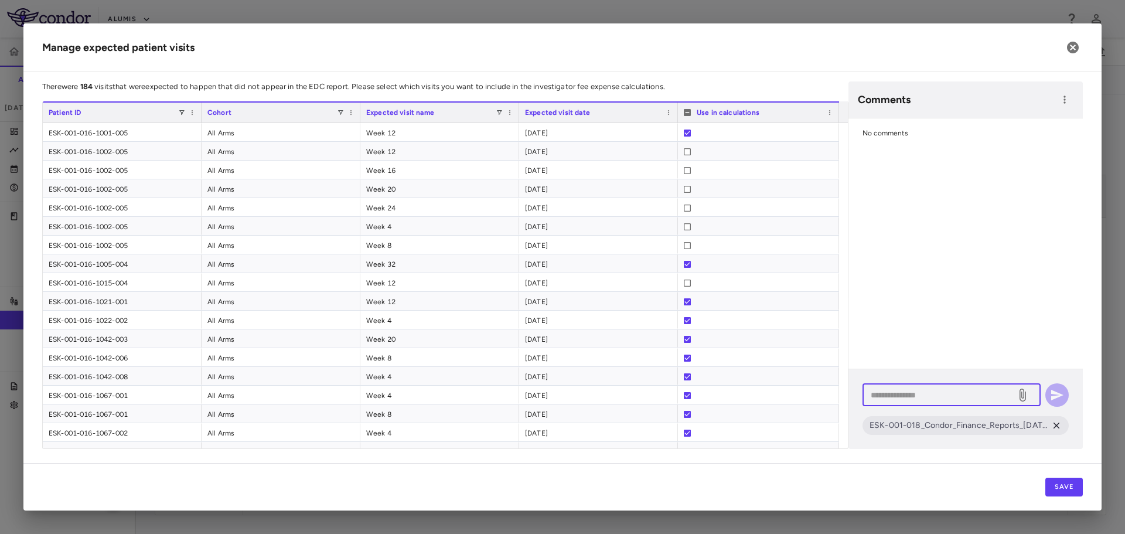
click at [957, 396] on textarea at bounding box center [939, 394] width 137 height 13
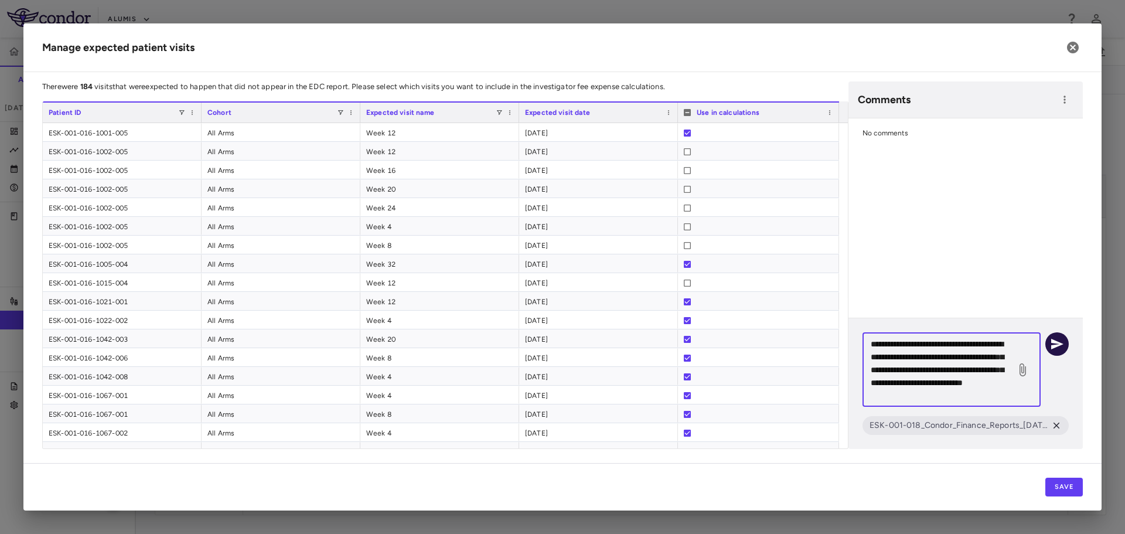
type textarea "**********"
click at [1062, 353] on button "button" at bounding box center [1056, 343] width 23 height 23
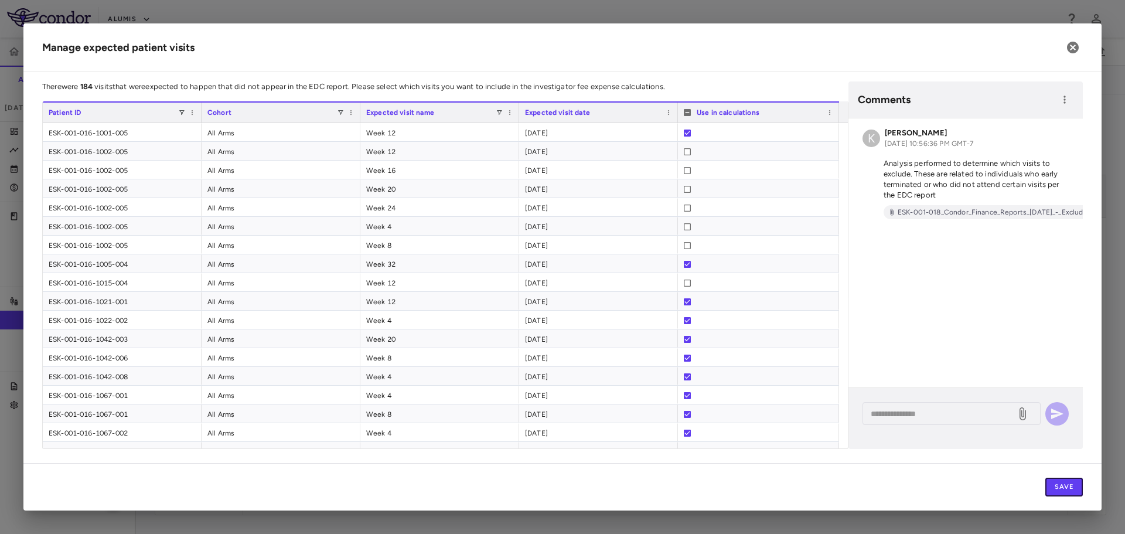
click at [1072, 489] on button "Save" at bounding box center [1064, 487] width 38 height 19
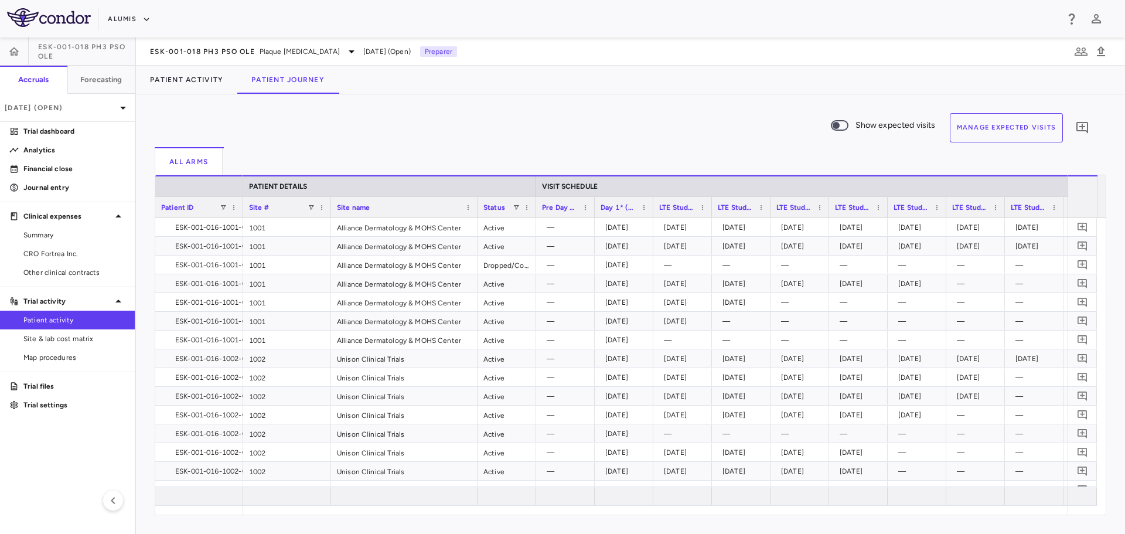
click at [1007, 137] on button "Manage Expected Visits" at bounding box center [1007, 127] width 114 height 29
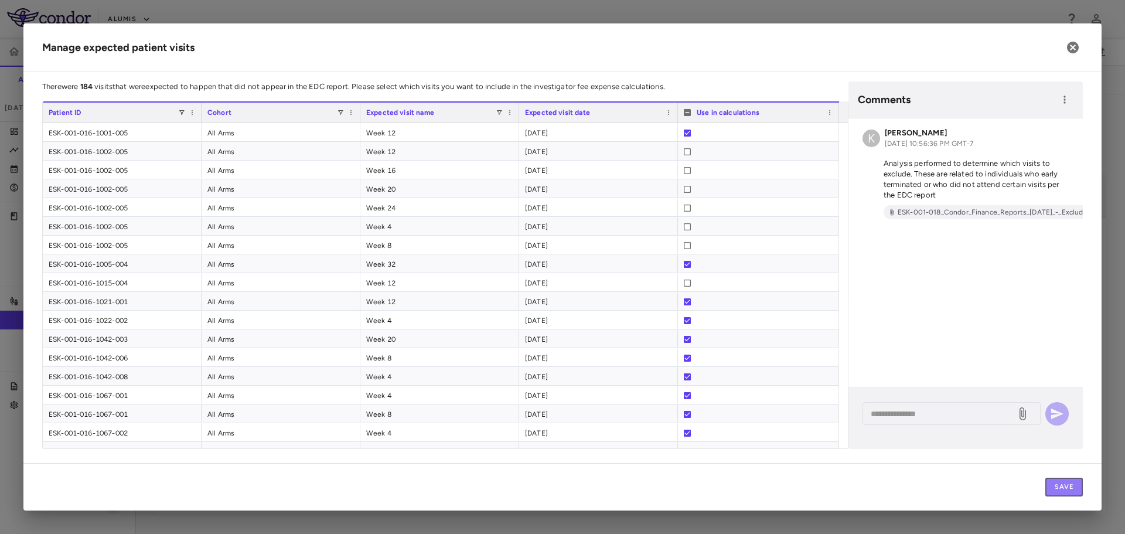
click at [1073, 482] on button "Save" at bounding box center [1064, 487] width 38 height 19
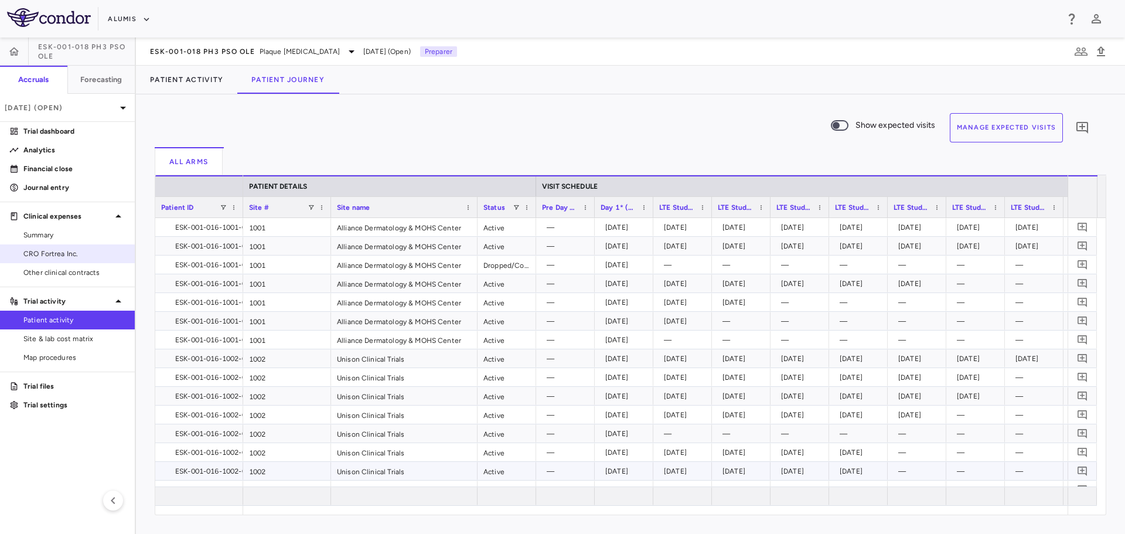
click at [60, 250] on span "CRO Fortrea Inc." at bounding box center [74, 253] width 102 height 11
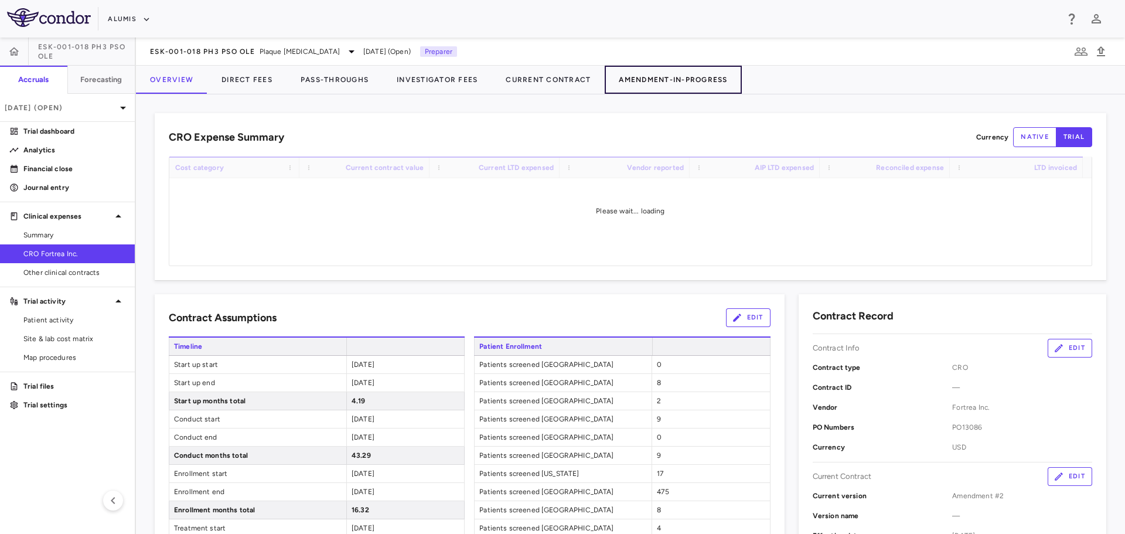
click at [628, 82] on button "Amendment-In-Progress" at bounding box center [673, 80] width 137 height 28
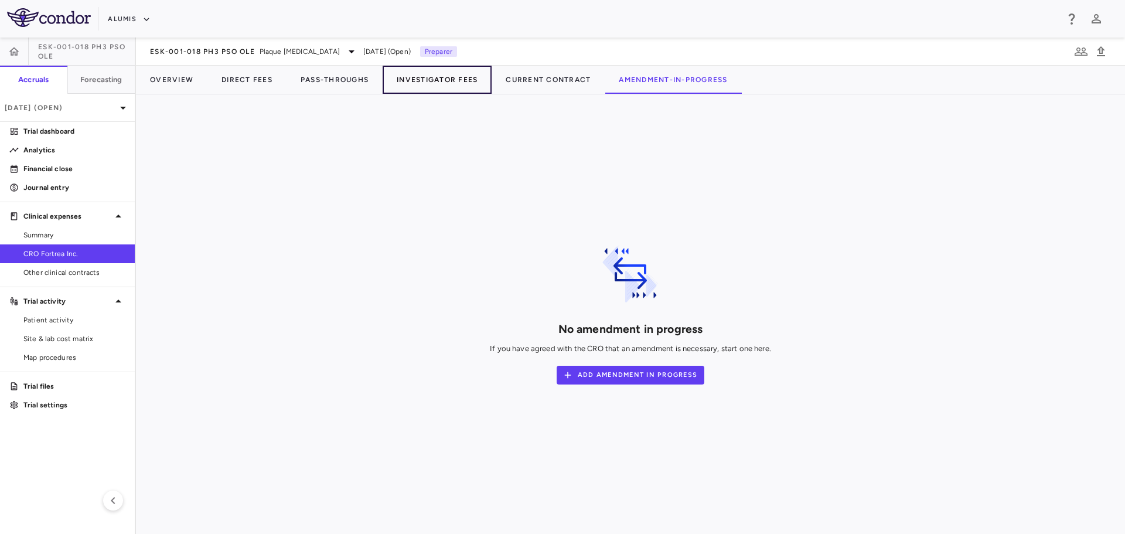
click at [459, 80] on button "Investigator Fees" at bounding box center [437, 80] width 109 height 28
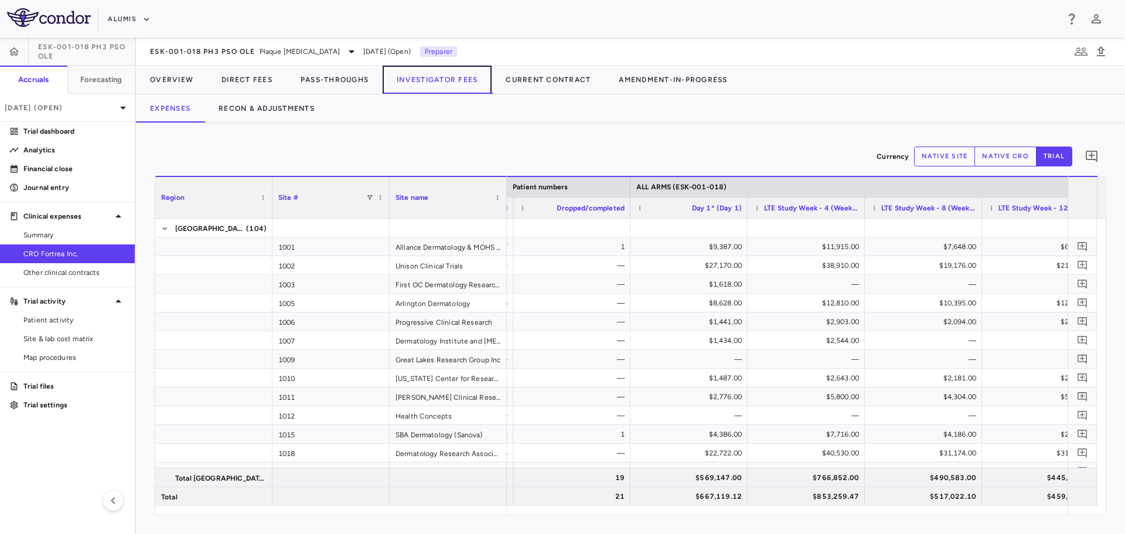
scroll to position [0, 725]
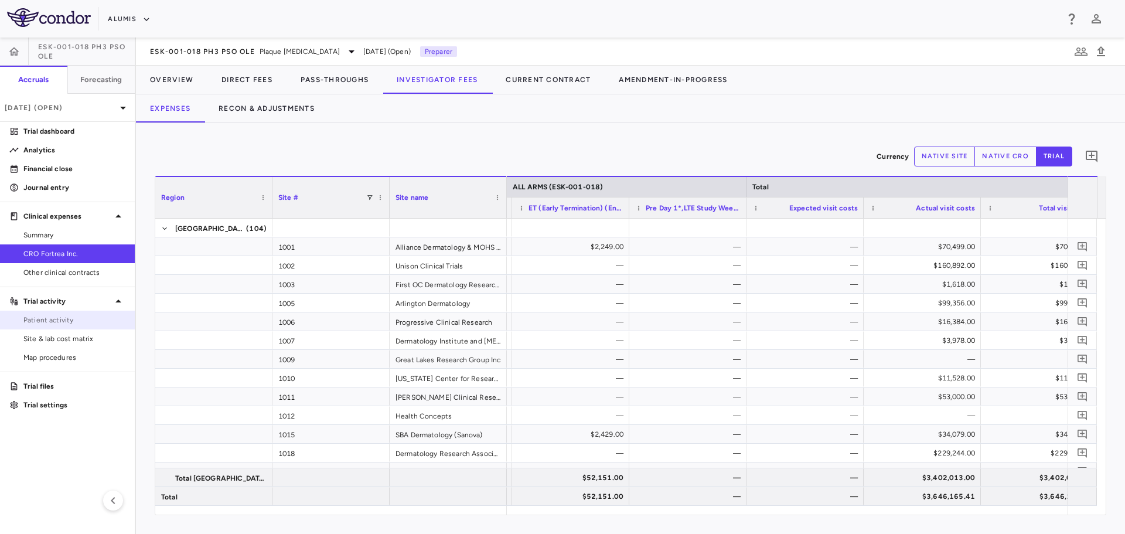
click at [80, 323] on span "Patient activity" at bounding box center [74, 320] width 102 height 11
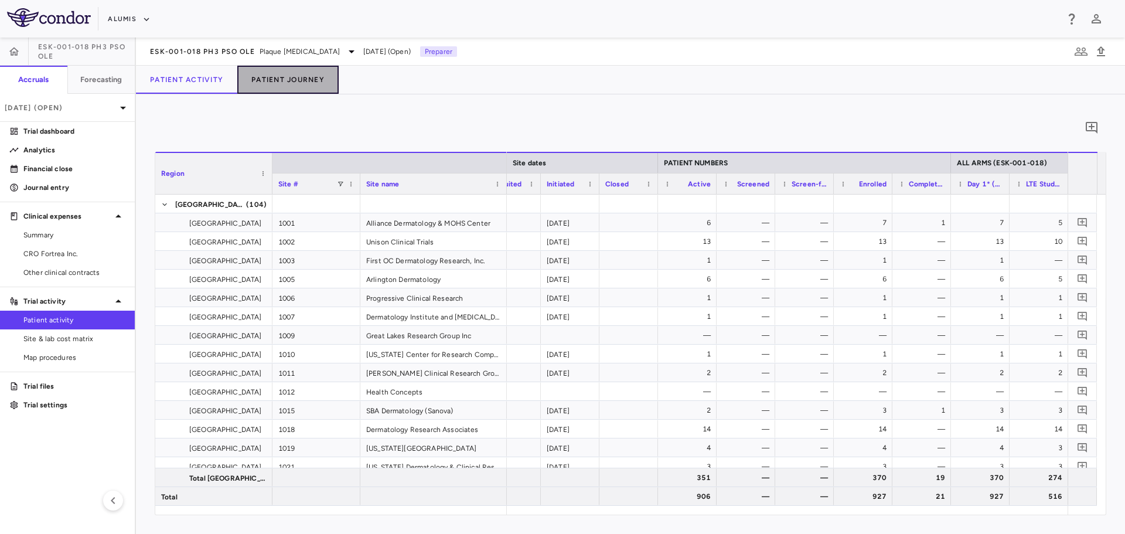
click at [271, 81] on button "Patient Journey" at bounding box center [287, 80] width 101 height 28
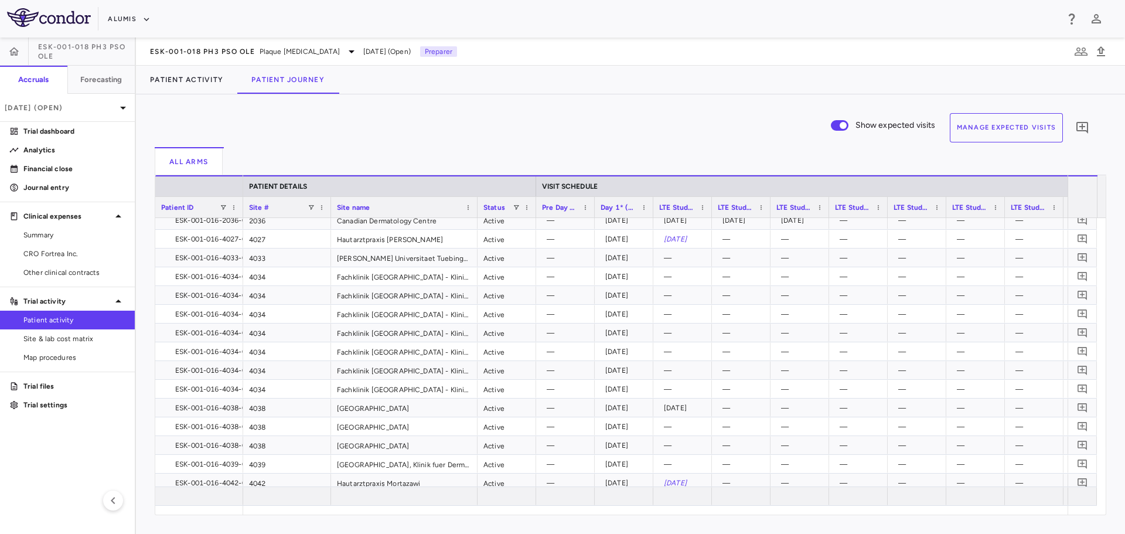
click at [984, 128] on button "Manage Expected Visits" at bounding box center [1007, 127] width 114 height 29
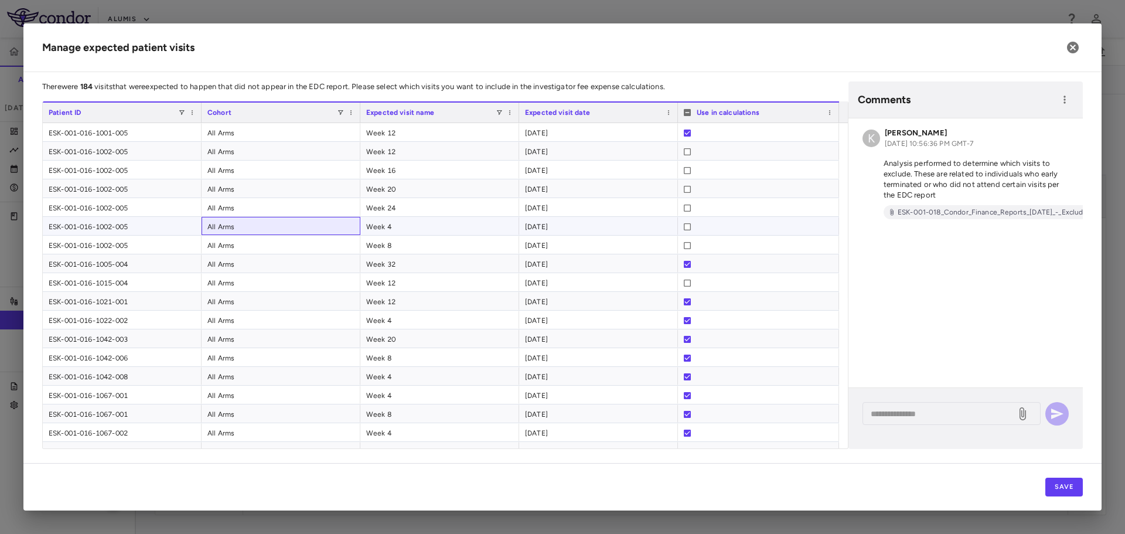
click at [336, 226] on div "All Arms" at bounding box center [281, 226] width 159 height 18
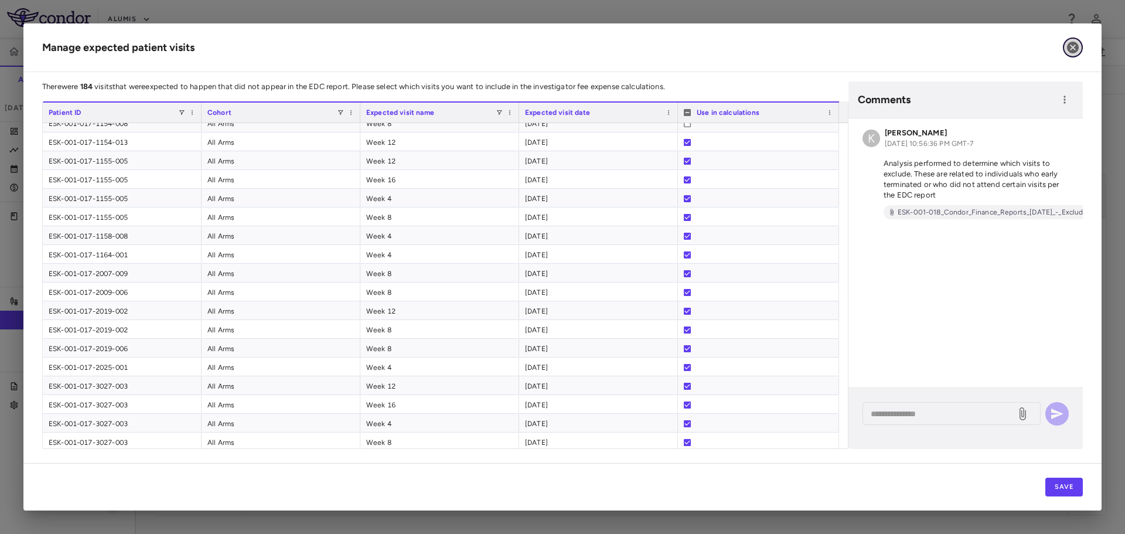
click at [1064, 49] on button "button" at bounding box center [1073, 48] width 20 height 20
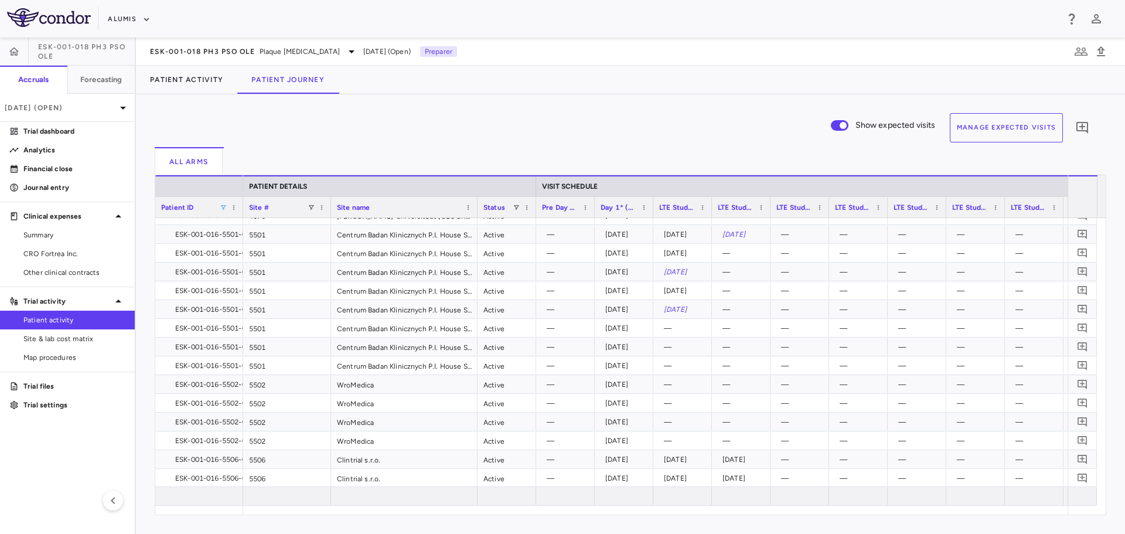
click at [224, 206] on span at bounding box center [223, 207] width 7 height 7
type input "**********"
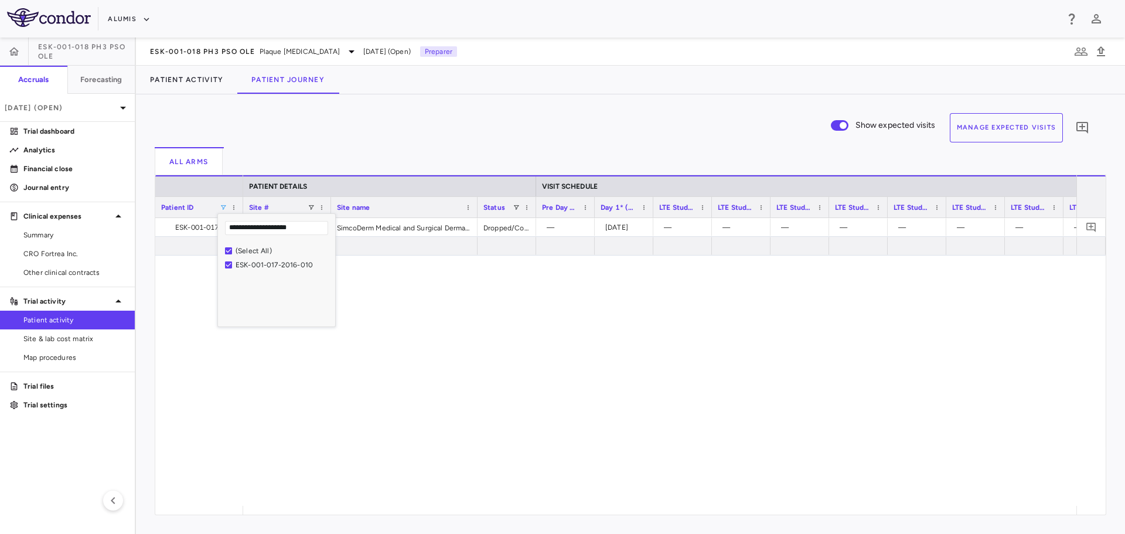
click at [615, 349] on div "2016 SimcoDerm Medical and Surgical Dermatology Center Dropped/Complete — 2025-…" at bounding box center [659, 362] width 833 height 288
click at [655, 209] on div at bounding box center [655, 207] width 5 height 21
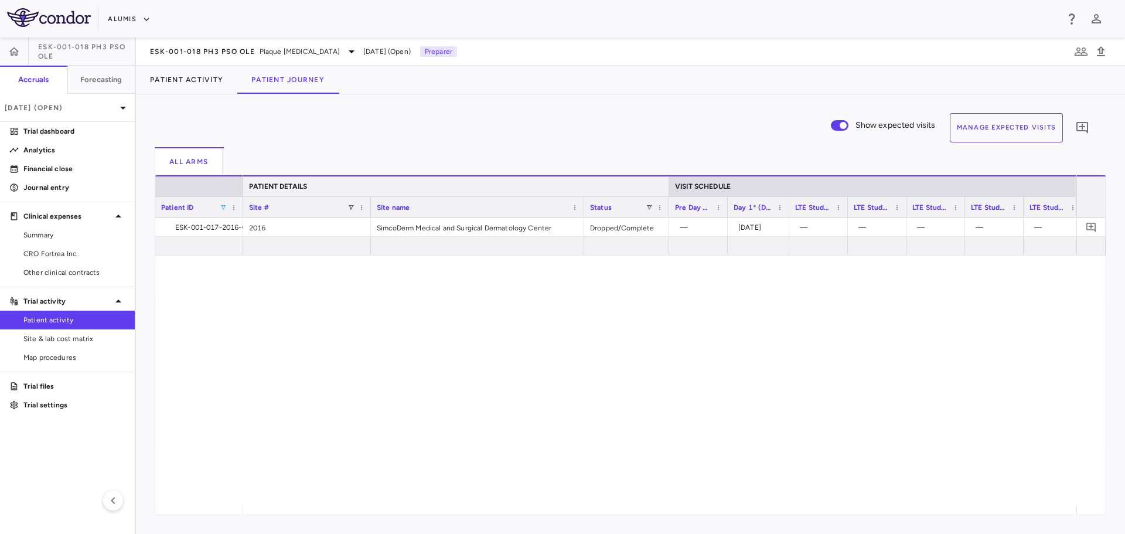
drag, startPoint x: 535, startPoint y: 196, endPoint x: 668, endPoint y: 200, distance: 133.1
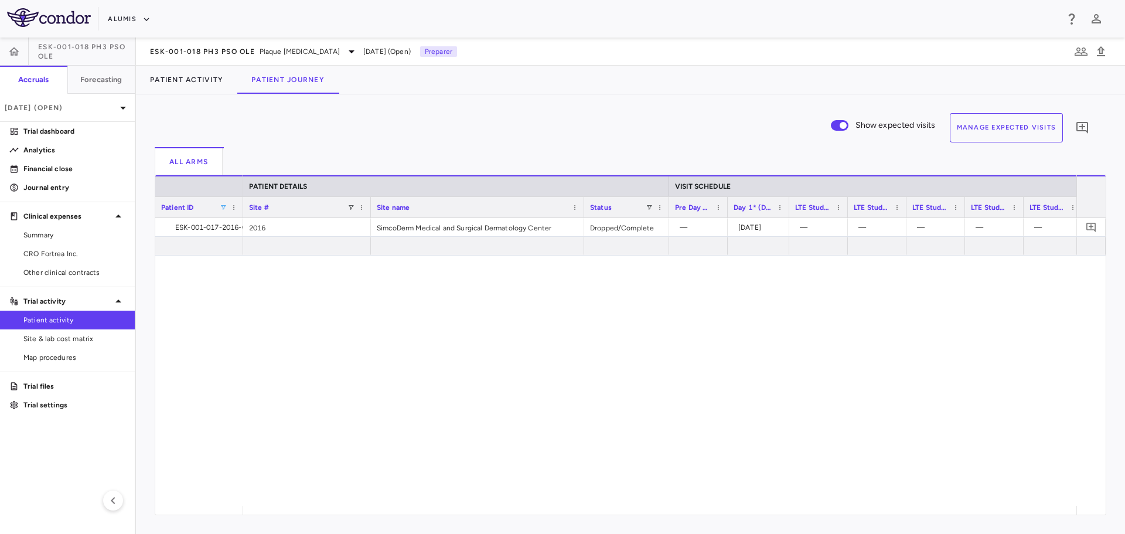
click at [222, 206] on span at bounding box center [223, 207] width 7 height 7
type input "**********"
click at [599, 329] on div "1177 The Clinical Trials Center Dropped/Complete — 2025-07-16 2025-08-13 — — — …" at bounding box center [659, 362] width 833 height 288
drag, startPoint x: 905, startPoint y: 201, endPoint x: 902, endPoint y: 208, distance: 7.6
click at [902, 208] on div at bounding box center [903, 207] width 5 height 21
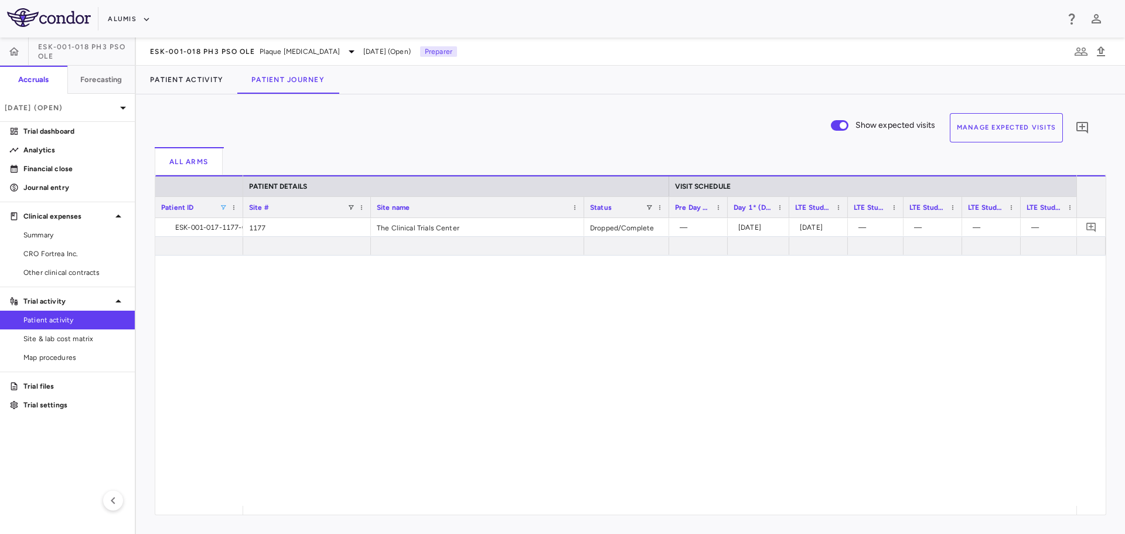
click at [224, 205] on span at bounding box center [223, 207] width 7 height 7
type input "**********"
click at [633, 288] on div "1152 Revival Research Institute Active — 2025-03-31 2025-05-01 2025-05-29 2025-…" at bounding box center [659, 362] width 833 height 288
drag, startPoint x: 1020, startPoint y: 203, endPoint x: 1039, endPoint y: 213, distance: 22.3
click at [1039, 213] on div at bounding box center [1040, 207] width 5 height 21
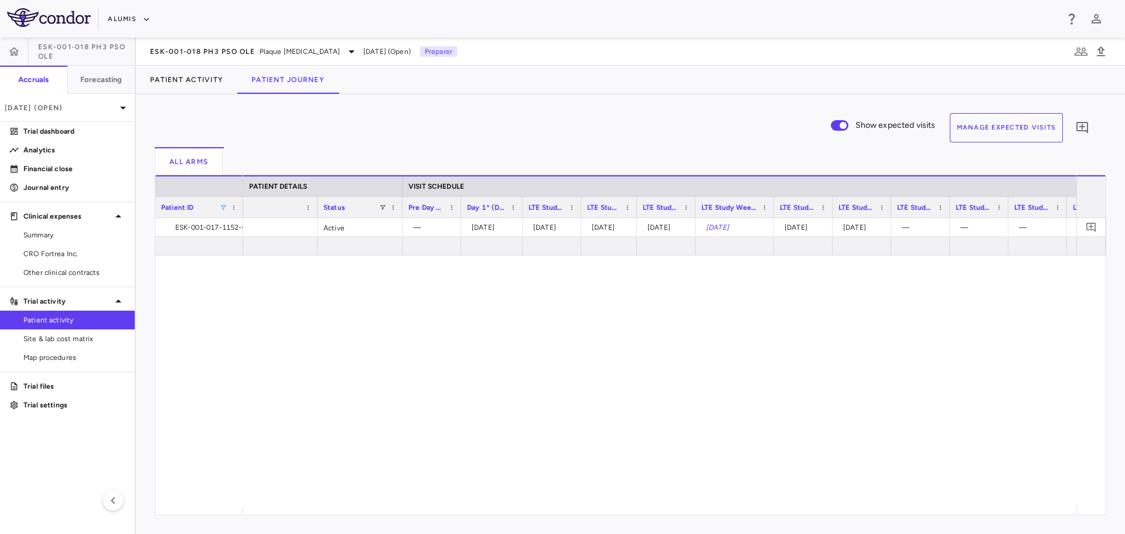
scroll to position [0, 323]
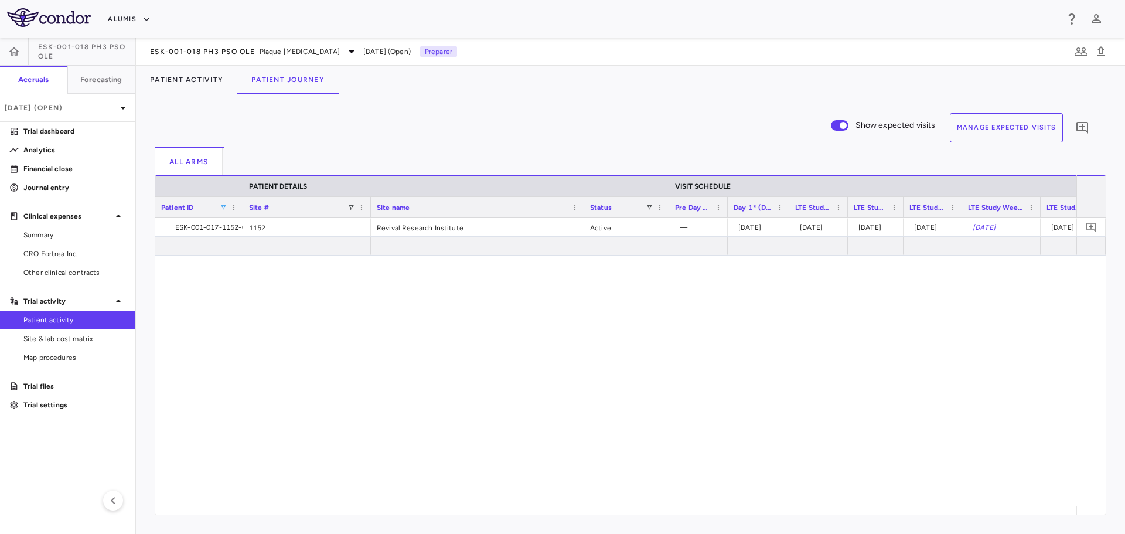
click at [984, 129] on button "Manage Expected Visits" at bounding box center [1007, 127] width 114 height 29
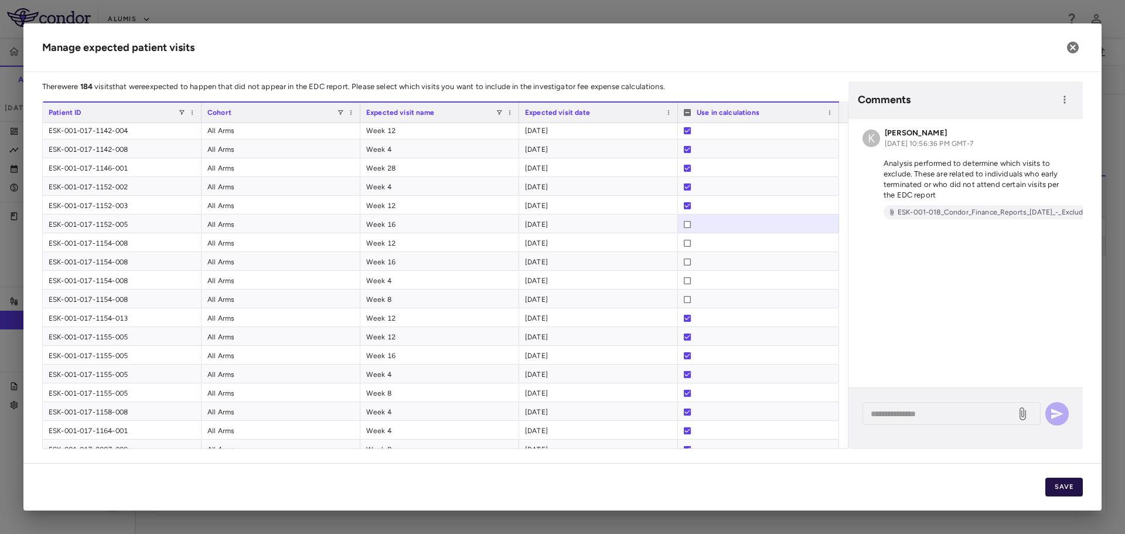
click at [1068, 491] on button "Save" at bounding box center [1064, 487] width 38 height 19
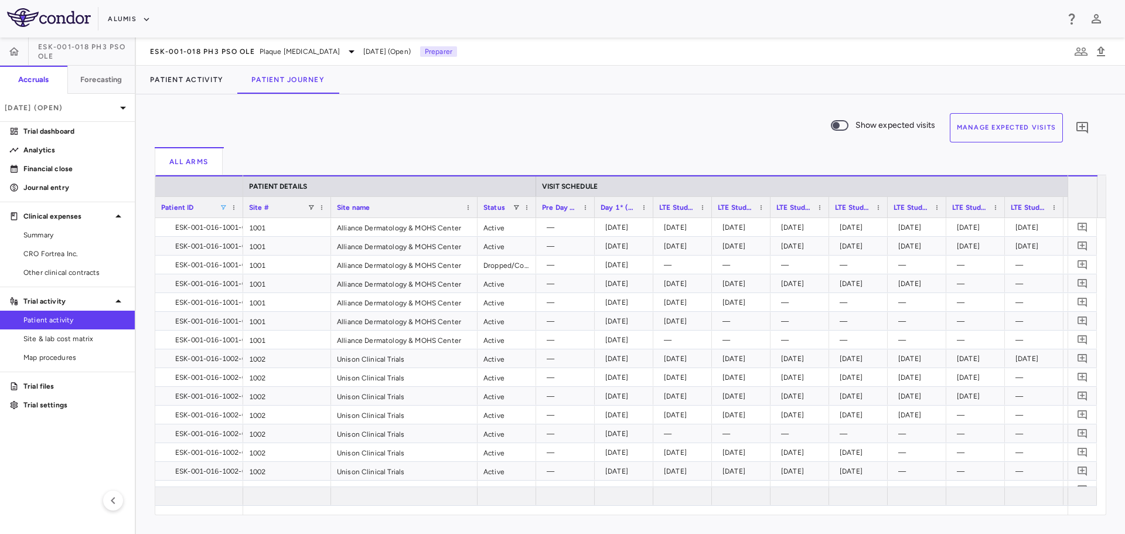
drag, startPoint x: 220, startPoint y: 202, endPoint x: 226, endPoint y: 208, distance: 8.3
click at [220, 202] on div "Patient ID" at bounding box center [199, 207] width 76 height 21
click at [226, 208] on span at bounding box center [223, 207] width 7 height 7
type input "**********"
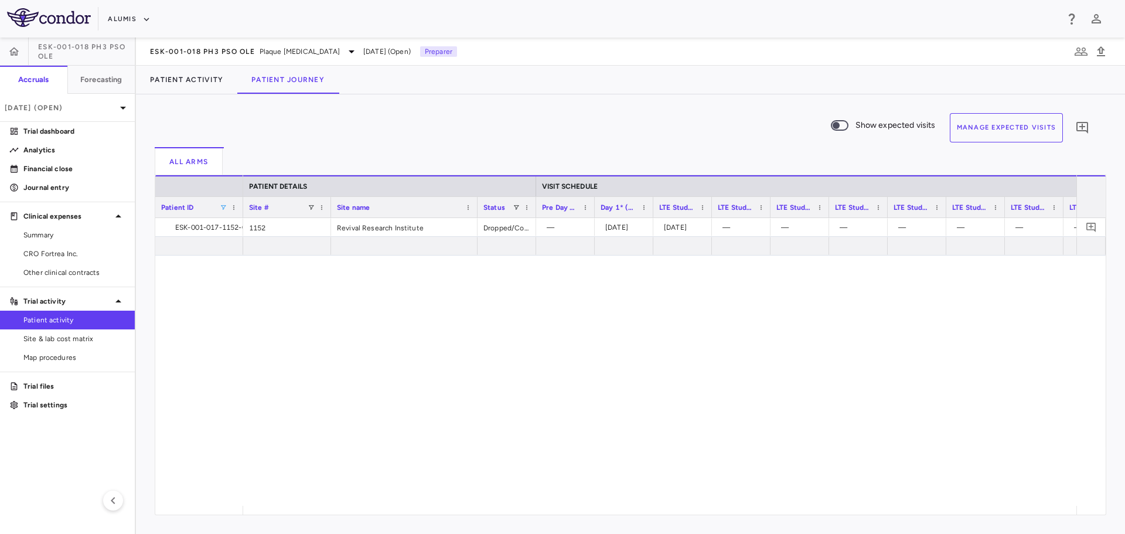
click at [748, 303] on div "1152 Revival Research Institute Dropped/Complete — 2025-03-24 2025-04-21 — — — …" at bounding box center [659, 362] width 833 height 288
drag, startPoint x: 710, startPoint y: 205, endPoint x: 748, endPoint y: 210, distance: 38.4
click at [748, 210] on div at bounding box center [749, 207] width 5 height 21
drag, startPoint x: 865, startPoint y: 206, endPoint x: 947, endPoint y: 209, distance: 82.1
click at [947, 209] on div at bounding box center [948, 207] width 5 height 21
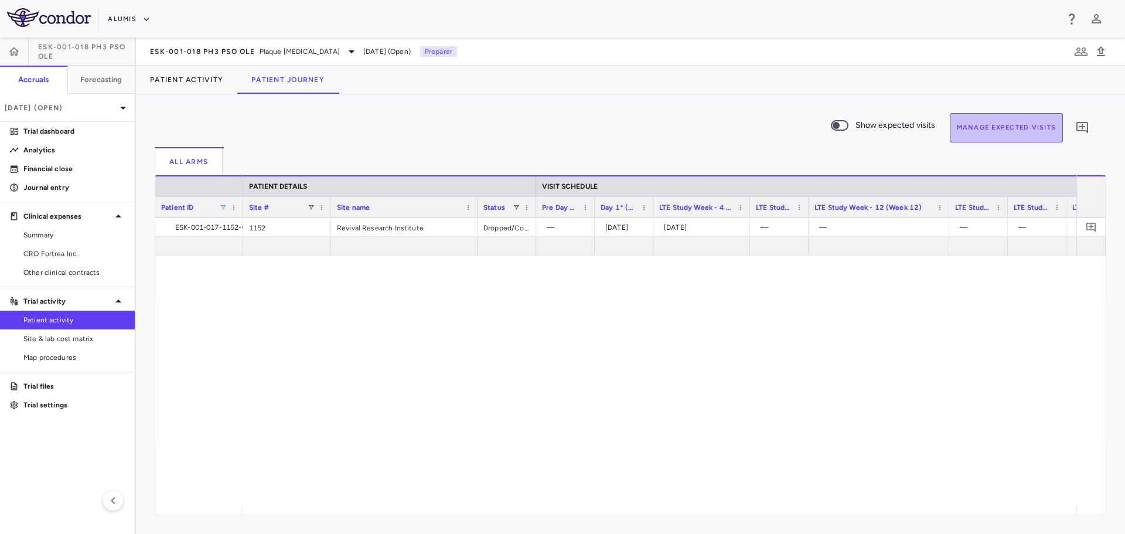
click at [989, 132] on button "Manage Expected Visits" at bounding box center [1007, 127] width 114 height 29
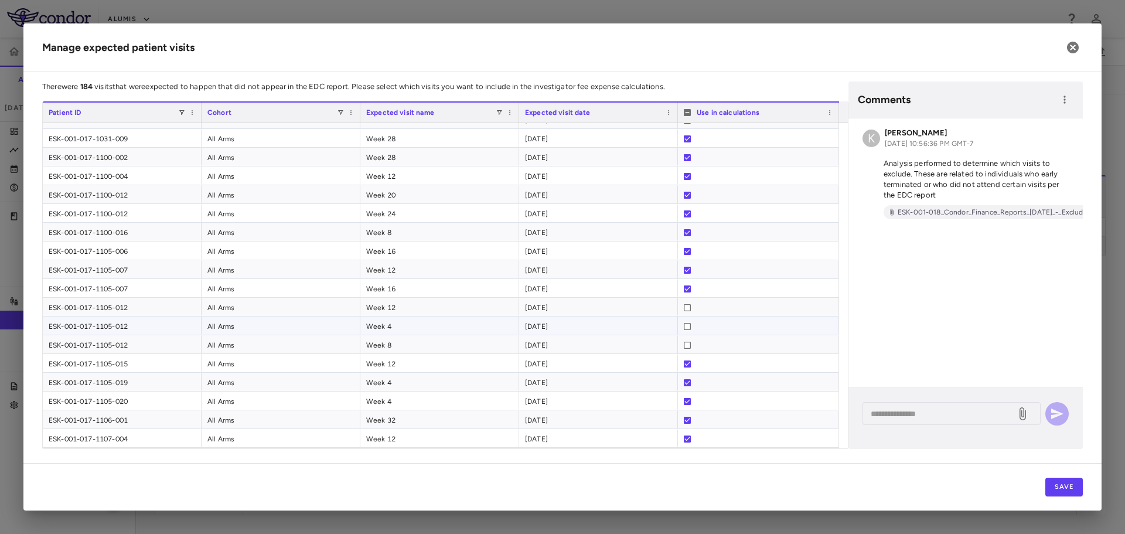
scroll to position [1918, 0]
click at [908, 319] on div "K Kaela Crowley Oct 07, 2025, 10:56:36 PM GMT-7 Analysis performed to determine…" at bounding box center [965, 252] width 234 height 269
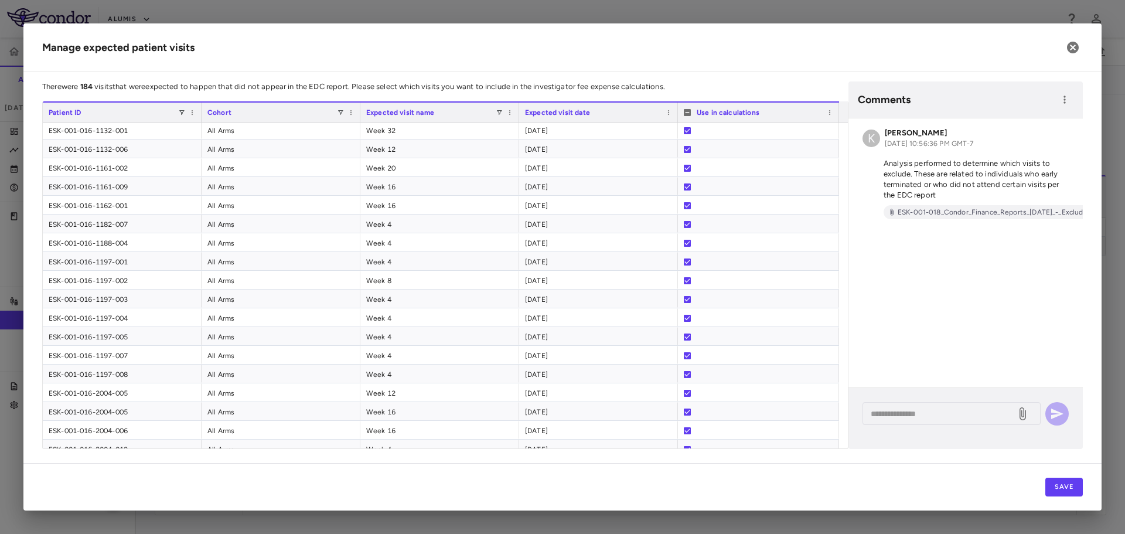
scroll to position [453, 0]
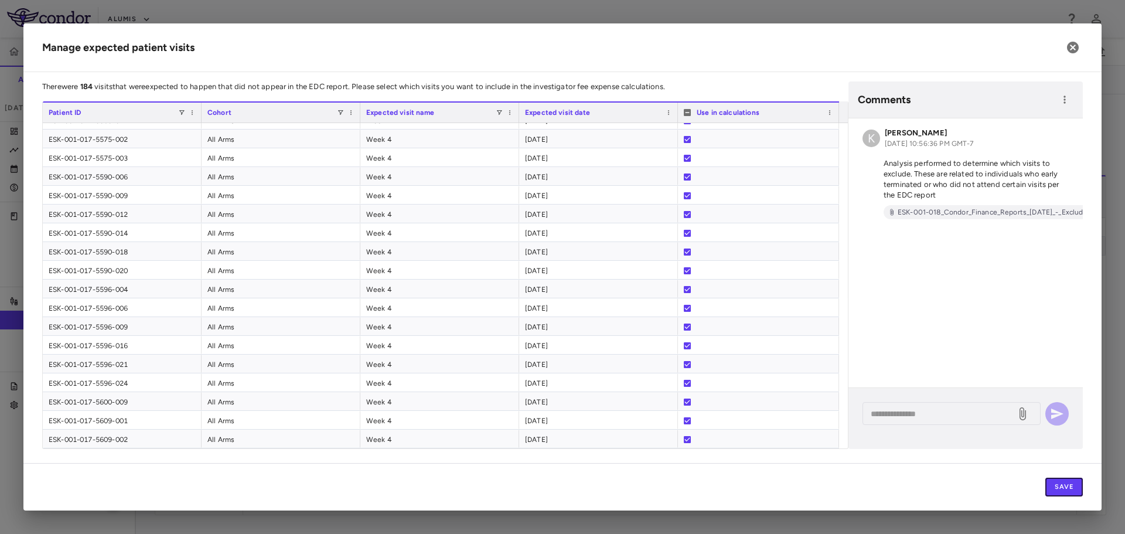
click at [1074, 481] on button "Save" at bounding box center [1064, 487] width 38 height 19
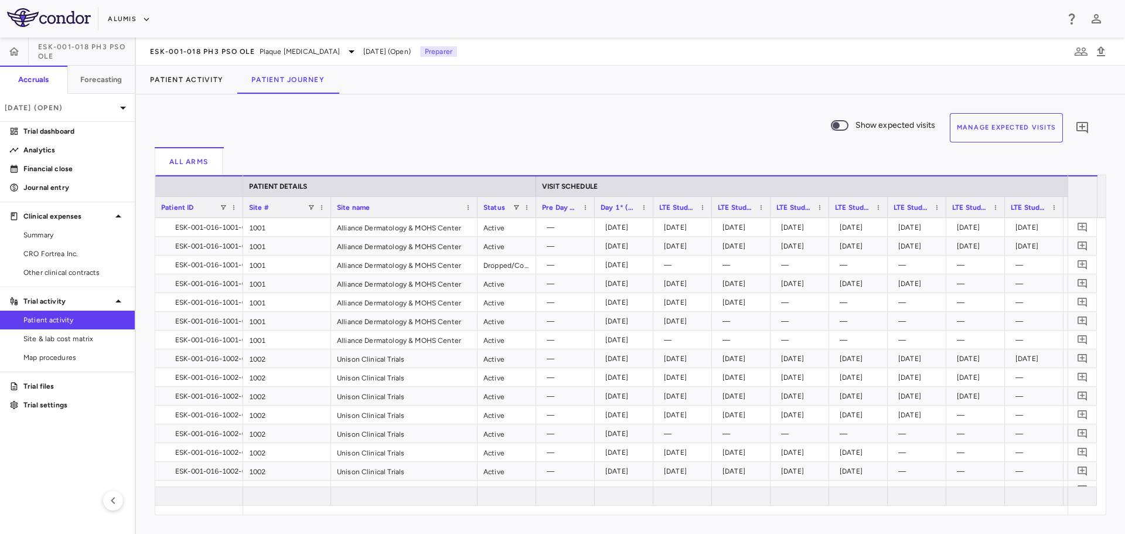
click at [990, 130] on button "Manage Expected Visits" at bounding box center [1007, 127] width 114 height 29
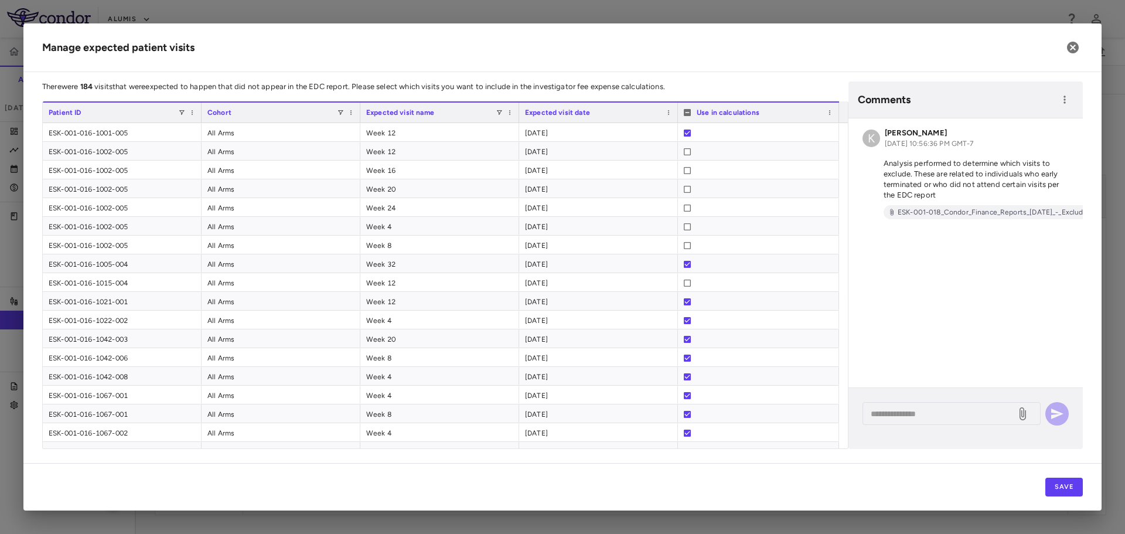
click at [1083, 39] on h2 "Manage expected patient visits" at bounding box center [562, 47] width 1078 height 49
click at [1078, 40] on icon "button" at bounding box center [1073, 47] width 14 height 14
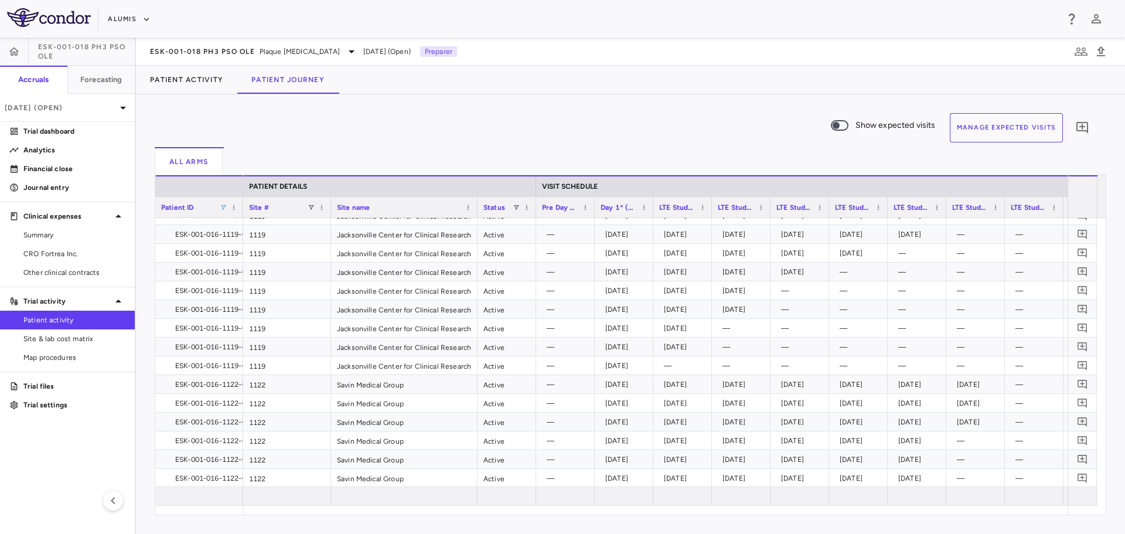
click at [220, 206] on span at bounding box center [223, 207] width 7 height 7
type input "**********"
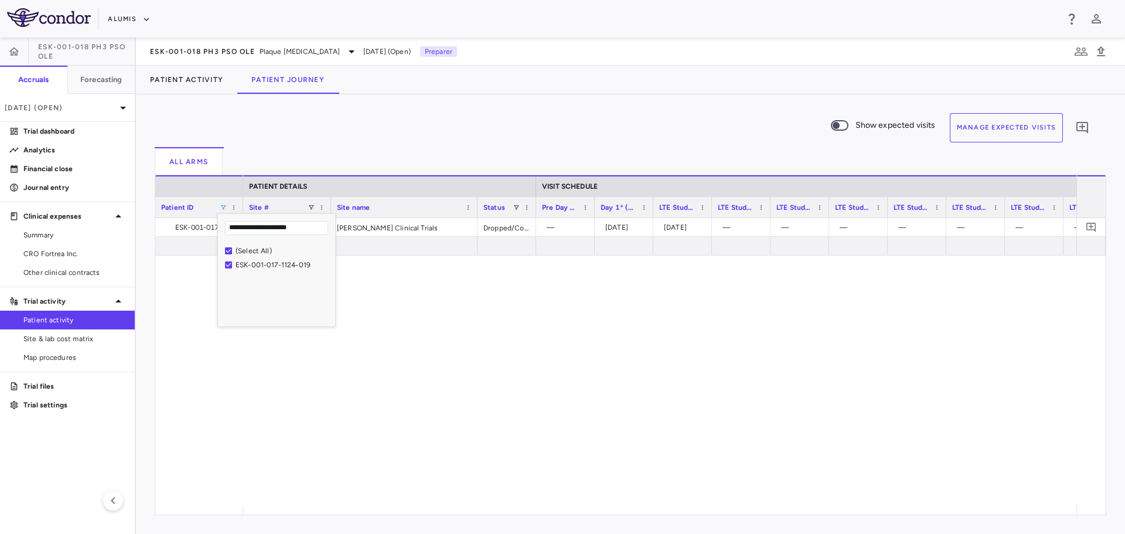
click at [607, 298] on div "1124 Chandler Clinical Trials Dropped/Complete — 2025-06-04 2025-07-02 — — — — …" at bounding box center [659, 362] width 833 height 288
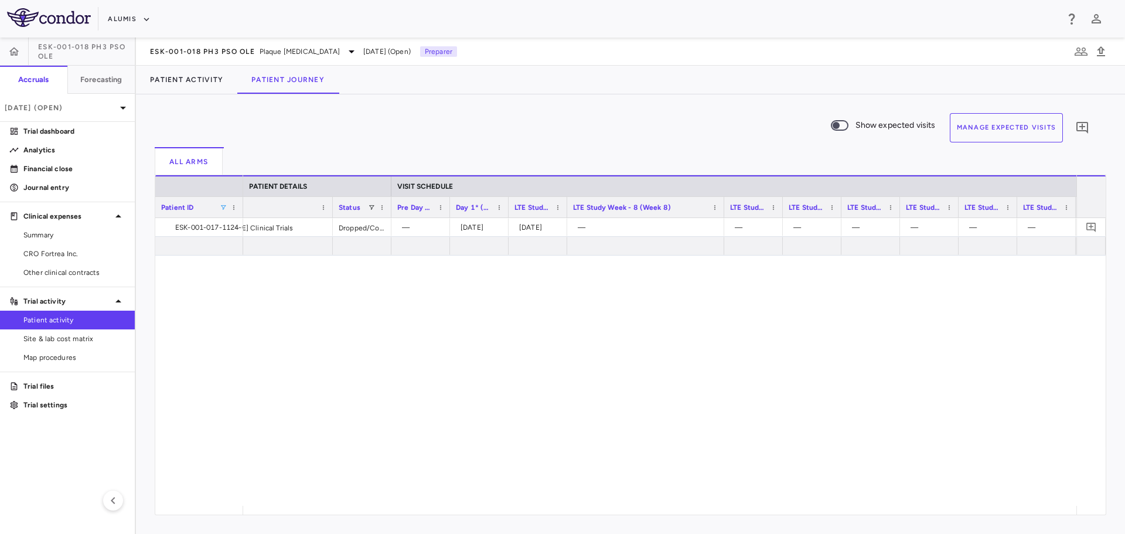
drag, startPoint x: 625, startPoint y: 209, endPoint x: 723, endPoint y: 212, distance: 98.5
click at [723, 212] on div at bounding box center [723, 207] width 5 height 21
click at [981, 129] on button "Manage Expected Visits" at bounding box center [1007, 127] width 114 height 29
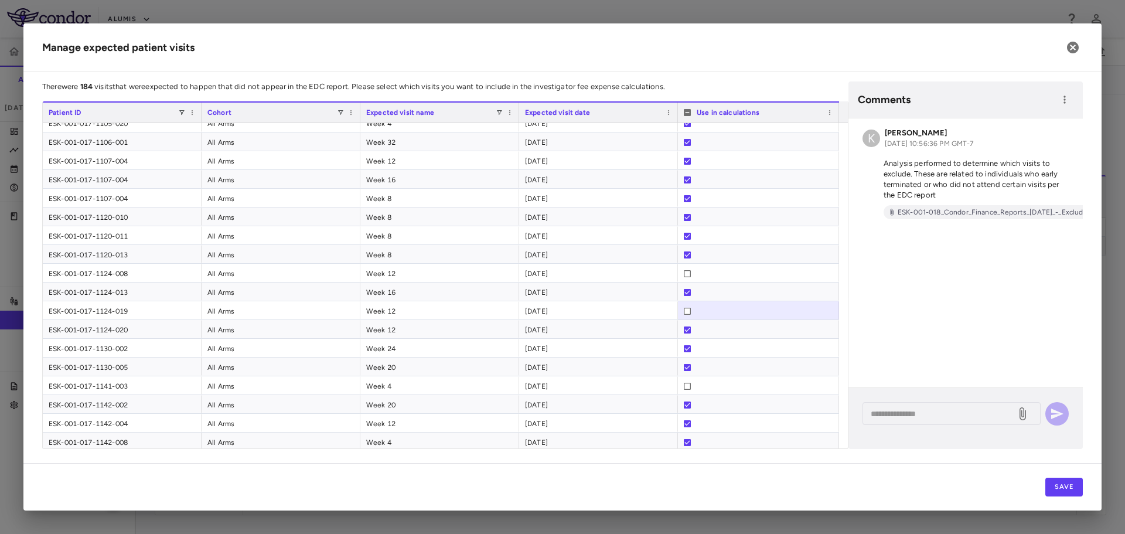
click at [1059, 135] on div "K Kaela Crowley Oct 07, 2025, 10:56:36 PM GMT-7" at bounding box center [966, 138] width 206 height 21
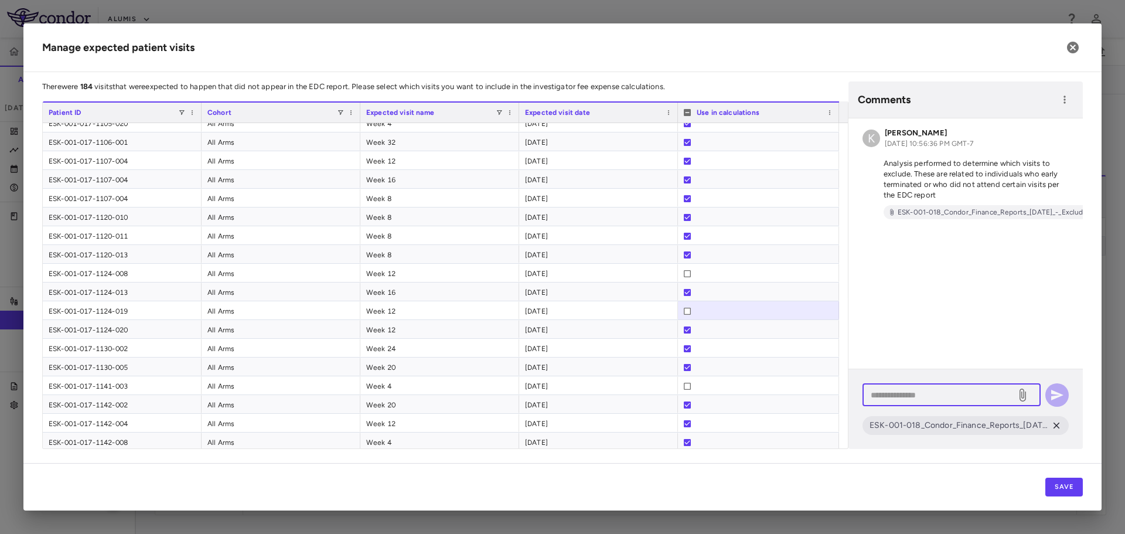
click at [937, 390] on textarea at bounding box center [939, 394] width 137 height 13
type textarea "**********"
click at [1057, 484] on button "Save" at bounding box center [1064, 487] width 38 height 19
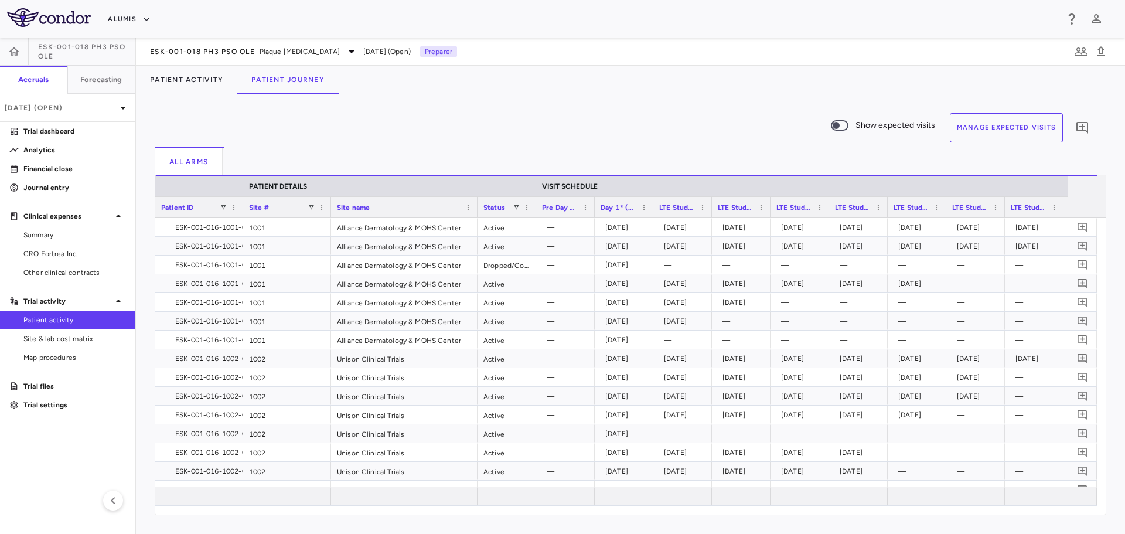
click at [1042, 128] on button "Manage Expected Visits" at bounding box center [1007, 127] width 114 height 29
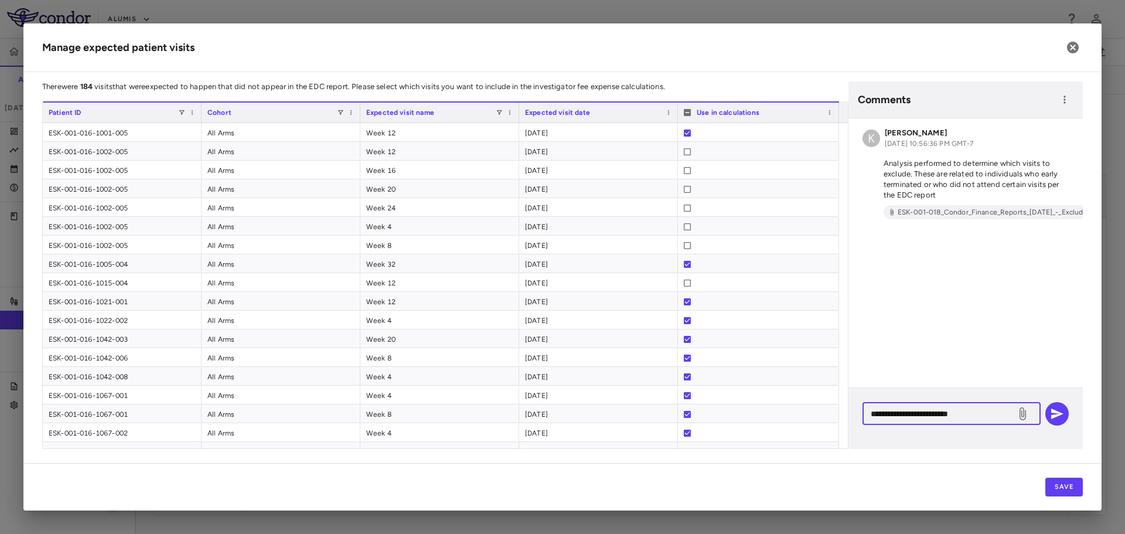
click at [976, 407] on textarea "**********" at bounding box center [939, 413] width 137 height 13
click at [1025, 411] on icon at bounding box center [1023, 413] width 6 height 13
click at [0, 0] on input "file" at bounding box center [0, 0] width 0 height 0
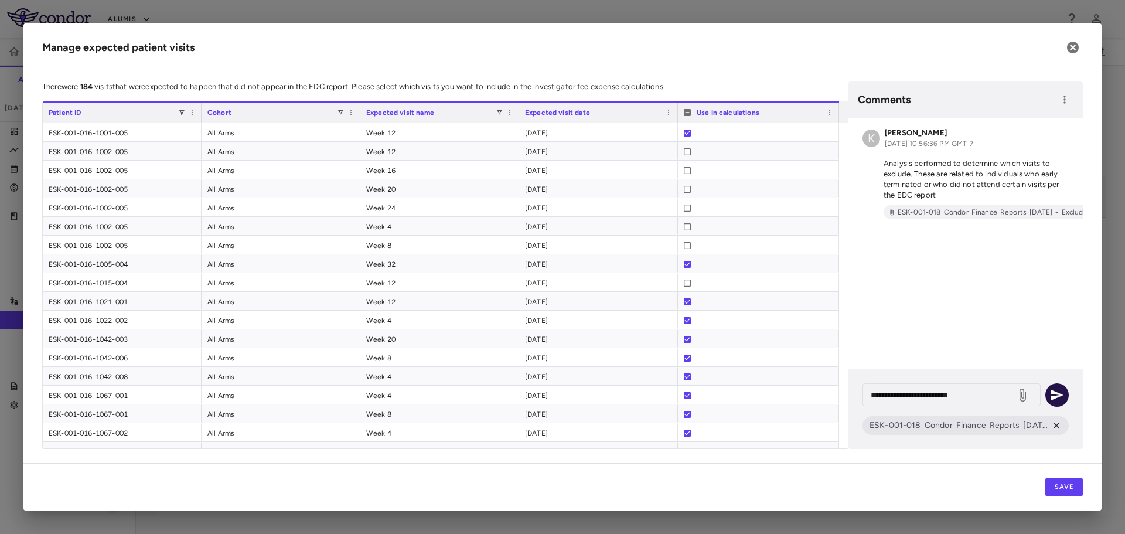
click at [1056, 397] on icon "button" at bounding box center [1057, 395] width 12 height 11
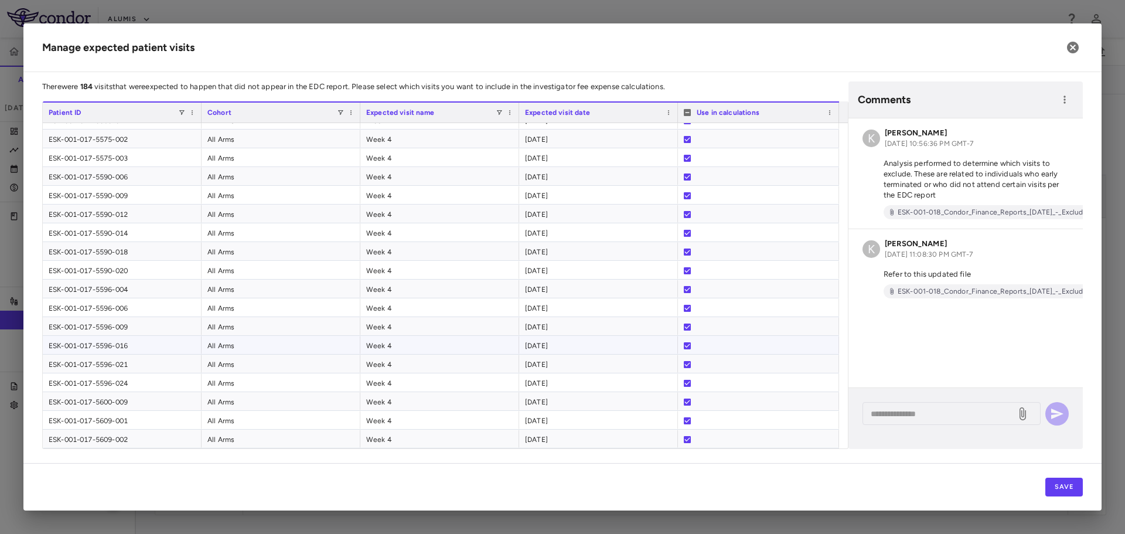
scroll to position [2845, 0]
click at [1059, 489] on button "Save" at bounding box center [1064, 487] width 38 height 19
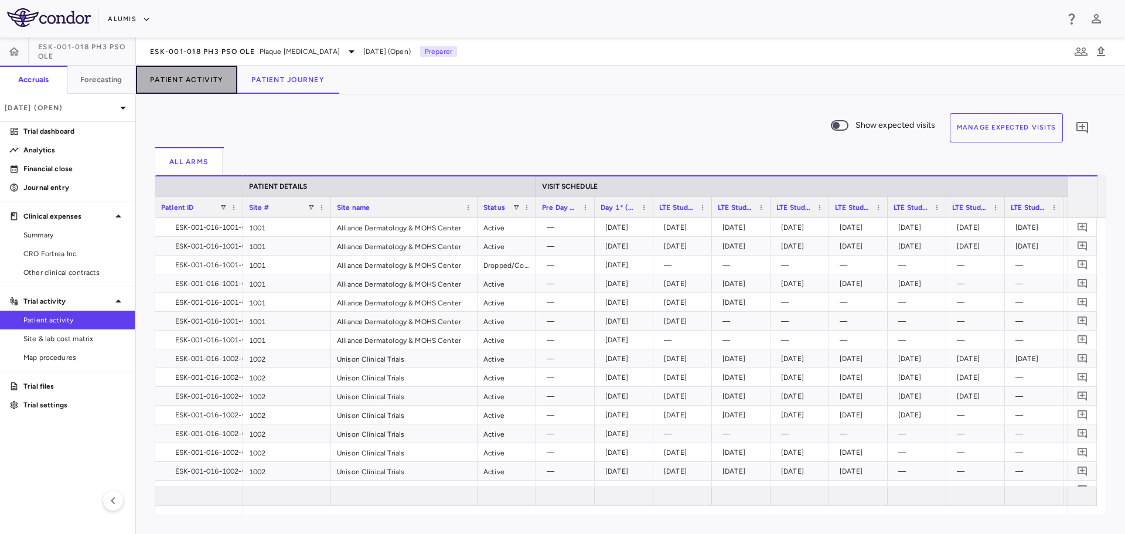
click at [221, 78] on button "Patient Activity" at bounding box center [186, 80] width 101 height 28
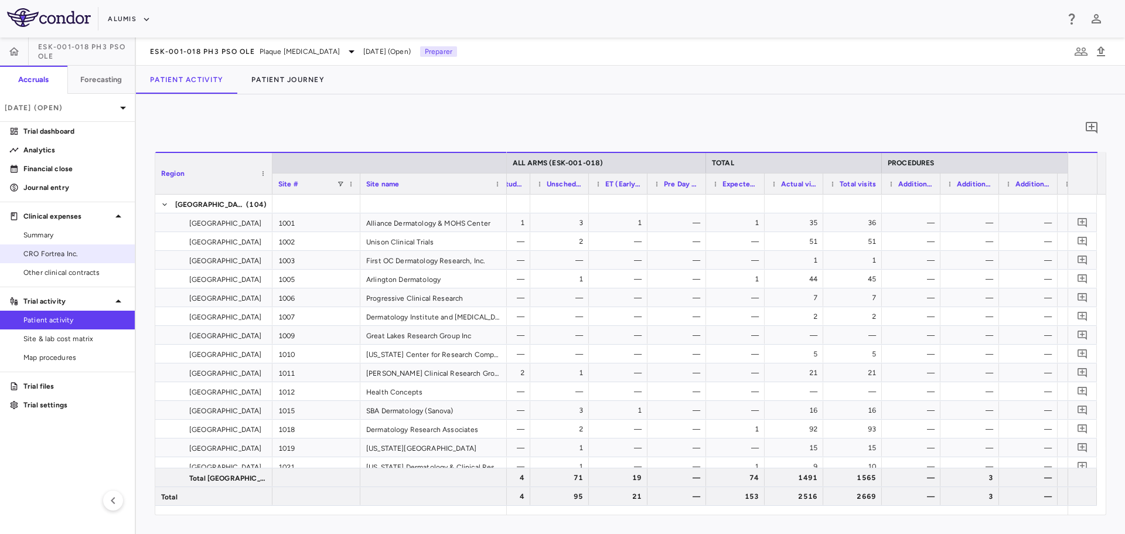
click at [92, 248] on link "CRO Fortrea Inc." at bounding box center [67, 254] width 135 height 18
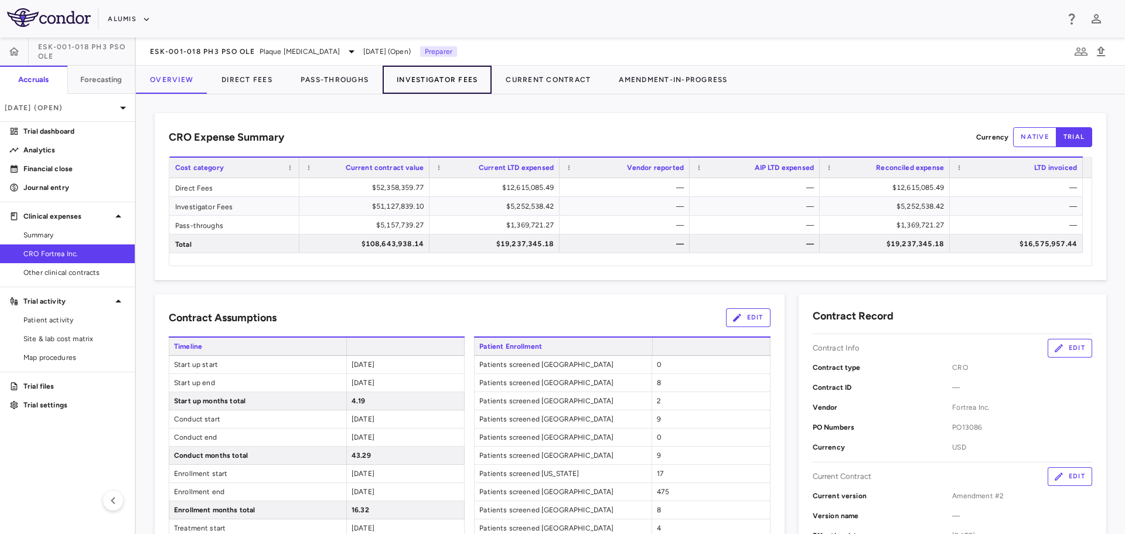
click at [430, 80] on button "Investigator Fees" at bounding box center [437, 80] width 109 height 28
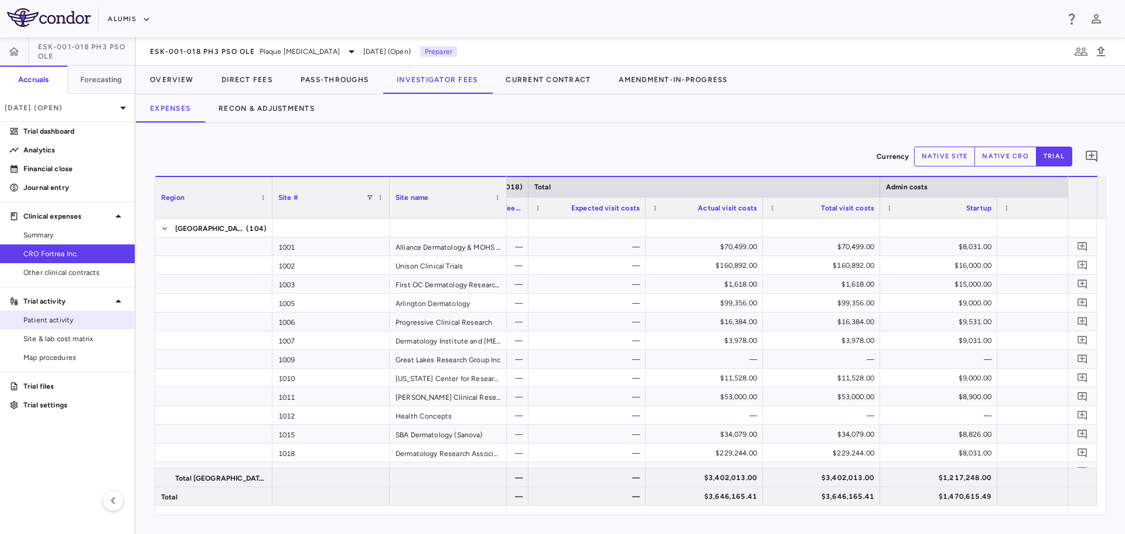
click at [89, 326] on link "Patient activity" at bounding box center [67, 320] width 135 height 18
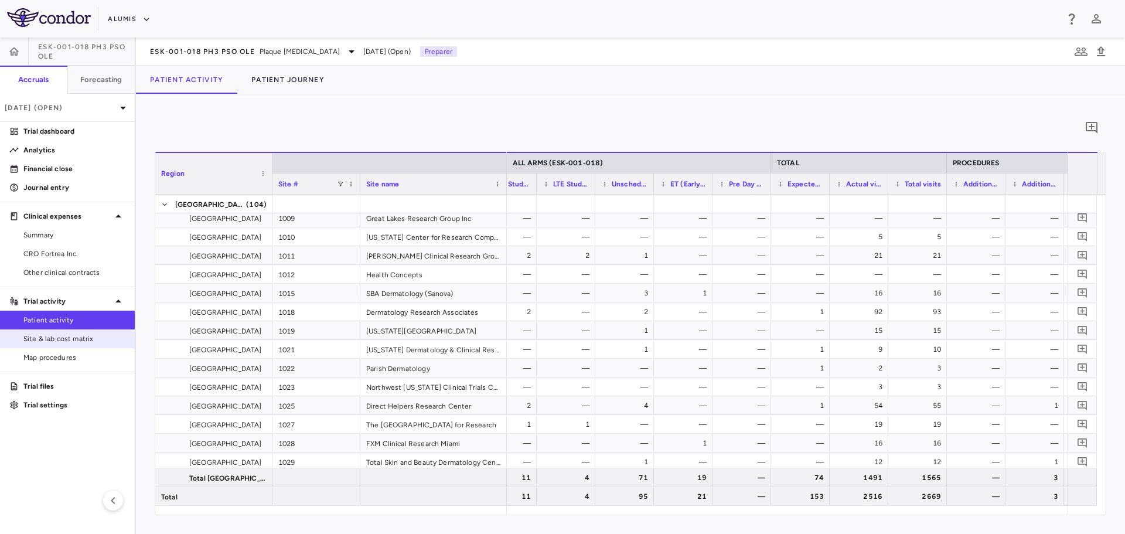
click at [76, 345] on link "Site & lab cost matrix" at bounding box center [67, 339] width 135 height 18
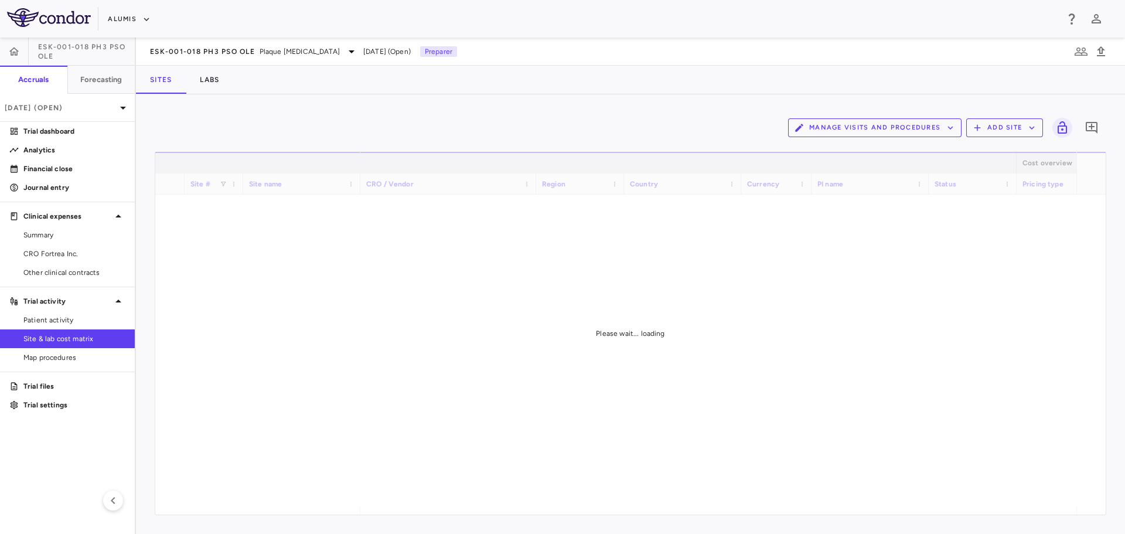
click at [929, 129] on button "Manage Visits and Procedures" at bounding box center [874, 127] width 173 height 19
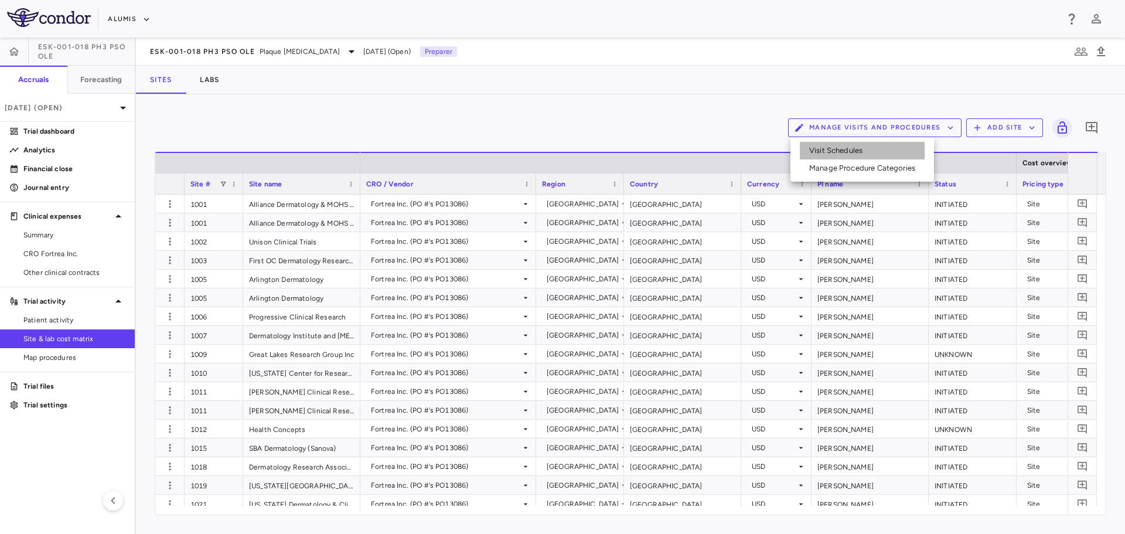
click at [864, 152] on li "Visit Schedules" at bounding box center [862, 151] width 125 height 18
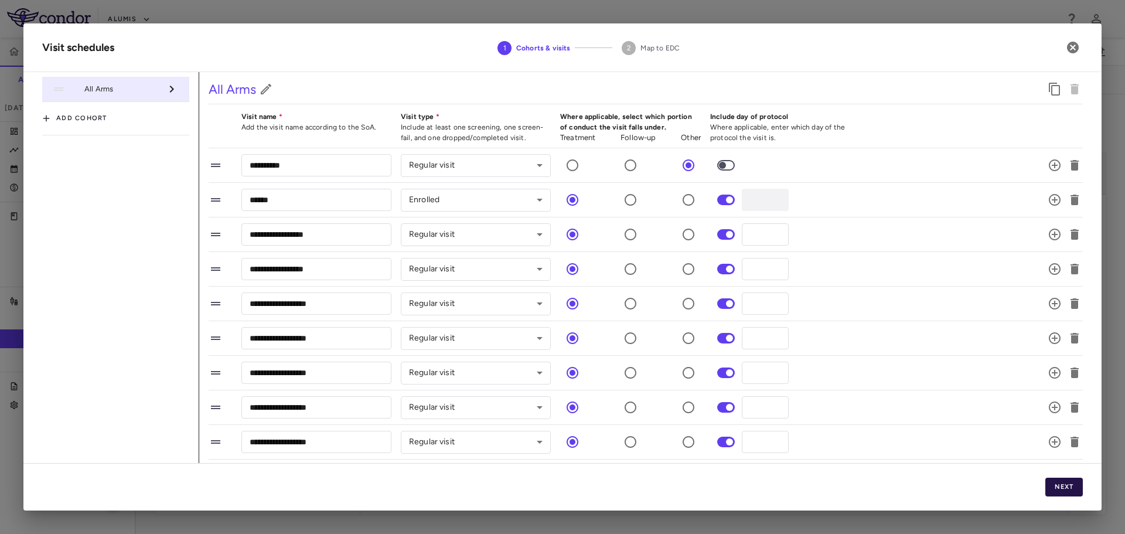
click at [1069, 483] on button "Next" at bounding box center [1064, 487] width 38 height 19
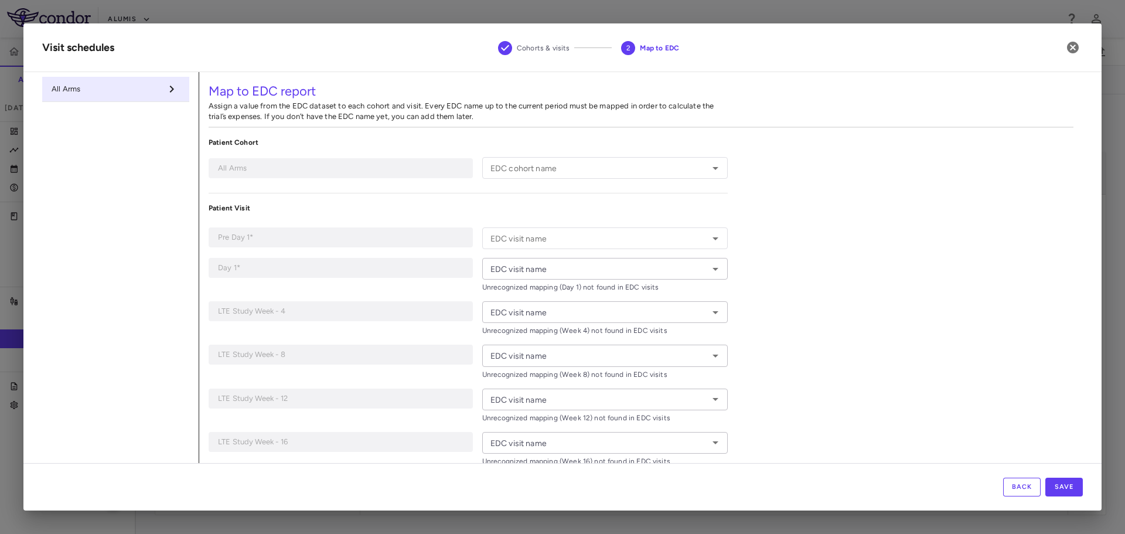
type input "**********"
type input "*****"
type input "******"
type input "*******"
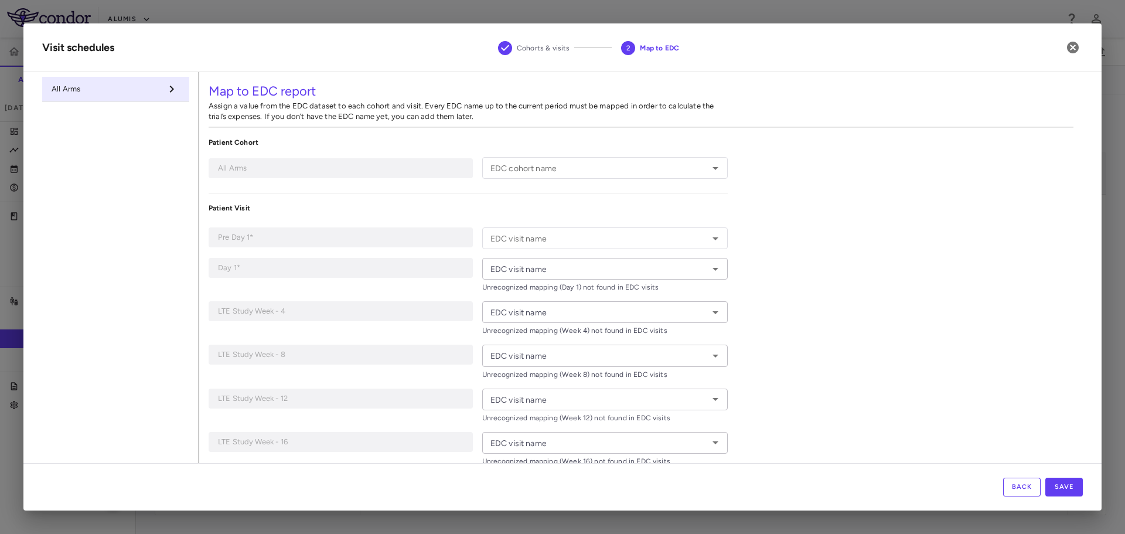
type input "*******"
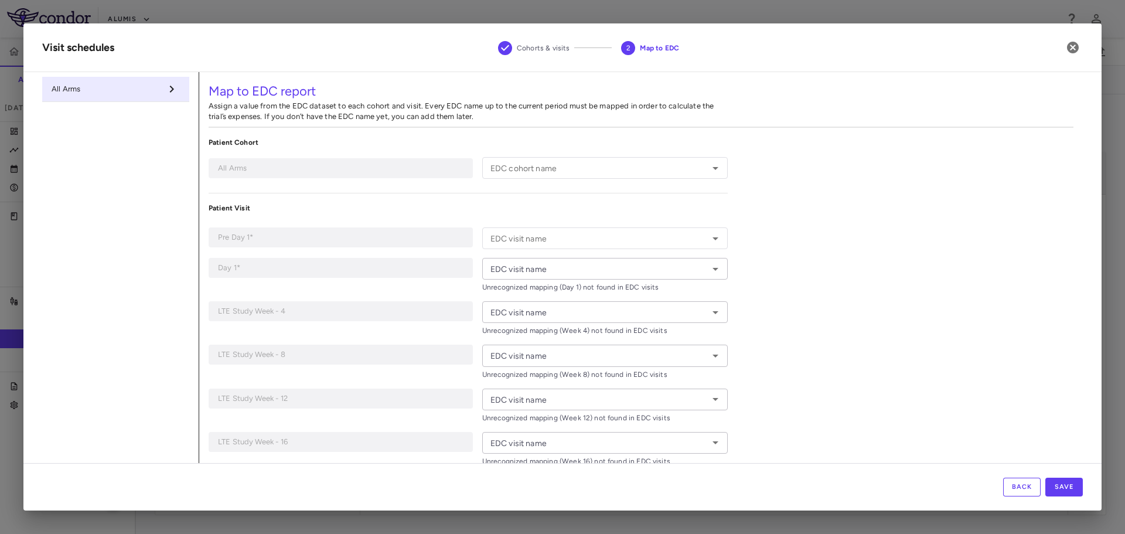
type input "*******"
type input "**********"
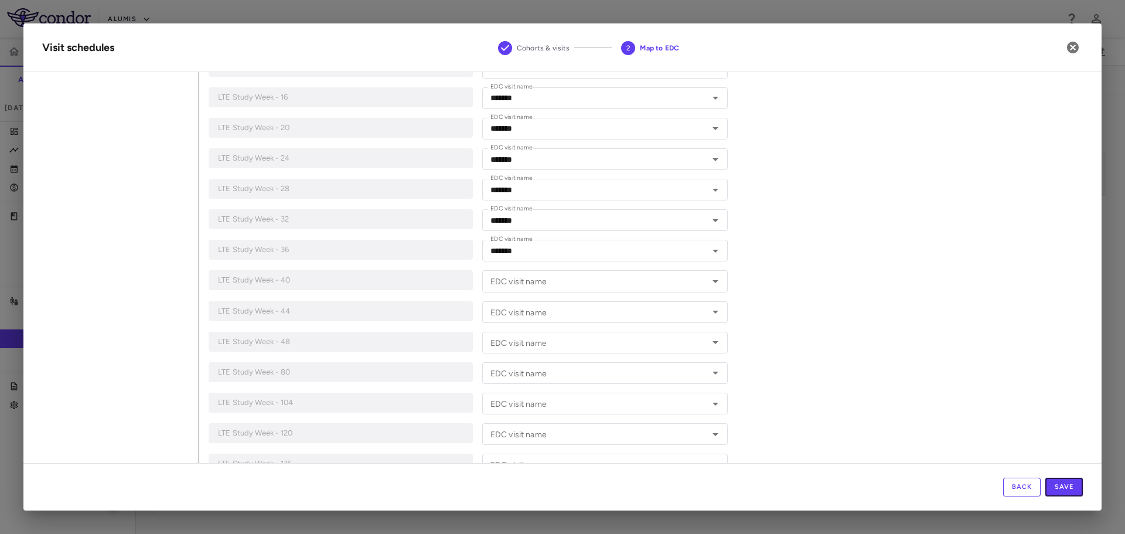
click at [1076, 486] on button "Save" at bounding box center [1064, 487] width 38 height 19
click at [1076, 50] on icon "button" at bounding box center [1073, 48] width 12 height 12
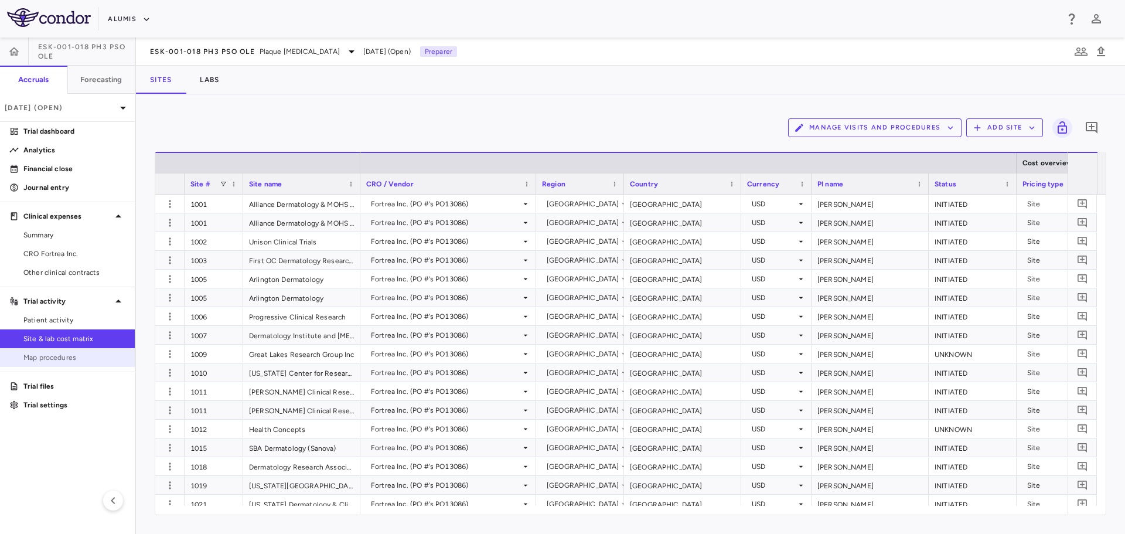
click at [72, 353] on span "Map procedures" at bounding box center [74, 357] width 102 height 11
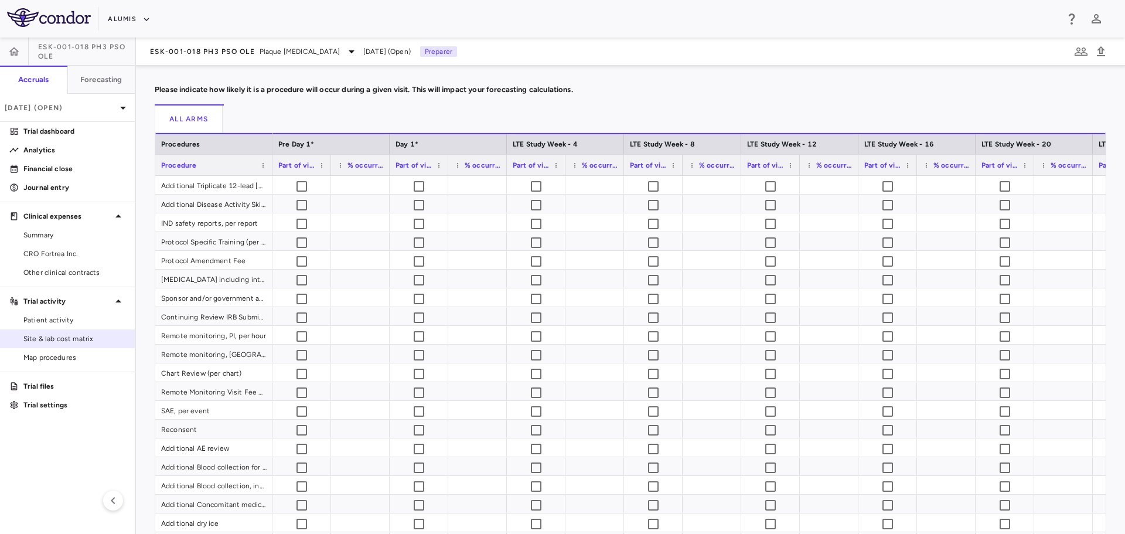
click at [85, 336] on span "Site & lab cost matrix" at bounding box center [74, 338] width 102 height 11
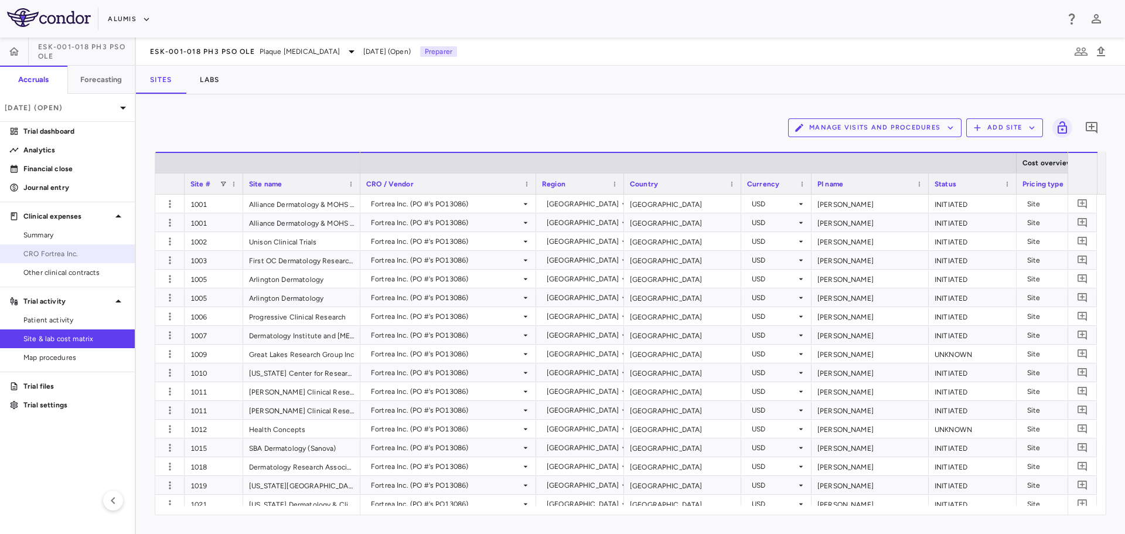
click at [76, 251] on span "CRO Fortrea Inc." at bounding box center [74, 253] width 102 height 11
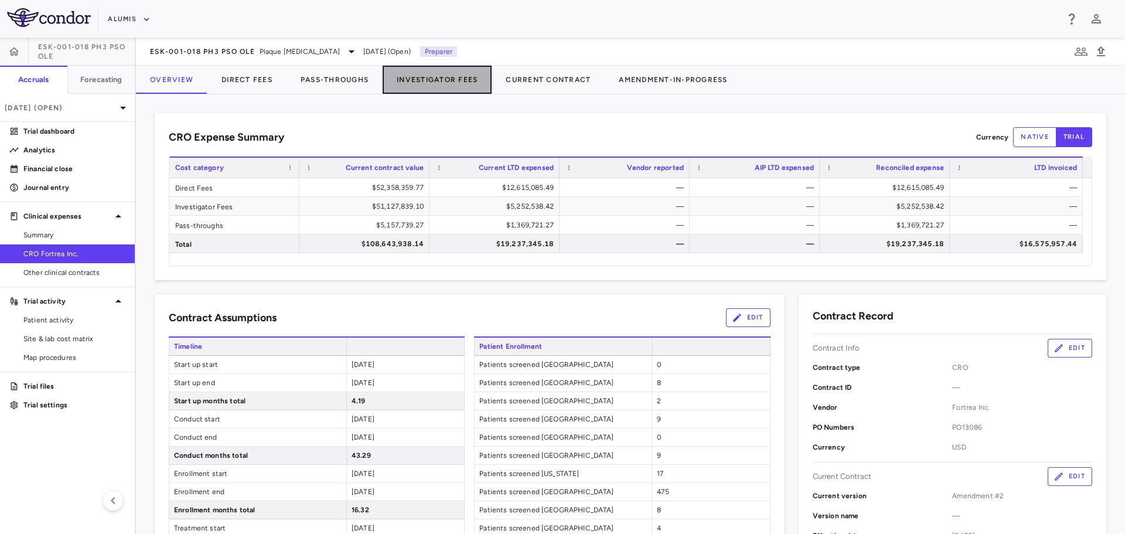
click at [446, 86] on button "Investigator Fees" at bounding box center [437, 80] width 109 height 28
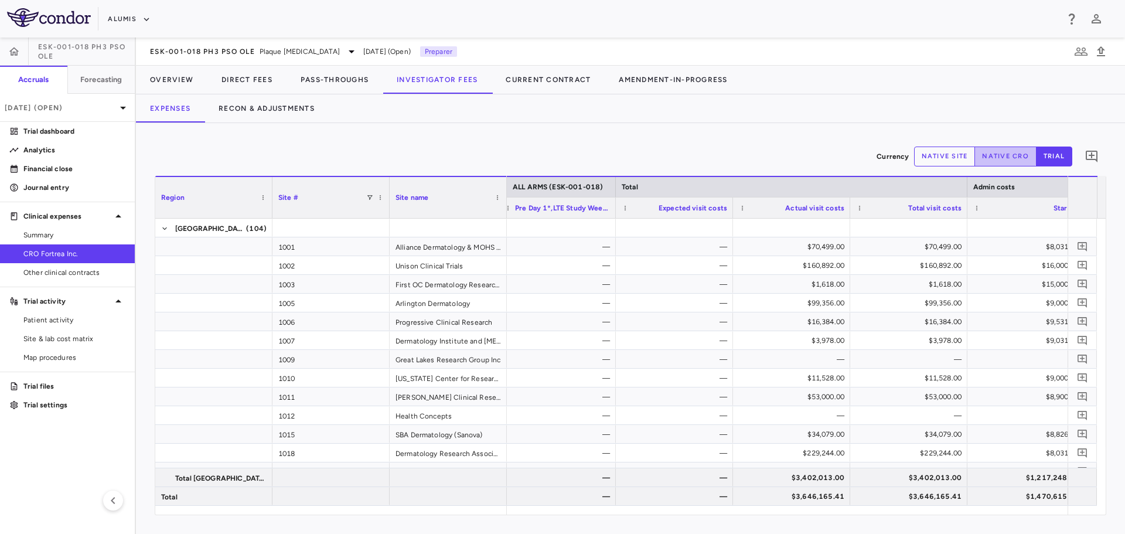
click at [989, 154] on button "native cro" at bounding box center [1005, 156] width 62 height 20
click at [950, 158] on button "native site" at bounding box center [945, 156] width 62 height 20
click at [88, 333] on span "Site & lab cost matrix" at bounding box center [74, 338] width 102 height 11
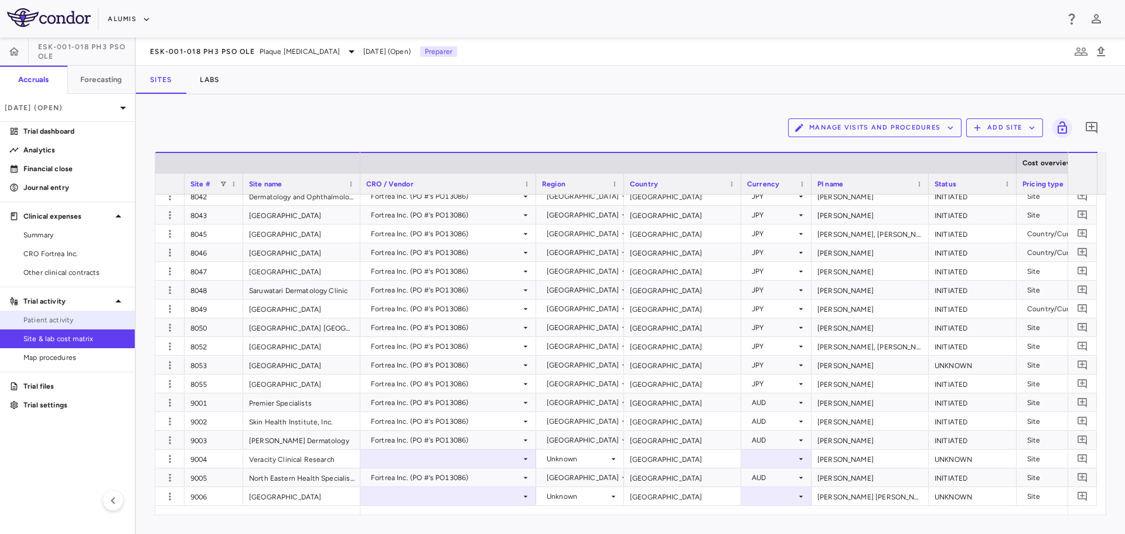
click at [88, 313] on link "Patient activity" at bounding box center [67, 320] width 135 height 18
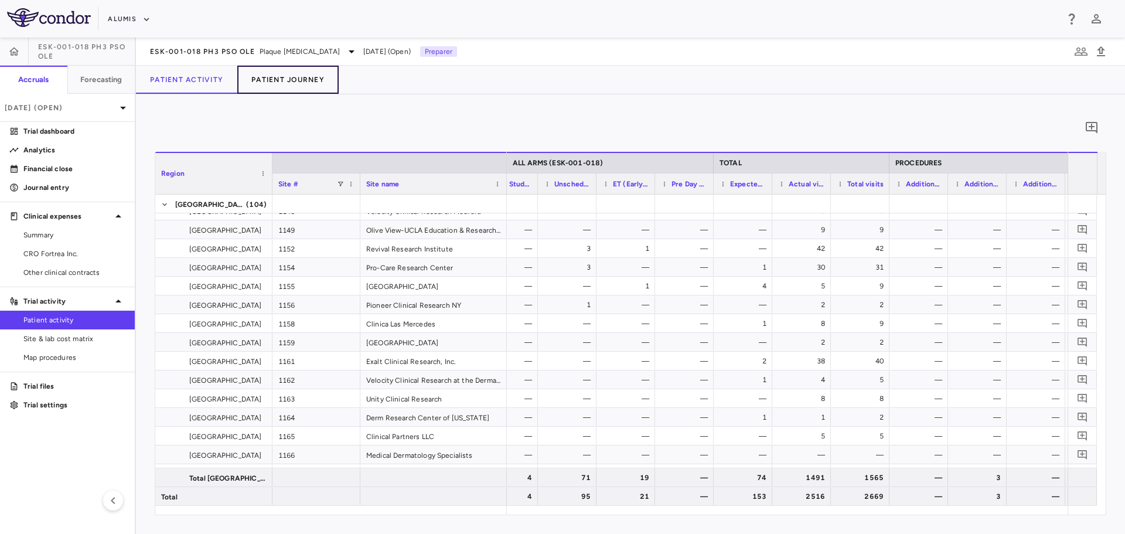
click at [279, 79] on button "Patient Journey" at bounding box center [287, 80] width 101 height 28
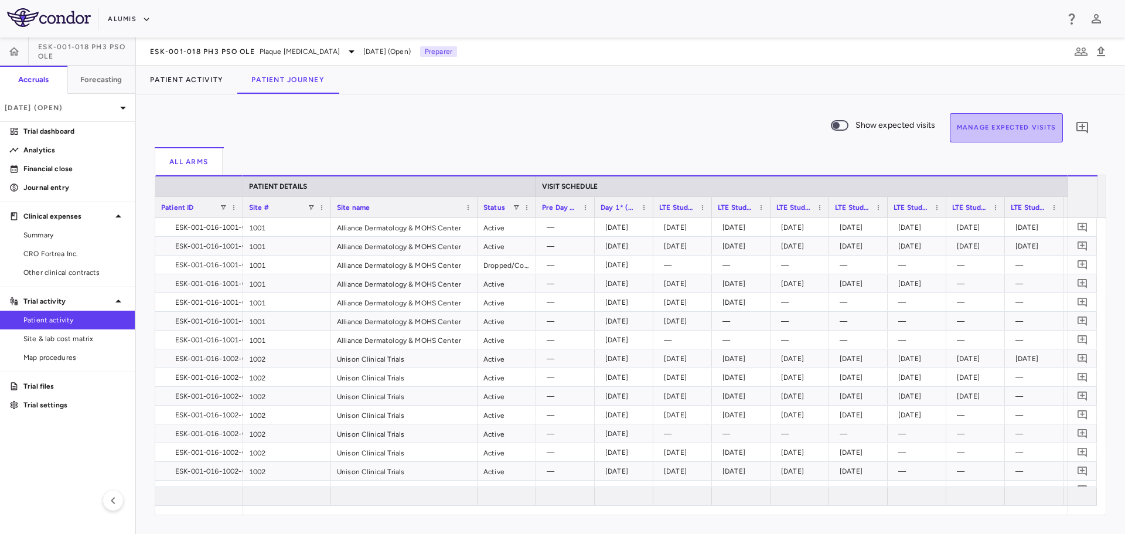
click at [1015, 139] on button "Manage Expected Visits" at bounding box center [1007, 127] width 114 height 29
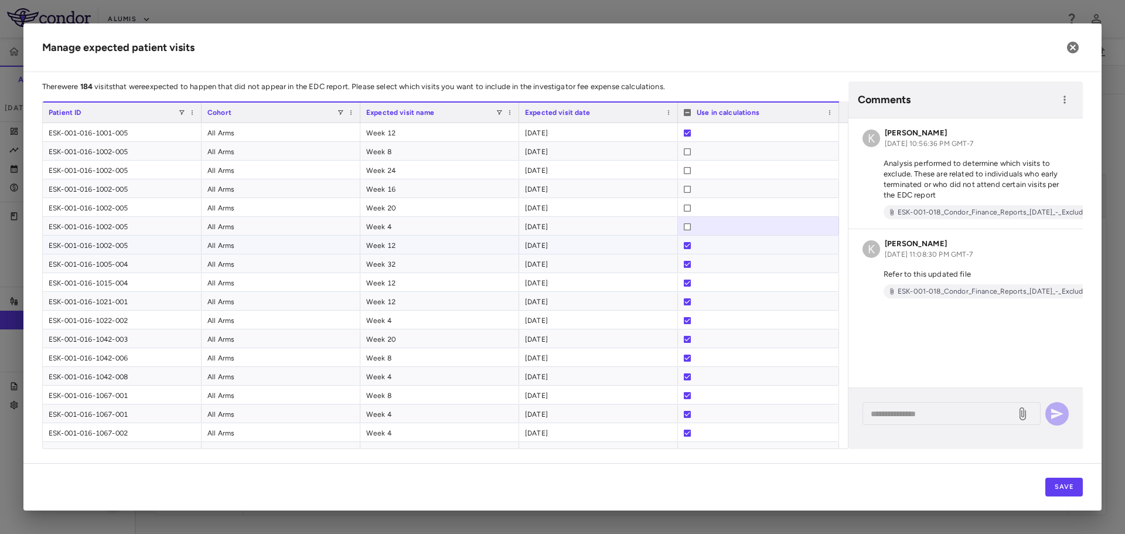
click at [686, 241] on div at bounding box center [687, 245] width 7 height 19
click at [686, 250] on div at bounding box center [687, 245] width 7 height 19
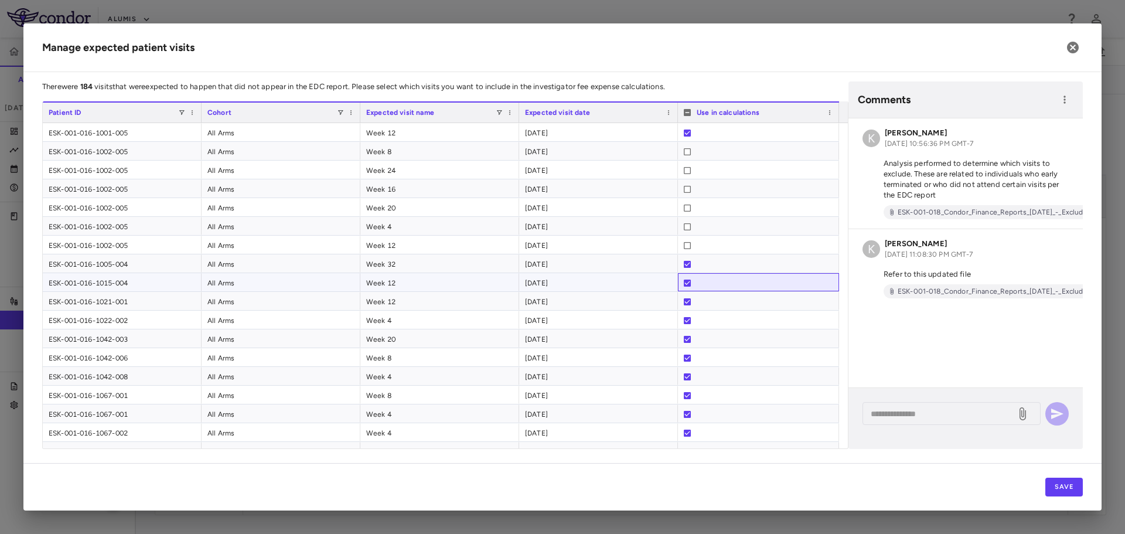
click at [688, 288] on div at bounding box center [687, 283] width 7 height 19
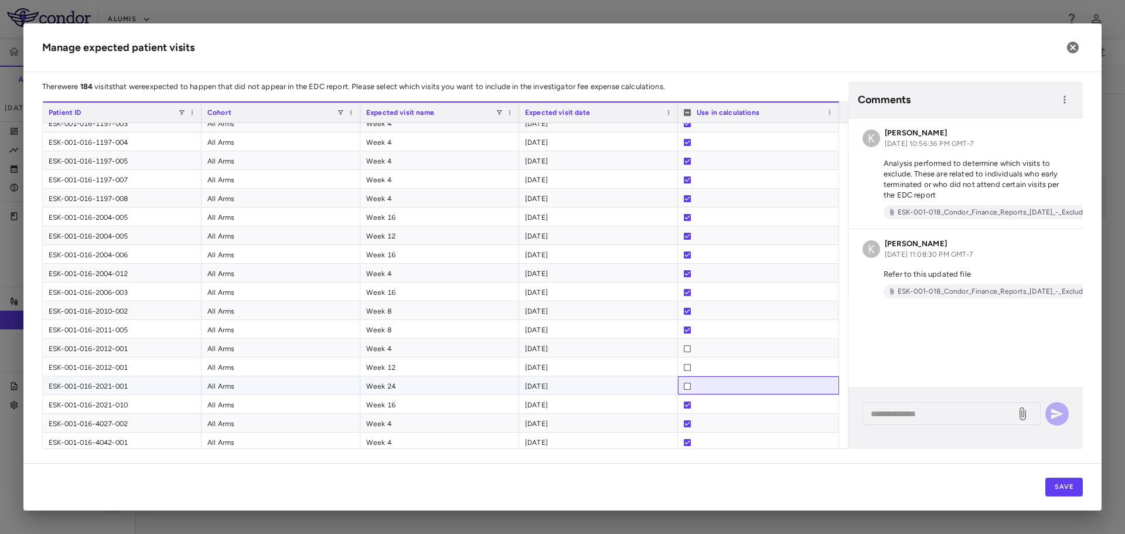
click at [683, 383] on div at bounding box center [758, 385] width 161 height 18
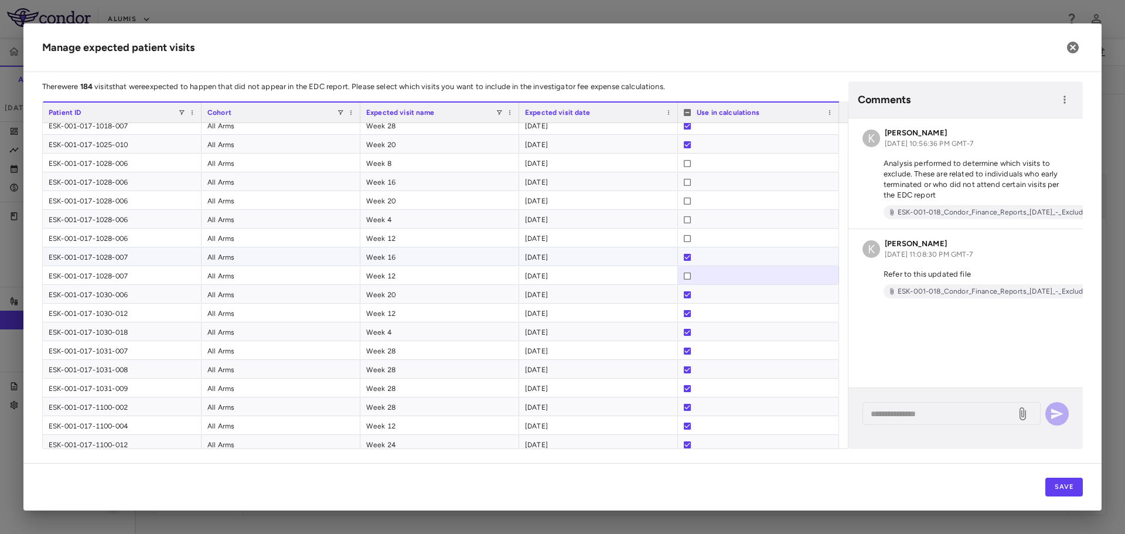
click at [686, 262] on div at bounding box center [687, 257] width 7 height 19
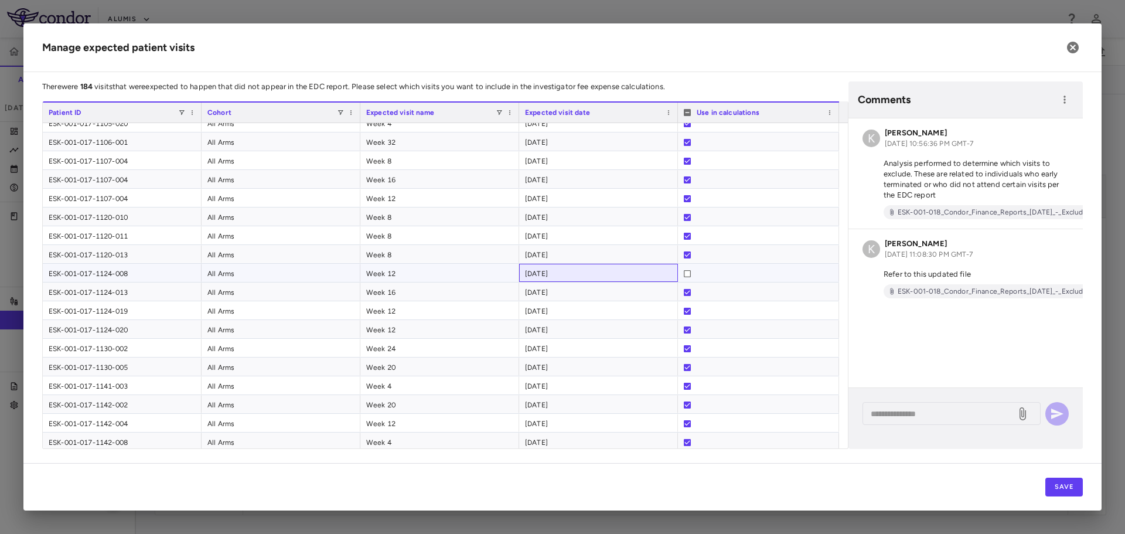
click at [599, 270] on div "[DATE]" at bounding box center [598, 273] width 159 height 18
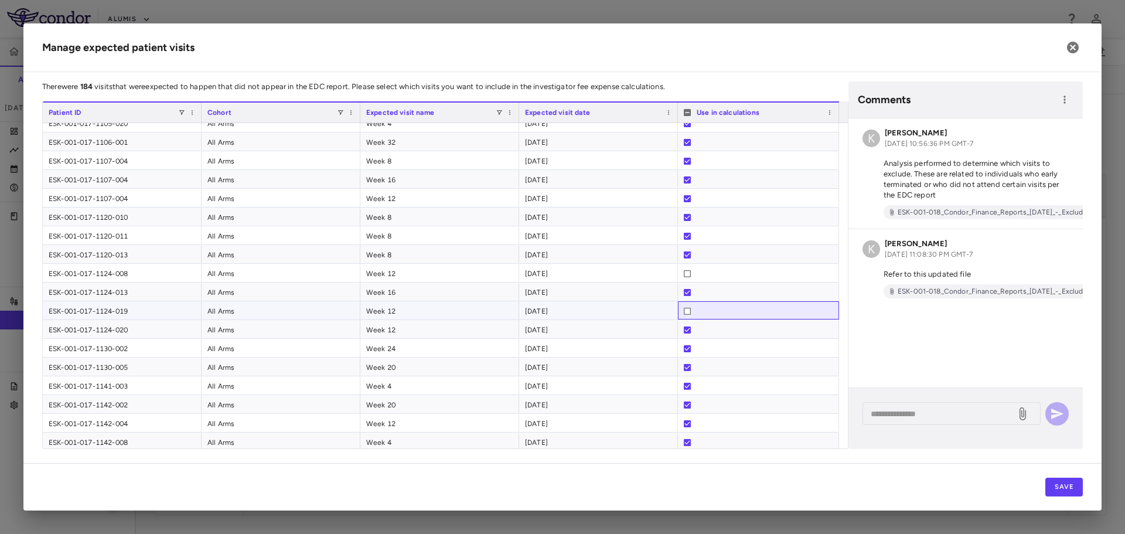
click at [722, 310] on div at bounding box center [758, 311] width 149 height 19
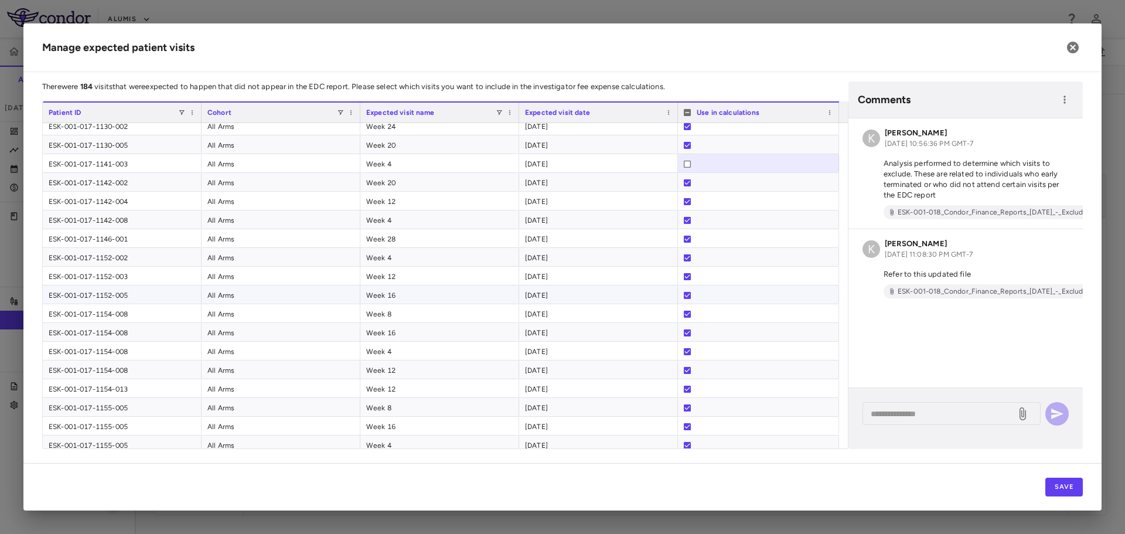
scroll to position [2344, 0]
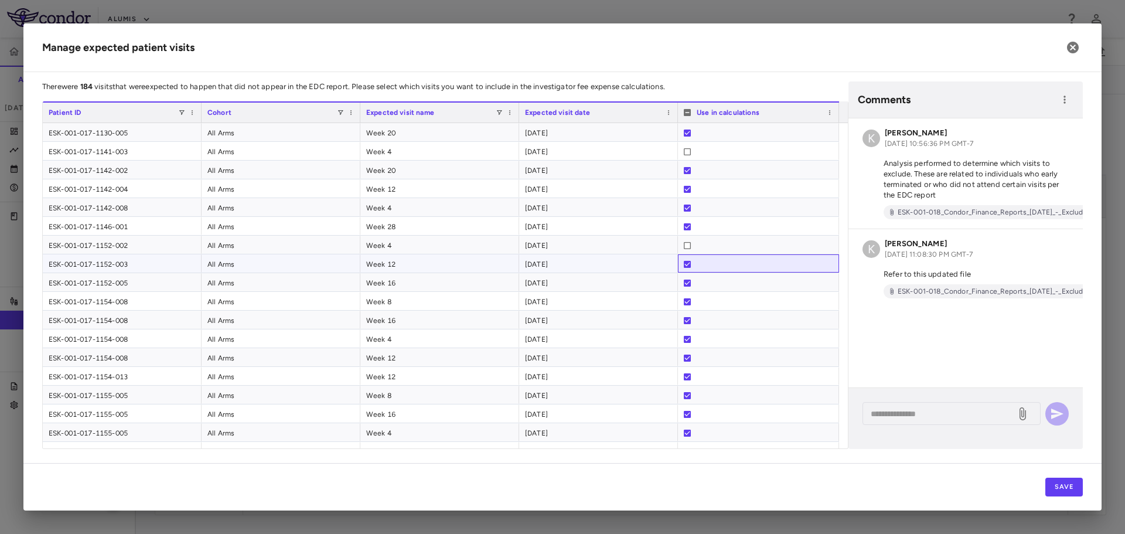
click at [691, 267] on div at bounding box center [758, 264] width 149 height 19
click at [601, 261] on div "[DATE]" at bounding box center [598, 263] width 159 height 18
click at [434, 276] on div "Week 16" at bounding box center [439, 282] width 159 height 18
click at [535, 352] on div "[DATE]" at bounding box center [598, 357] width 159 height 18
click at [1064, 485] on button "Save" at bounding box center [1064, 487] width 38 height 19
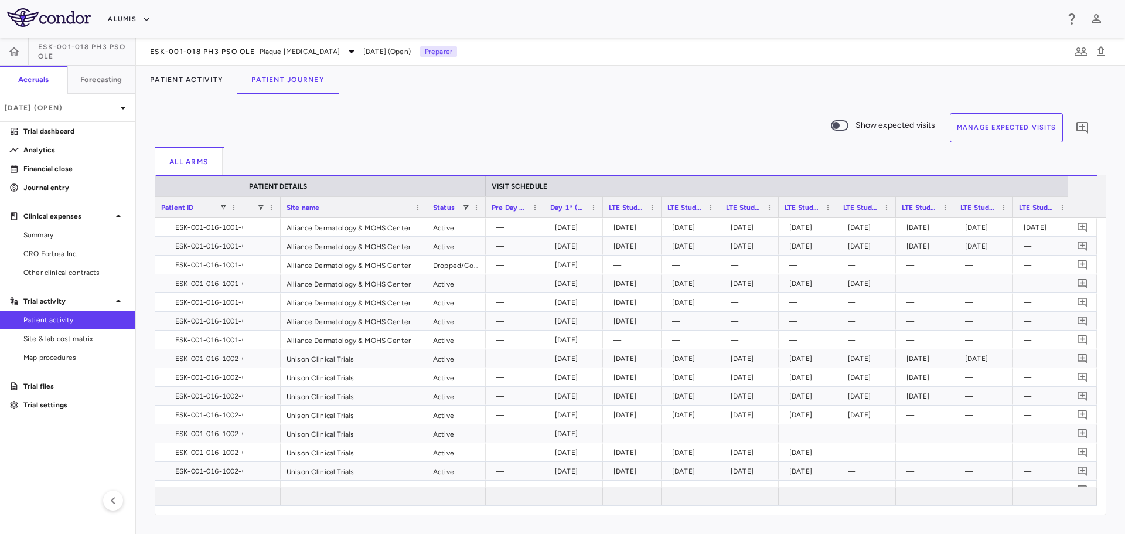
scroll to position [0, 129]
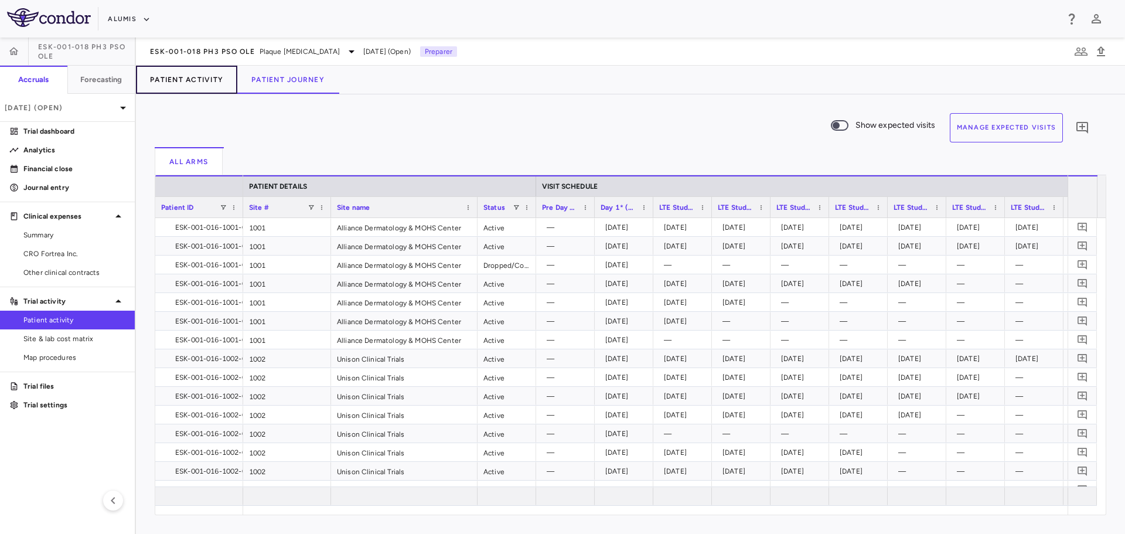
click at [196, 81] on button "Patient Activity" at bounding box center [186, 80] width 101 height 28
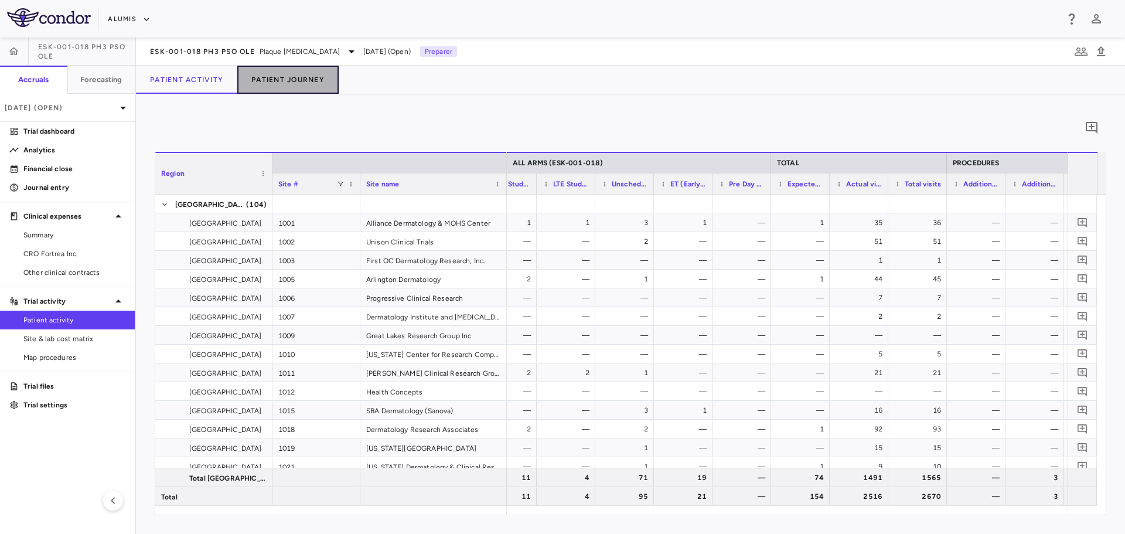
click at [298, 86] on button "Patient Journey" at bounding box center [287, 80] width 101 height 28
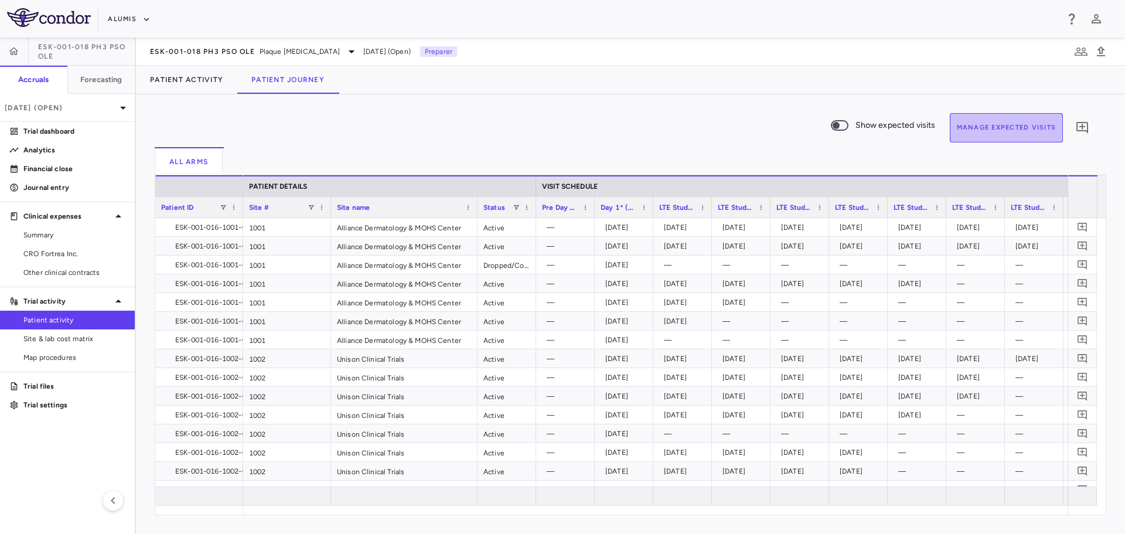
click at [970, 131] on button "Manage Expected Visits" at bounding box center [1007, 127] width 114 height 29
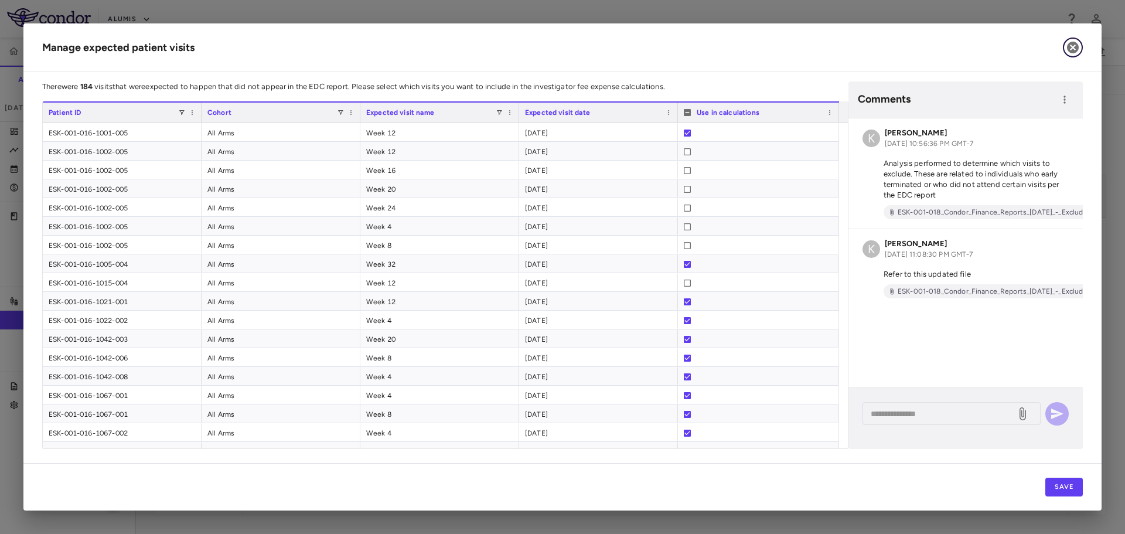
click at [1073, 46] on icon "button" at bounding box center [1073, 48] width 12 height 12
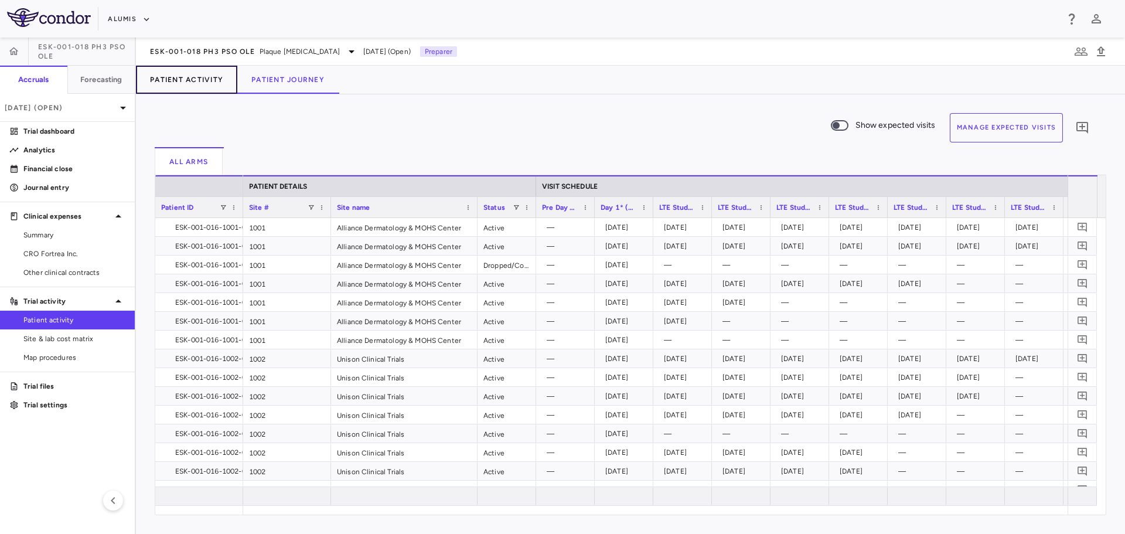
click at [202, 90] on button "Patient Activity" at bounding box center [186, 80] width 101 height 28
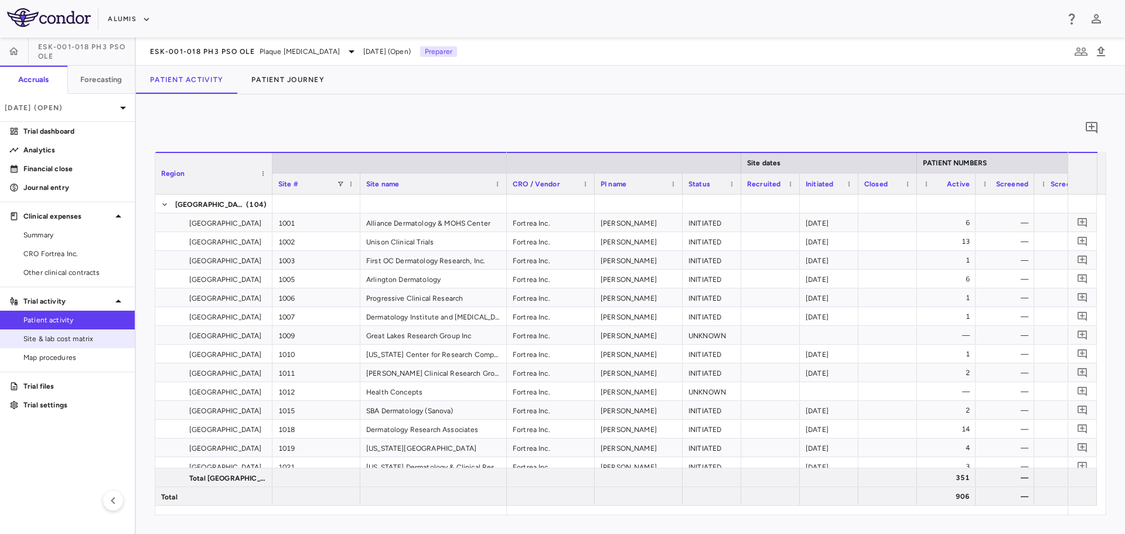
click at [79, 336] on span "Site & lab cost matrix" at bounding box center [74, 338] width 102 height 11
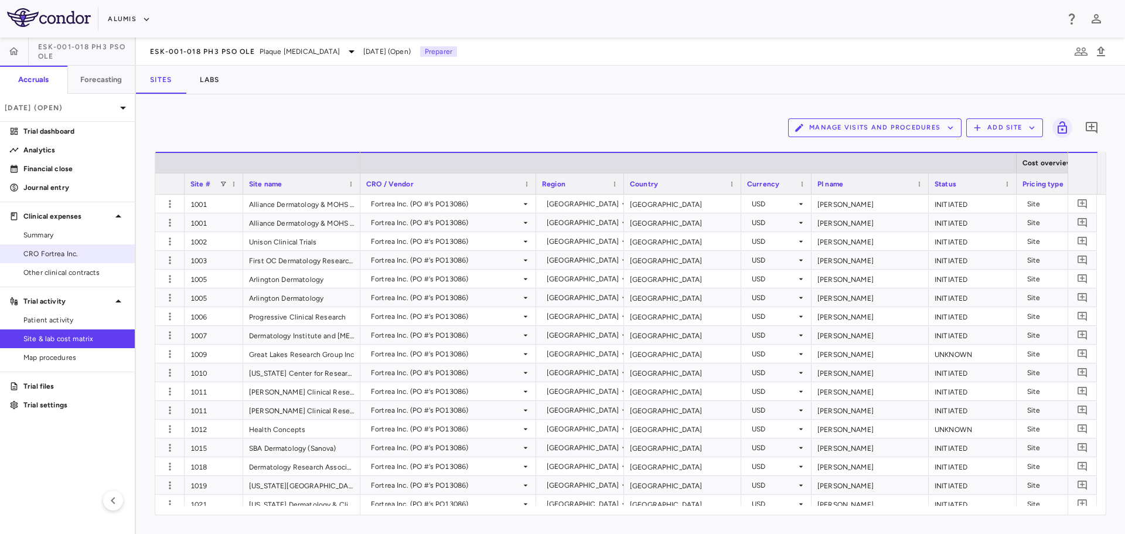
click at [59, 255] on span "CRO Fortrea Inc." at bounding box center [74, 253] width 102 height 11
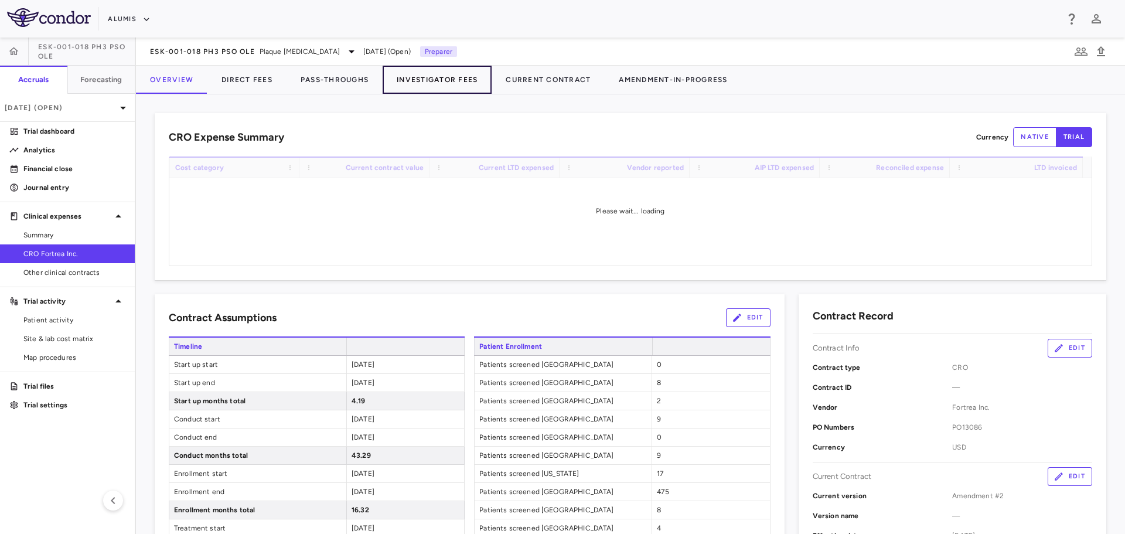
click at [426, 81] on button "Investigator Fees" at bounding box center [437, 80] width 109 height 28
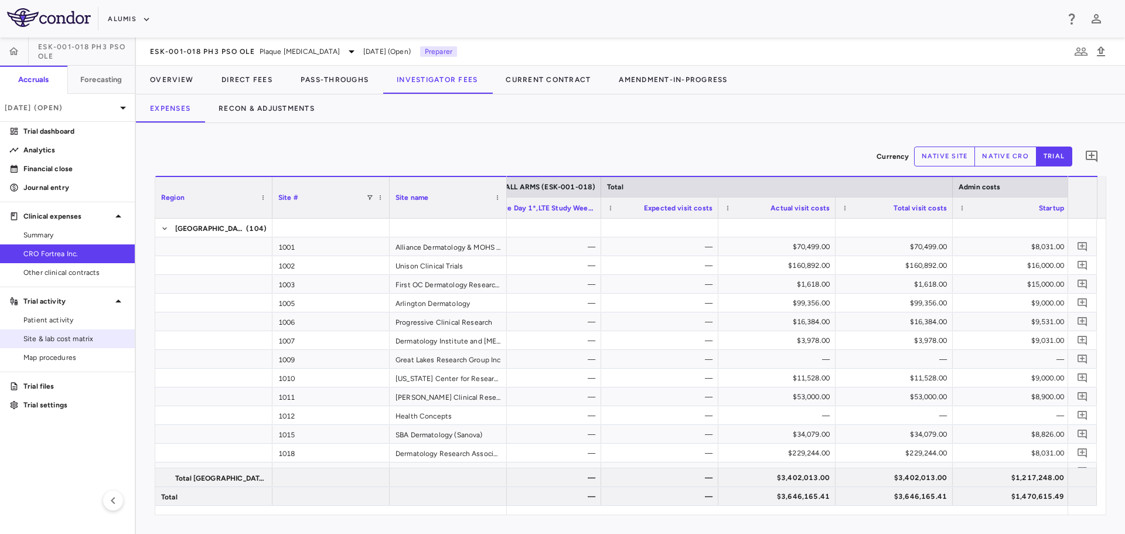
click at [71, 340] on span "Site & lab cost matrix" at bounding box center [74, 338] width 102 height 11
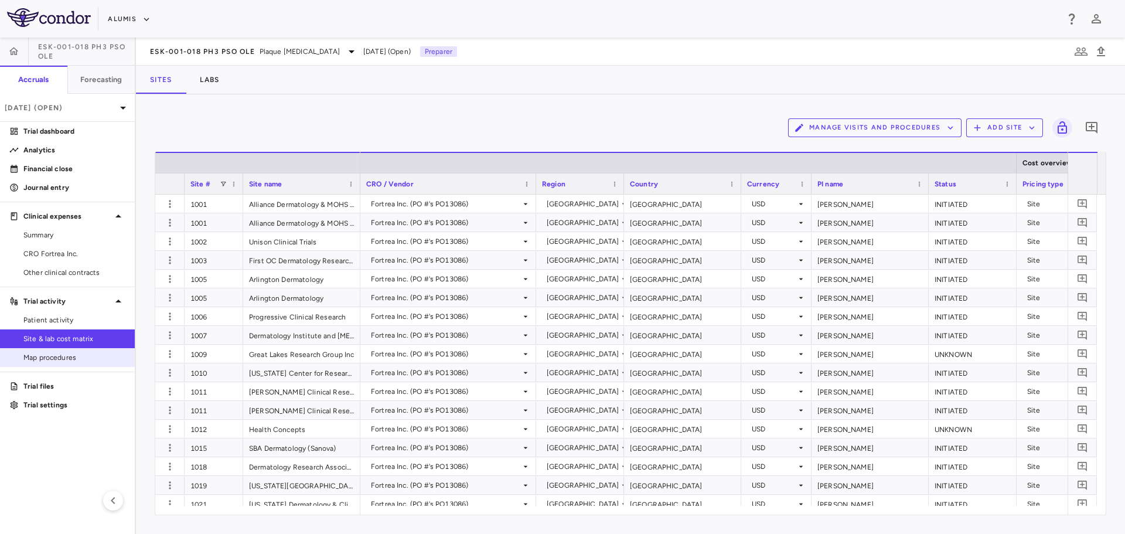
click at [73, 359] on span "Map procedures" at bounding box center [74, 357] width 102 height 11
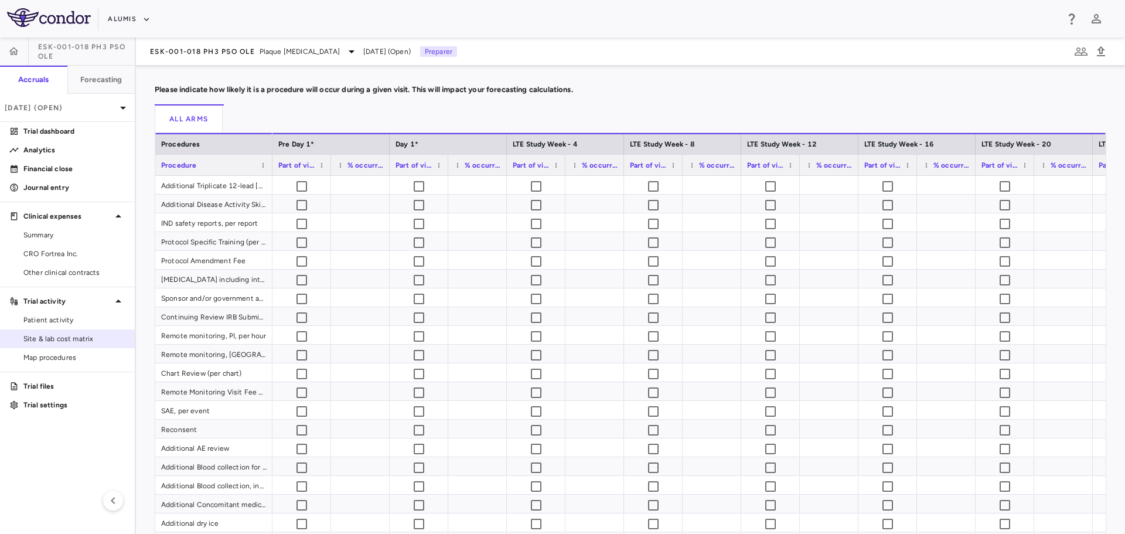
click at [67, 346] on link "Site & lab cost matrix" at bounding box center [67, 339] width 135 height 18
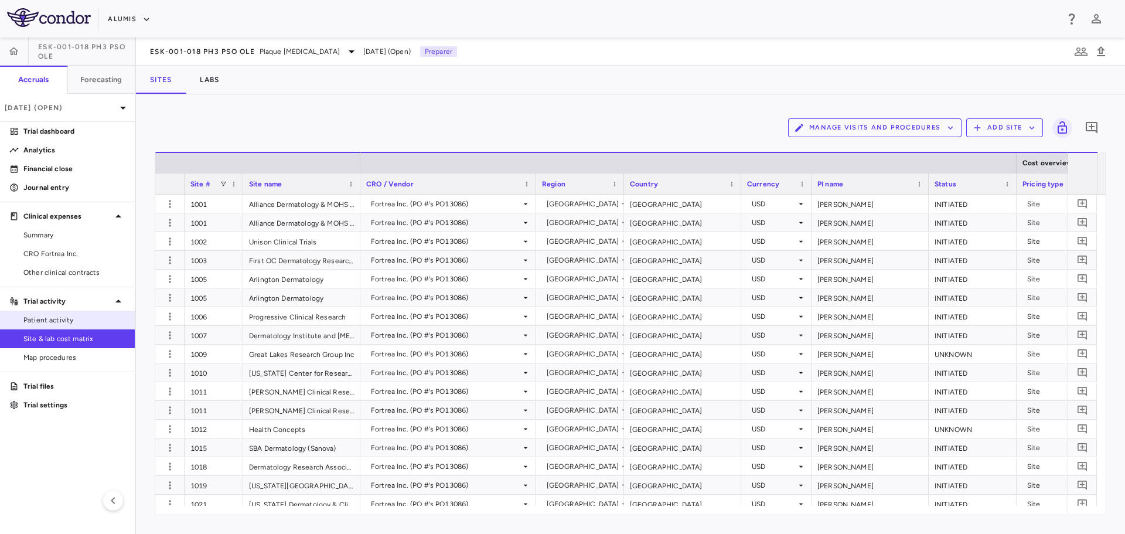
click at [61, 323] on span "Patient activity" at bounding box center [74, 320] width 102 height 11
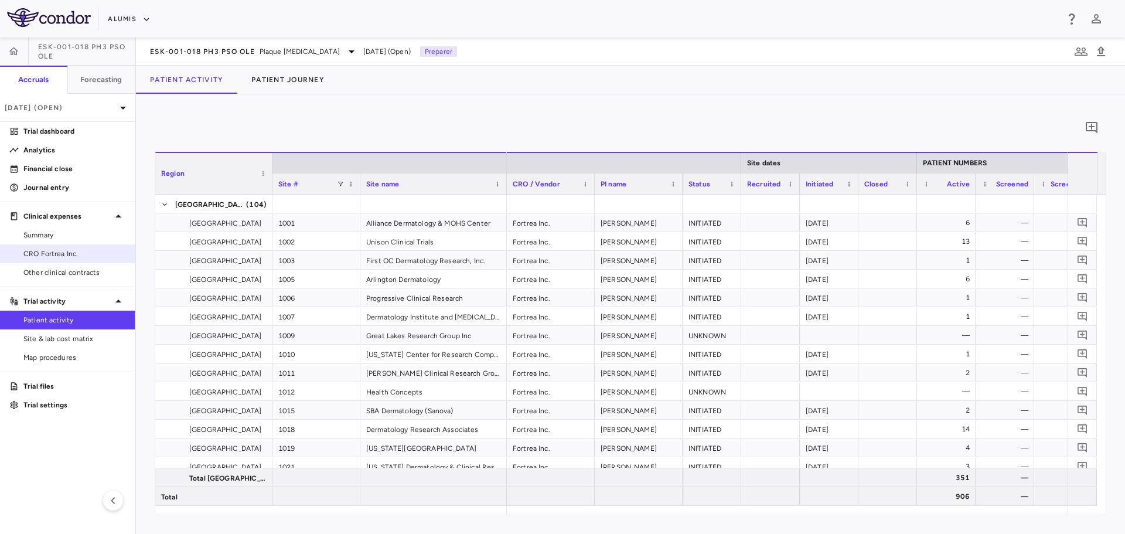
click at [65, 250] on span "CRO Fortrea Inc." at bounding box center [74, 253] width 102 height 11
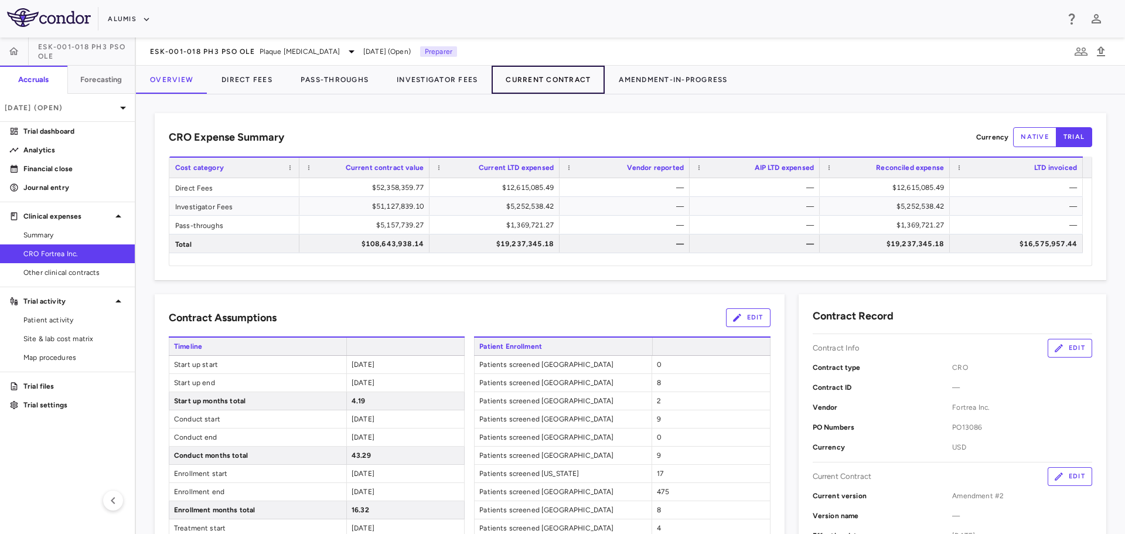
click at [520, 83] on button "Current Contract" at bounding box center [548, 80] width 113 height 28
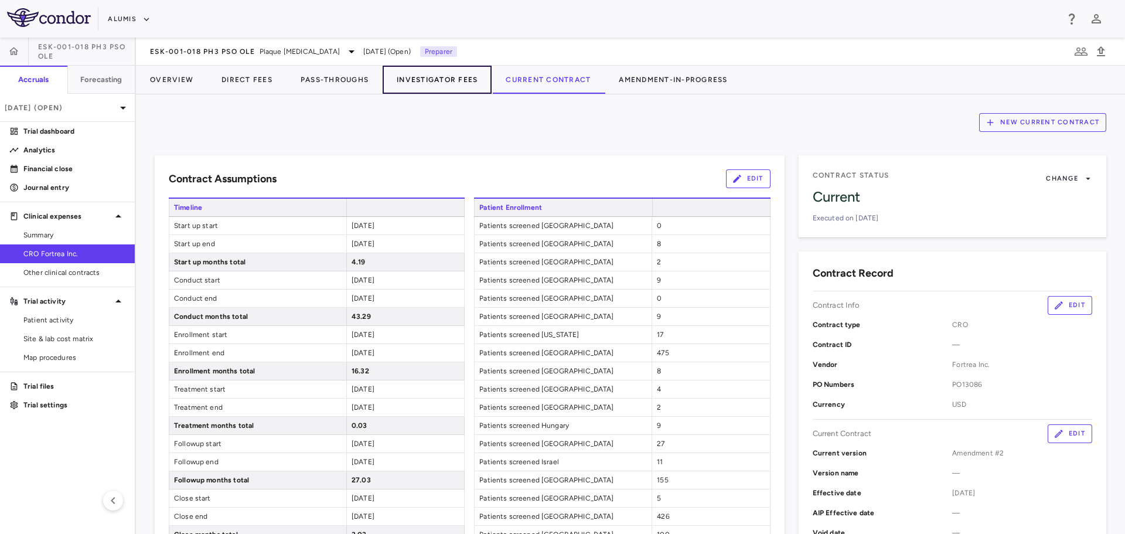
click at [460, 80] on button "Investigator Fees" at bounding box center [437, 80] width 109 height 28
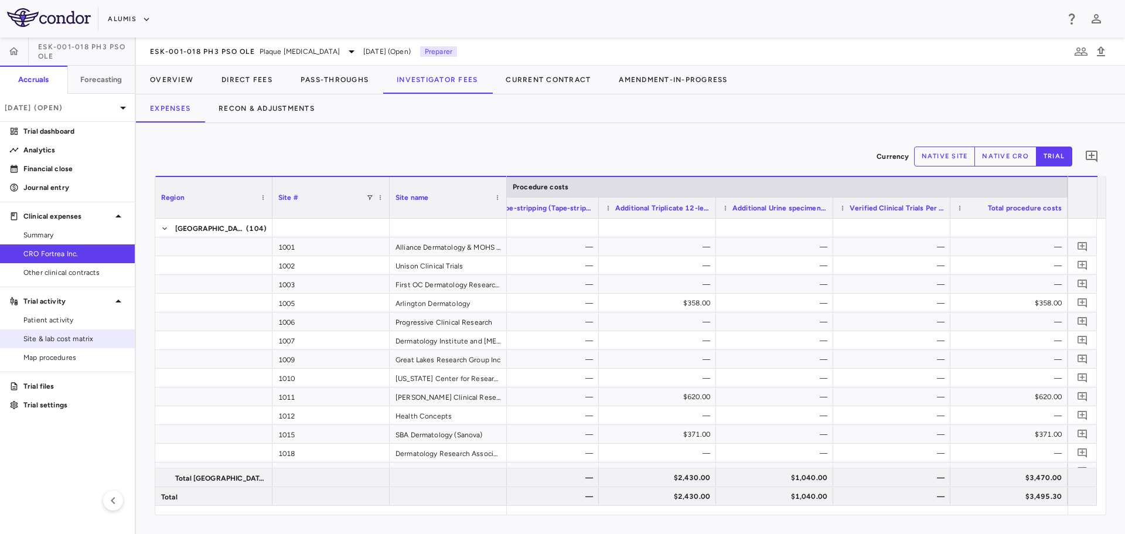
click at [64, 340] on span "Site & lab cost matrix" at bounding box center [74, 338] width 102 height 11
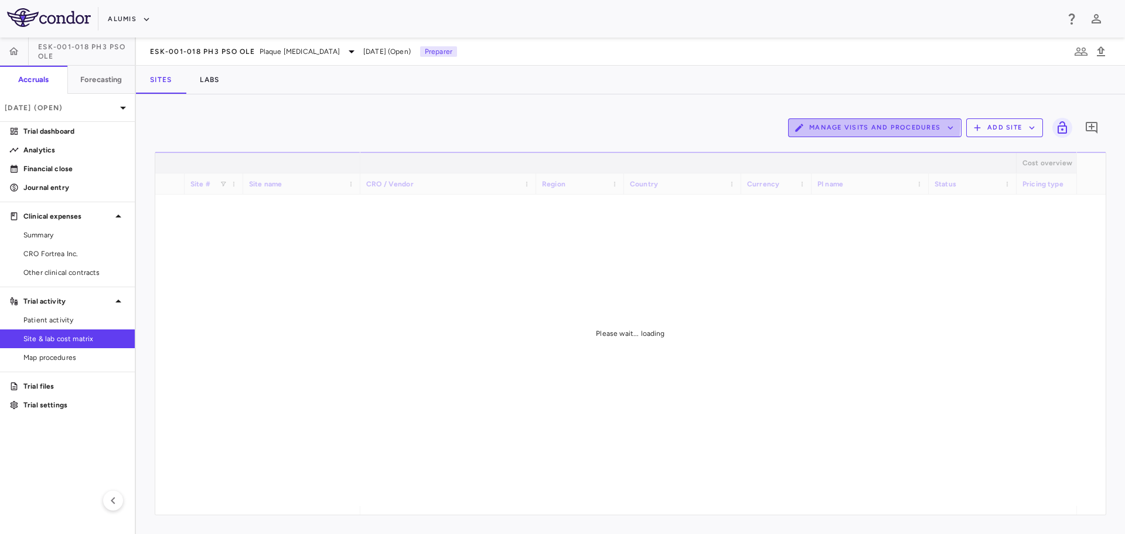
click at [870, 125] on button "Manage Visits and Procedures" at bounding box center [874, 127] width 173 height 19
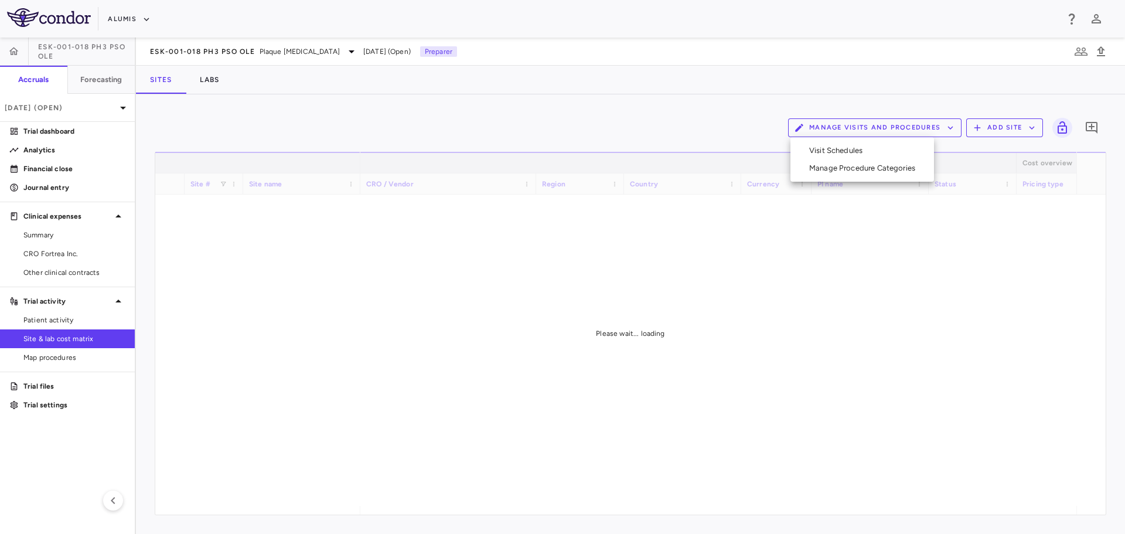
click at [860, 166] on li "Manage Procedure Categories" at bounding box center [862, 168] width 125 height 18
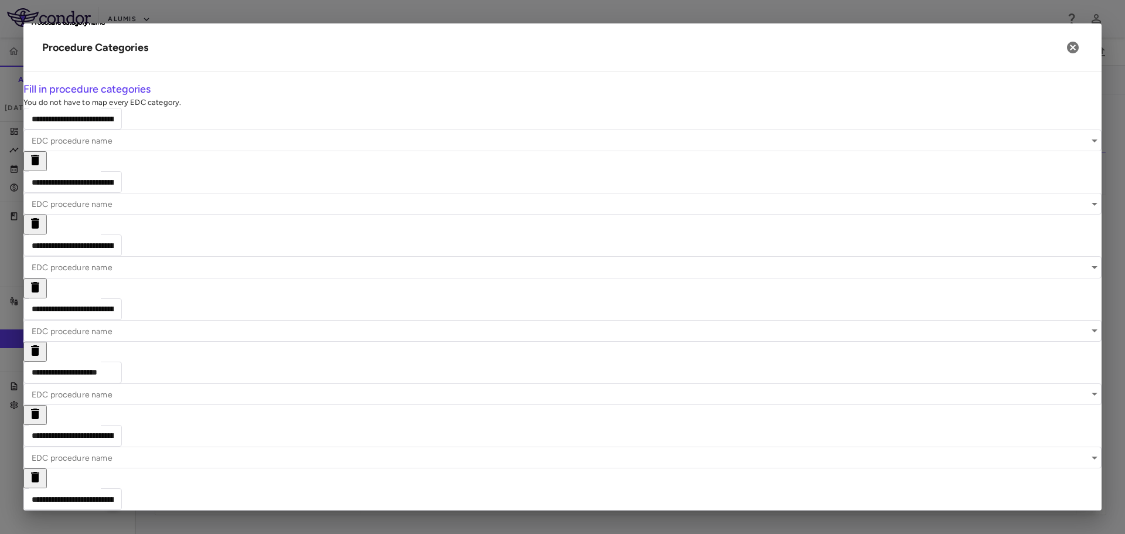
type input "**********"
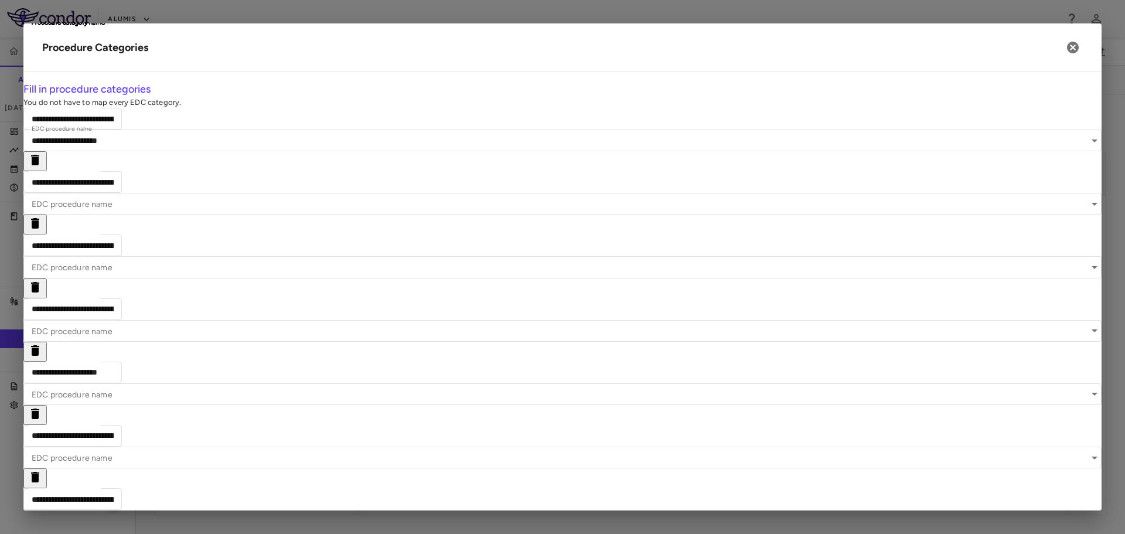
drag, startPoint x: 185, startPoint y: 234, endPoint x: 252, endPoint y: 237, distance: 67.4
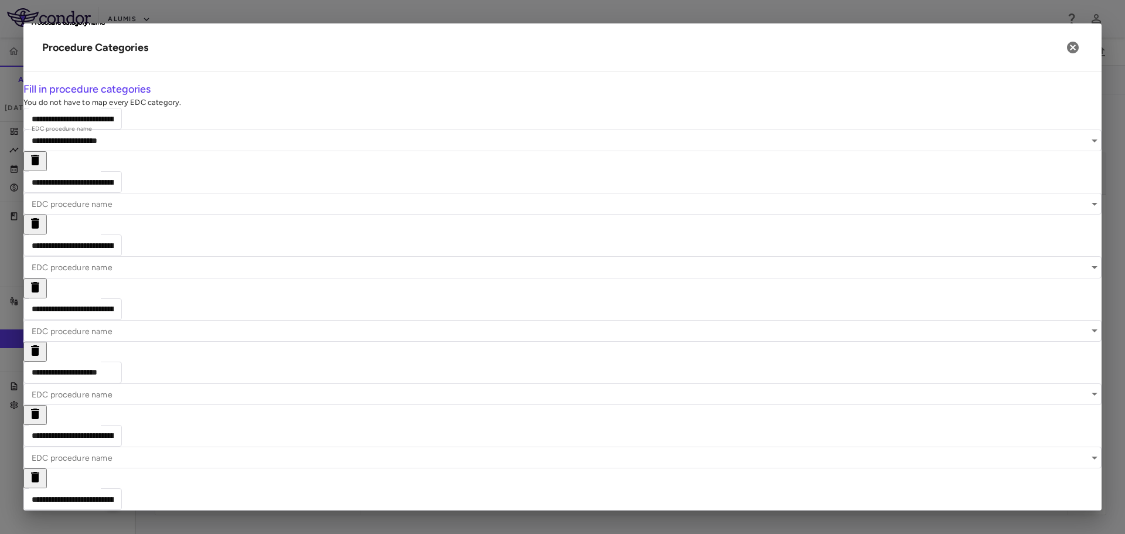
scroll to position [0, 0]
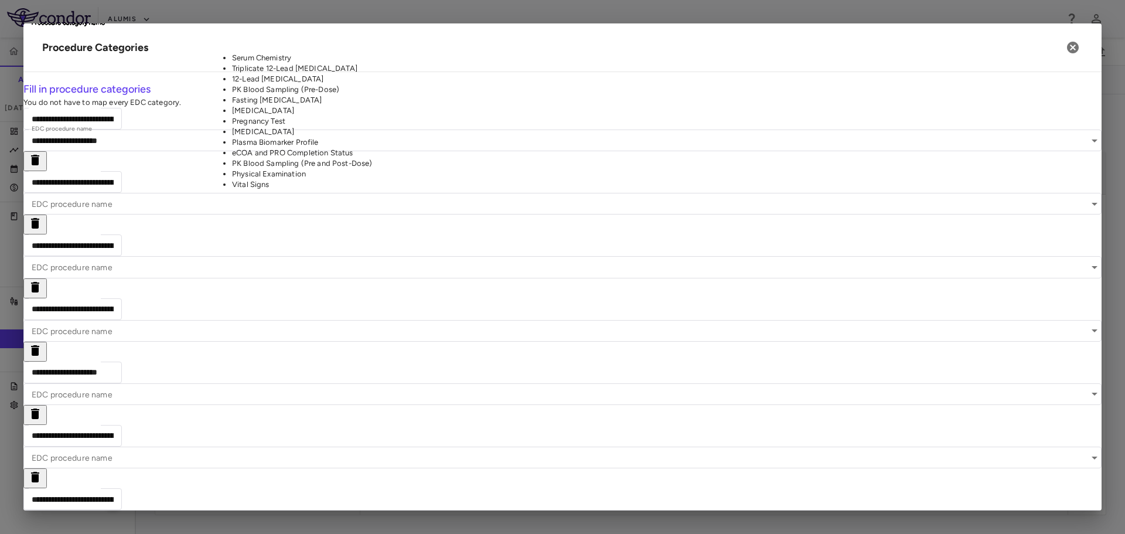
click at [282, 63] on li "Serum Chemistry" at bounding box center [308, 58] width 152 height 11
type input "**********"
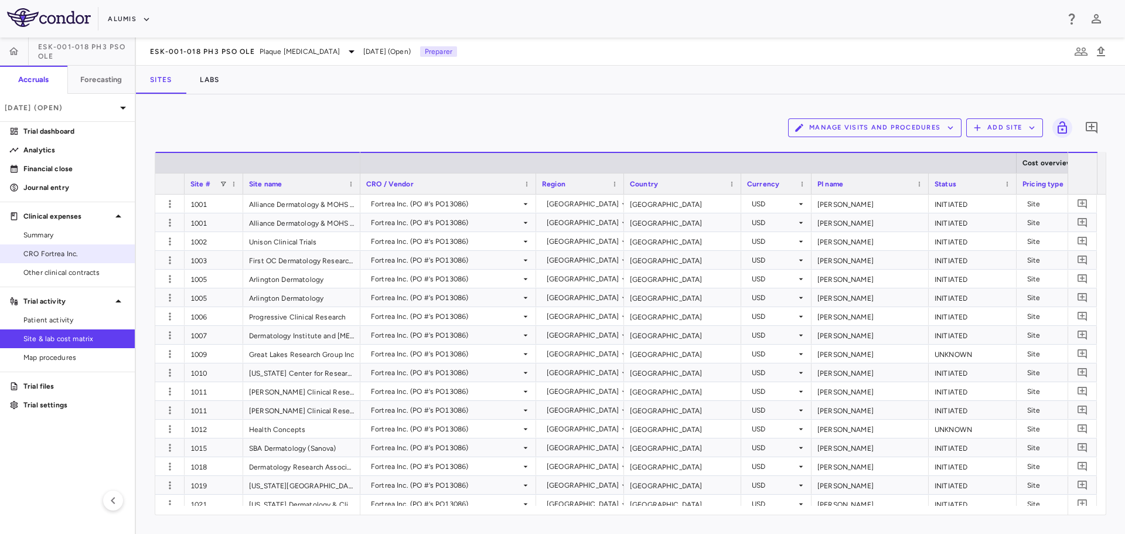
click at [77, 254] on span "CRO Fortrea Inc." at bounding box center [74, 253] width 102 height 11
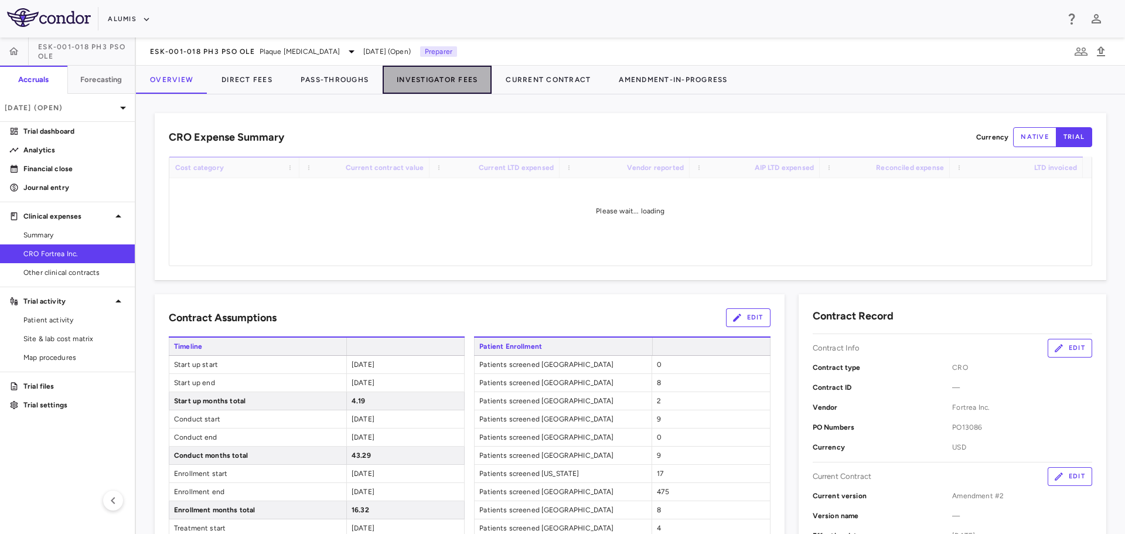
click at [443, 84] on button "Investigator Fees" at bounding box center [437, 80] width 109 height 28
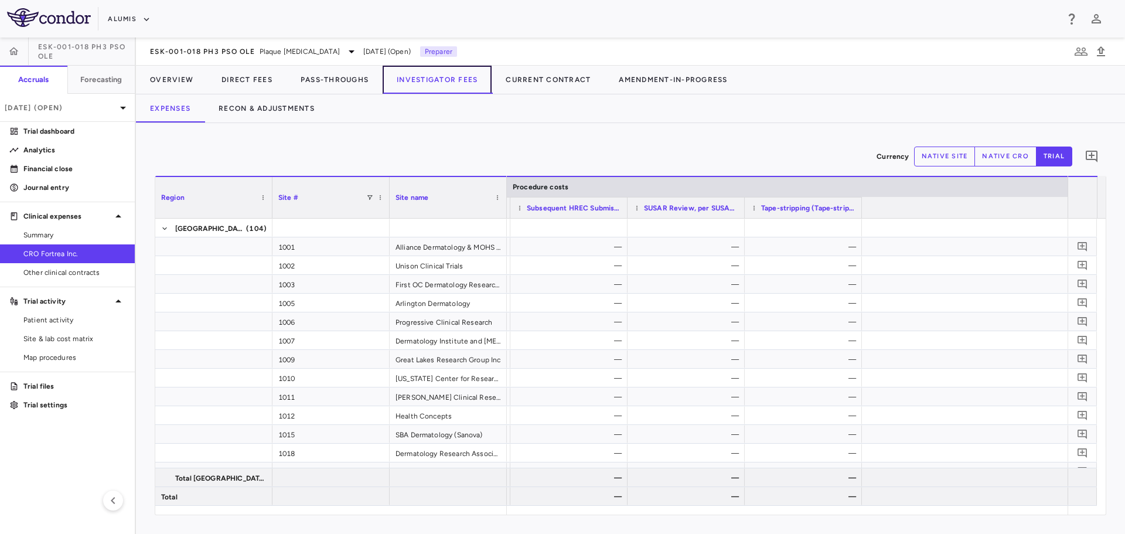
scroll to position [0, 11936]
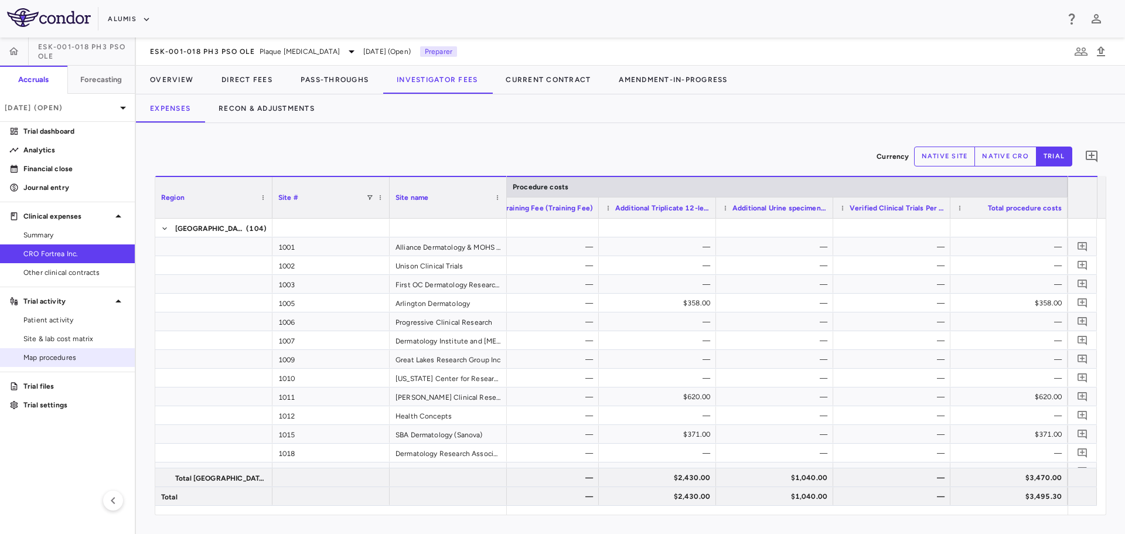
click at [68, 348] on div "Map procedures" at bounding box center [67, 357] width 135 height 19
click at [69, 334] on span "Site & lab cost matrix" at bounding box center [74, 338] width 102 height 11
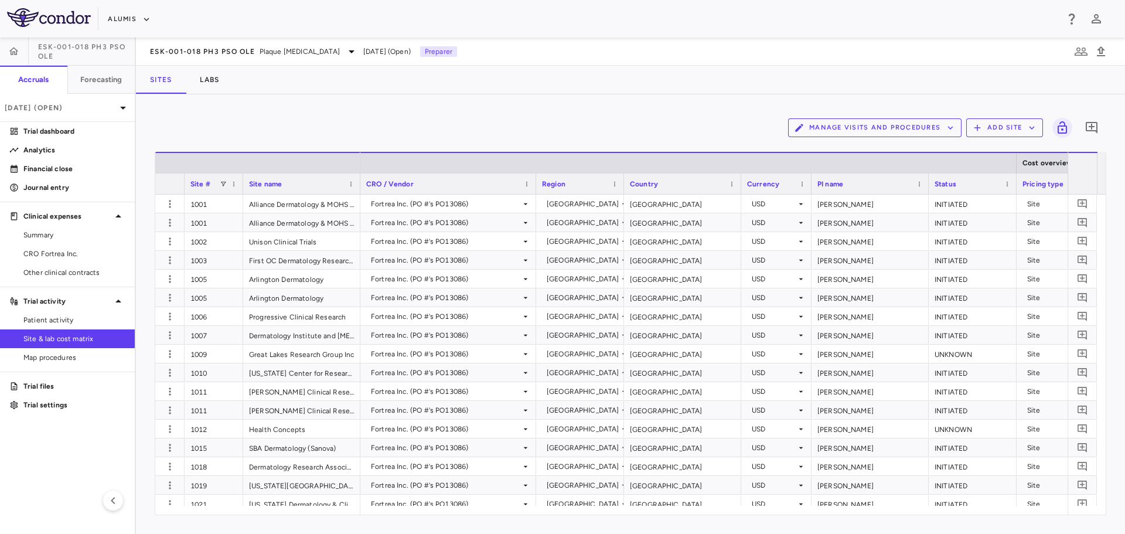
click at [858, 128] on button "Manage Visits and Procedures" at bounding box center [874, 127] width 173 height 19
click at [832, 173] on li "Manage Procedure Categories" at bounding box center [862, 168] width 125 height 18
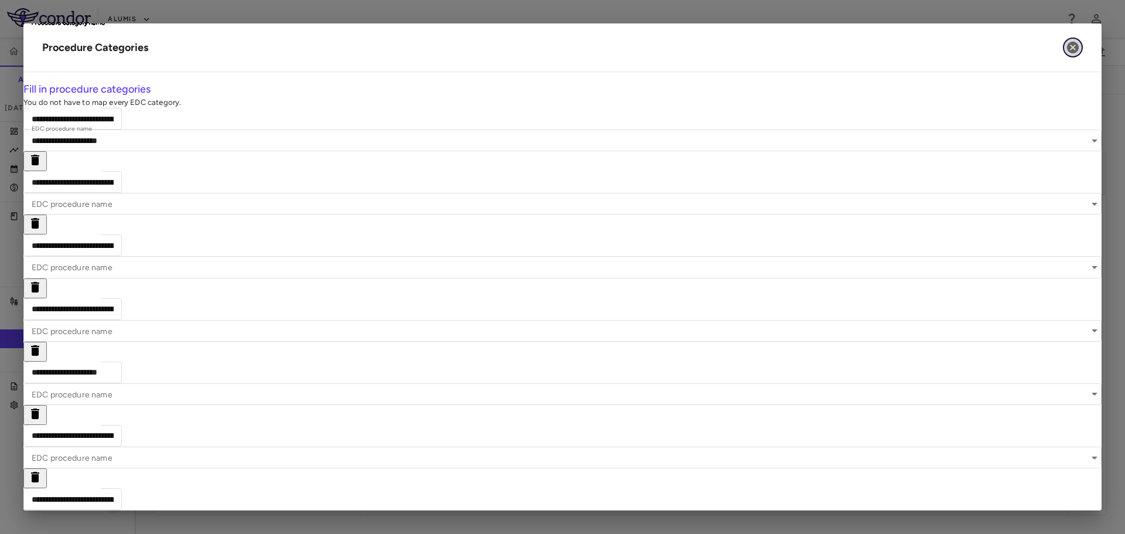
click at [1075, 52] on icon "button" at bounding box center [1073, 48] width 12 height 12
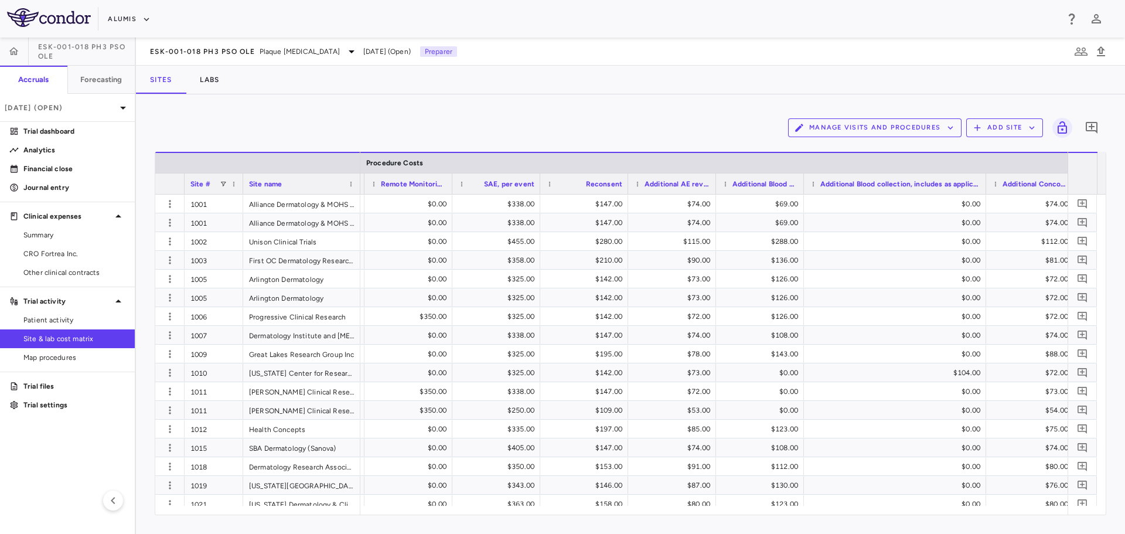
drag, startPoint x: 890, startPoint y: 179, endPoint x: 984, endPoint y: 192, distance: 95.2
click at [984, 192] on div at bounding box center [985, 183] width 5 height 21
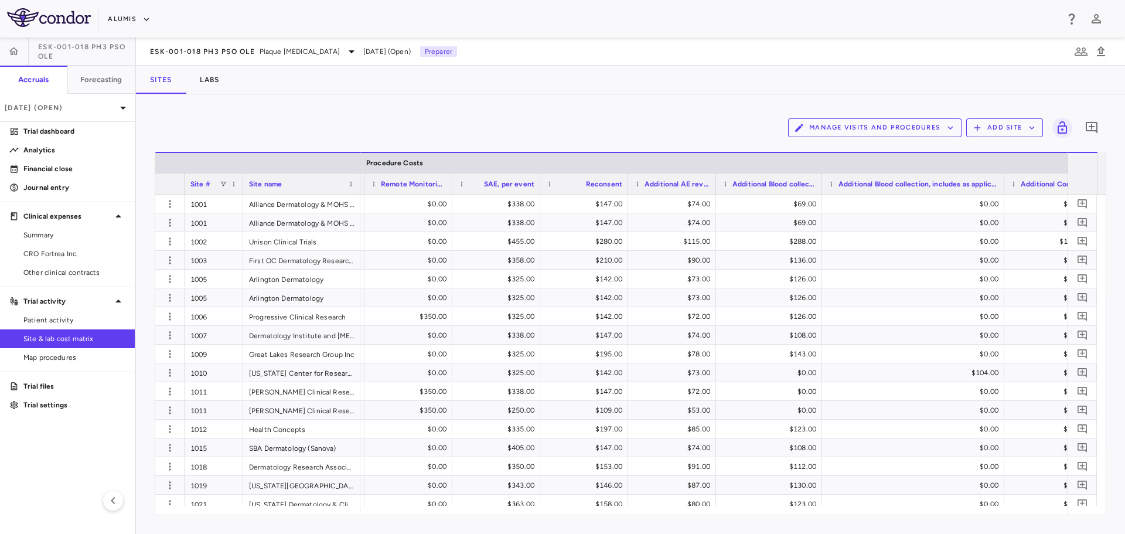
drag, startPoint x: 802, startPoint y: 180, endPoint x: 820, endPoint y: 196, distance: 24.5
click at [820, 196] on div "Site # Site name Procedure Costs Remote monitoring, SC, per hour" at bounding box center [630, 333] width 950 height 363
click at [64, 357] on span "Map procedures" at bounding box center [74, 357] width 102 height 11
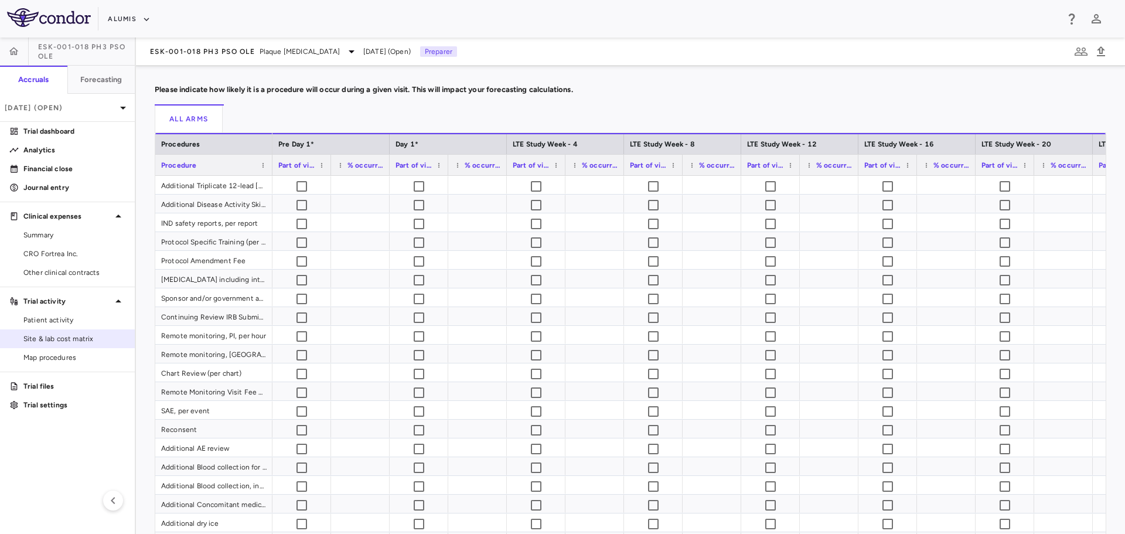
click at [56, 342] on span "Site & lab cost matrix" at bounding box center [74, 338] width 102 height 11
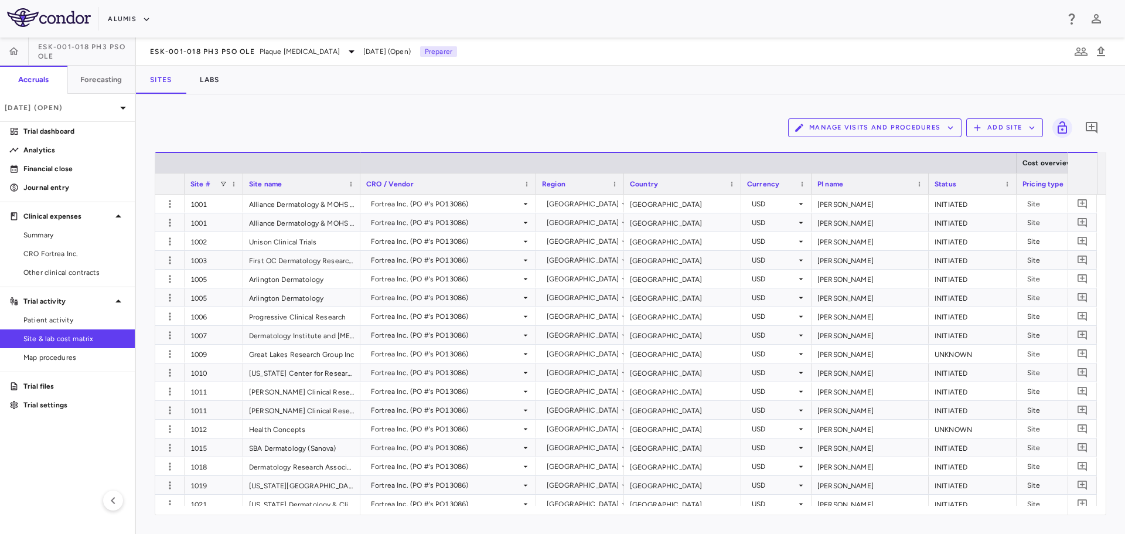
click at [919, 127] on button "Manage Visits and Procedures" at bounding box center [874, 127] width 173 height 19
click at [877, 164] on li "Manage Procedure Categories" at bounding box center [862, 168] width 125 height 18
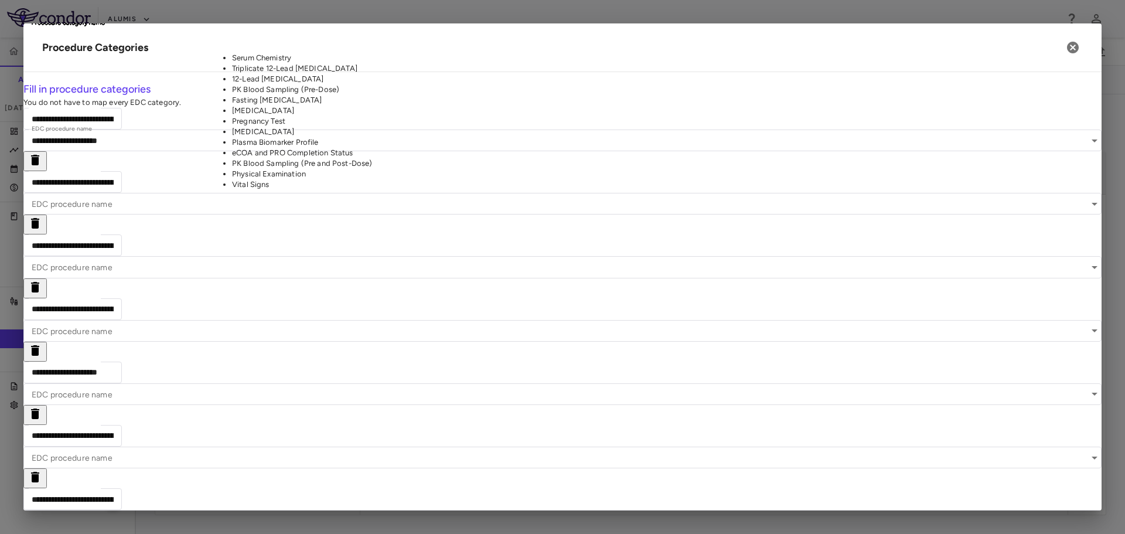
click at [324, 63] on li "Serum Chemistry" at bounding box center [308, 58] width 152 height 11
type input "**********"
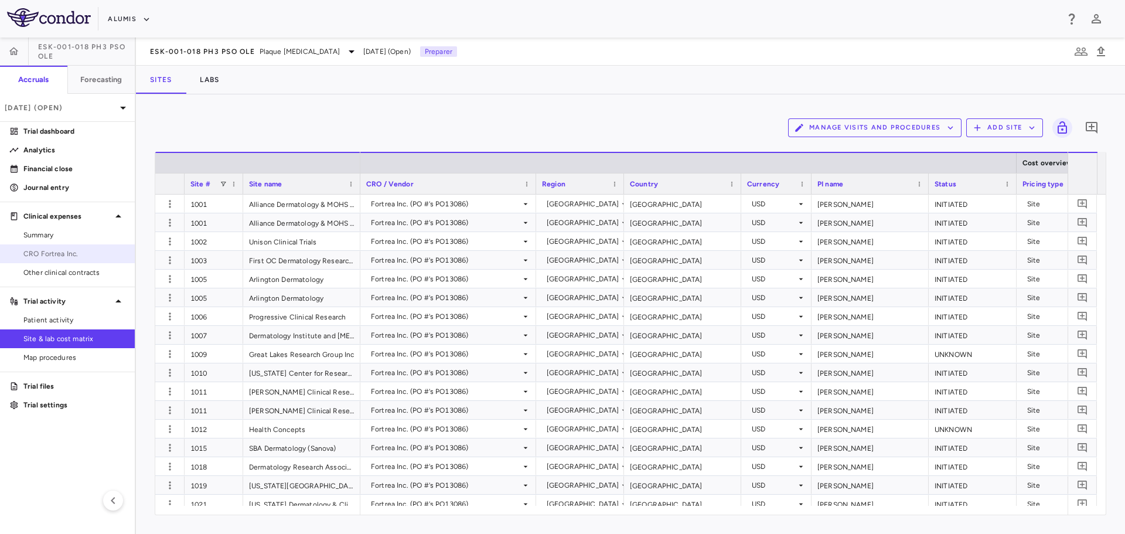
click at [85, 250] on span "CRO Fortrea Inc." at bounding box center [74, 253] width 102 height 11
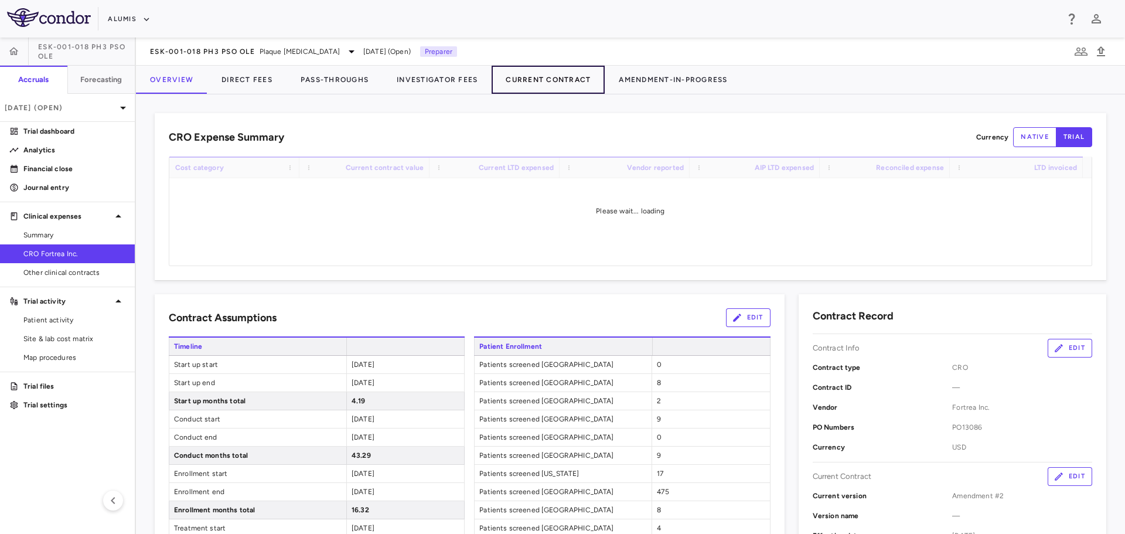
click at [534, 76] on button "Current Contract" at bounding box center [548, 80] width 113 height 28
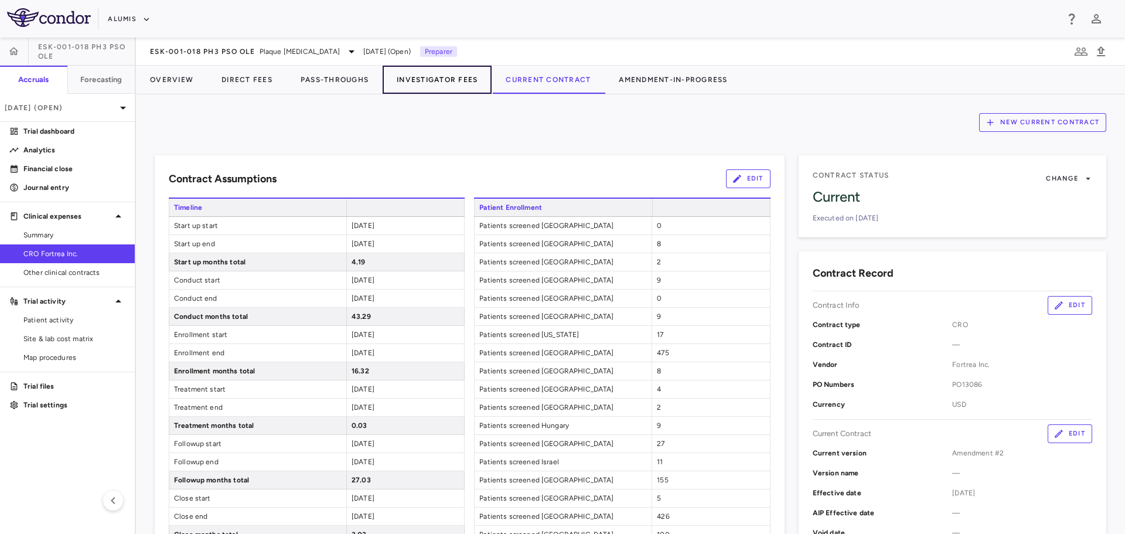
click at [456, 86] on button "Investigator Fees" at bounding box center [437, 80] width 109 height 28
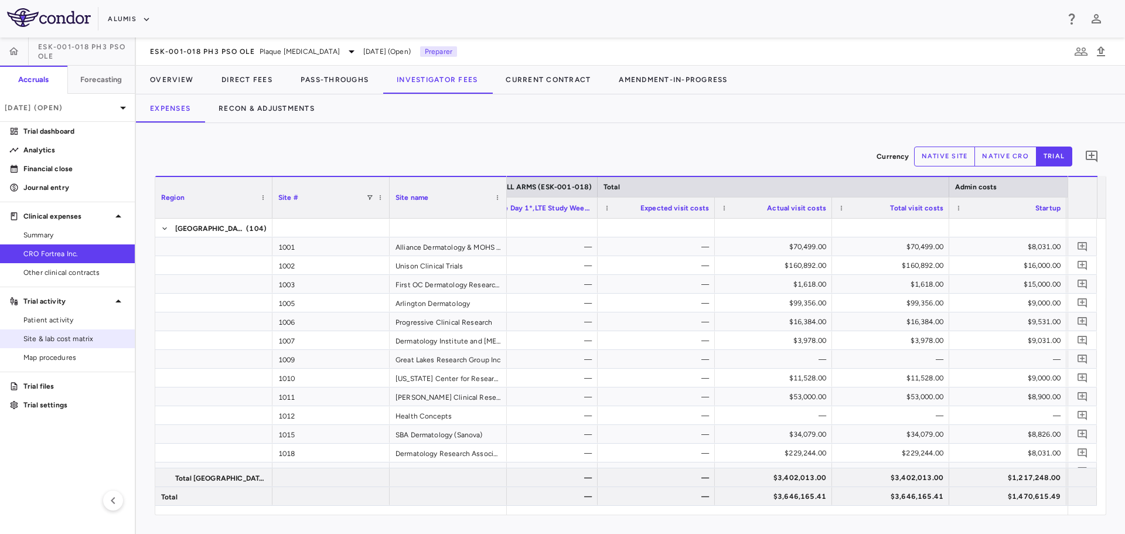
click at [88, 339] on span "Site & lab cost matrix" at bounding box center [74, 338] width 102 height 11
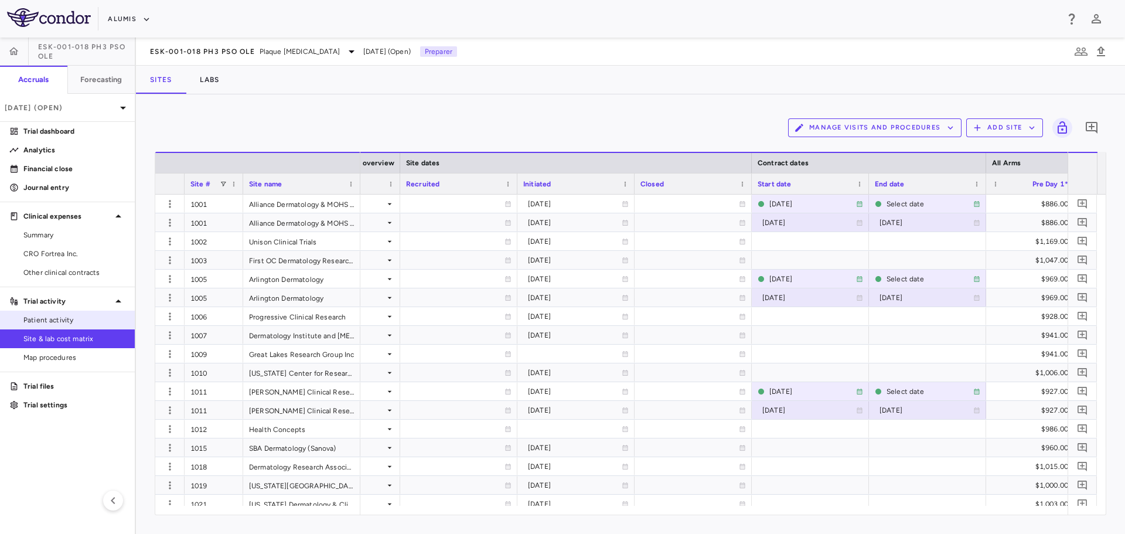
click at [86, 324] on span "Patient activity" at bounding box center [74, 320] width 102 height 11
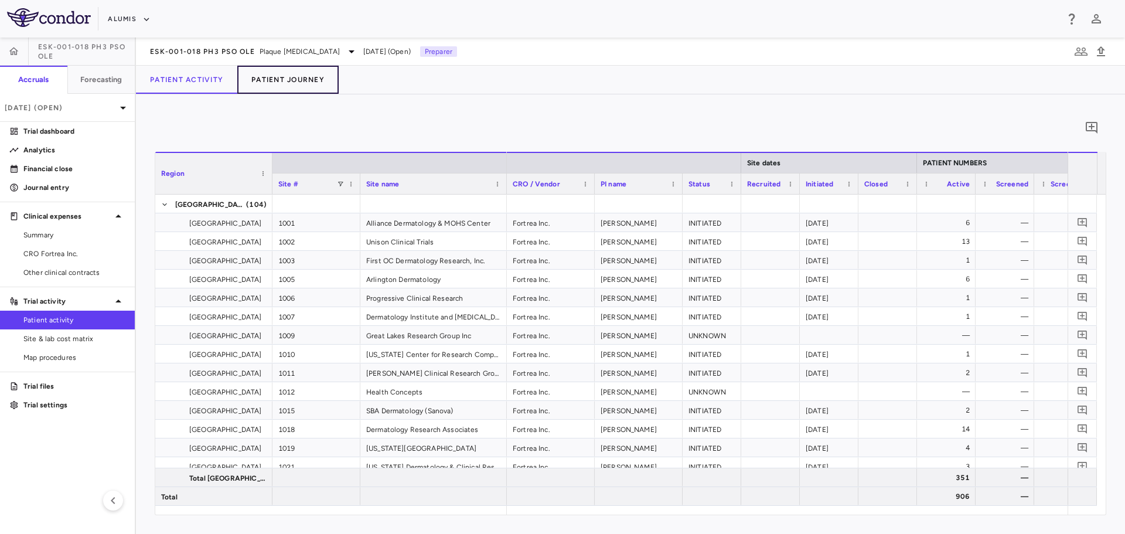
click at [289, 82] on button "Patient Journey" at bounding box center [287, 80] width 101 height 28
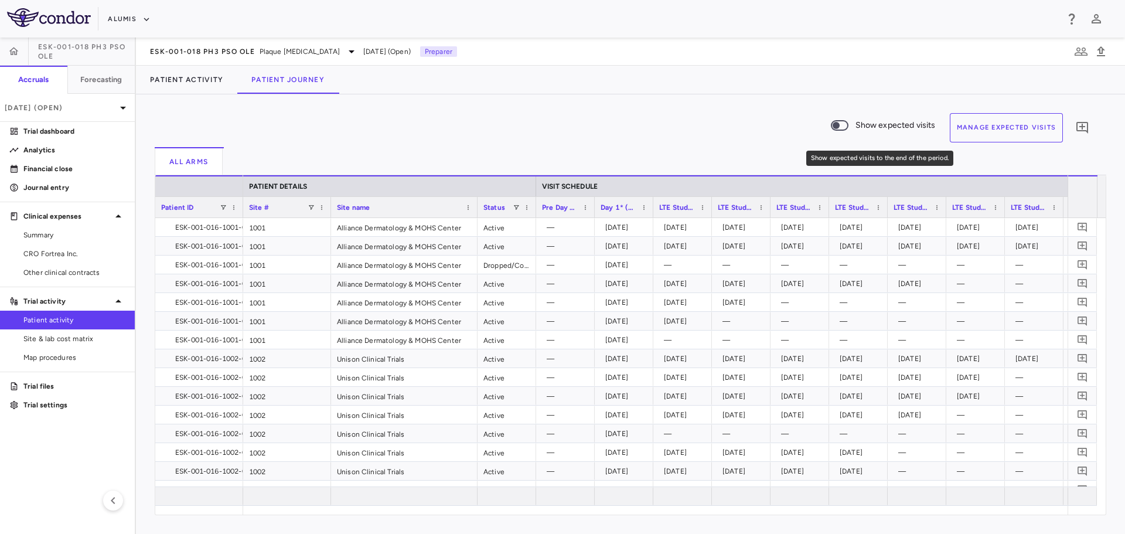
click at [871, 134] on label "Show expected visits" at bounding box center [880, 127] width 112 height 29
click at [986, 128] on button "Manage Expected Visits" at bounding box center [1007, 127] width 114 height 29
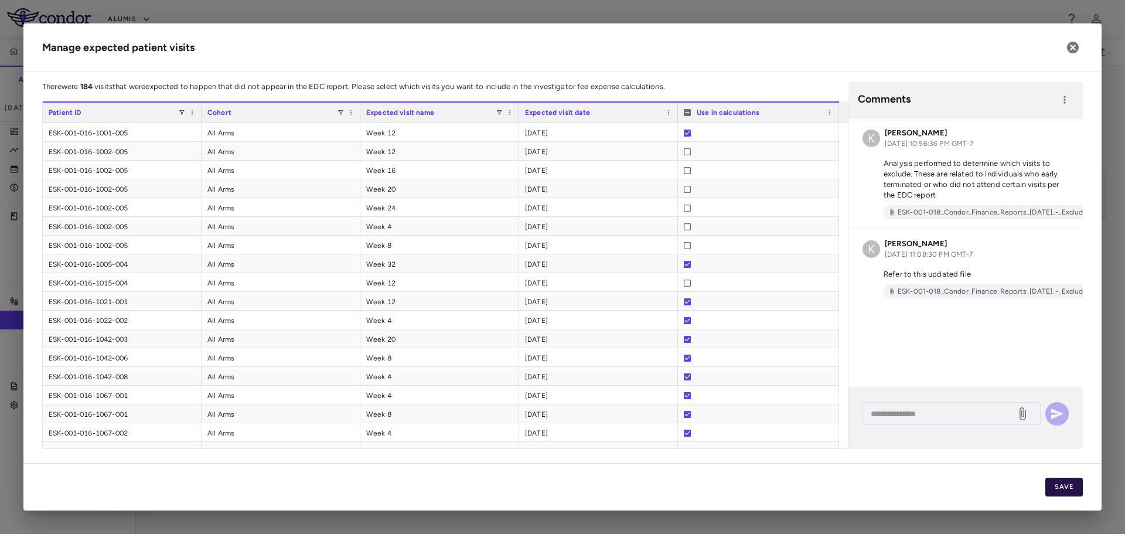
click at [1079, 485] on button "Save" at bounding box center [1064, 487] width 38 height 19
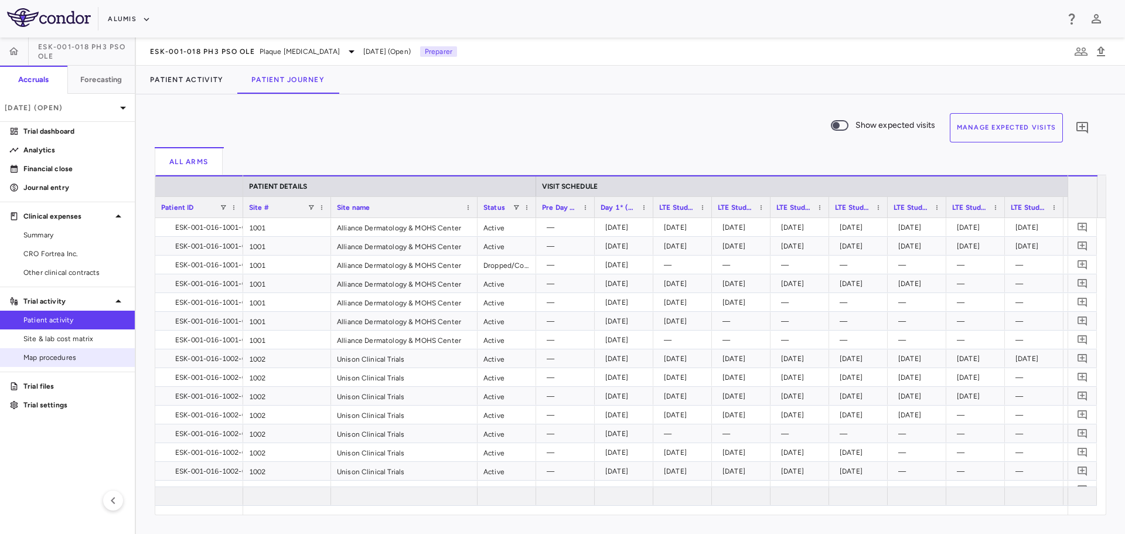
click at [70, 349] on link "Map procedures" at bounding box center [67, 358] width 135 height 18
click at [67, 338] on span "Site & lab cost matrix" at bounding box center [74, 338] width 102 height 11
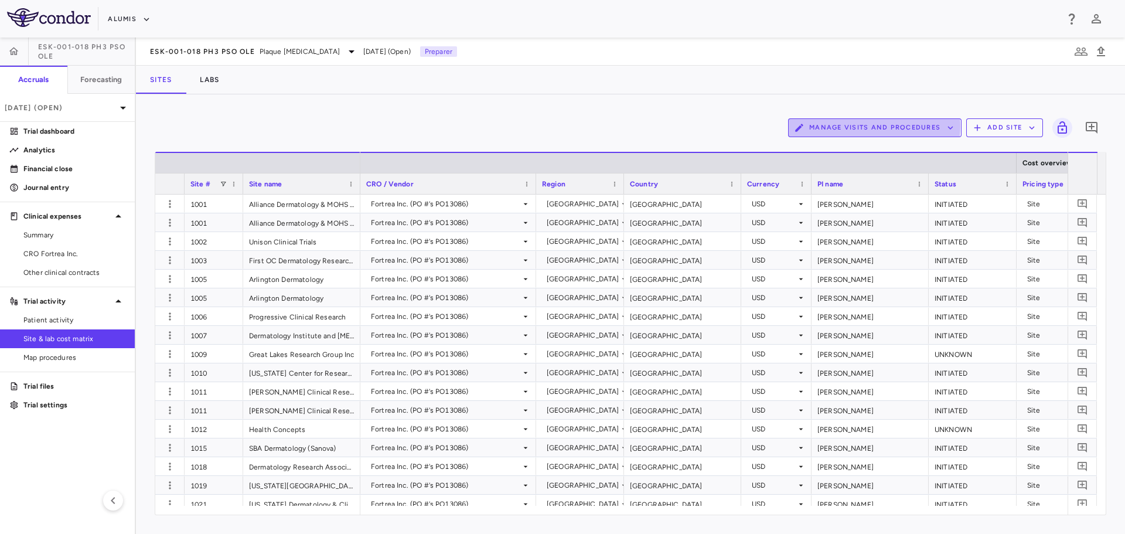
click at [872, 126] on button "Manage Visits and Procedures" at bounding box center [874, 127] width 173 height 19
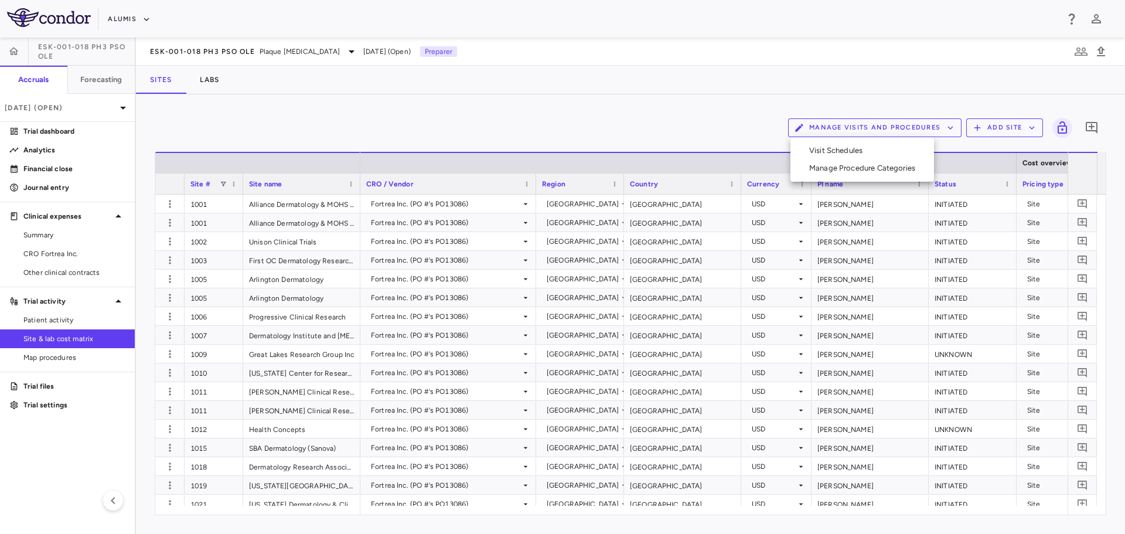
click at [867, 152] on li "Visit Schedules" at bounding box center [862, 151] width 125 height 18
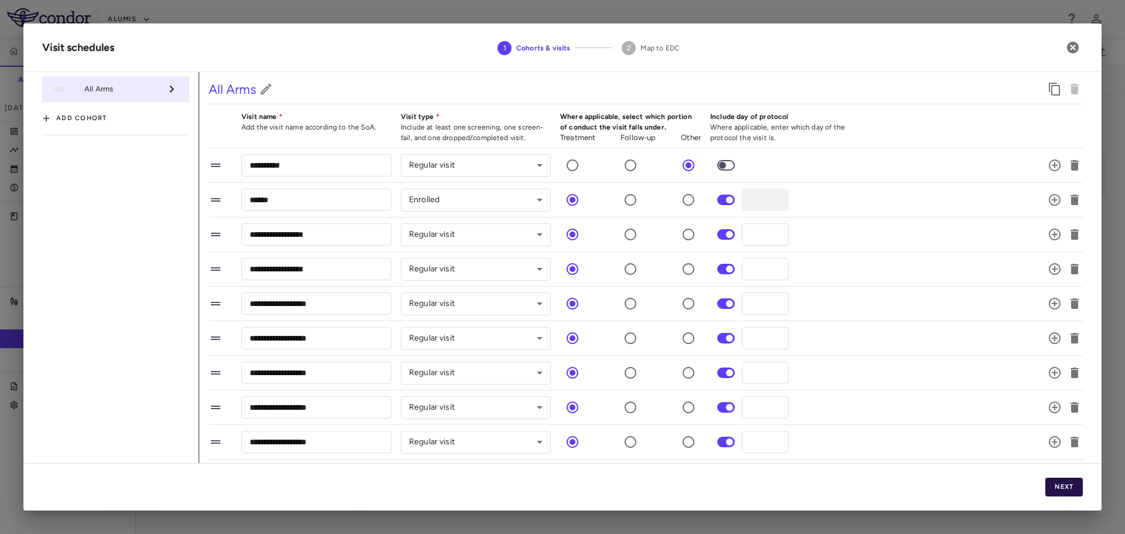
click at [1054, 493] on button "Next" at bounding box center [1064, 487] width 38 height 19
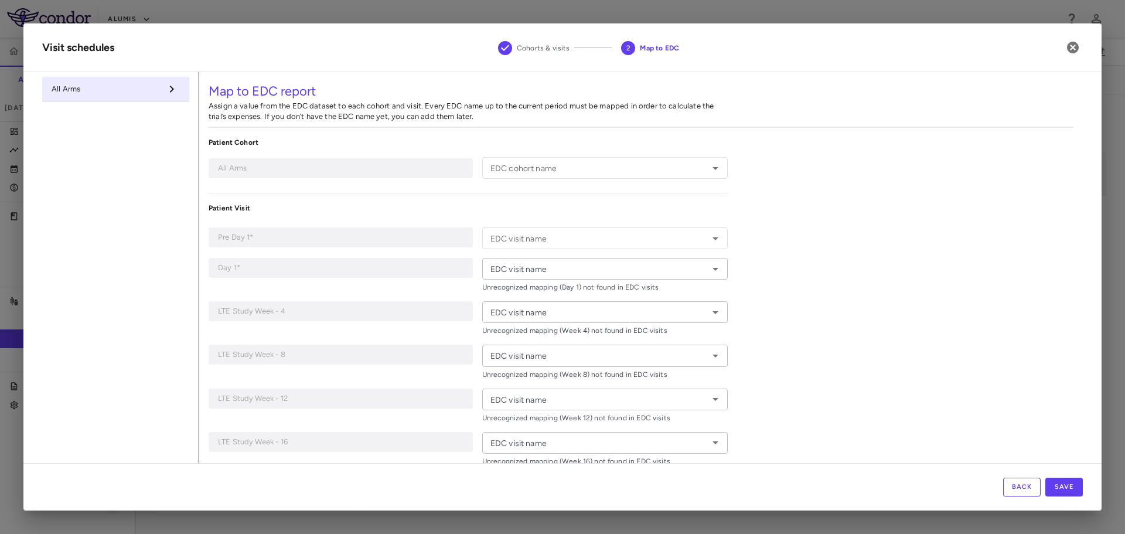
type input "**********"
type input "*****"
type input "******"
type input "*******"
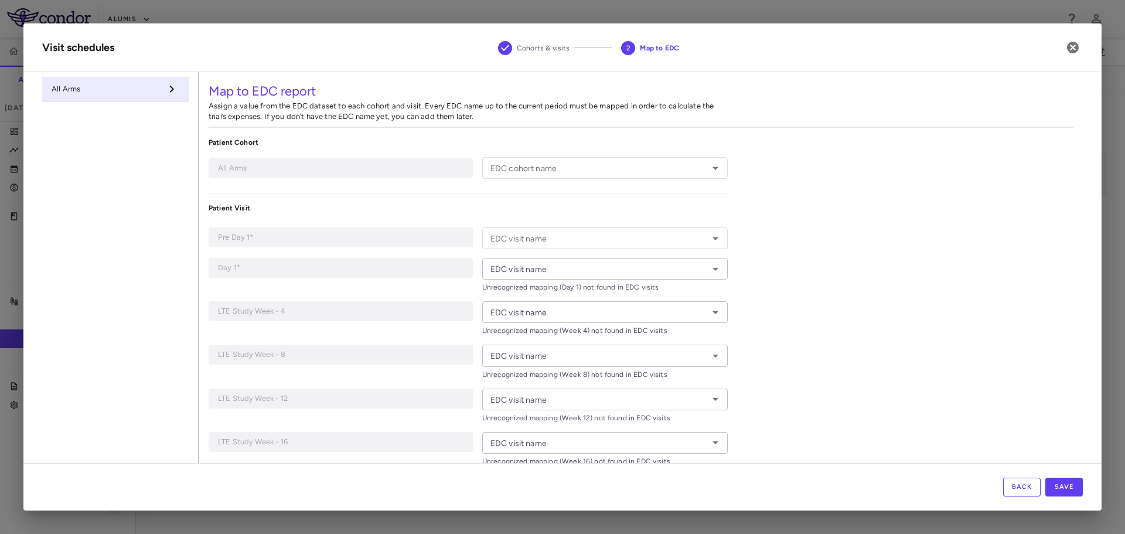
type input "*******"
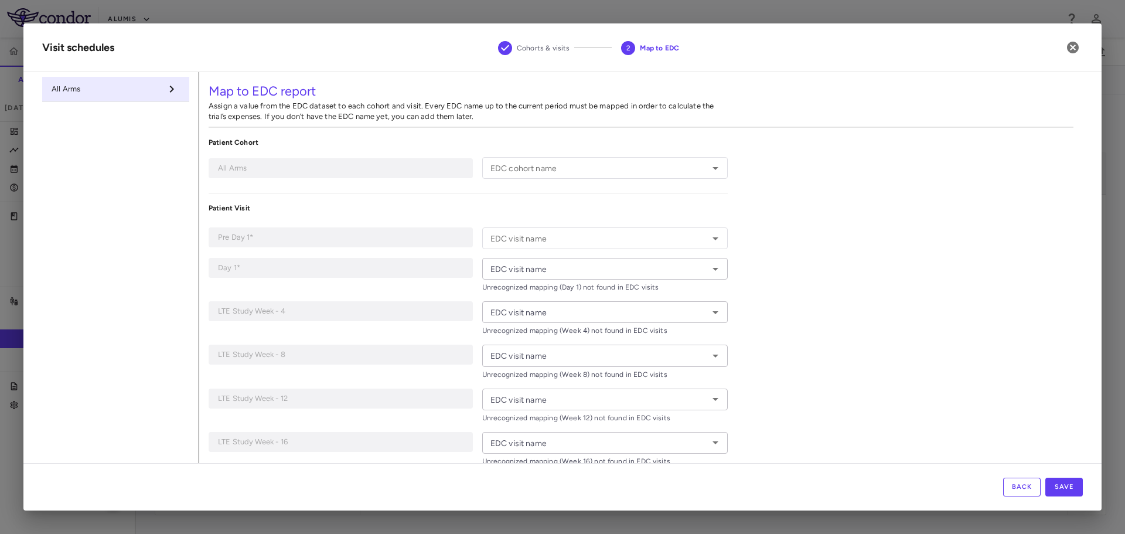
type input "*******"
type input "**********"
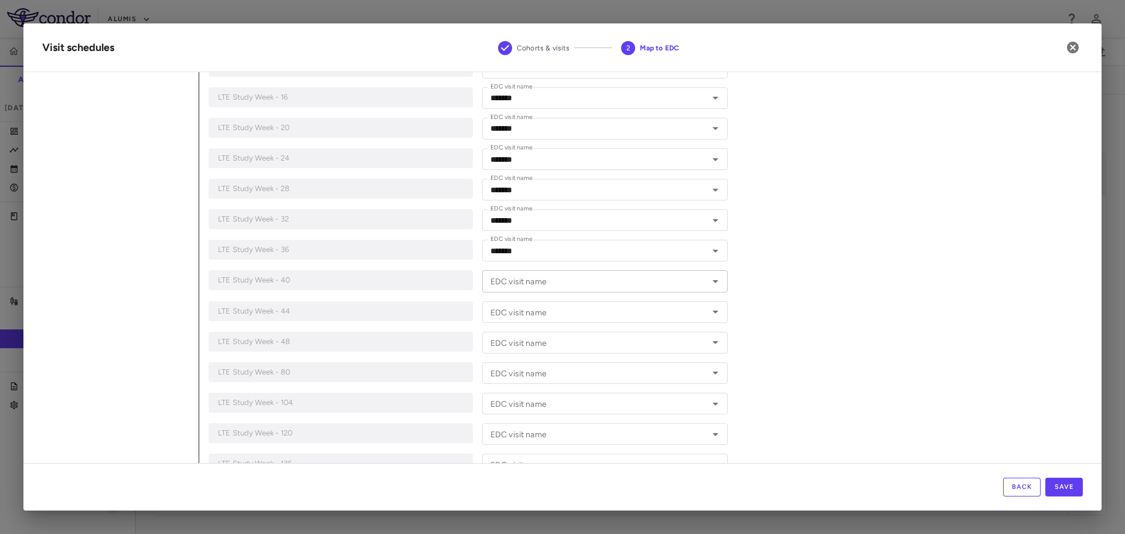
click at [584, 289] on div "EDC visit name" at bounding box center [605, 281] width 246 height 22
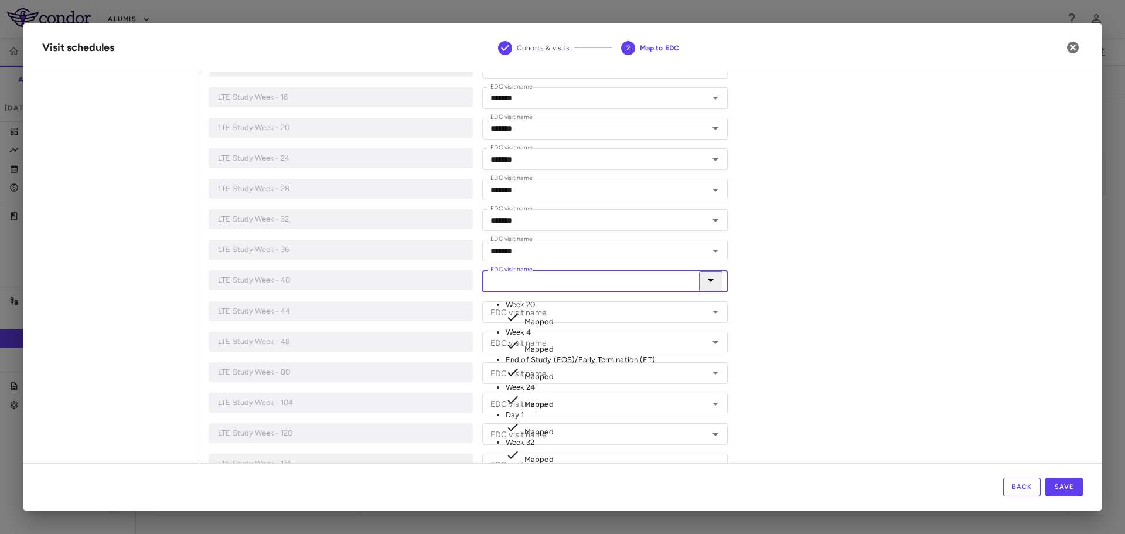
click at [940, 306] on div "**********" at bounding box center [641, 350] width 884 height 1142
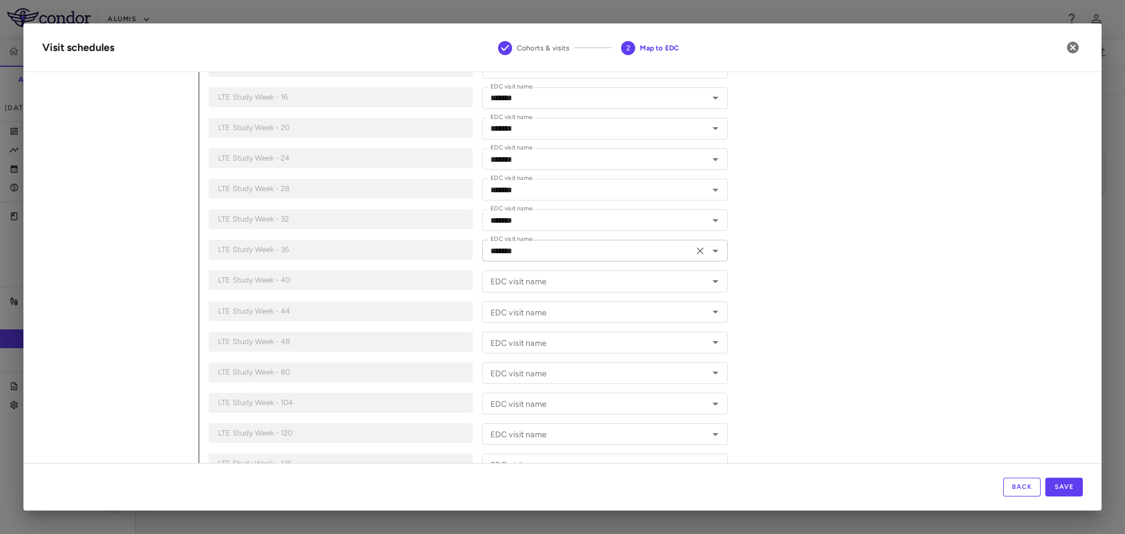
click at [697, 248] on icon "Clear" at bounding box center [700, 250] width 7 height 7
click at [711, 254] on icon "Open" at bounding box center [715, 251] width 14 height 14
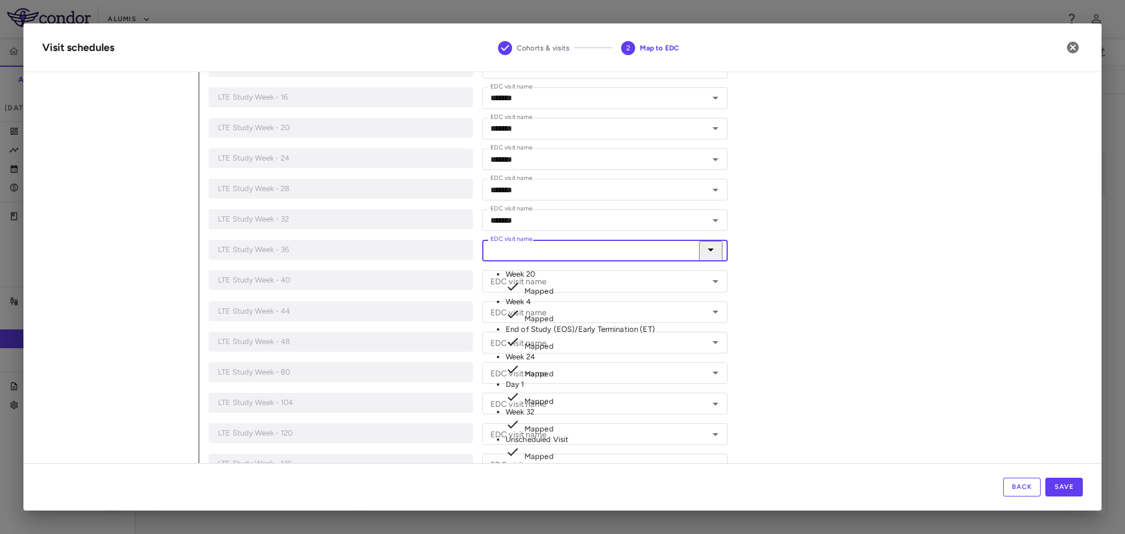
type input "*******"
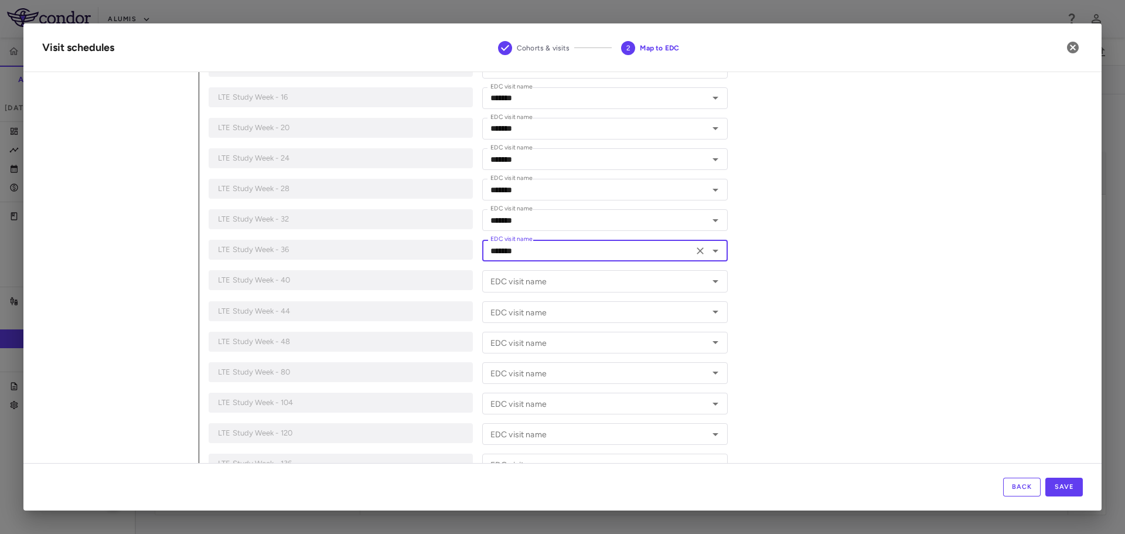
click at [807, 354] on div "**********" at bounding box center [641, 350] width 884 height 1142
click at [1059, 490] on button "Save" at bounding box center [1064, 487] width 38 height 19
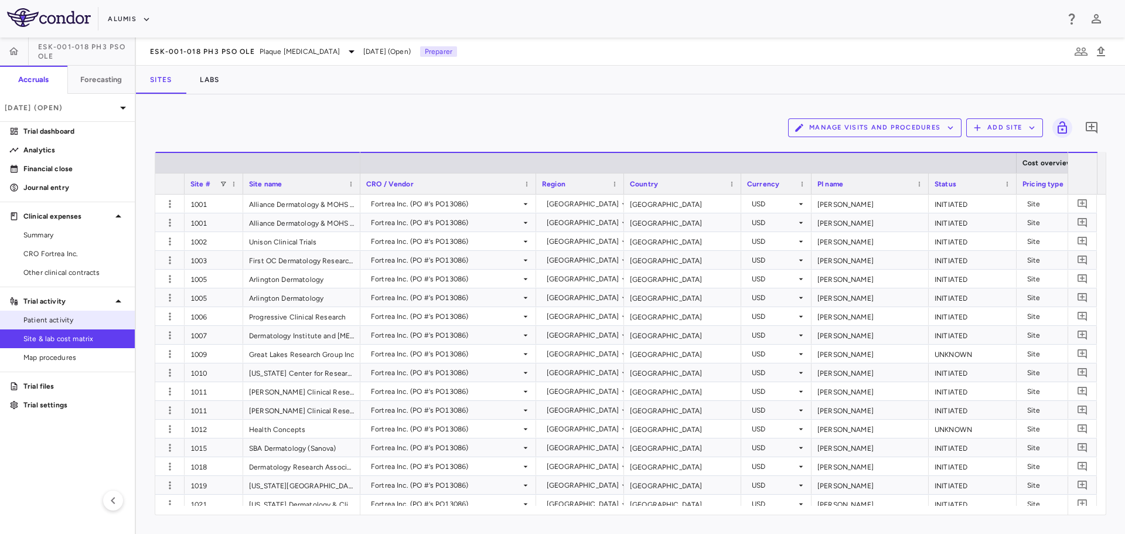
click at [45, 315] on span "Patient activity" at bounding box center [74, 320] width 102 height 11
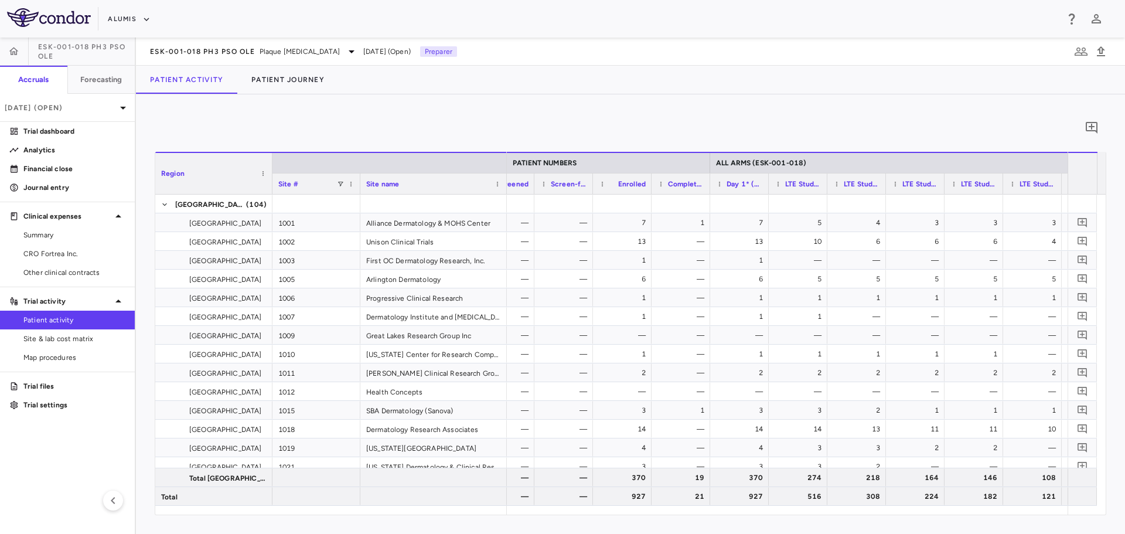
scroll to position [0, 790]
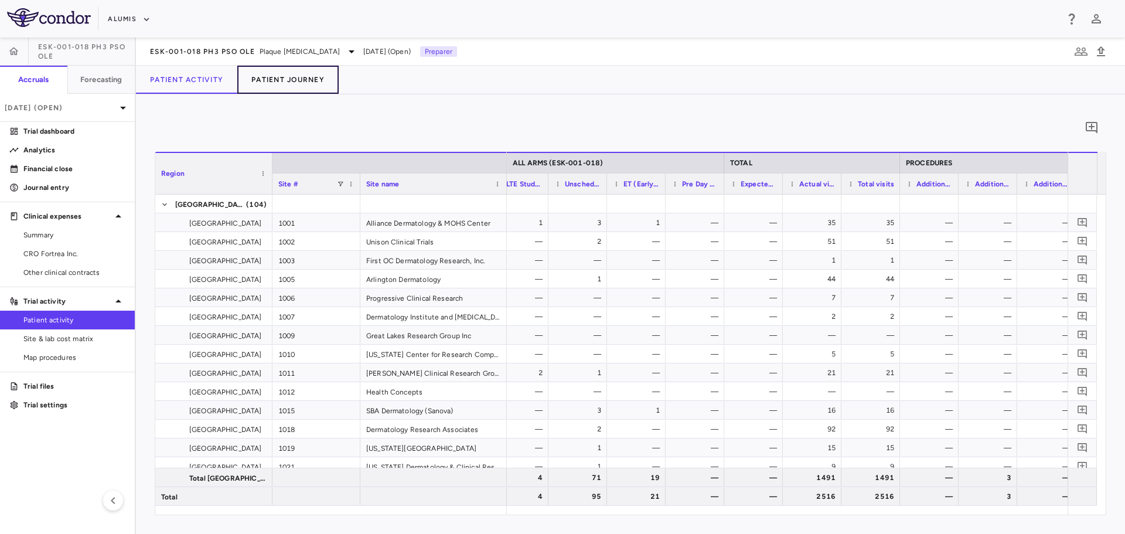
click at [298, 84] on button "Patient Journey" at bounding box center [287, 80] width 101 height 28
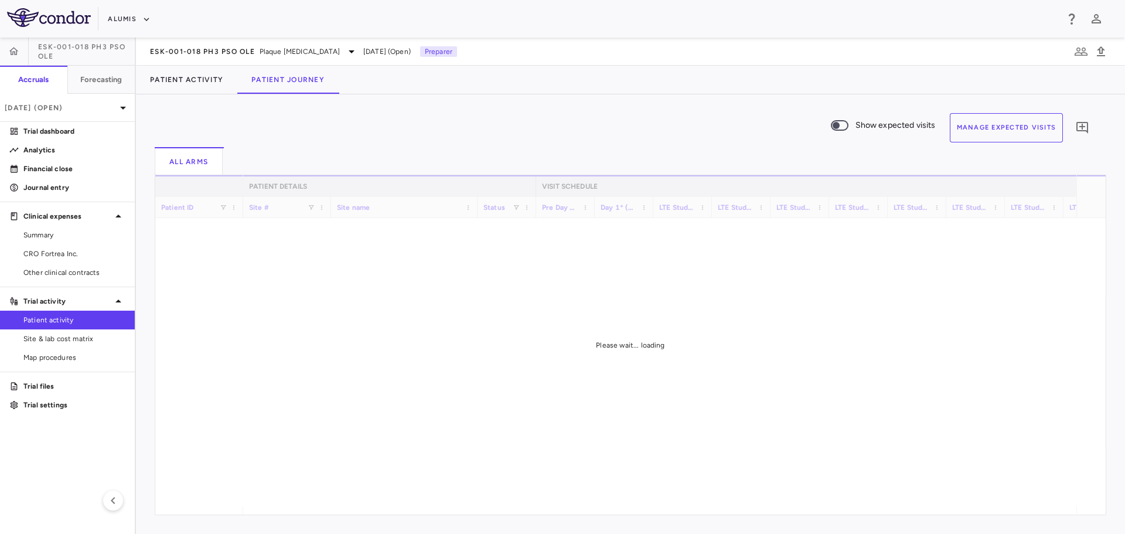
click at [986, 134] on button "Manage Expected Visits" at bounding box center [1007, 127] width 114 height 29
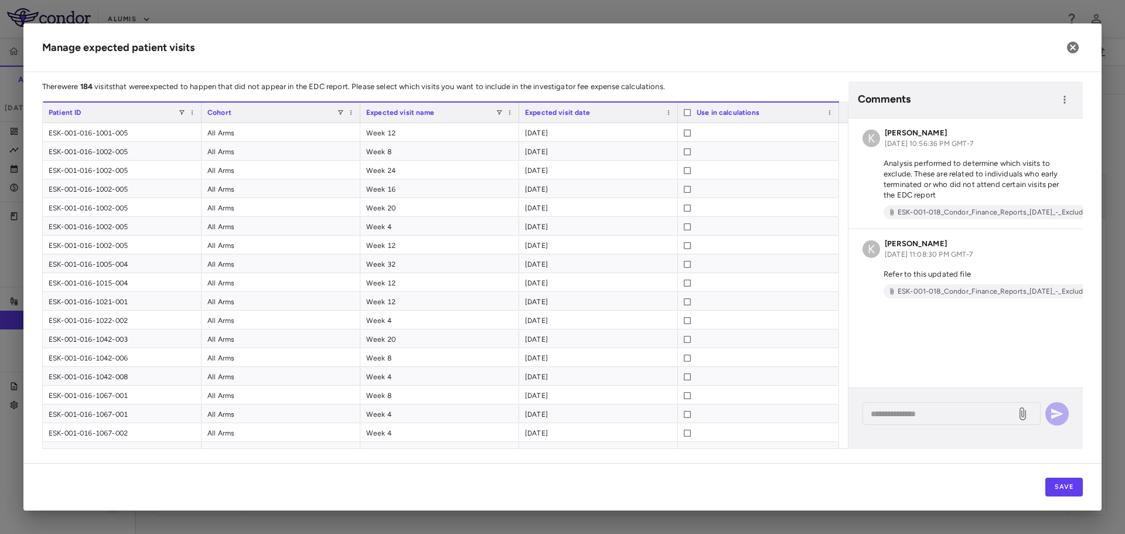
click at [686, 117] on div "Use in calculations" at bounding box center [758, 111] width 161 height 21
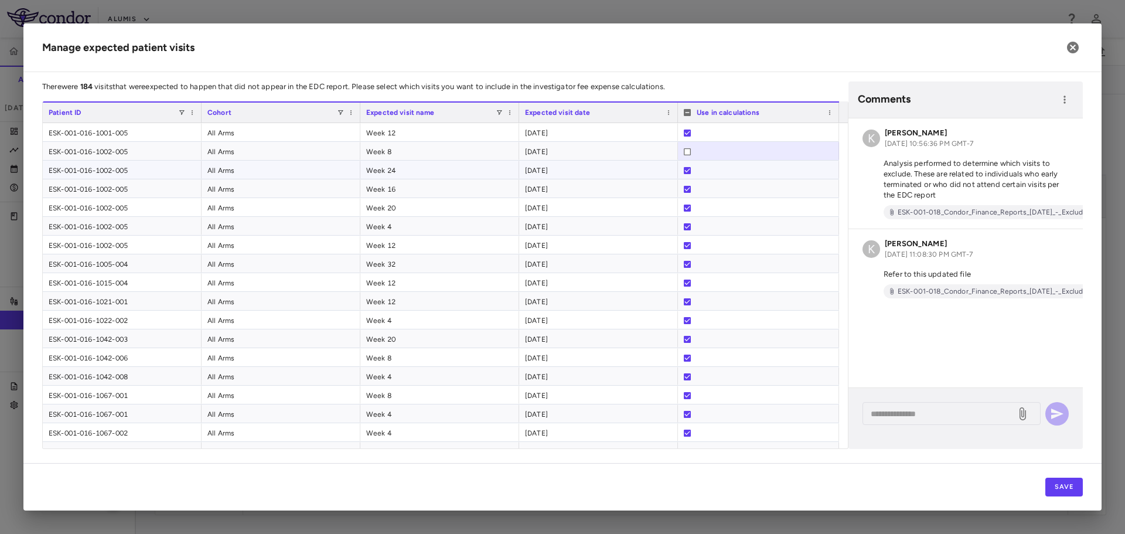
click at [686, 166] on div at bounding box center [687, 170] width 7 height 19
click at [687, 184] on div at bounding box center [687, 189] width 7 height 19
click at [686, 174] on div at bounding box center [687, 170] width 7 height 19
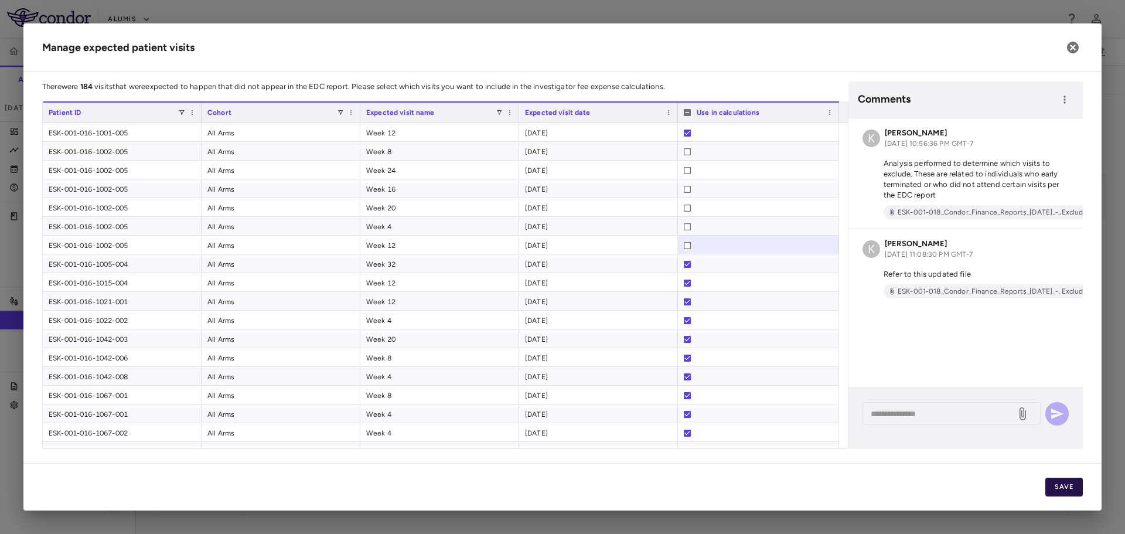
click at [1051, 489] on button "Save" at bounding box center [1064, 487] width 38 height 19
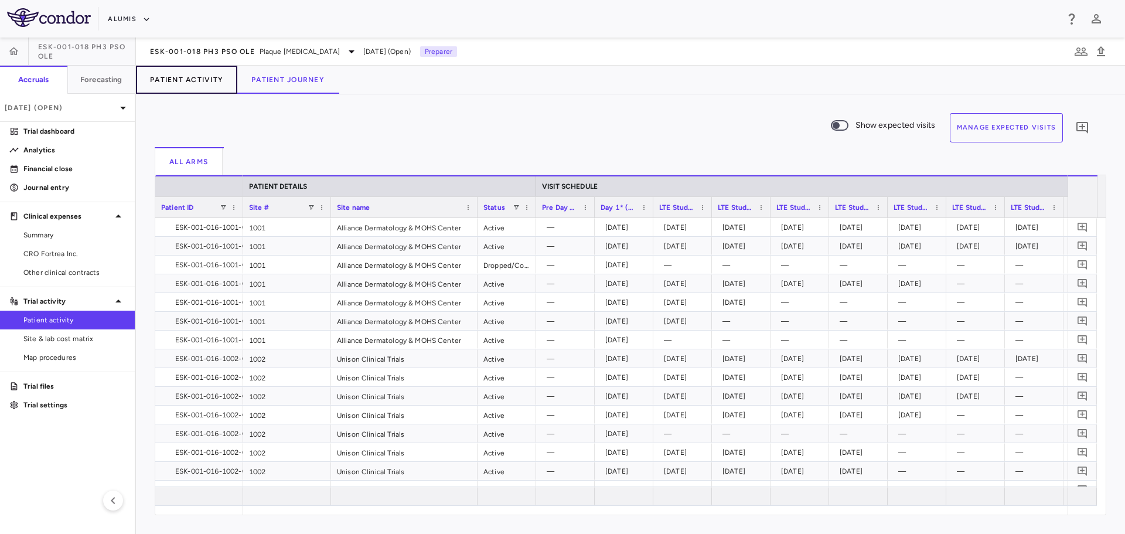
click at [204, 86] on button "Patient Activity" at bounding box center [186, 80] width 101 height 28
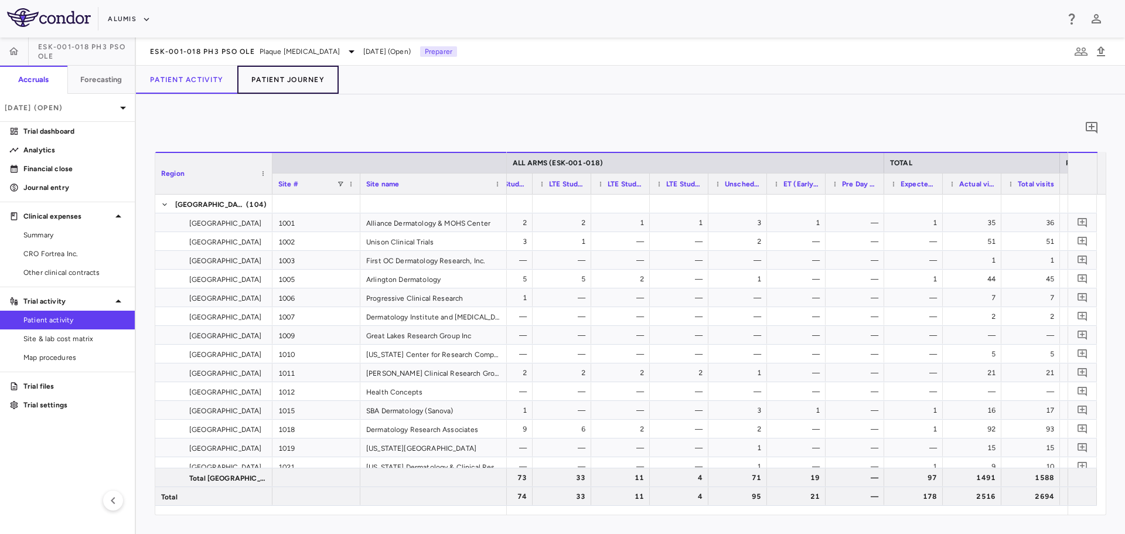
click at [320, 84] on button "Patient Journey" at bounding box center [287, 80] width 101 height 28
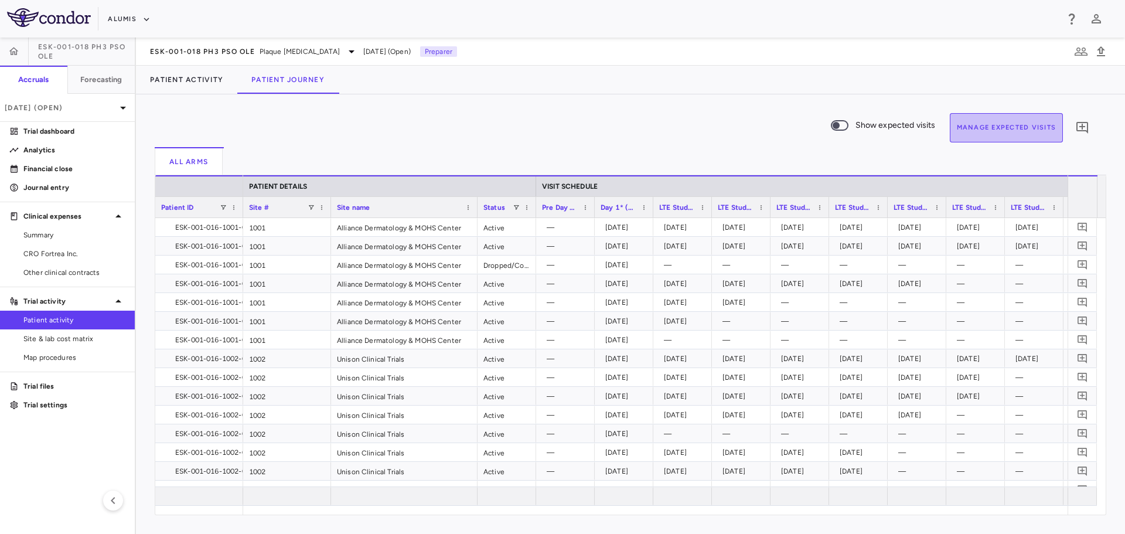
click at [1017, 131] on button "Manage Expected Visits" at bounding box center [1007, 127] width 114 height 29
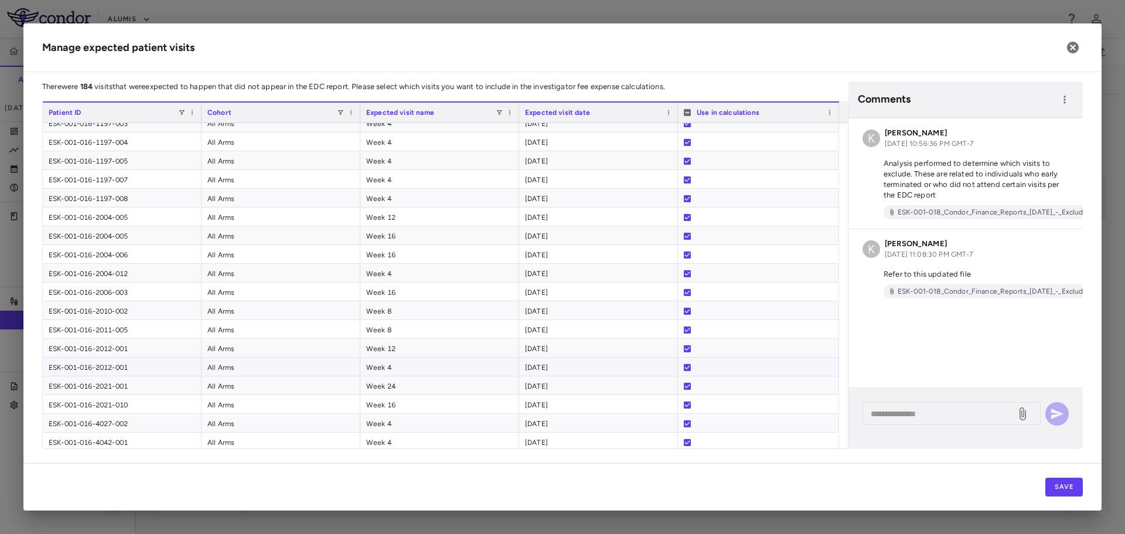
click at [686, 363] on div at bounding box center [687, 367] width 7 height 19
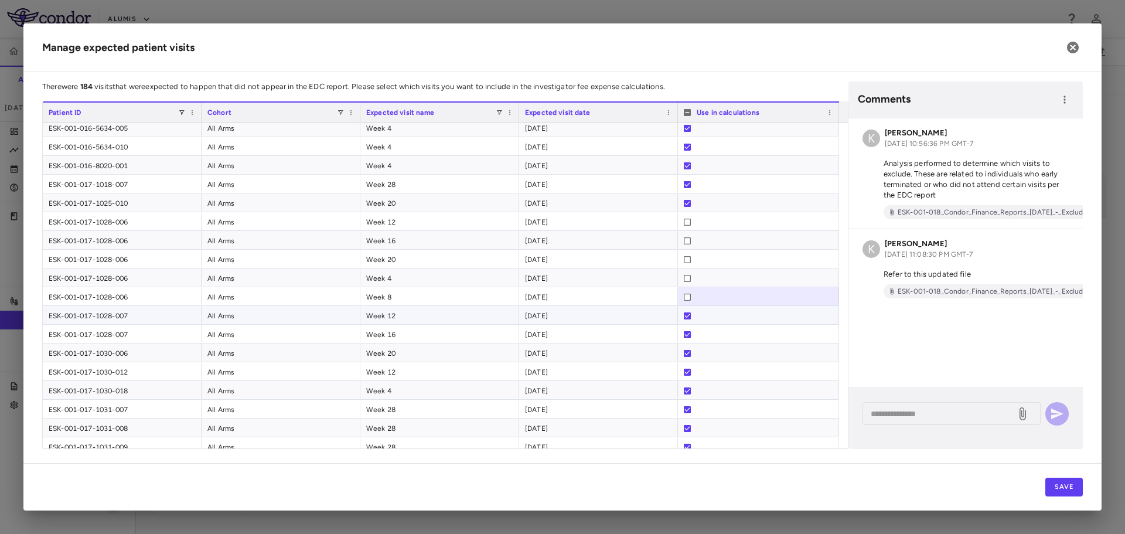
click at [687, 320] on div at bounding box center [687, 315] width 7 height 19
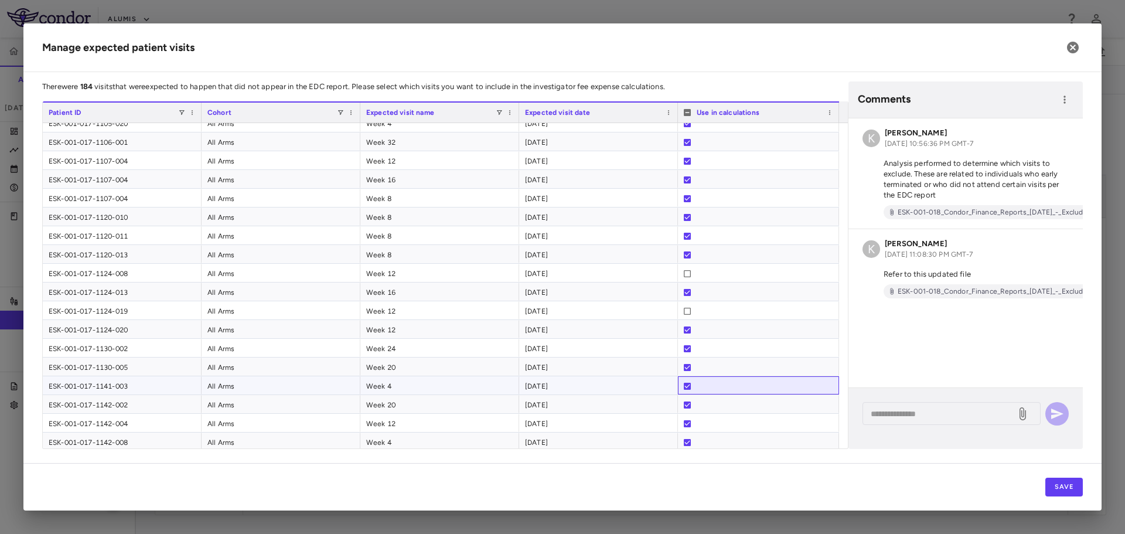
click at [684, 391] on div at bounding box center [687, 386] width 7 height 19
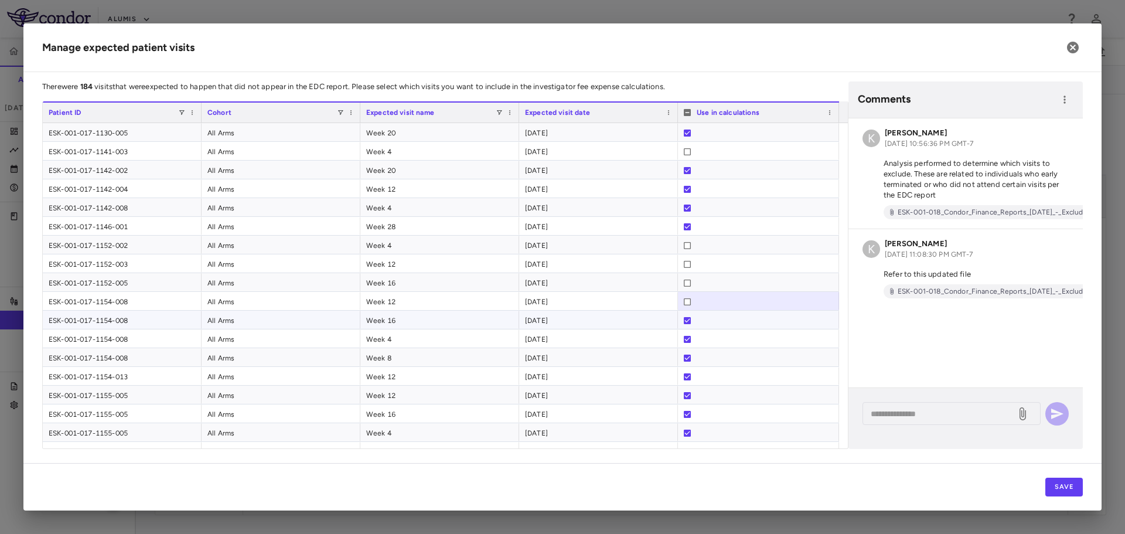
click at [687, 315] on div at bounding box center [687, 320] width 7 height 19
click at [688, 335] on div at bounding box center [687, 339] width 7 height 19
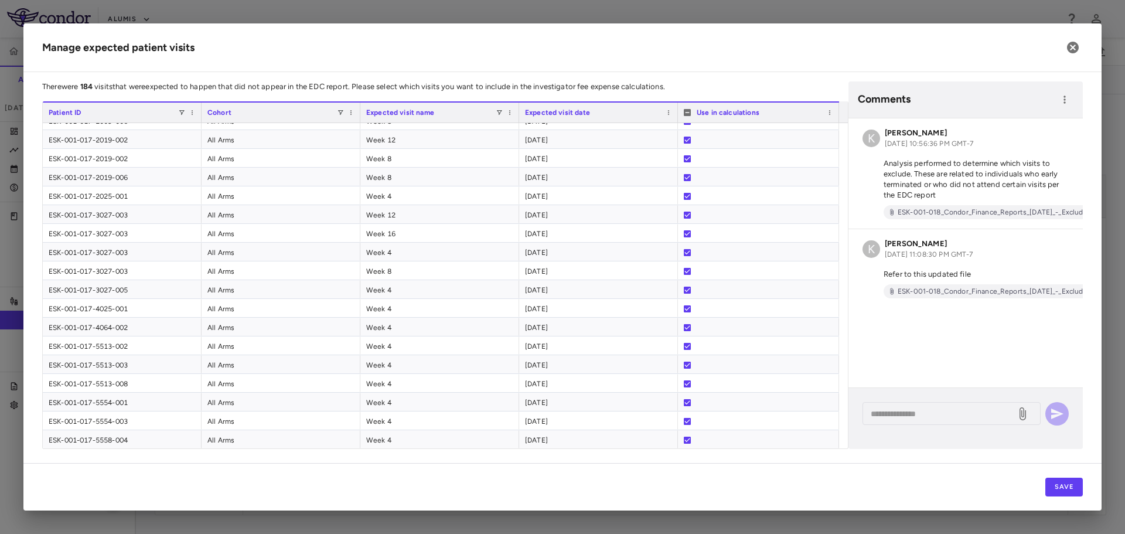
scroll to position [2871, 0]
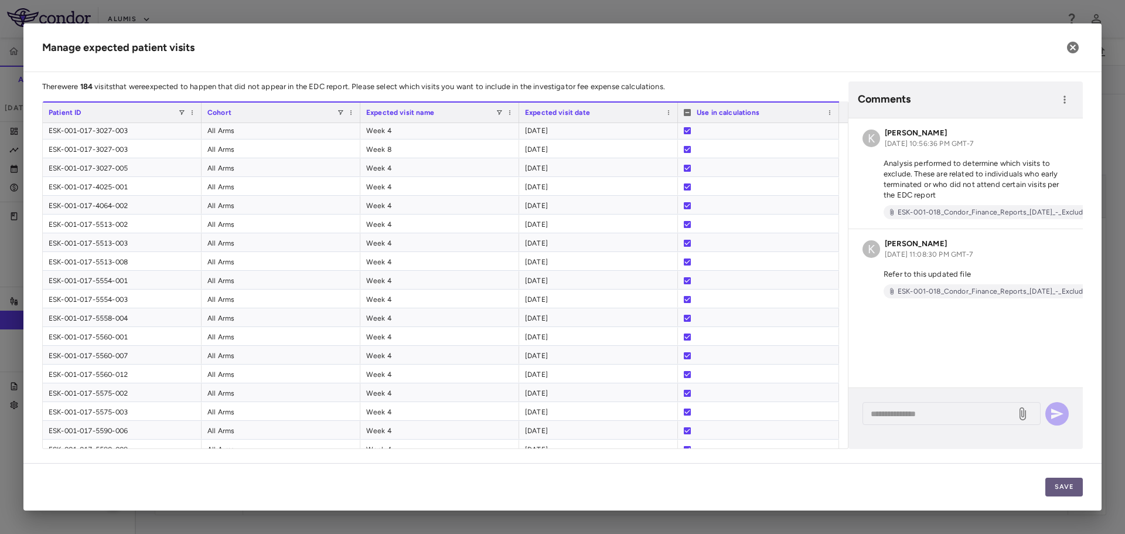
click at [1076, 488] on button "Save" at bounding box center [1064, 487] width 38 height 19
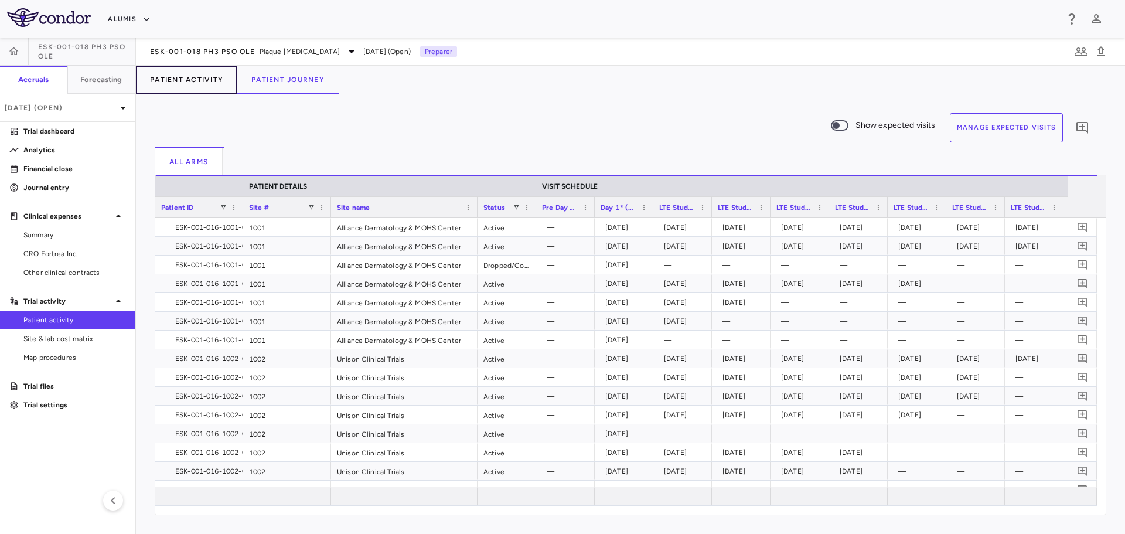
click at [229, 83] on button "Patient Activity" at bounding box center [186, 80] width 101 height 28
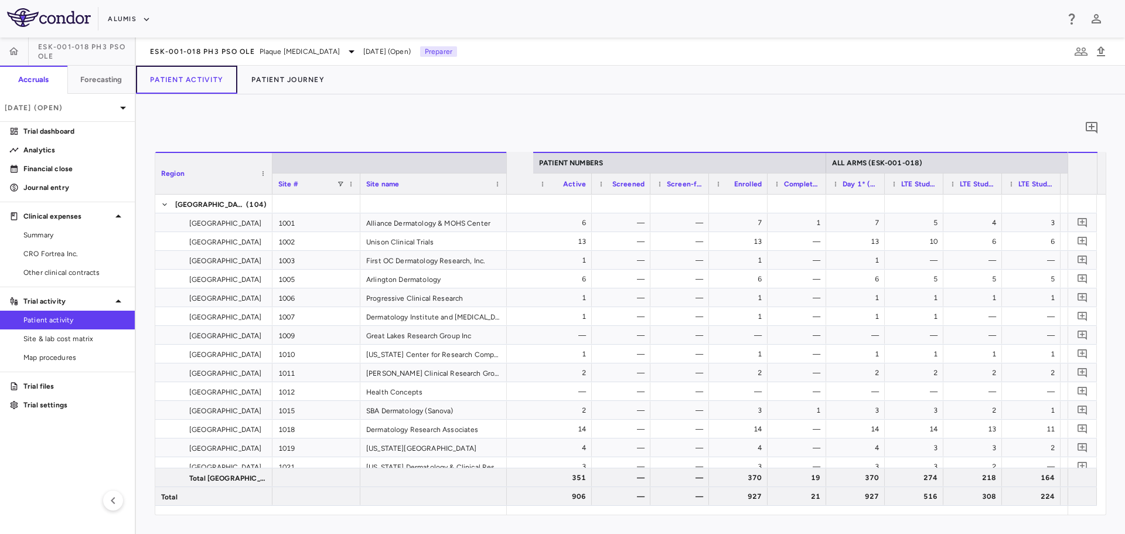
scroll to position [0, 558]
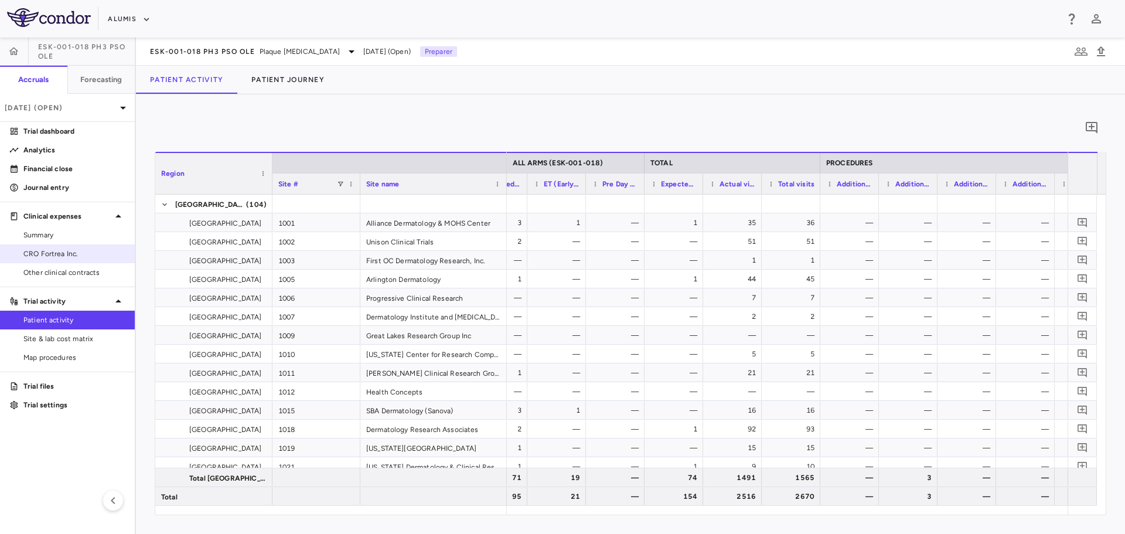
click at [71, 250] on span "CRO Fortrea Inc." at bounding box center [74, 253] width 102 height 11
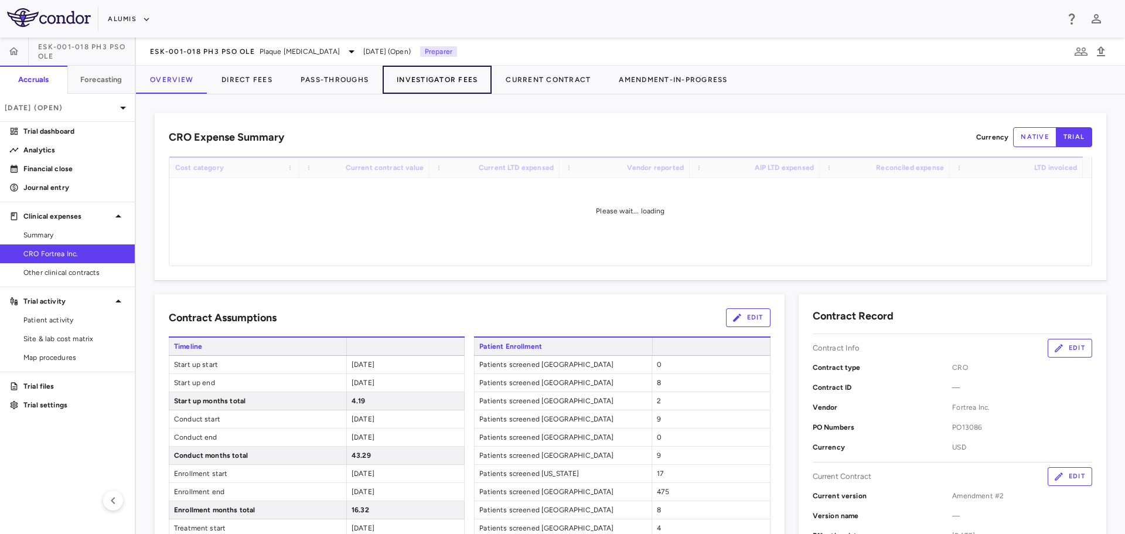
click at [434, 79] on button "Investigator Fees" at bounding box center [437, 80] width 109 height 28
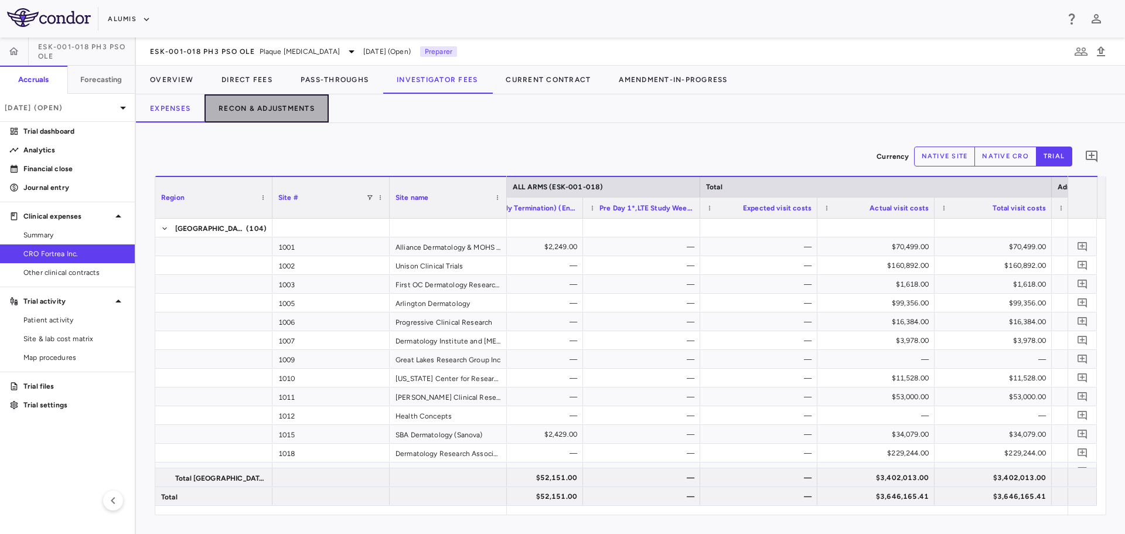
click at [274, 107] on button "Recon & Adjustments" at bounding box center [266, 108] width 124 height 28
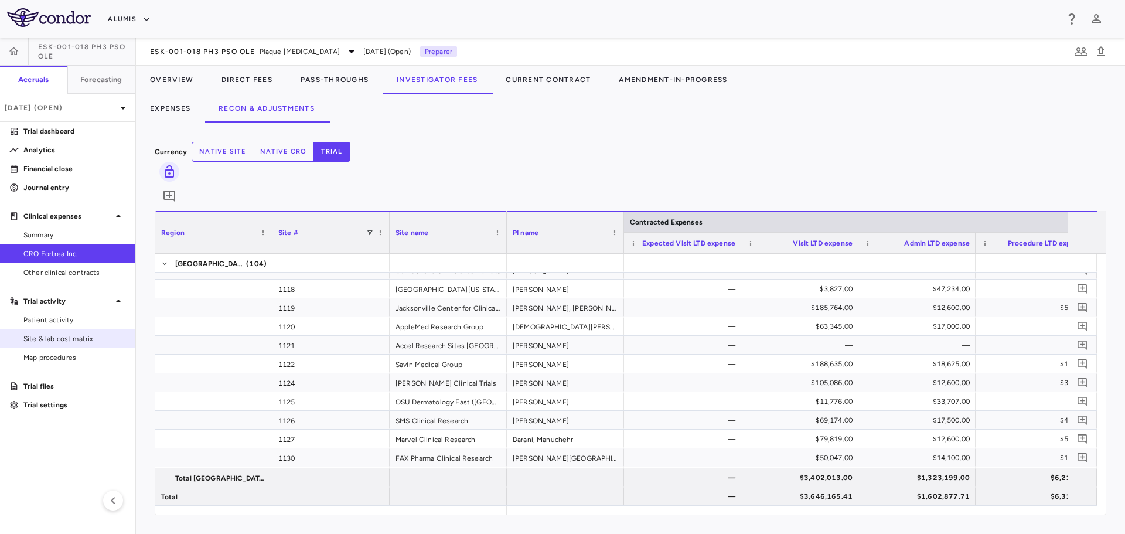
click at [76, 342] on span "Site & lab cost matrix" at bounding box center [74, 338] width 102 height 11
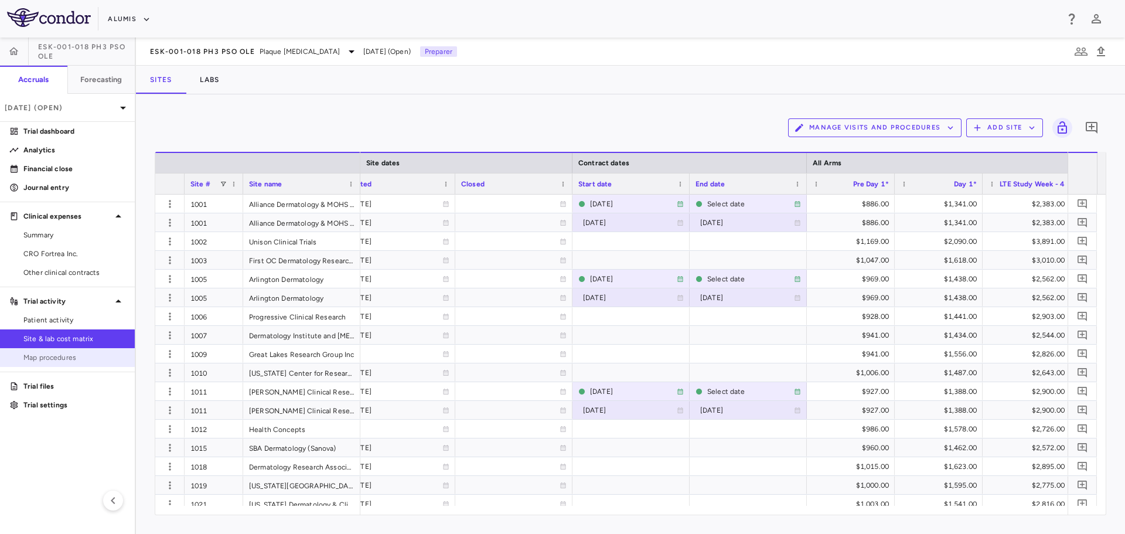
click at [60, 358] on span "Map procedures" at bounding box center [74, 357] width 102 height 11
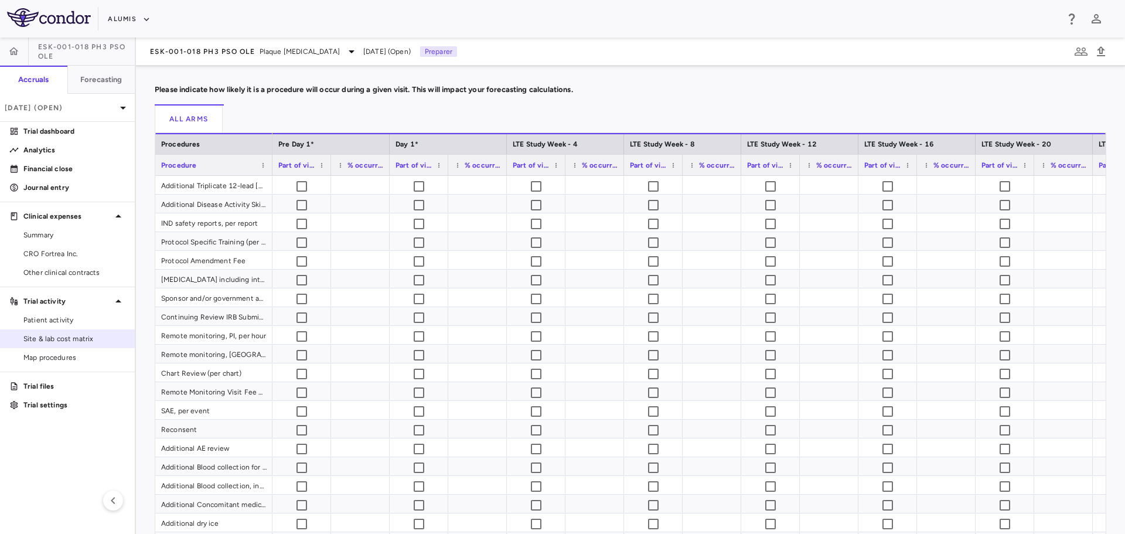
click at [59, 338] on span "Site & lab cost matrix" at bounding box center [74, 338] width 102 height 11
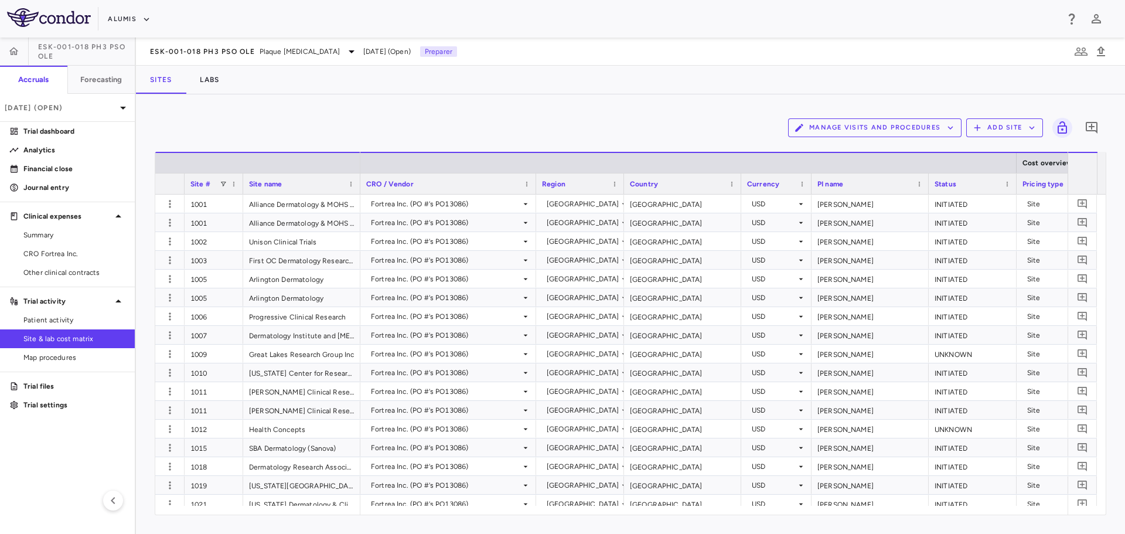
click at [885, 130] on button "Manage Visits and Procedures" at bounding box center [874, 127] width 173 height 19
click at [885, 129] on div at bounding box center [562, 267] width 1125 height 534
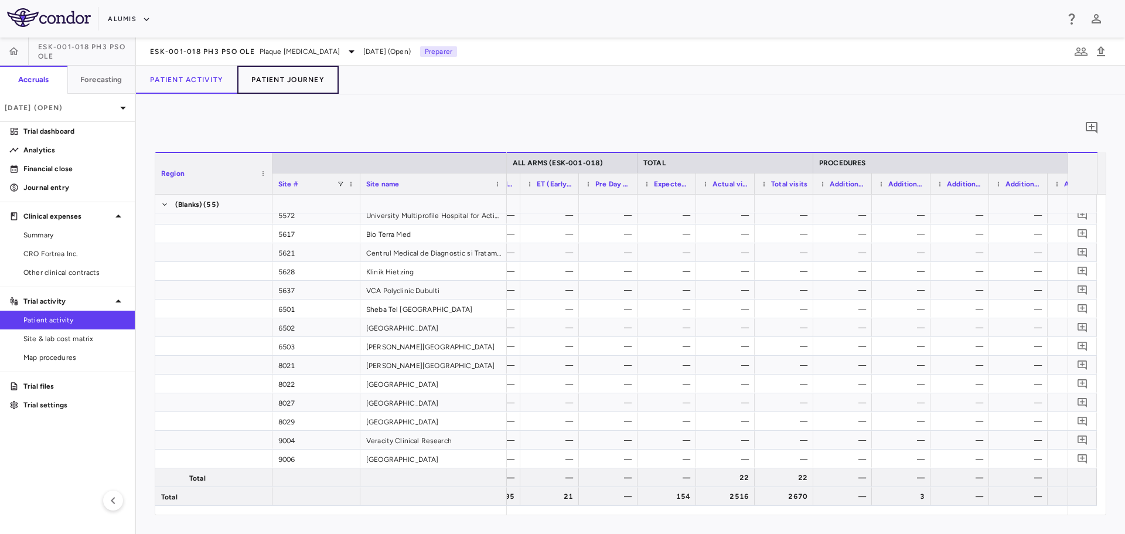
click at [285, 87] on button "Patient Journey" at bounding box center [287, 80] width 101 height 28
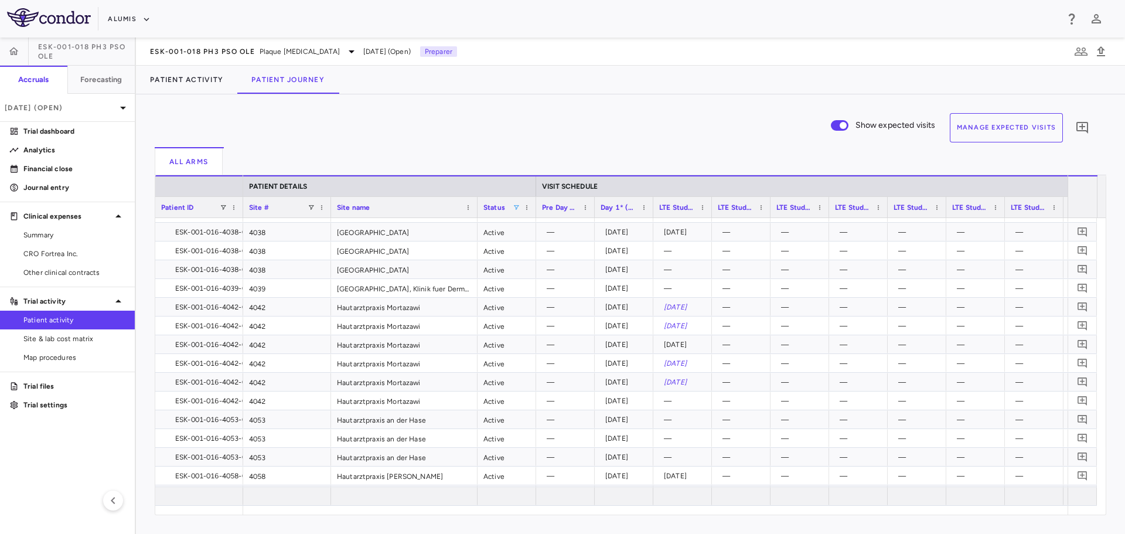
click at [520, 207] on span at bounding box center [516, 207] width 7 height 7
click at [535, 263] on div "Active" at bounding box center [577, 265] width 96 height 8
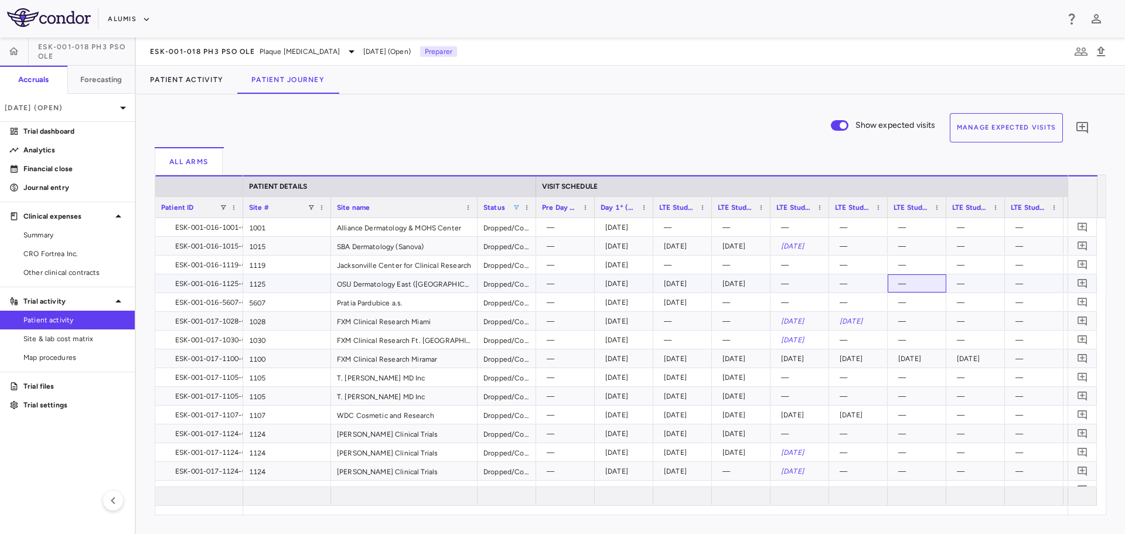
click at [946, 279] on div "—" at bounding box center [917, 283] width 59 height 18
click at [853, 294] on div "—" at bounding box center [861, 302] width 42 height 19
click at [906, 260] on div "—" at bounding box center [919, 264] width 42 height 19
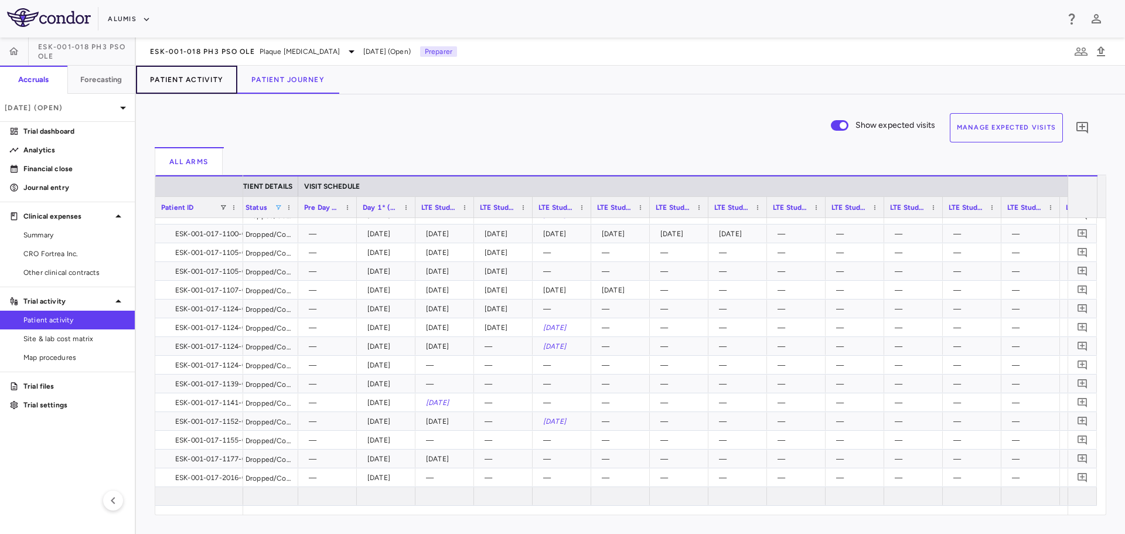
click at [216, 91] on button "Patient Activity" at bounding box center [186, 80] width 101 height 28
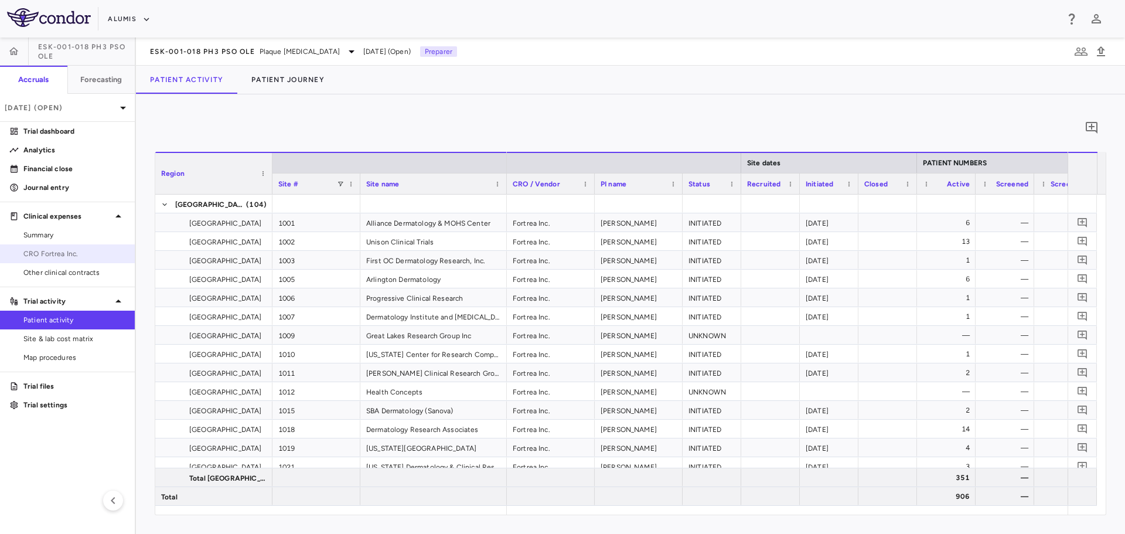
click at [88, 256] on span "CRO Fortrea Inc." at bounding box center [74, 253] width 102 height 11
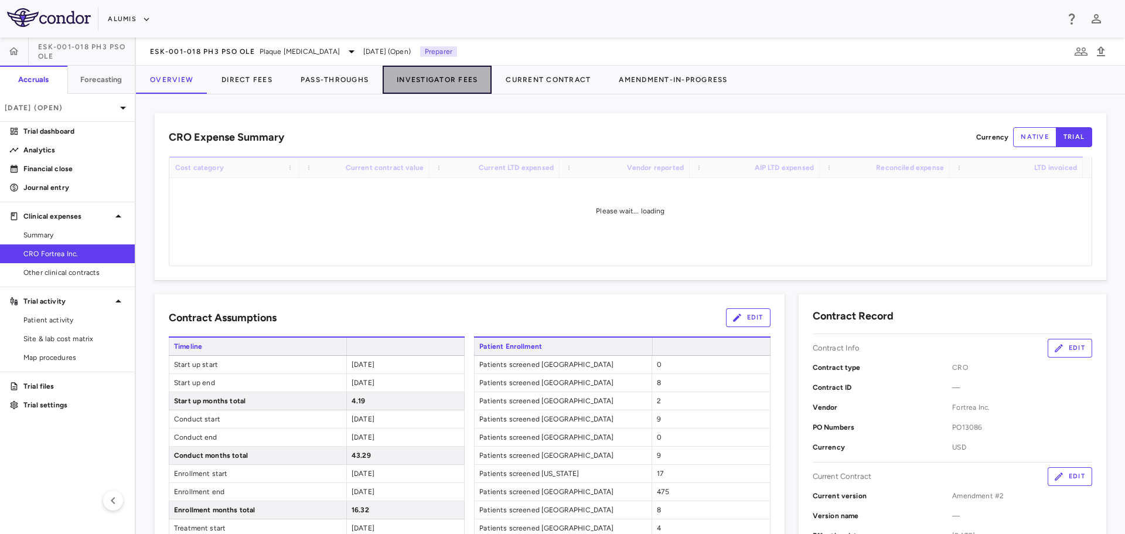
click at [414, 81] on button "Investigator Fees" at bounding box center [437, 80] width 109 height 28
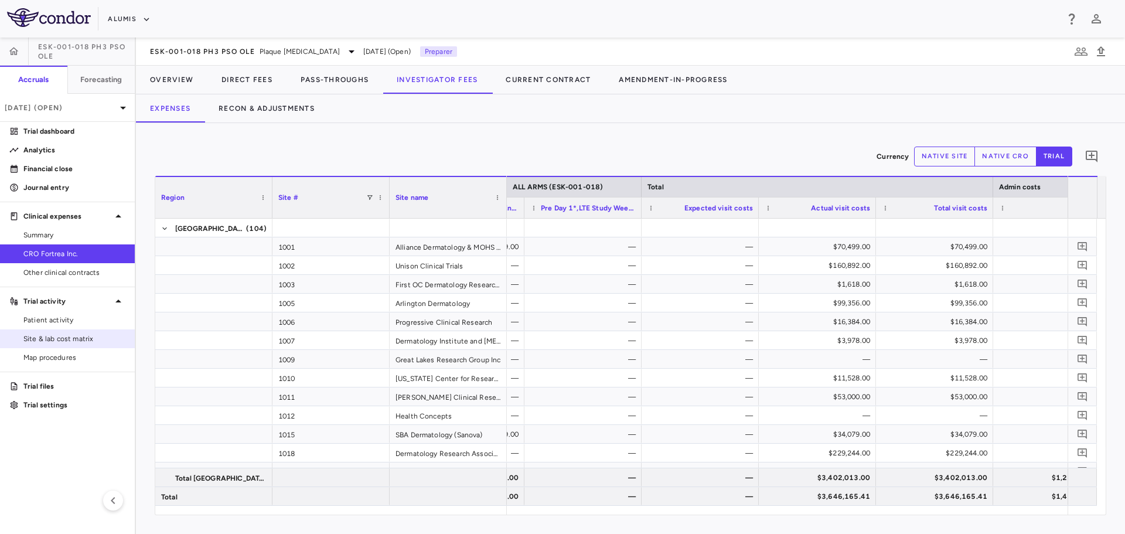
click at [77, 343] on span "Site & lab cost matrix" at bounding box center [74, 338] width 102 height 11
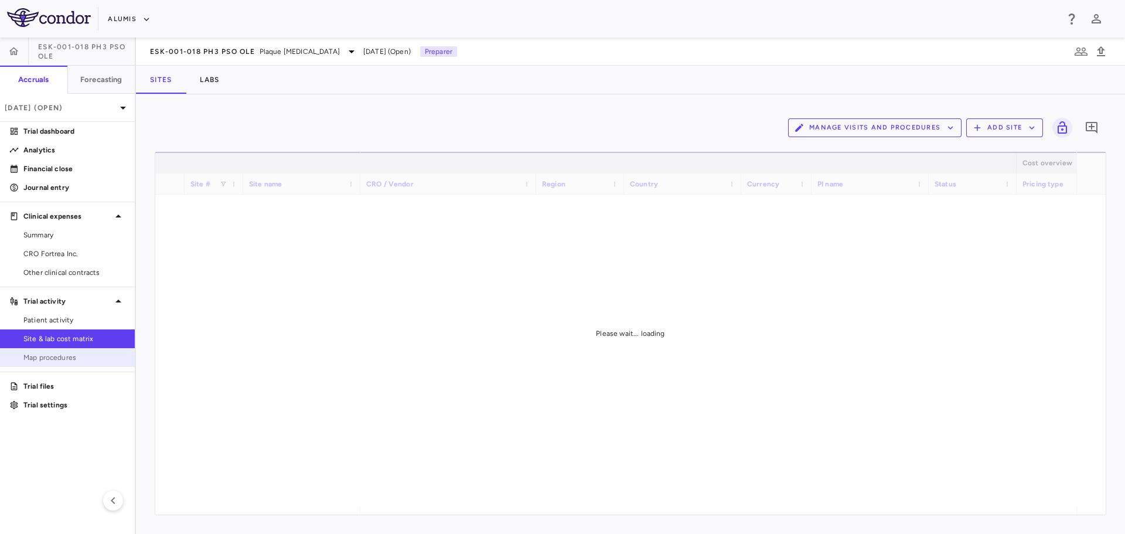
click at [70, 353] on span "Map procedures" at bounding box center [74, 357] width 102 height 11
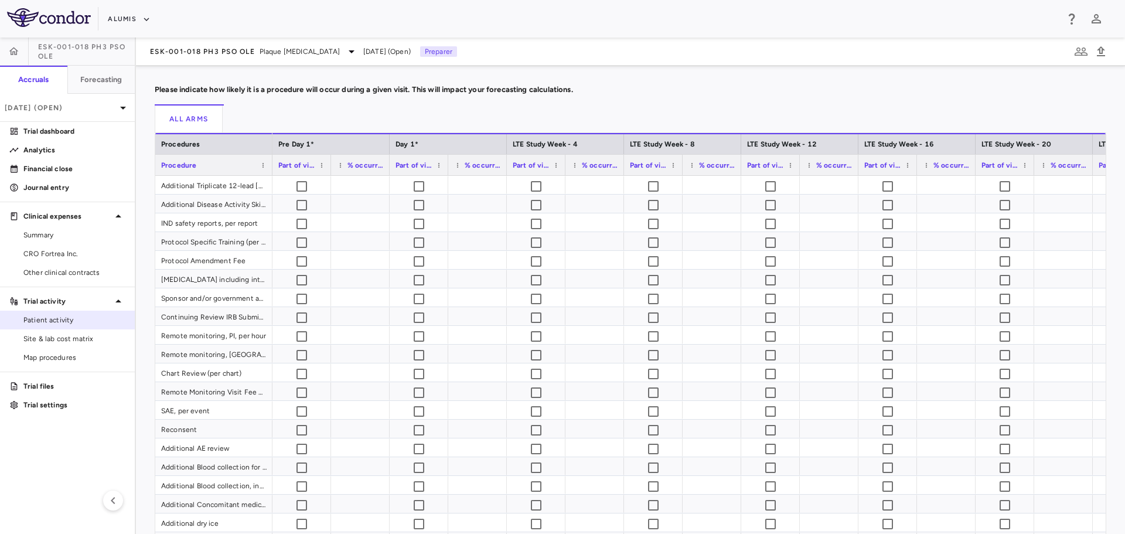
click at [70, 318] on span "Patient activity" at bounding box center [74, 320] width 102 height 11
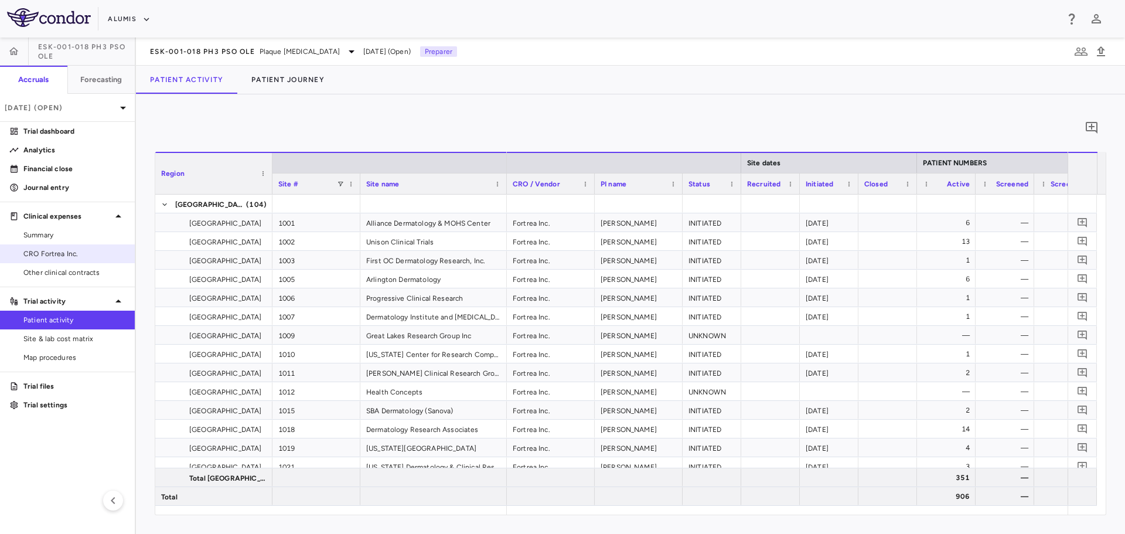
click at [60, 261] on link "CRO Fortrea Inc." at bounding box center [67, 254] width 135 height 18
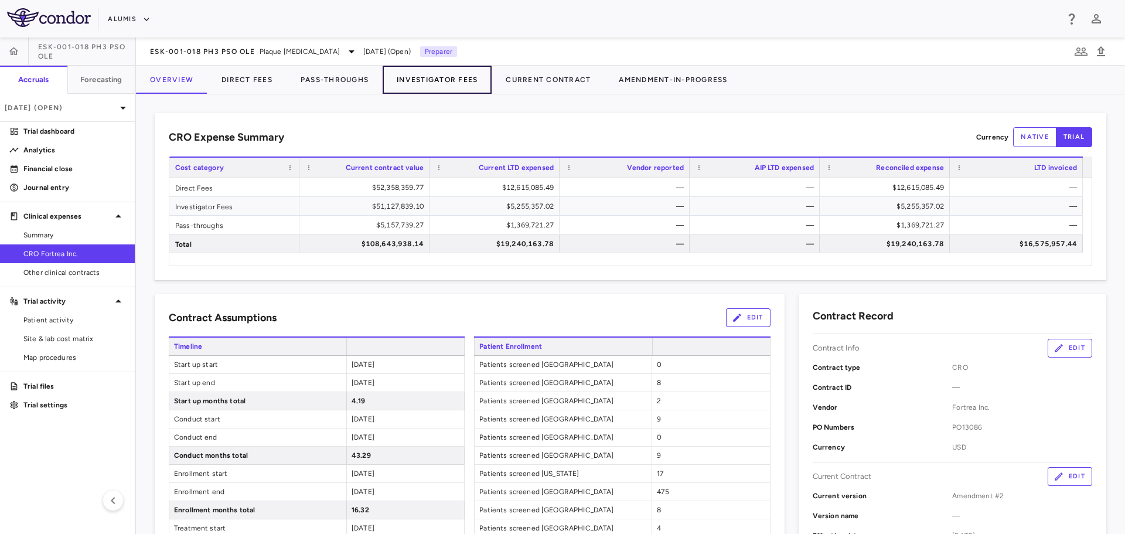
click at [404, 80] on button "Investigator Fees" at bounding box center [437, 80] width 109 height 28
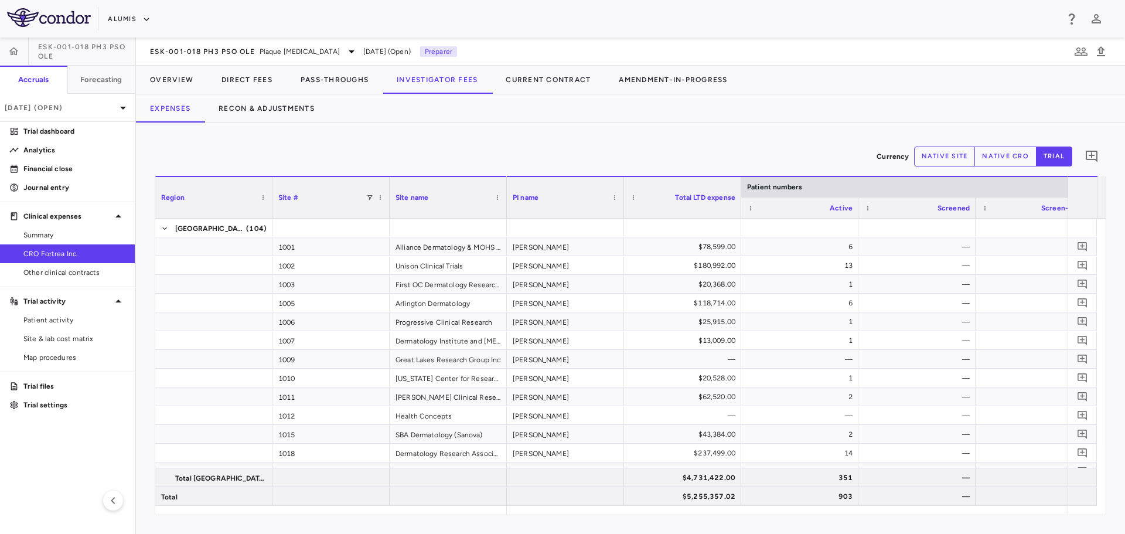
click at [531, 514] on div "Region Drag here to set column labels Region Site # Site name 1001" at bounding box center [631, 345] width 952 height 339
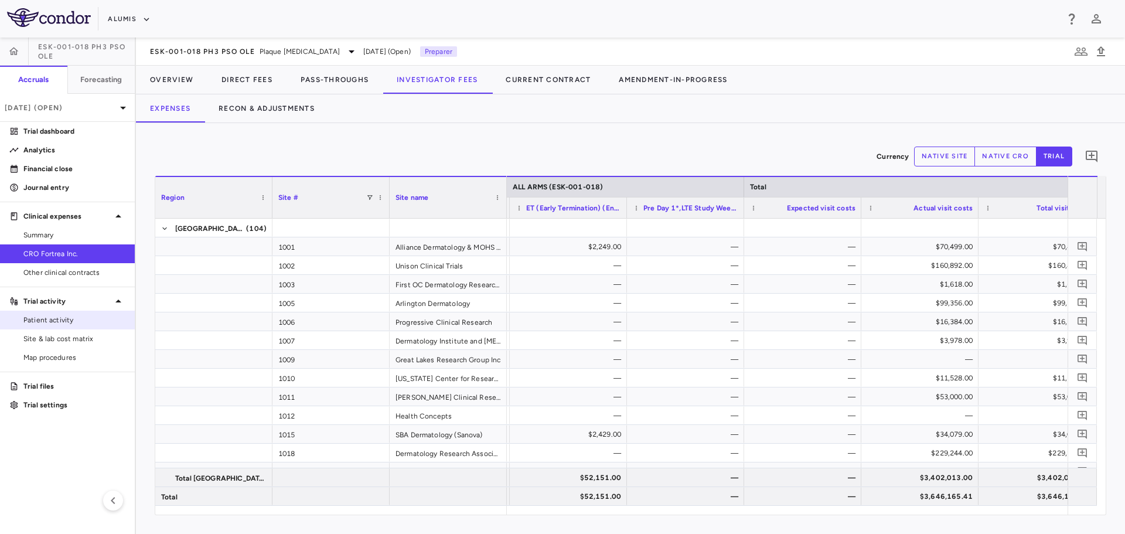
click at [64, 323] on span "Patient activity" at bounding box center [74, 320] width 102 height 11
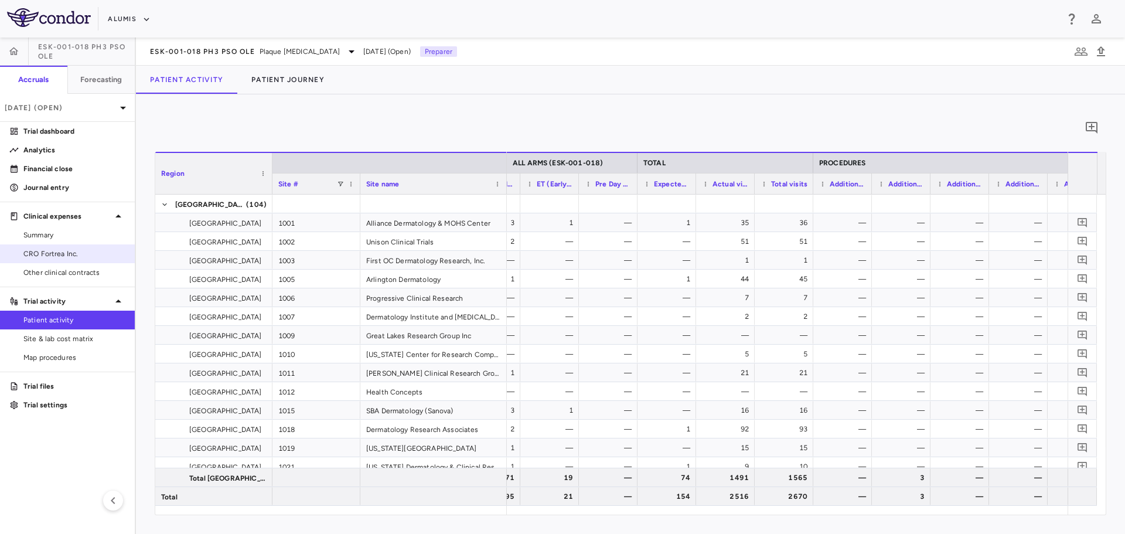
click at [55, 257] on span "CRO Fortrea Inc." at bounding box center [74, 253] width 102 height 11
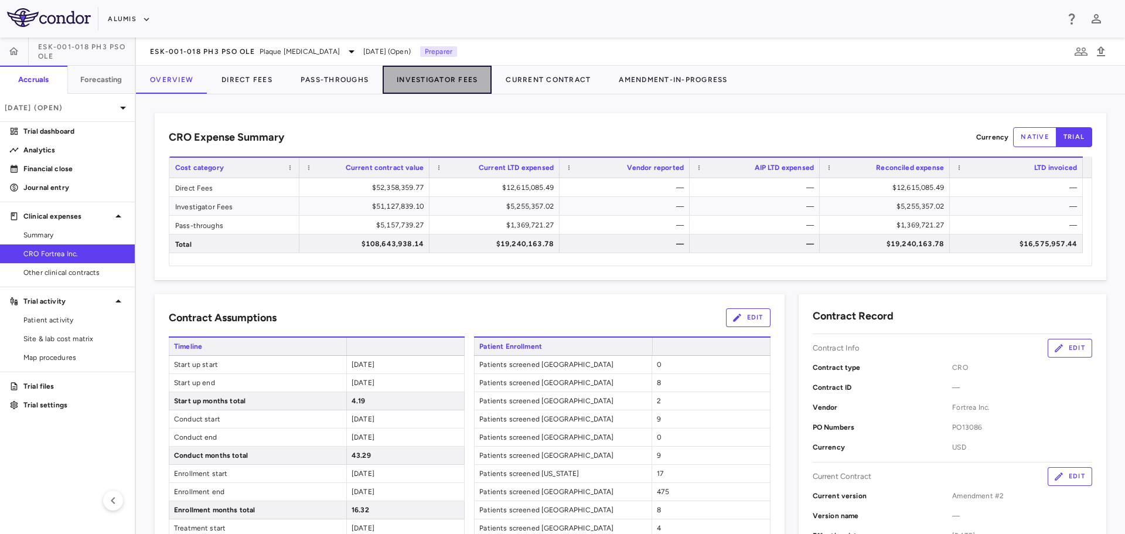
click at [439, 81] on button "Investigator Fees" at bounding box center [437, 80] width 109 height 28
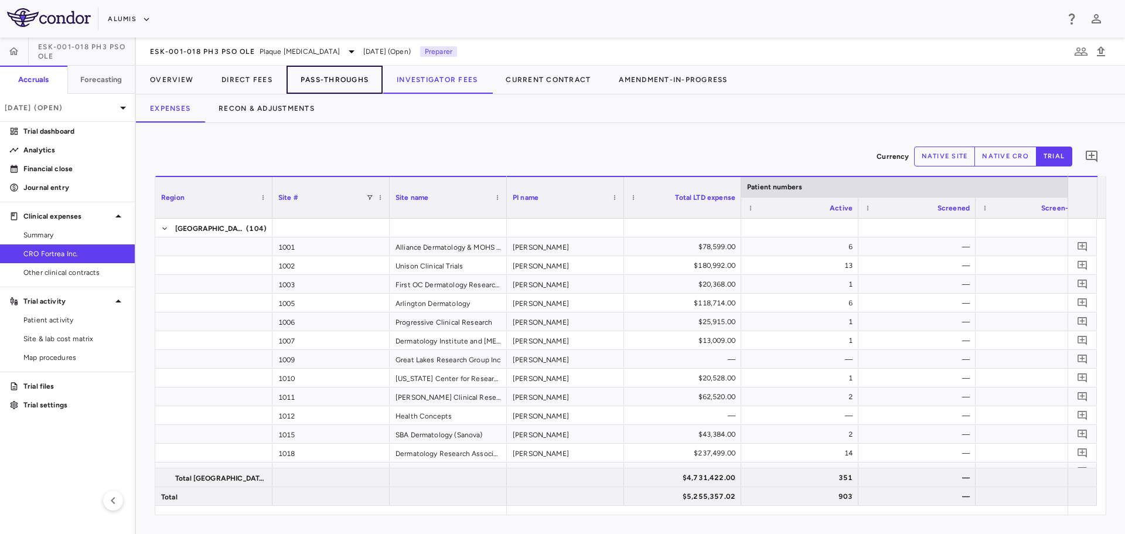
click at [343, 77] on button "Pass-Throughs" at bounding box center [335, 80] width 96 height 28
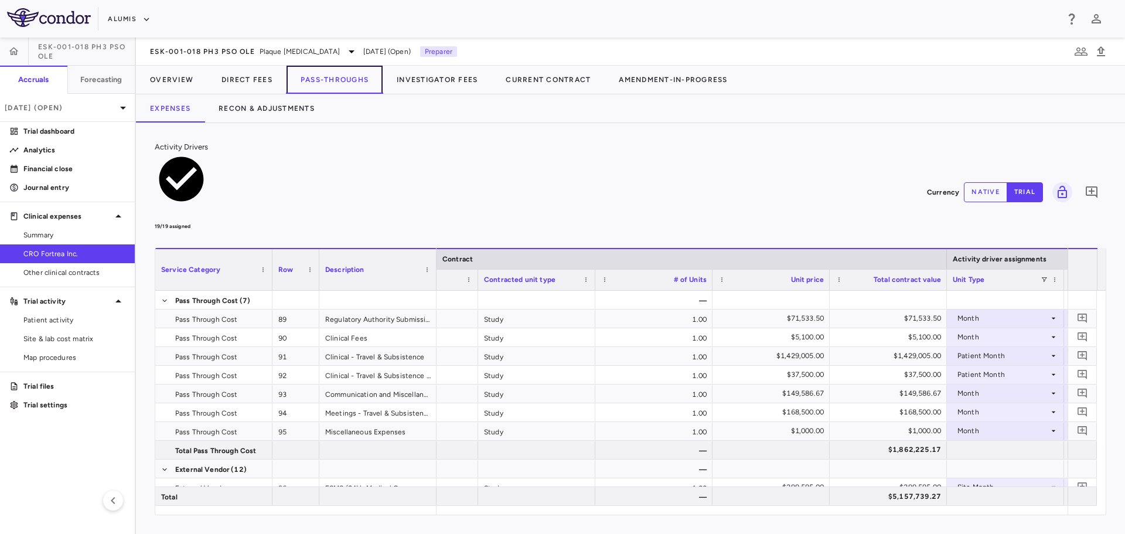
scroll to position [0, 351]
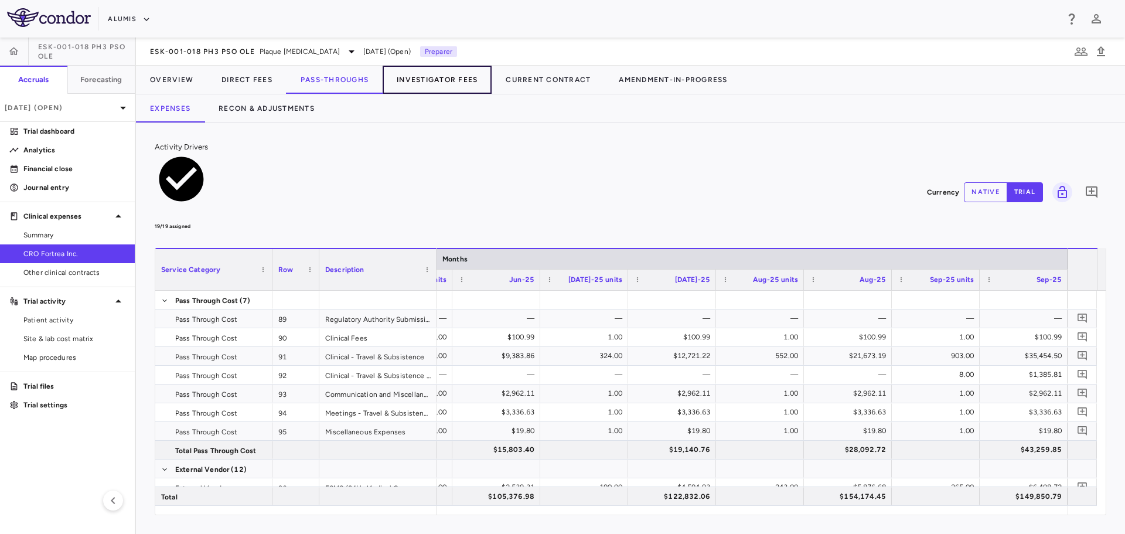
click at [439, 70] on button "Investigator Fees" at bounding box center [437, 80] width 109 height 28
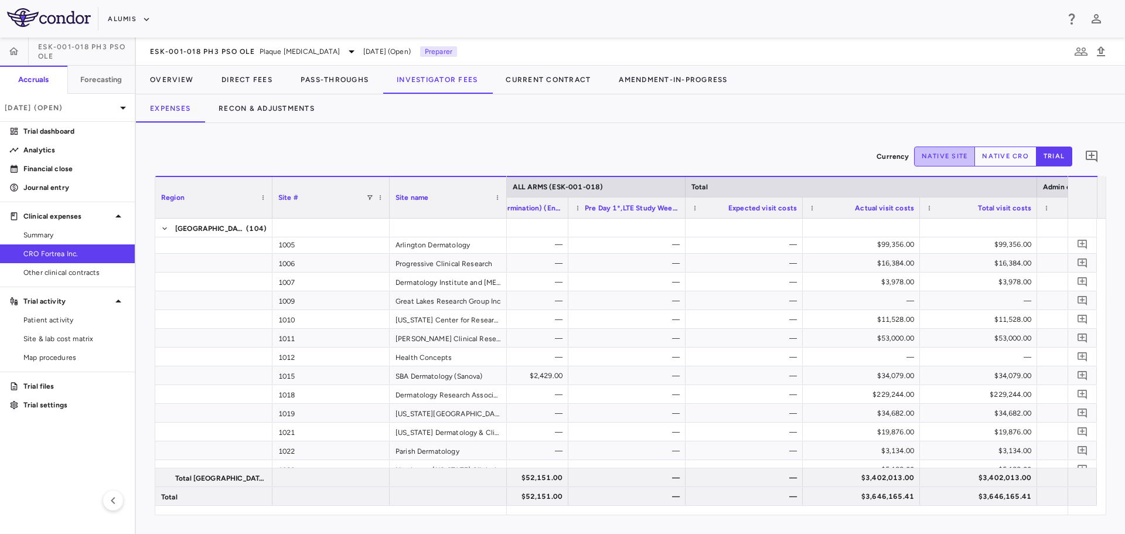
click at [966, 158] on button "native site" at bounding box center [945, 156] width 62 height 20
click at [997, 161] on button "native cro" at bounding box center [1005, 156] width 62 height 20
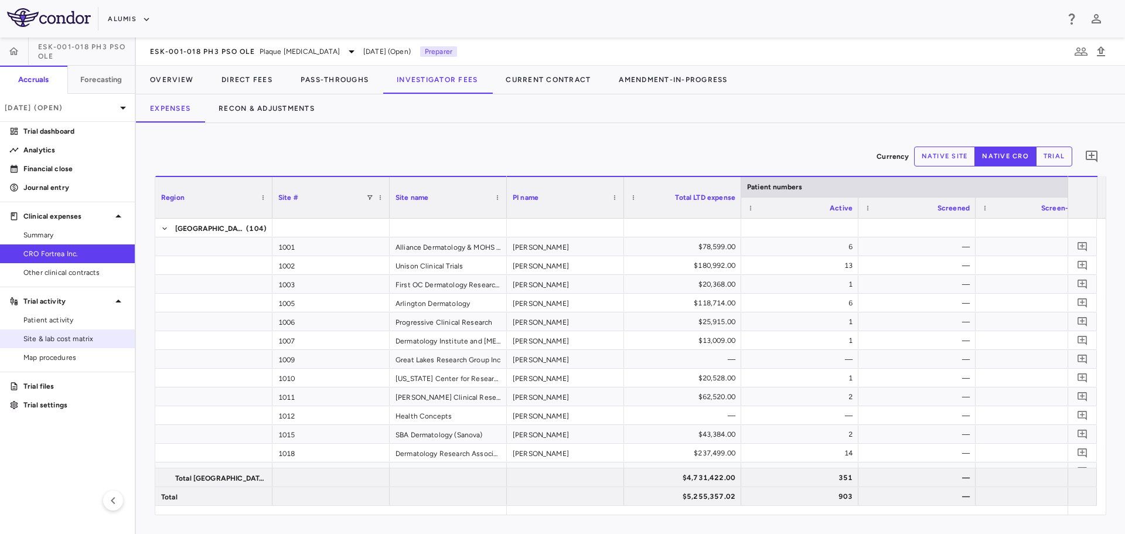
click at [54, 342] on span "Site & lab cost matrix" at bounding box center [74, 338] width 102 height 11
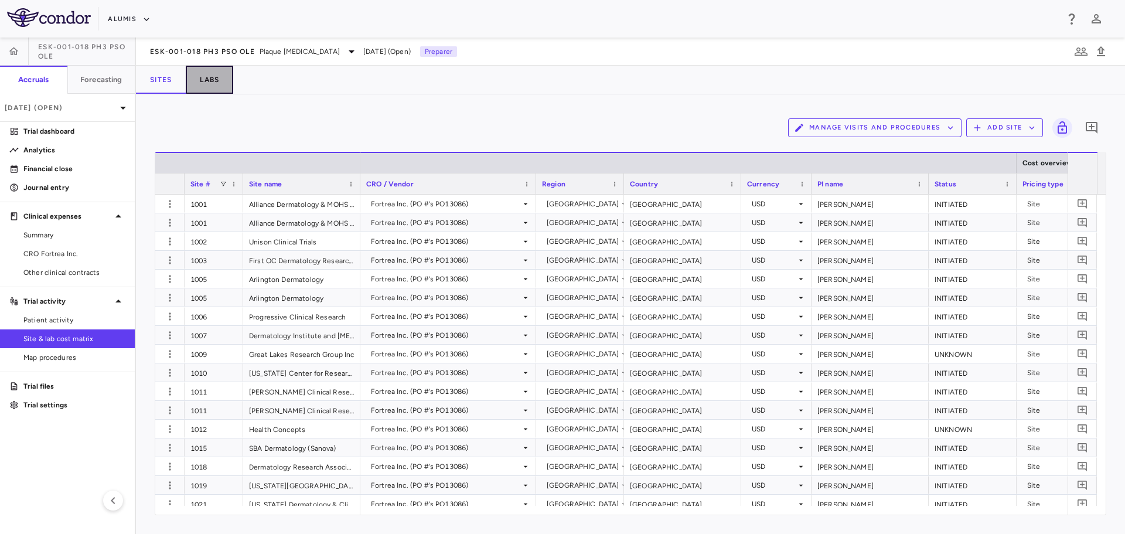
click at [207, 78] on button "Labs" at bounding box center [209, 80] width 47 height 28
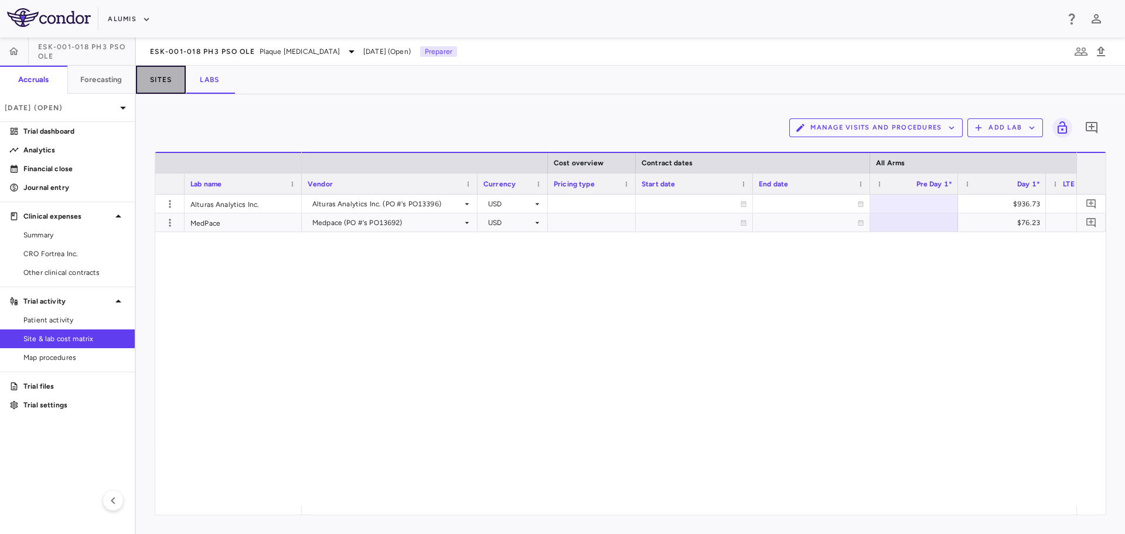
click at [171, 79] on button "Sites" at bounding box center [161, 80] width 50 height 28
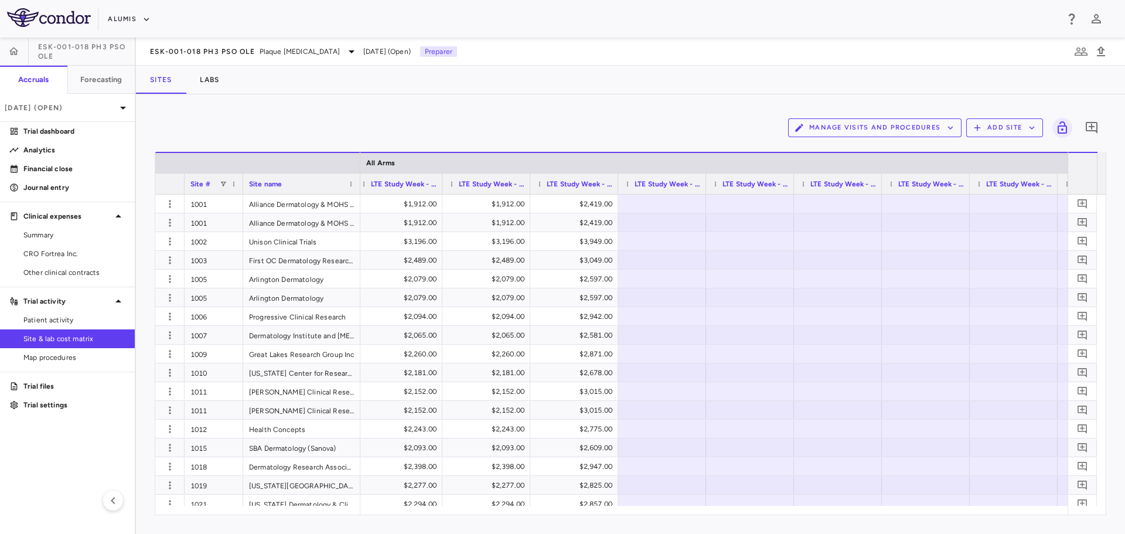
click at [660, 186] on span "LTE Study Week - 80" at bounding box center [668, 184] width 66 height 8
drag, startPoint x: 705, startPoint y: 182, endPoint x: 779, endPoint y: 182, distance: 74.4
click at [779, 182] on div at bounding box center [780, 183] width 5 height 21
drag, startPoint x: 778, startPoint y: 182, endPoint x: 713, endPoint y: 185, distance: 65.1
click at [713, 185] on div at bounding box center [715, 183] width 5 height 21
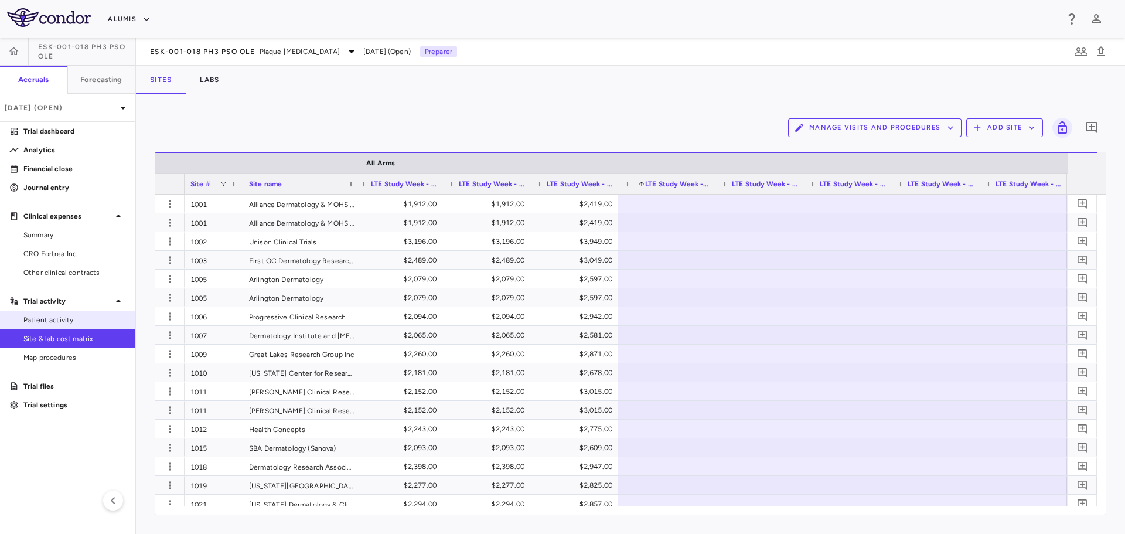
click at [74, 312] on link "Patient activity" at bounding box center [67, 320] width 135 height 18
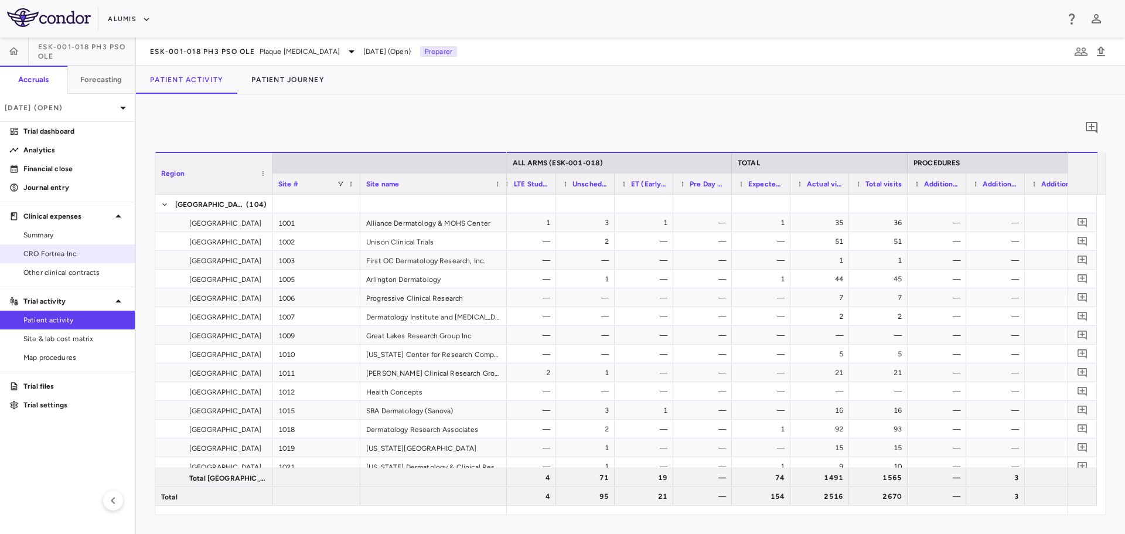
click at [54, 257] on span "CRO Fortrea Inc." at bounding box center [74, 253] width 102 height 11
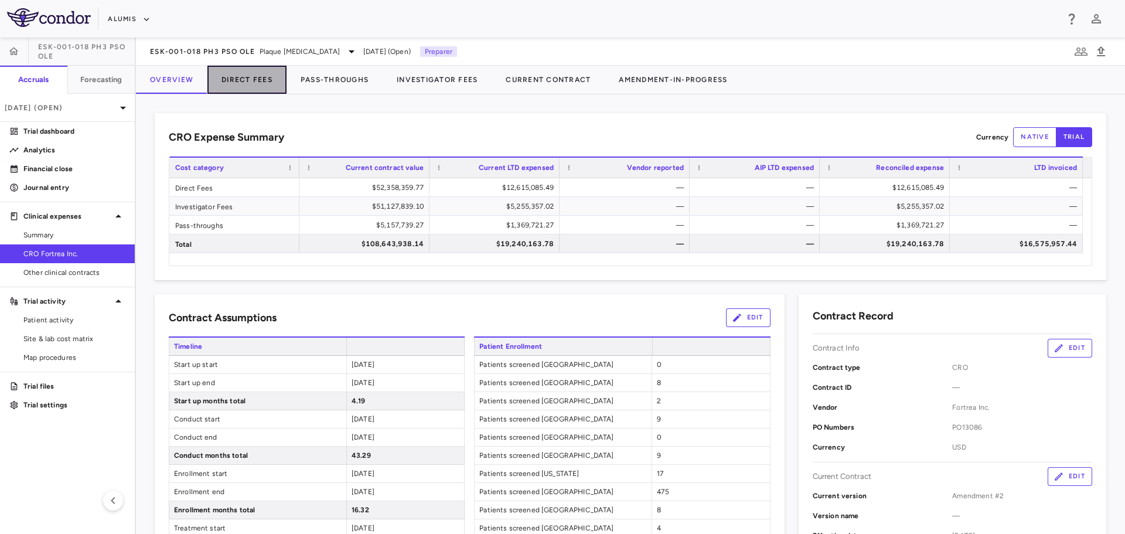
click at [267, 87] on button "Direct Fees" at bounding box center [246, 80] width 79 height 28
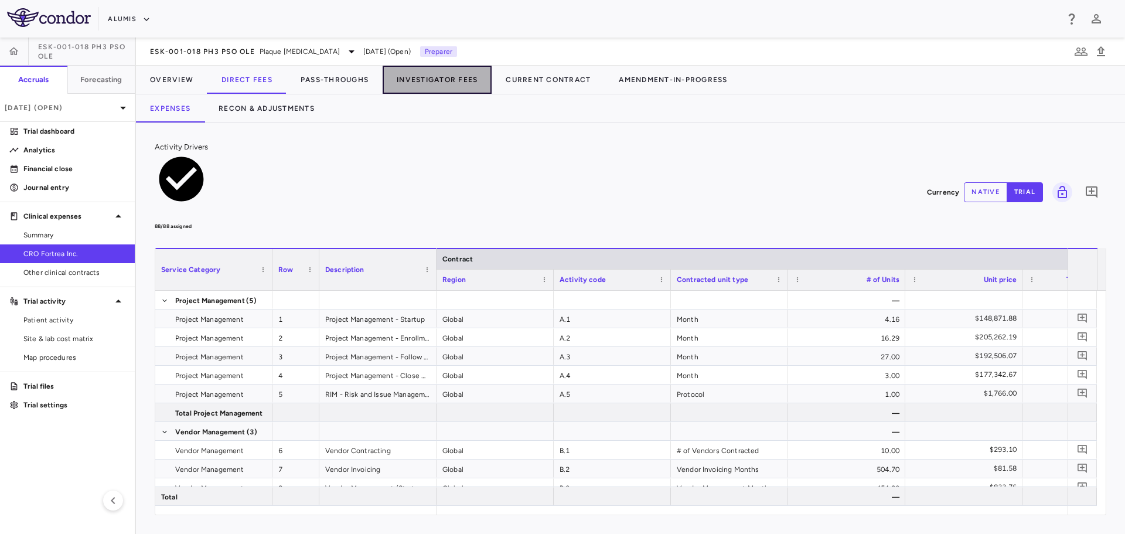
click at [474, 75] on button "Investigator Fees" at bounding box center [437, 80] width 109 height 28
